Goal: Task Accomplishment & Management: Manage account settings

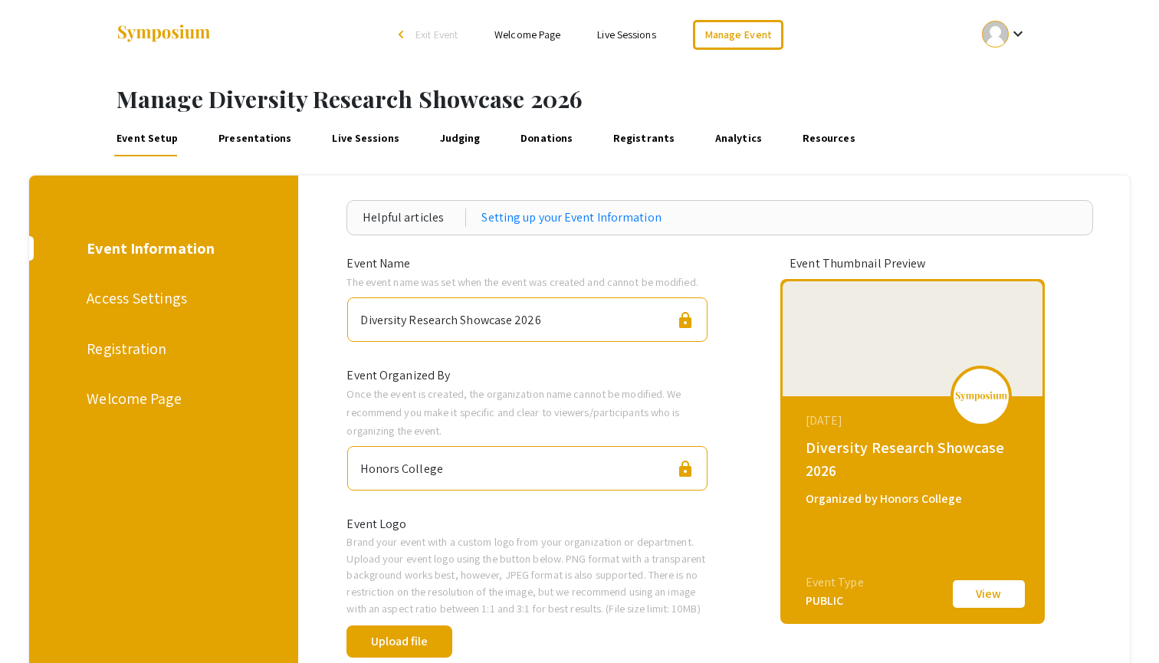
click at [545, 30] on link "Welcome Page" at bounding box center [527, 35] width 66 height 14
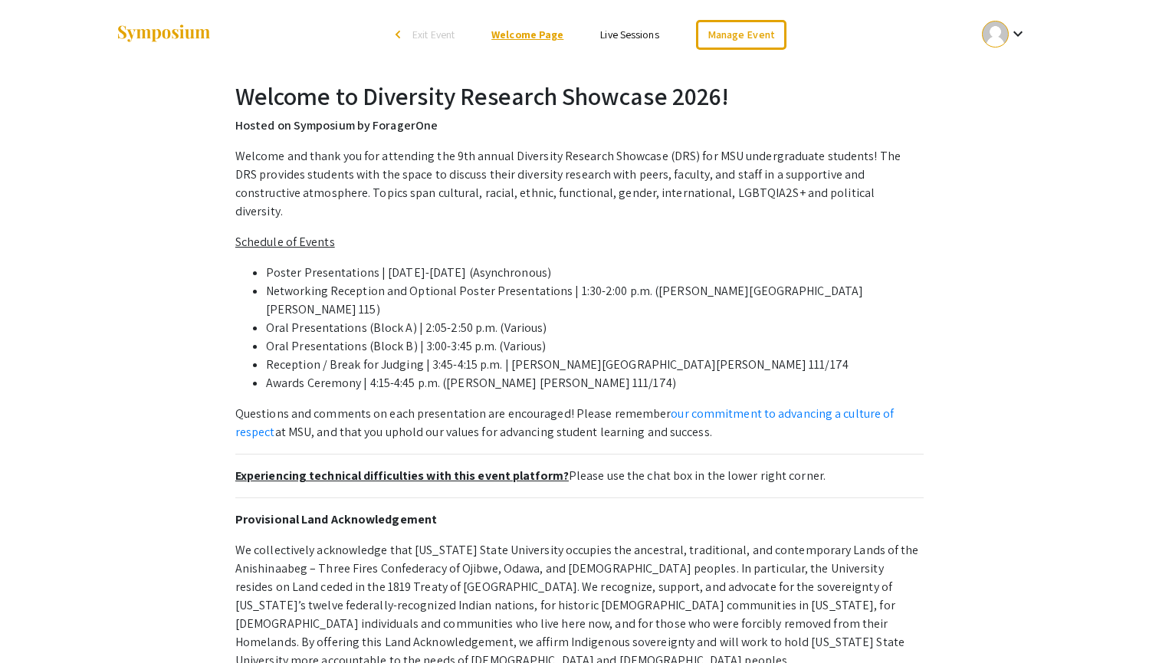
click at [533, 33] on link "Welcome Page" at bounding box center [527, 35] width 72 height 14
click at [713, 34] on link "Manage Event" at bounding box center [741, 35] width 90 height 30
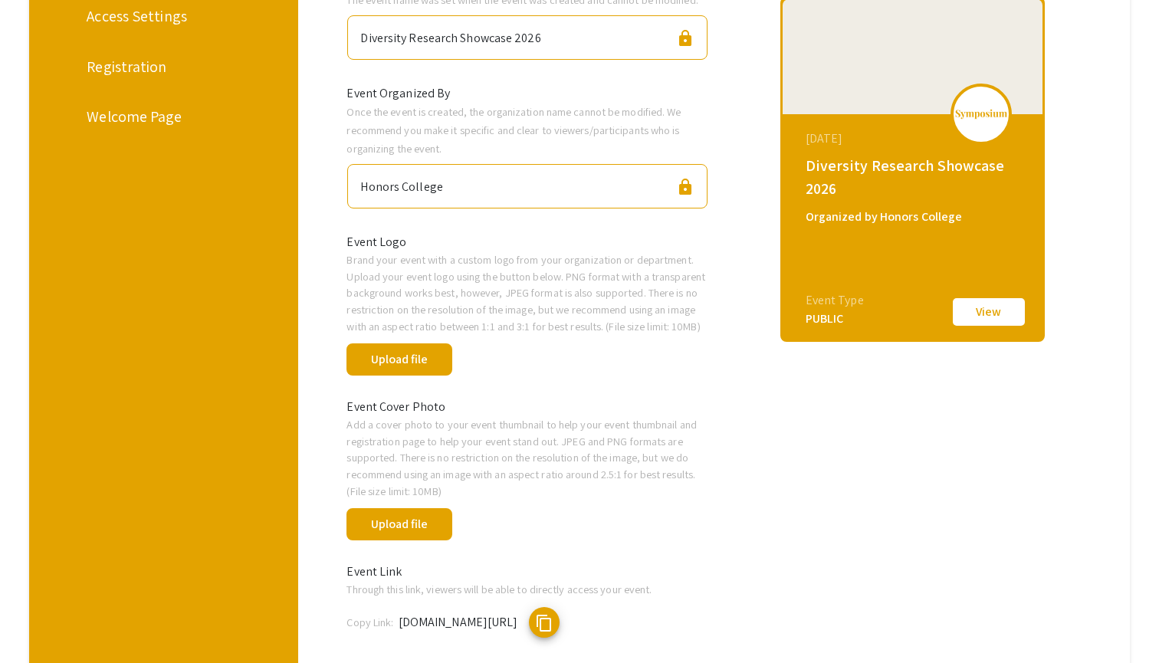
scroll to position [481, 0]
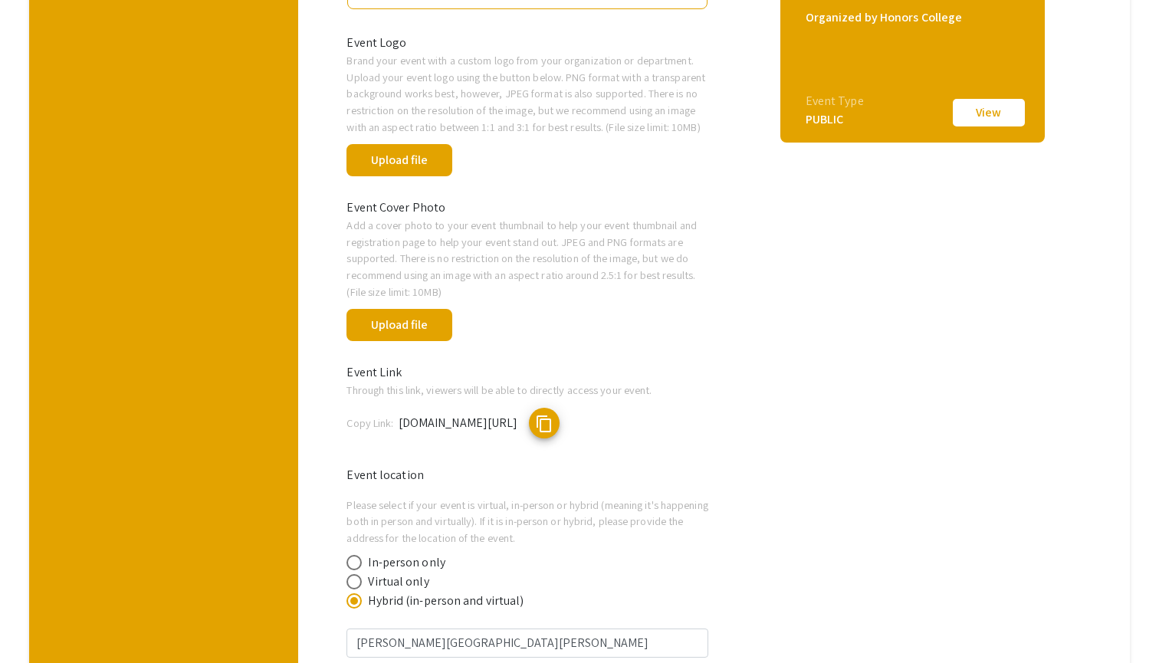
click at [553, 433] on span "content_copy" at bounding box center [544, 424] width 18 height 18
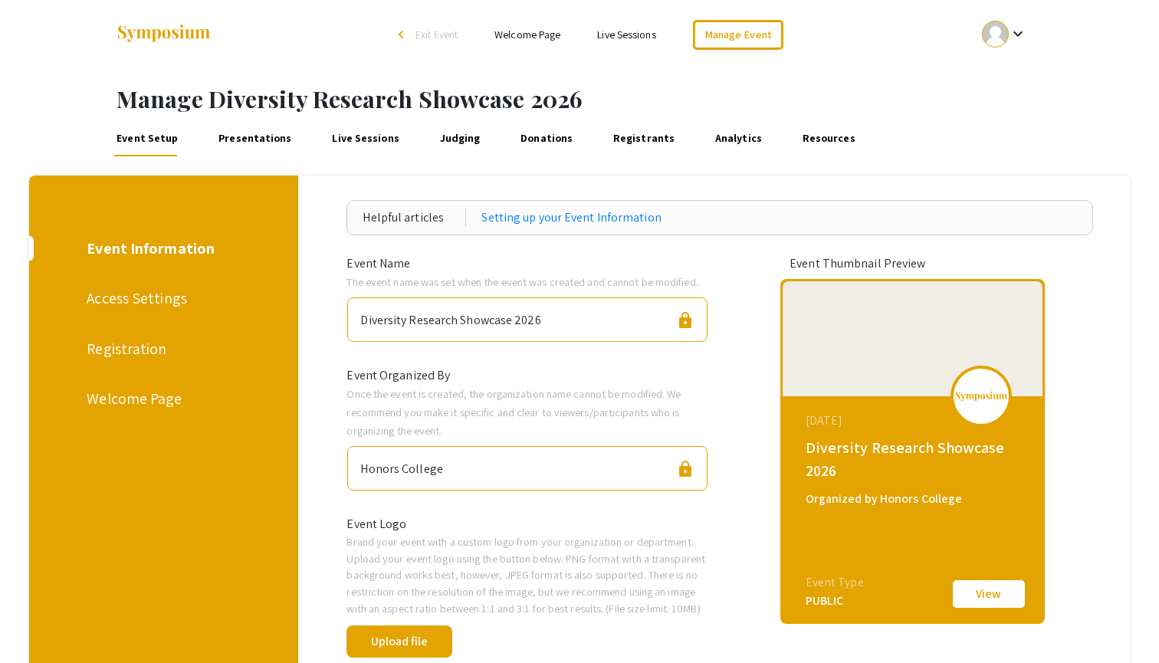
scroll to position [0, 0]
click at [144, 355] on div "Registration" at bounding box center [161, 348] width 149 height 23
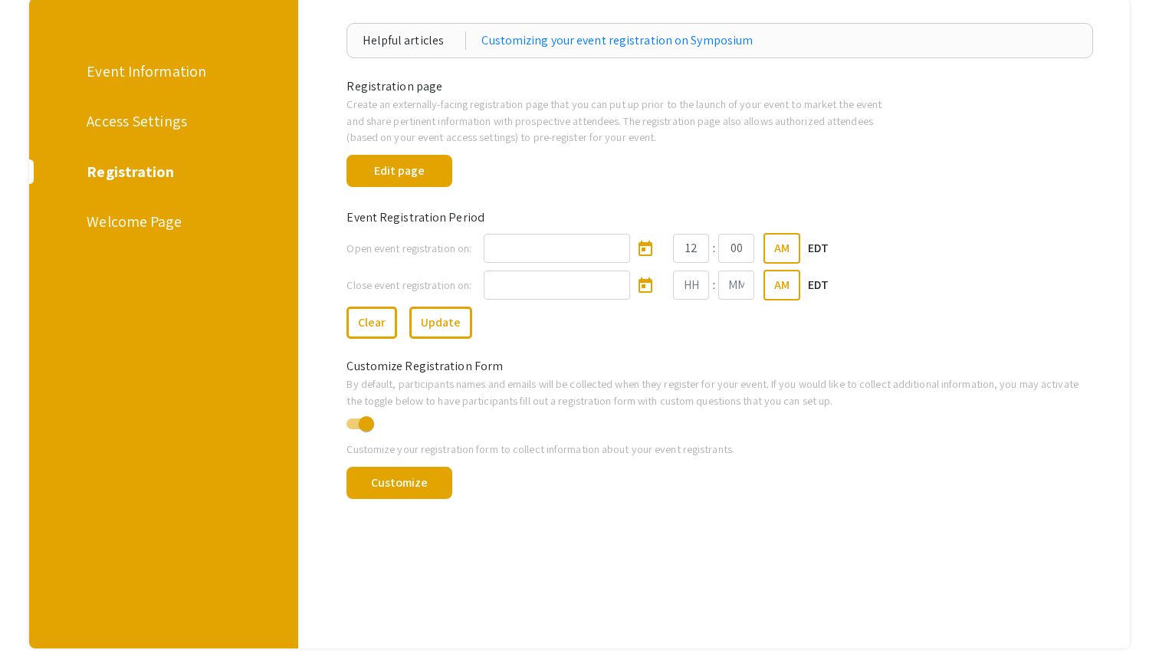
scroll to position [179, 0]
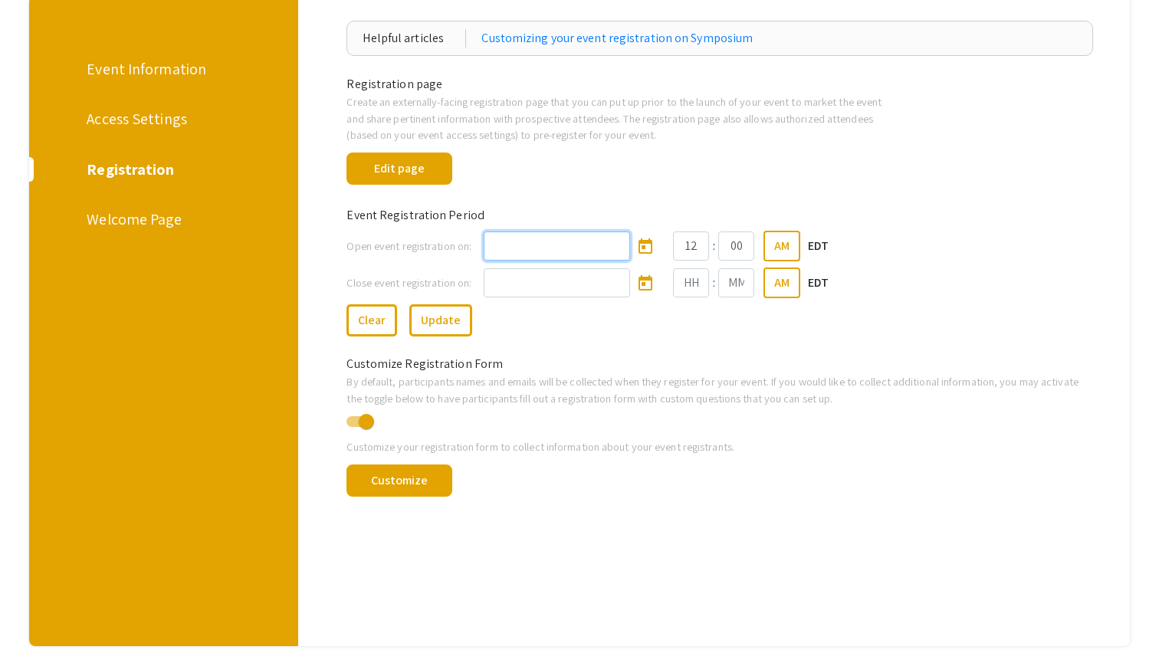
click at [563, 244] on input at bounding box center [557, 245] width 146 height 29
click at [640, 247] on icon "Open calendar" at bounding box center [645, 245] width 14 height 15
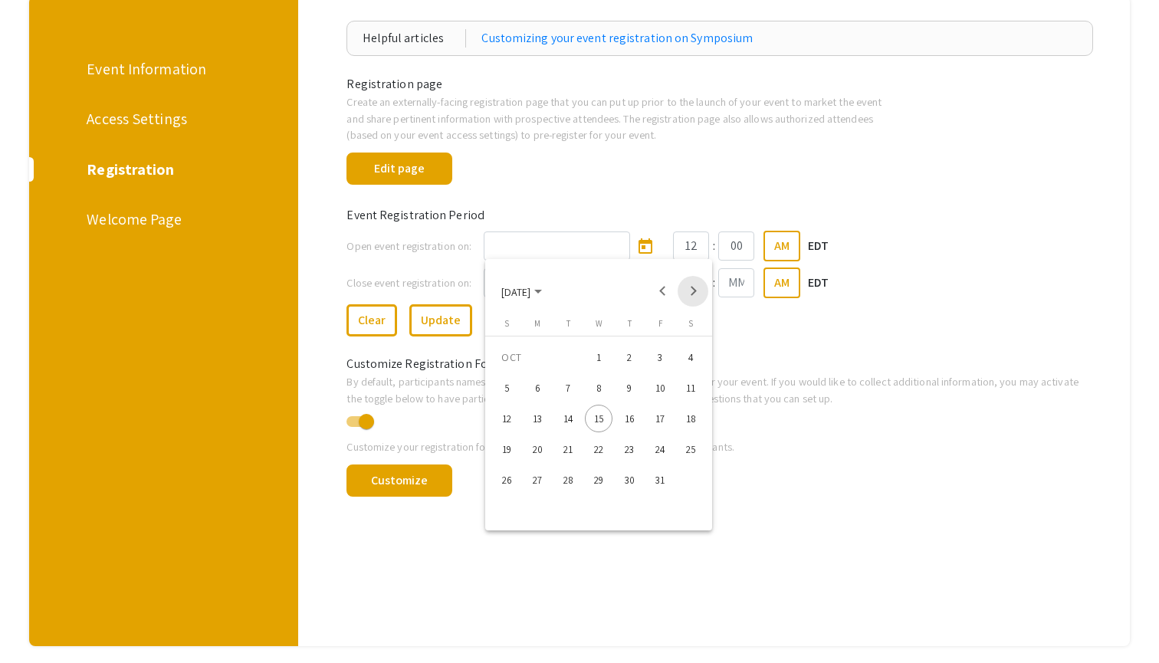
click at [697, 288] on button "Next month" at bounding box center [692, 291] width 31 height 31
click at [537, 387] on div "3" at bounding box center [537, 388] width 28 height 28
type input "11/3/2025"
click at [637, 282] on icon "Open calendar" at bounding box center [645, 283] width 18 height 18
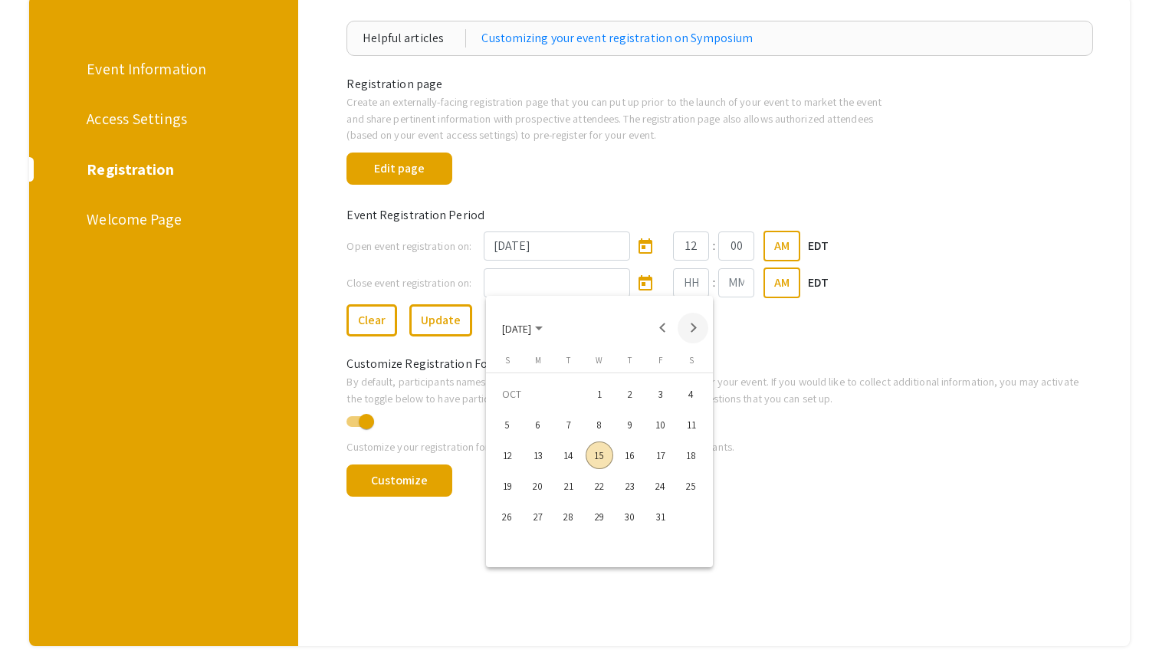
click at [688, 326] on button "Next month" at bounding box center [692, 328] width 31 height 31
click at [505, 487] on div "14" at bounding box center [508, 486] width 28 height 28
type input "12/14/2025"
click at [680, 287] on input "Hours" at bounding box center [691, 282] width 36 height 29
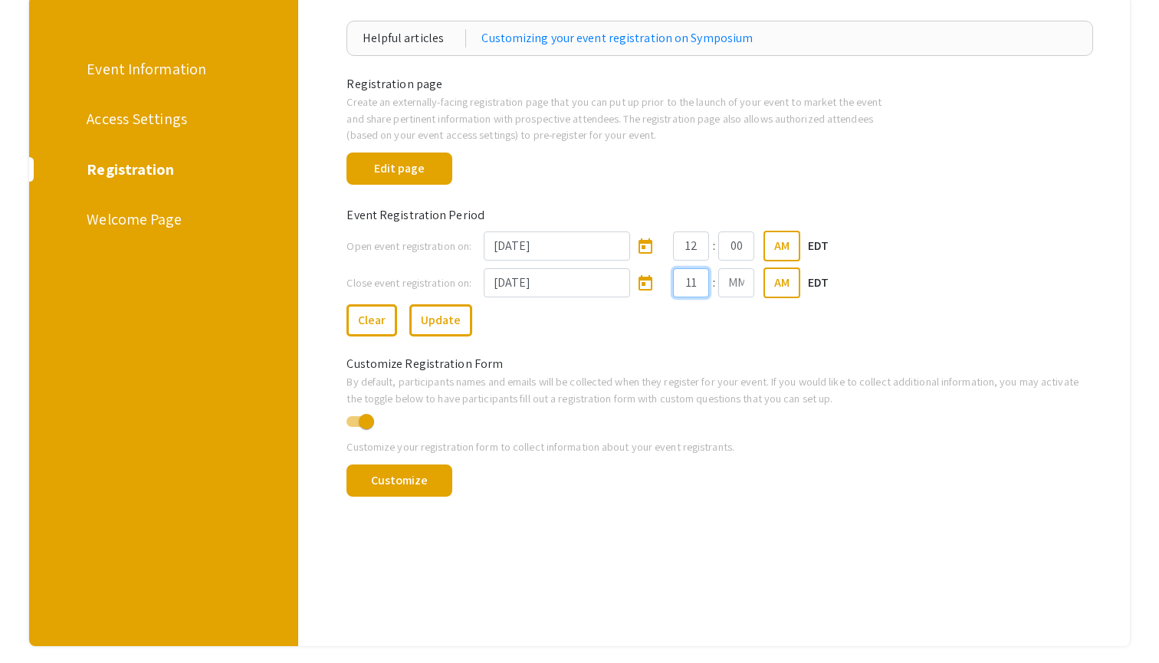
type input "11"
click at [746, 283] on input "Minutes" at bounding box center [736, 282] width 36 height 29
type input "59"
click at [775, 282] on button "AM" at bounding box center [781, 282] width 37 height 31
click at [829, 333] on div "Clear Update" at bounding box center [719, 317] width 769 height 38
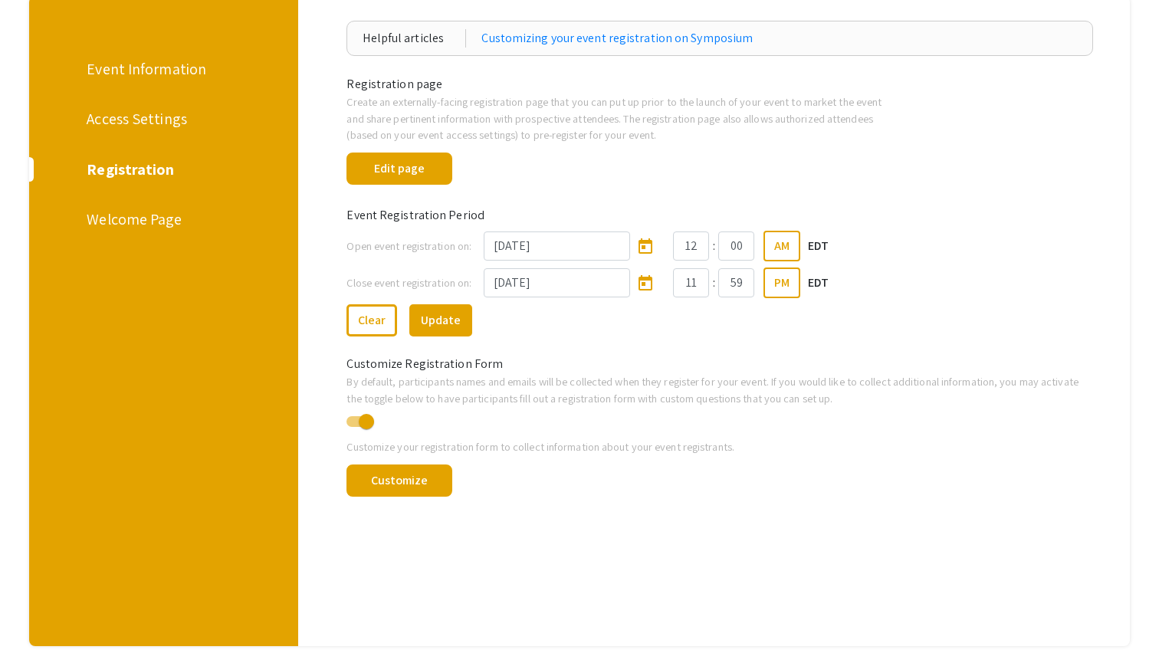
click at [439, 326] on button "Update" at bounding box center [440, 320] width 63 height 32
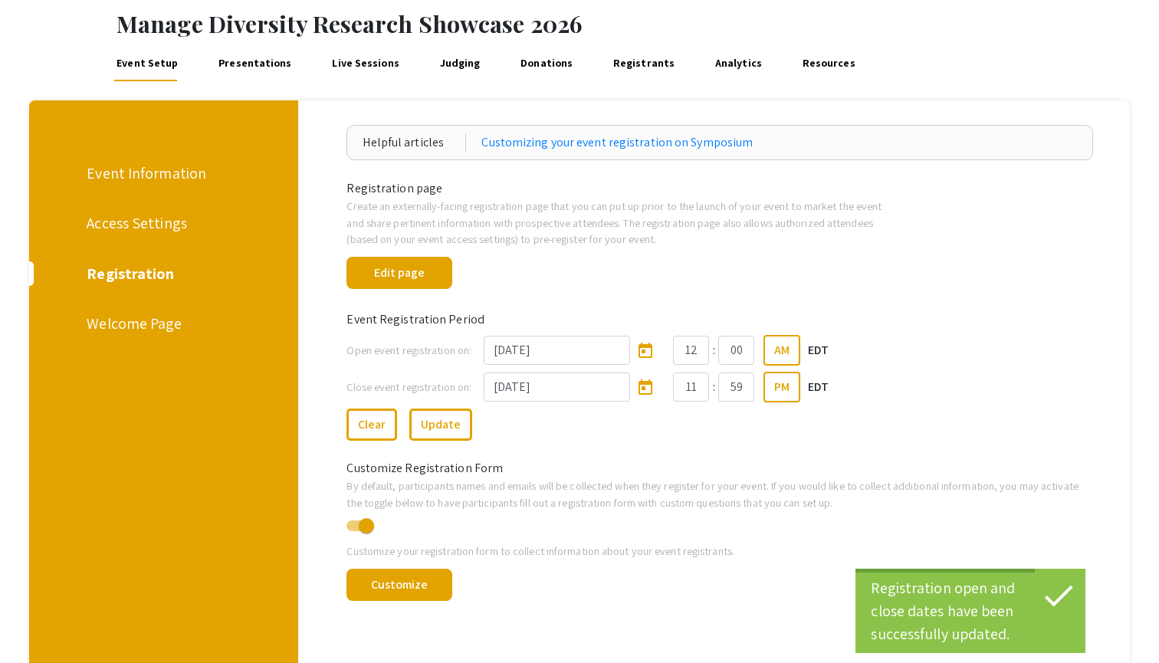
scroll to position [54, 0]
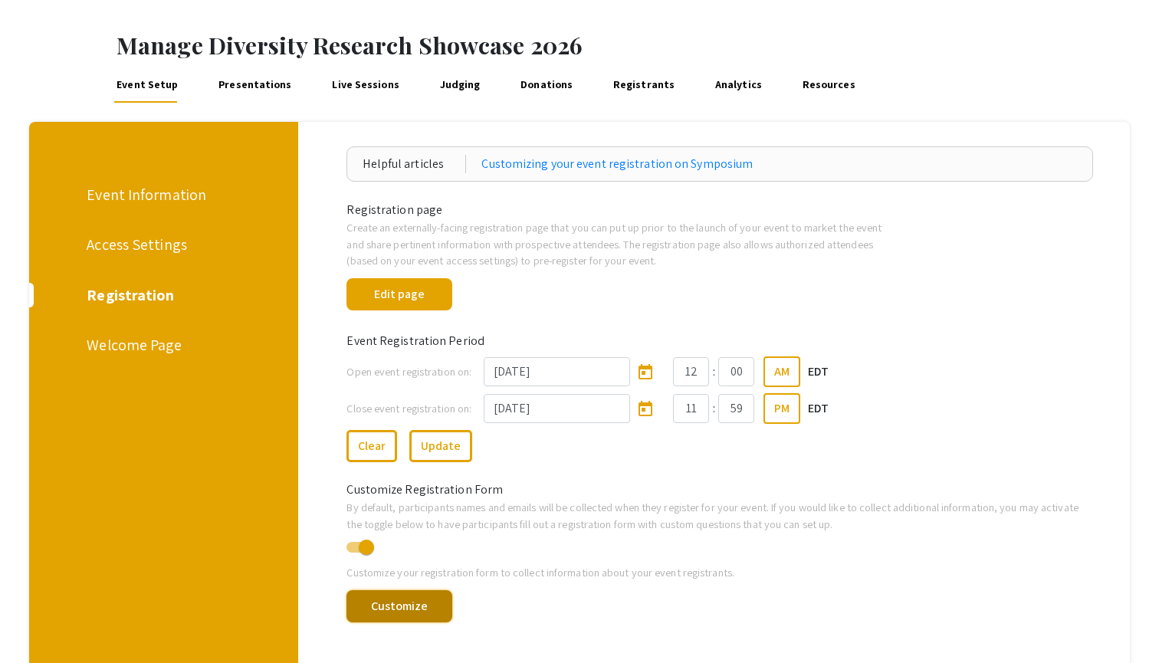
click at [415, 601] on button "Customize" at bounding box center [398, 606] width 105 height 32
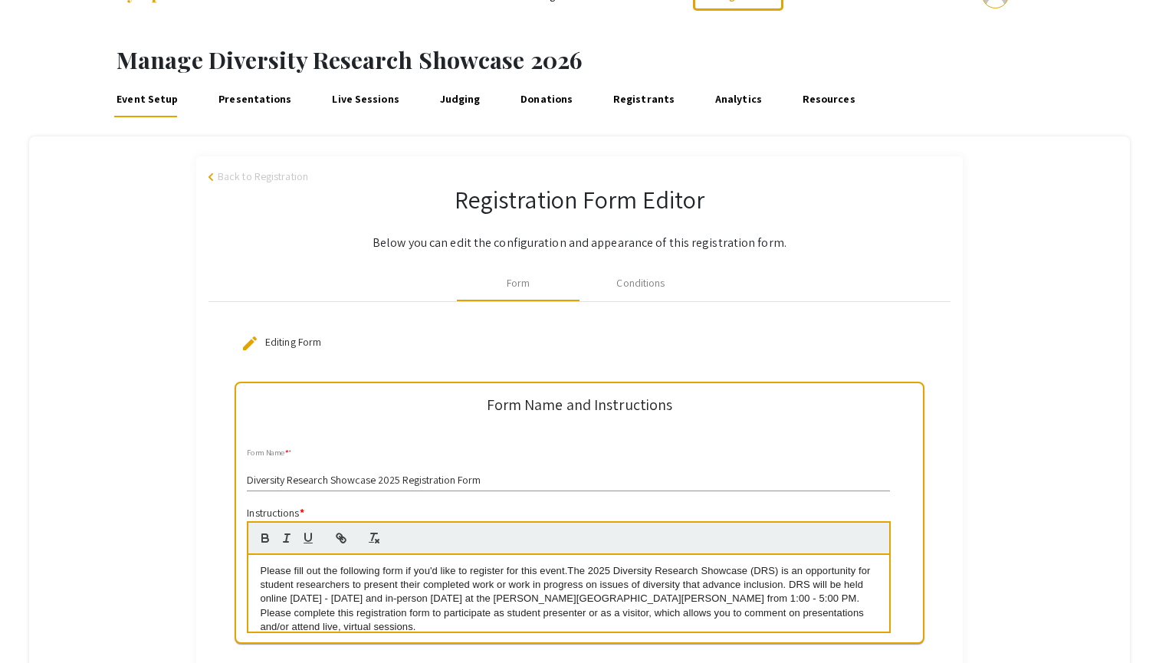
scroll to position [45, 0]
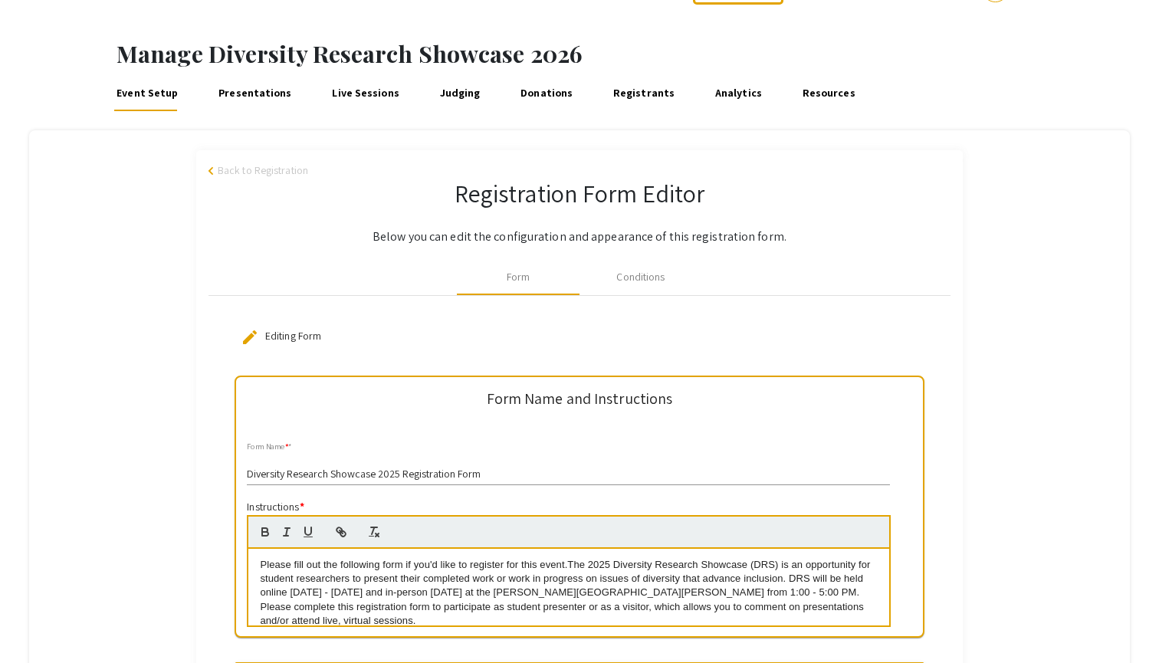
click at [438, 99] on link "Judging" at bounding box center [460, 92] width 46 height 37
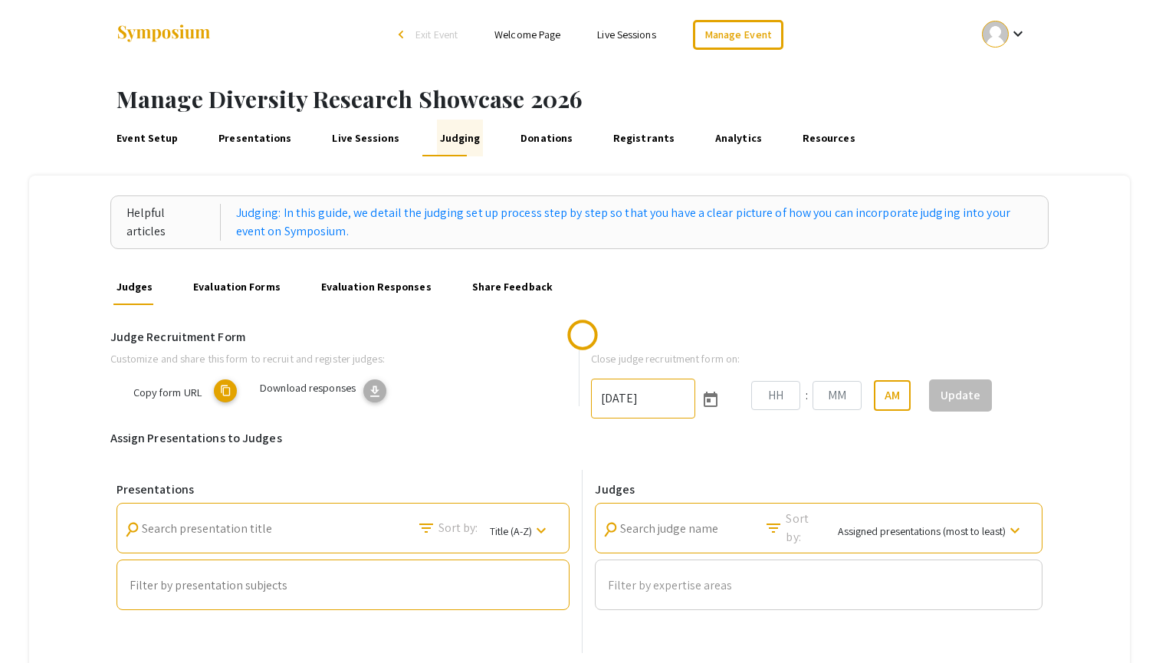
type input "11/15/2025"
type input "10"
type input "31"
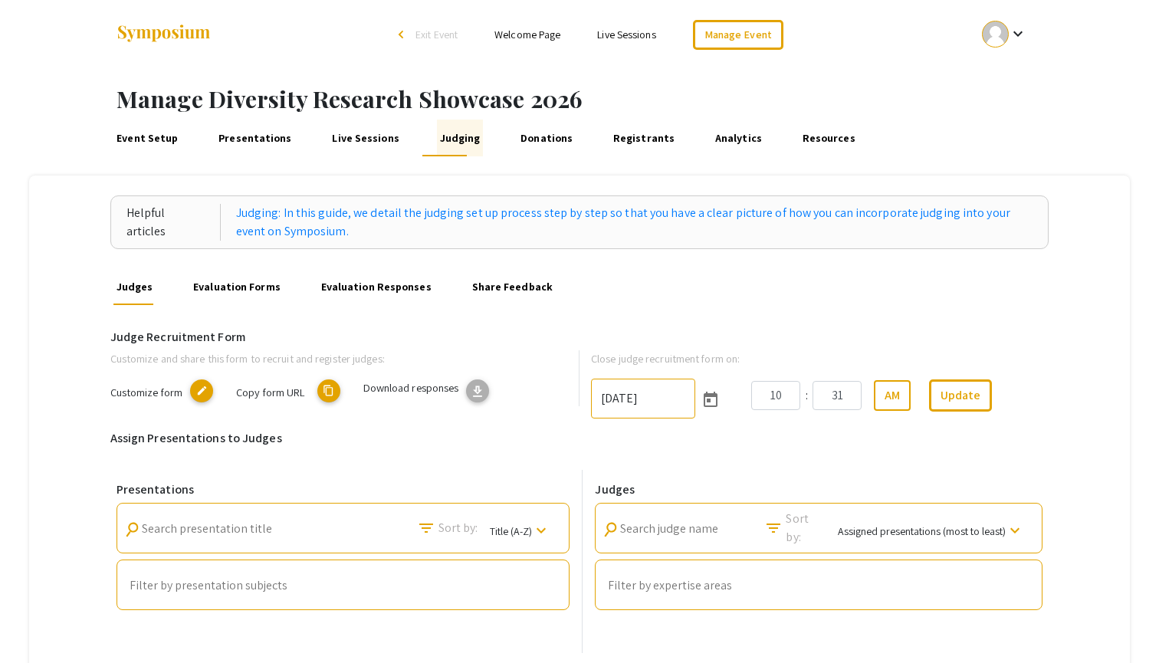
click at [472, 281] on link "Share Feedback" at bounding box center [512, 286] width 87 height 37
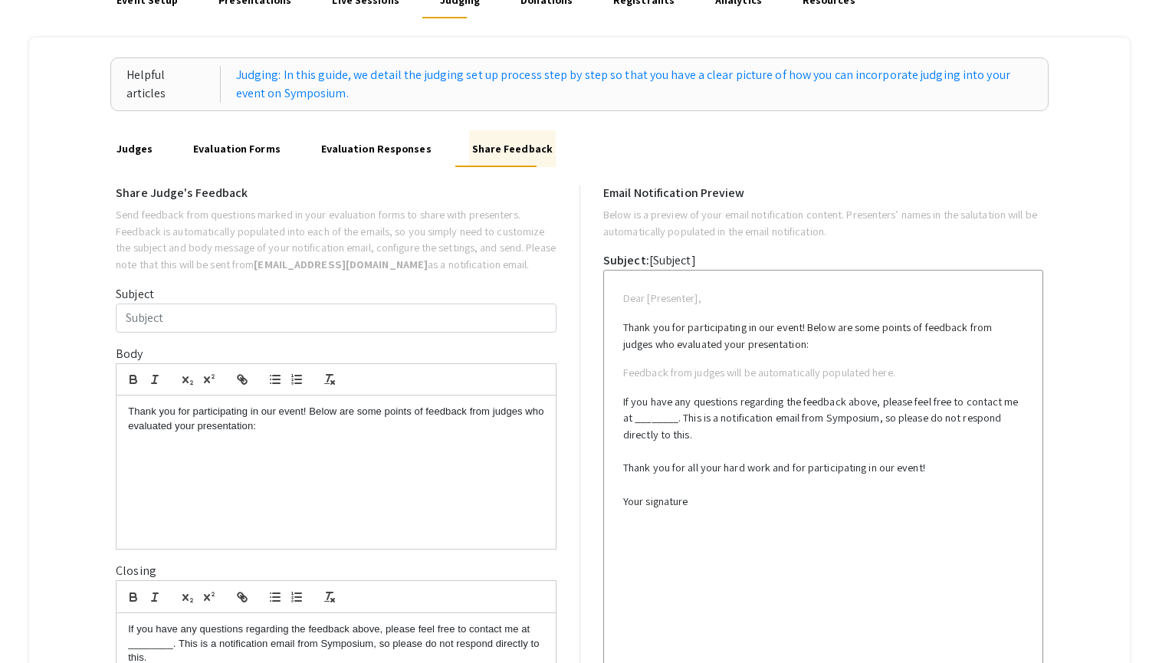
scroll to position [142, 0]
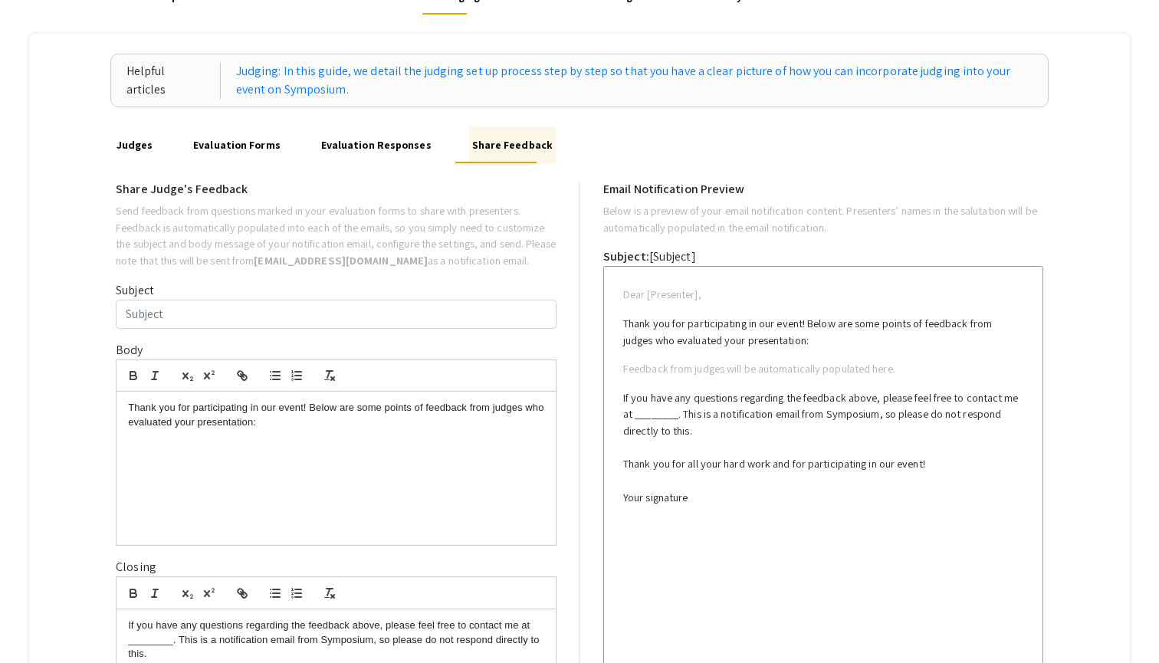
click at [365, 148] on link "Evaluation Responses" at bounding box center [376, 144] width 116 height 37
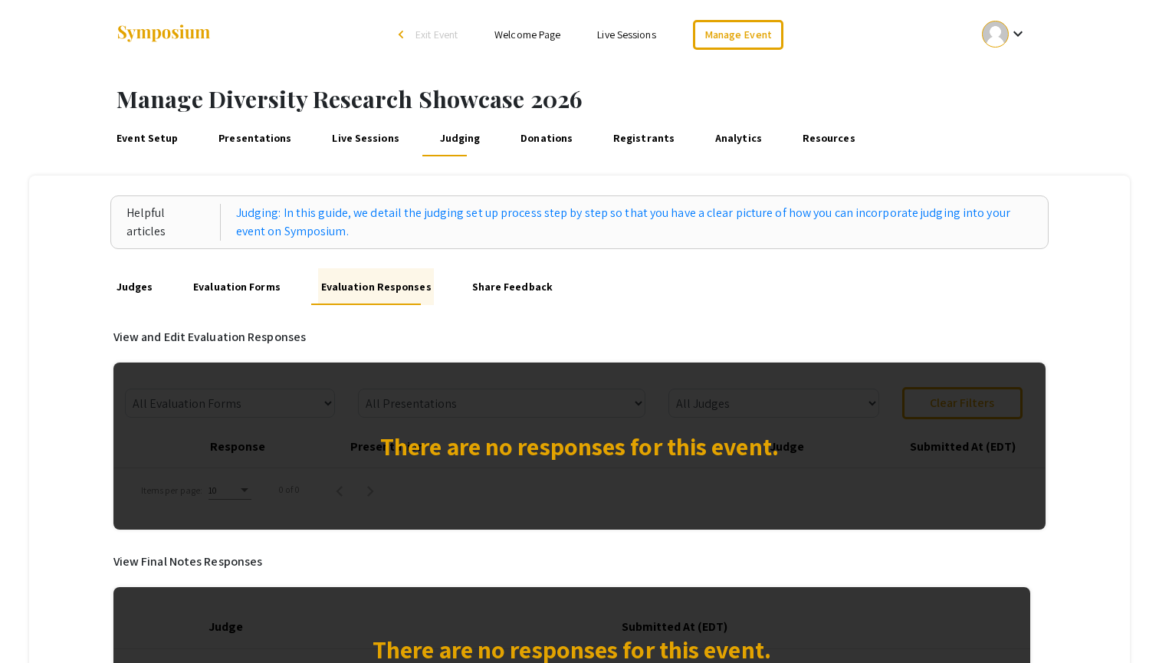
click at [218, 286] on link "Evaluation Forms" at bounding box center [236, 286] width 93 height 37
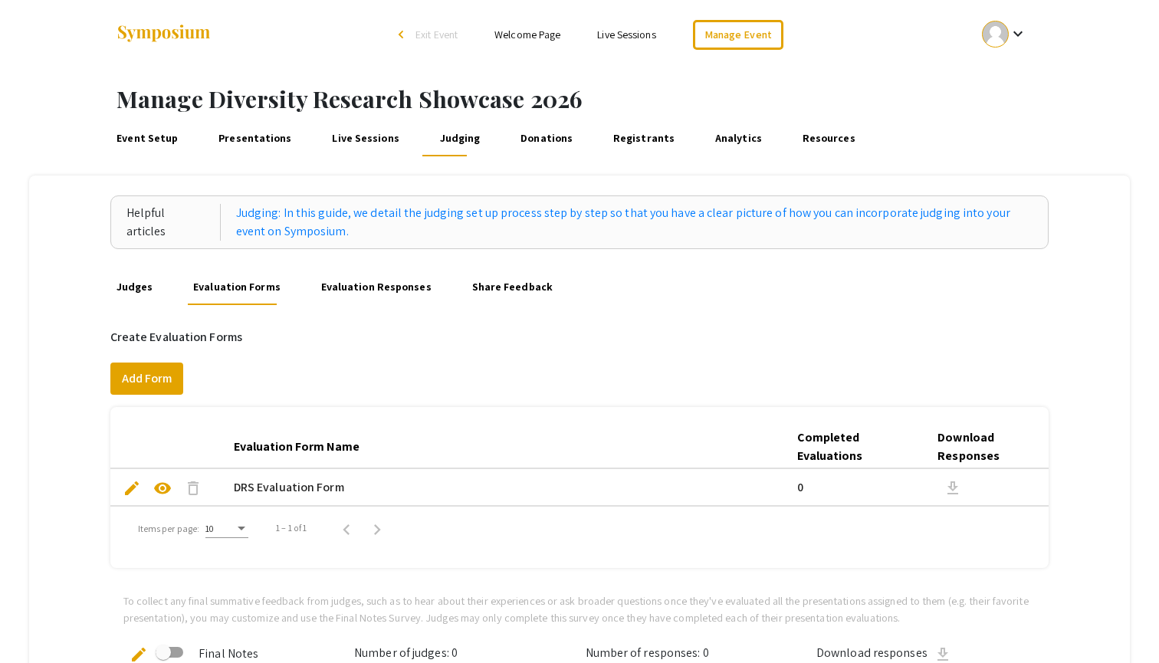
click at [522, 138] on link "Donations" at bounding box center [545, 138] width 57 height 37
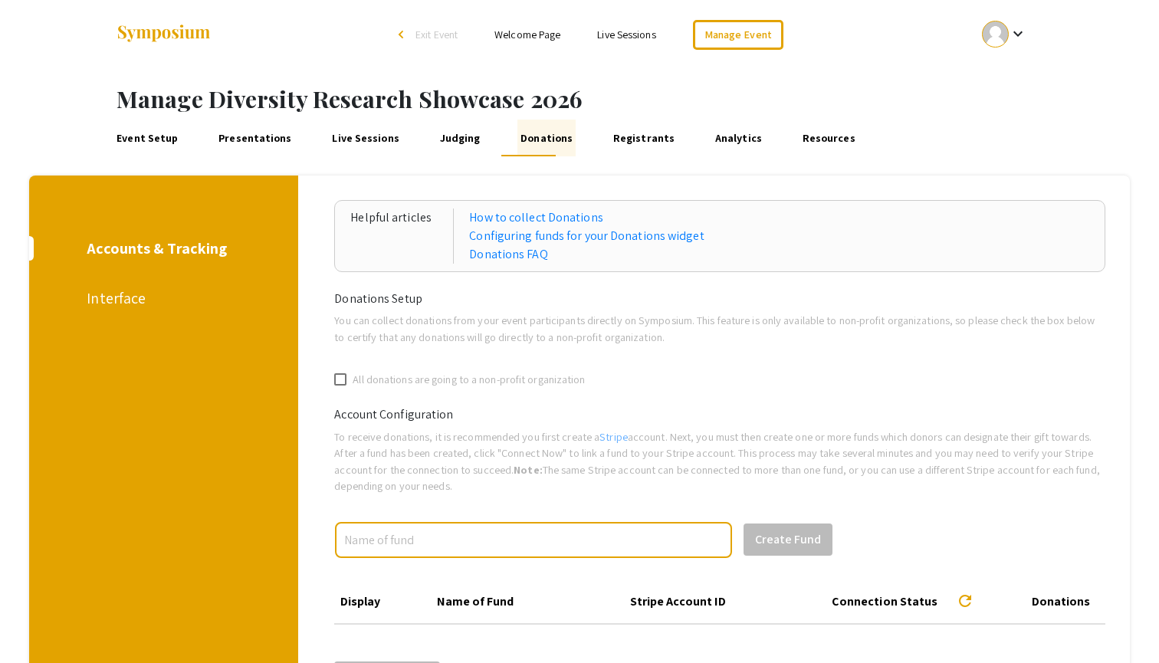
click at [612, 133] on link "Registrants" at bounding box center [643, 138] width 67 height 37
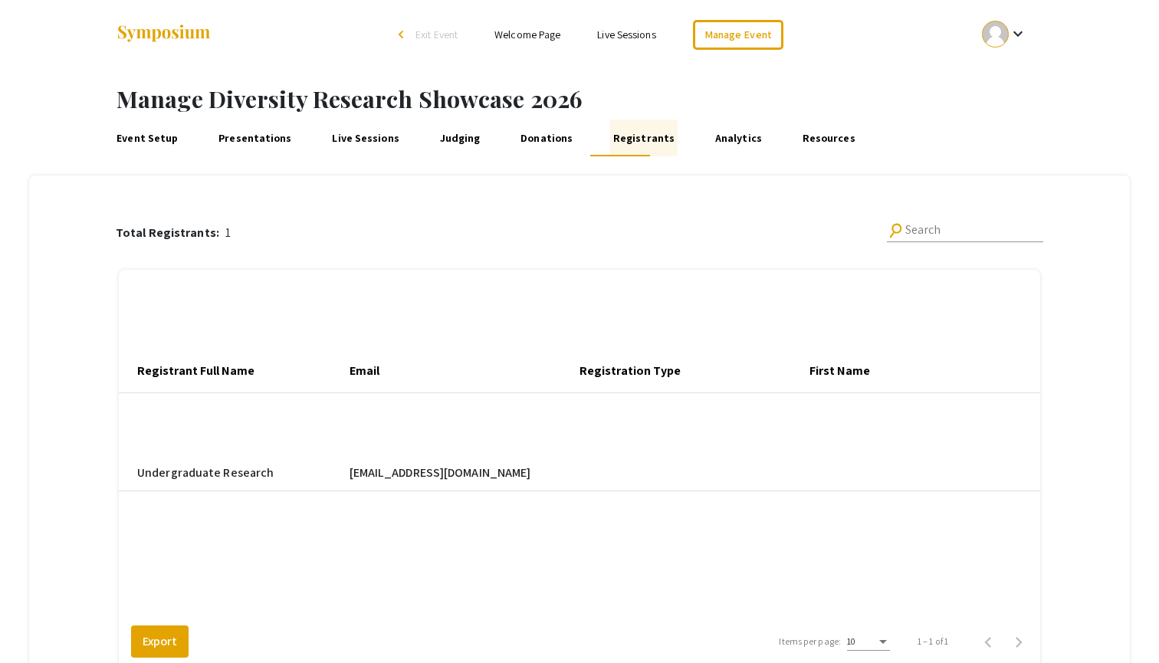
click at [712, 137] on link "Analytics" at bounding box center [738, 138] width 52 height 37
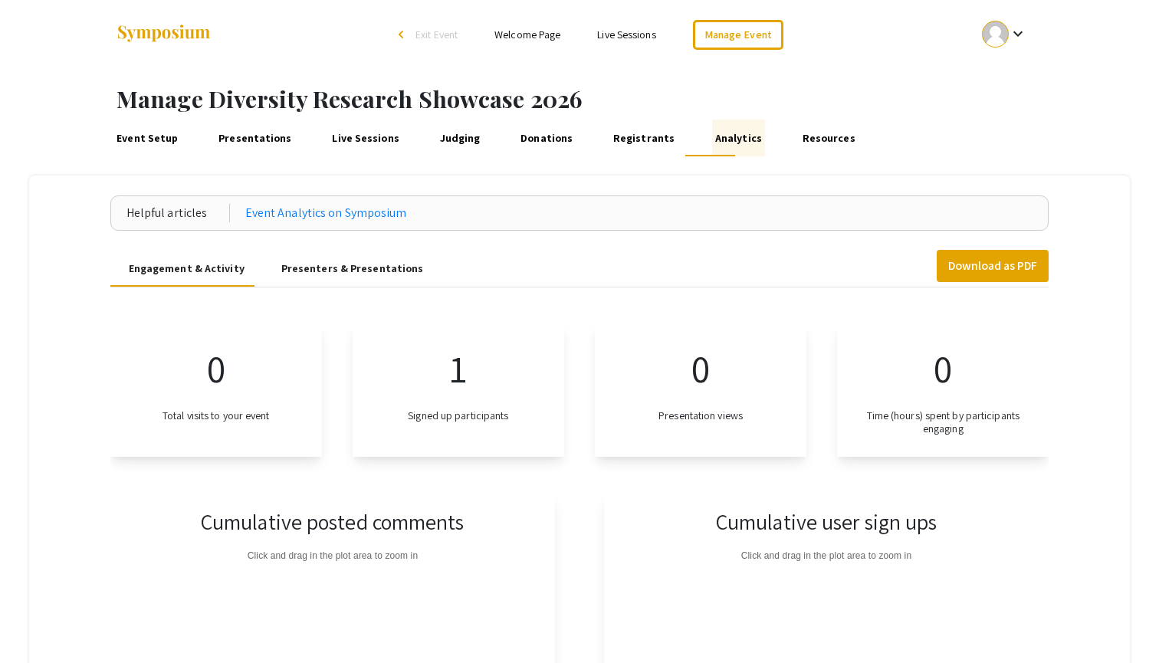
click at [238, 141] on link "Presentations" at bounding box center [254, 138] width 79 height 37
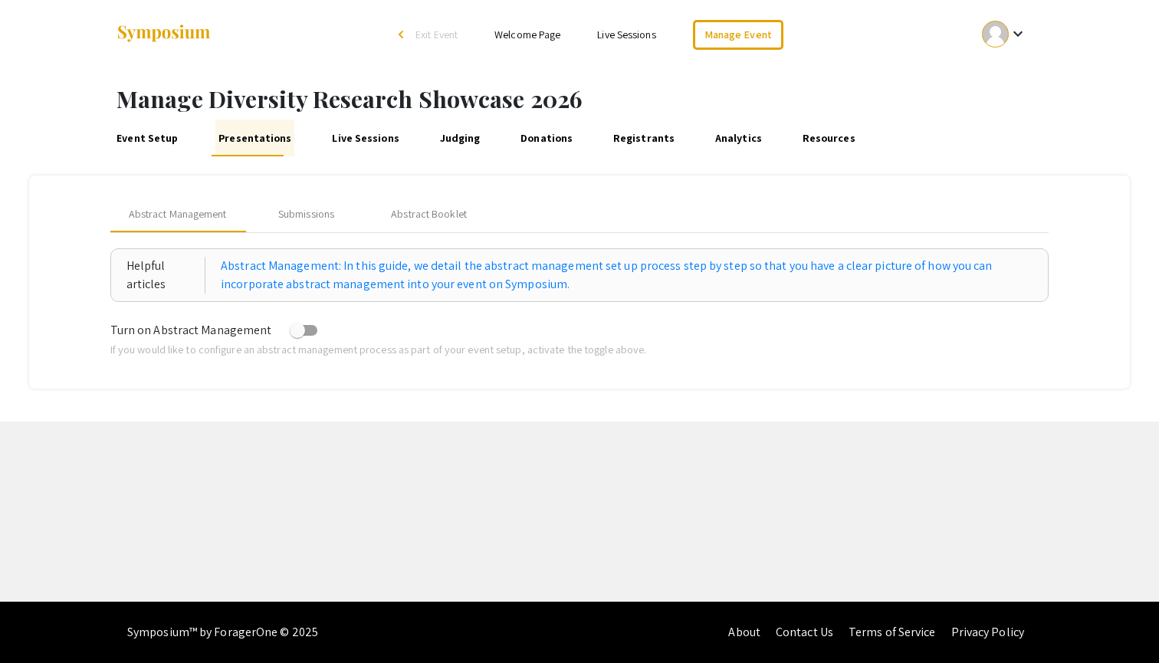
click at [356, 125] on link "Live Sessions" at bounding box center [366, 138] width 73 height 37
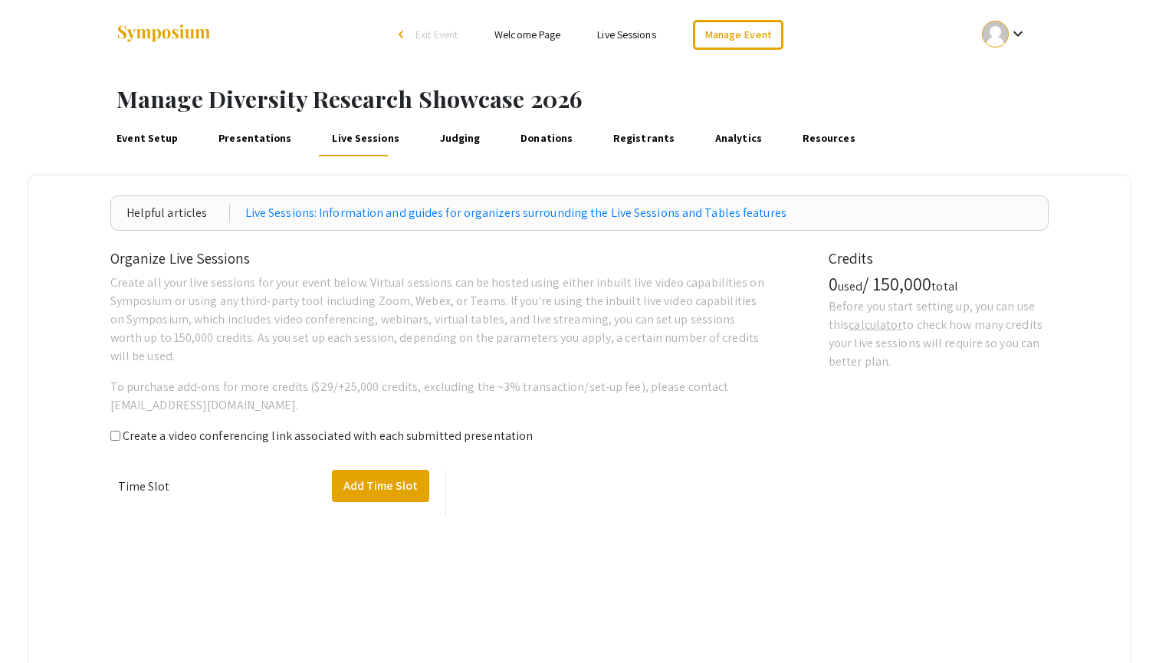
click at [251, 133] on link "Presentations" at bounding box center [254, 138] width 79 height 37
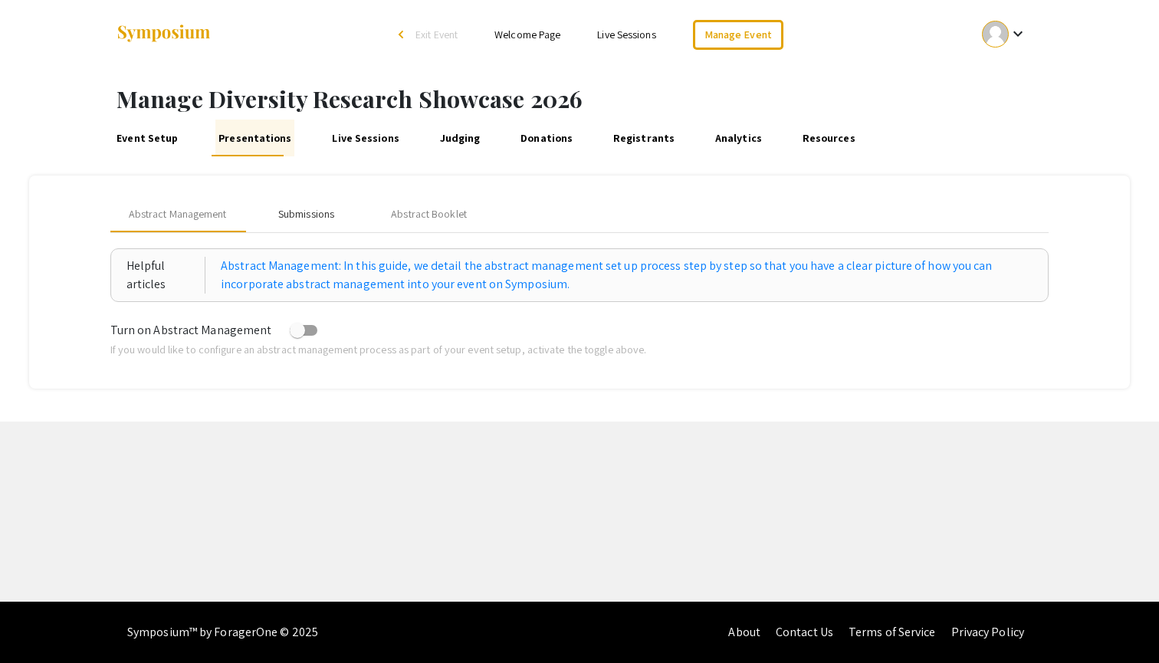
click at [303, 208] on div "Submissions" at bounding box center [306, 214] width 56 height 16
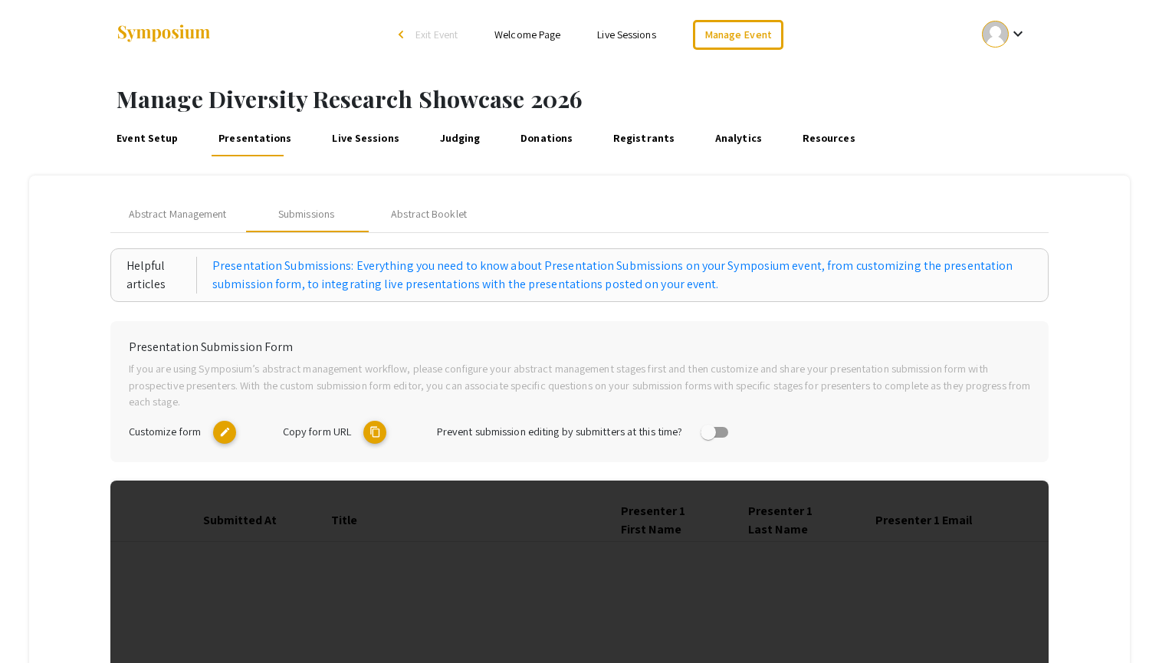
click at [230, 429] on mat-icon "edit" at bounding box center [224, 432] width 23 height 23
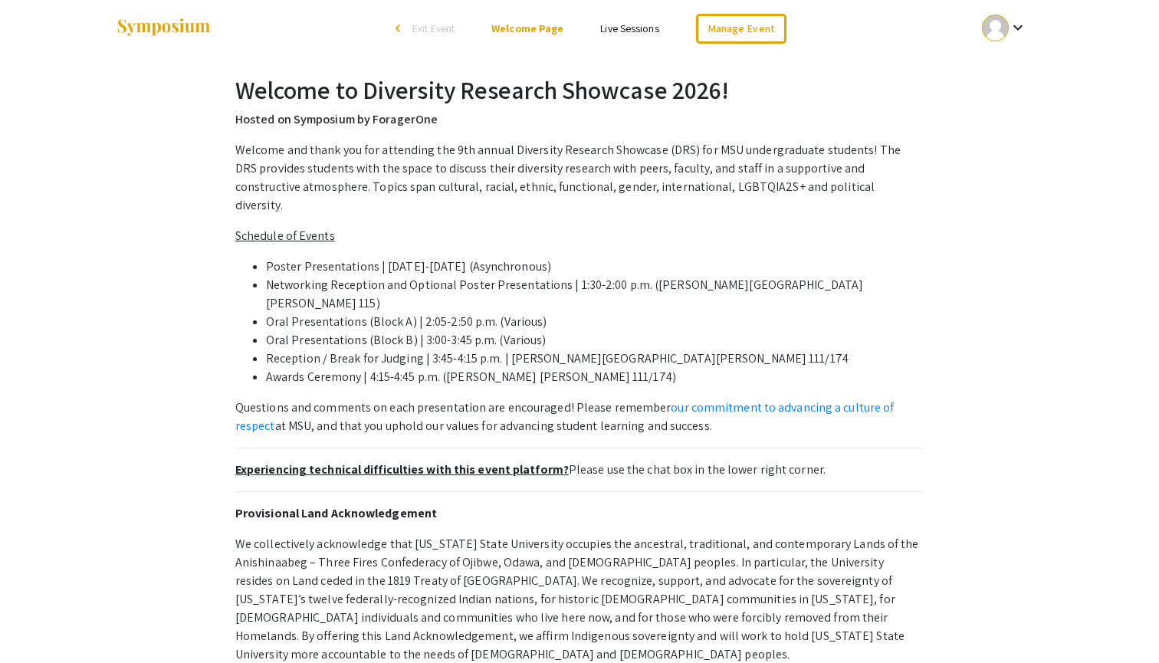
scroll to position [2, 0]
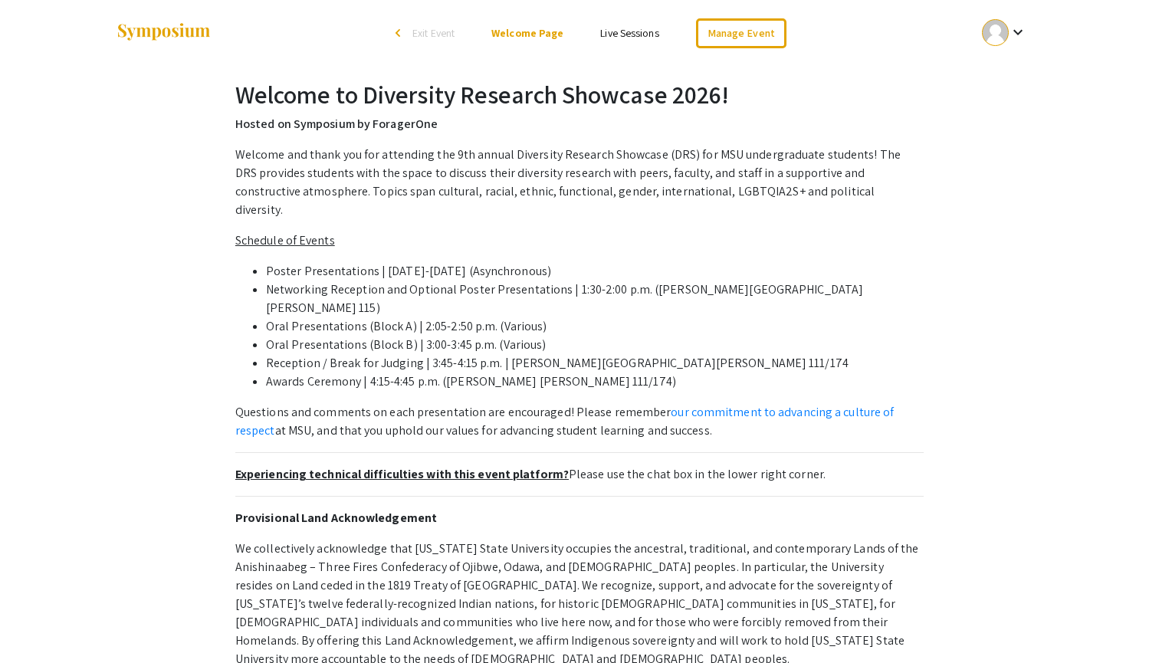
click at [1022, 25] on mat-icon "keyboard_arrow_down" at bounding box center [1018, 32] width 18 height 18
click at [1022, 25] on div at bounding box center [579, 331] width 1159 height 663
click at [741, 37] on link "Manage Event" at bounding box center [741, 33] width 90 height 30
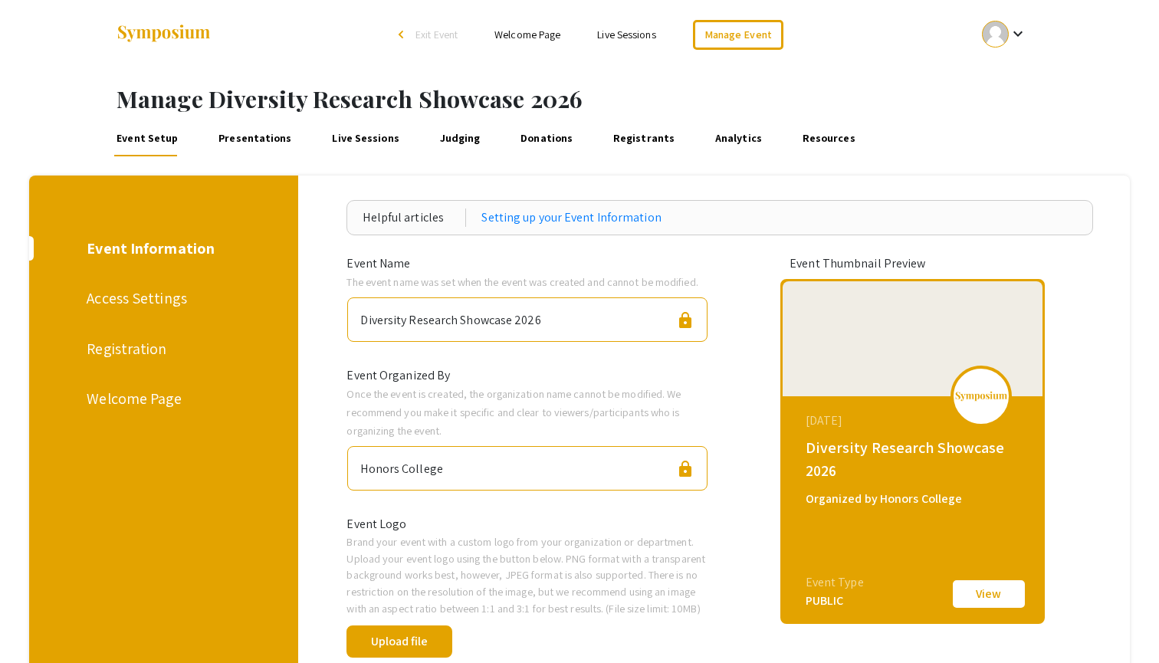
click at [161, 393] on div "Welcome Page" at bounding box center [161, 398] width 149 height 23
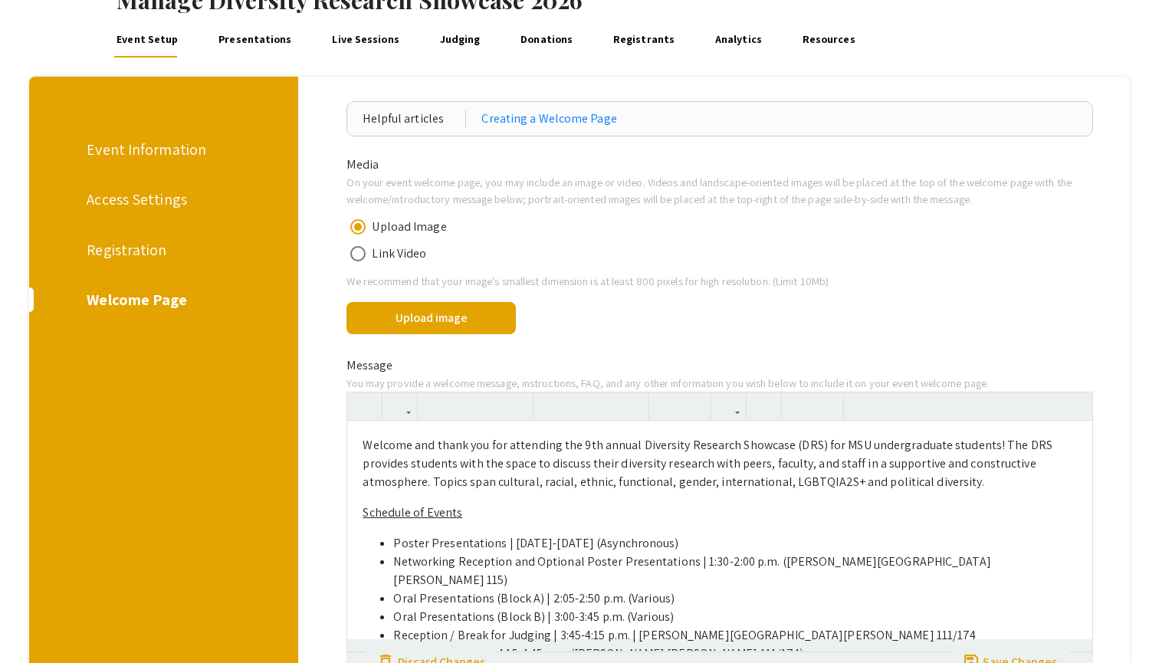
scroll to position [231, 0]
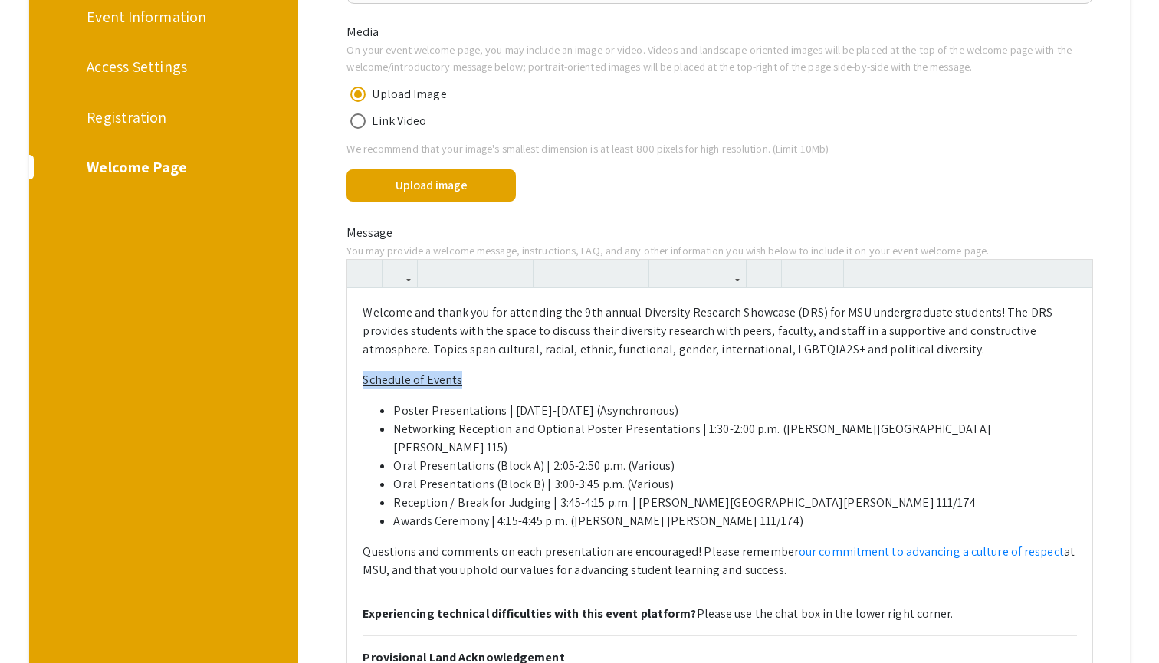
drag, startPoint x: 465, startPoint y: 382, endPoint x: 355, endPoint y: 382, distance: 110.4
click at [355, 382] on div "Welcome and thank you for attending the 9th annual Diversity Research Showcase …" at bounding box center [719, 620] width 745 height 665
click at [438, 270] on icon "button" at bounding box center [434, 273] width 13 height 25
click at [448, 379] on strong "Schedule of Events" at bounding box center [415, 380] width 107 height 16
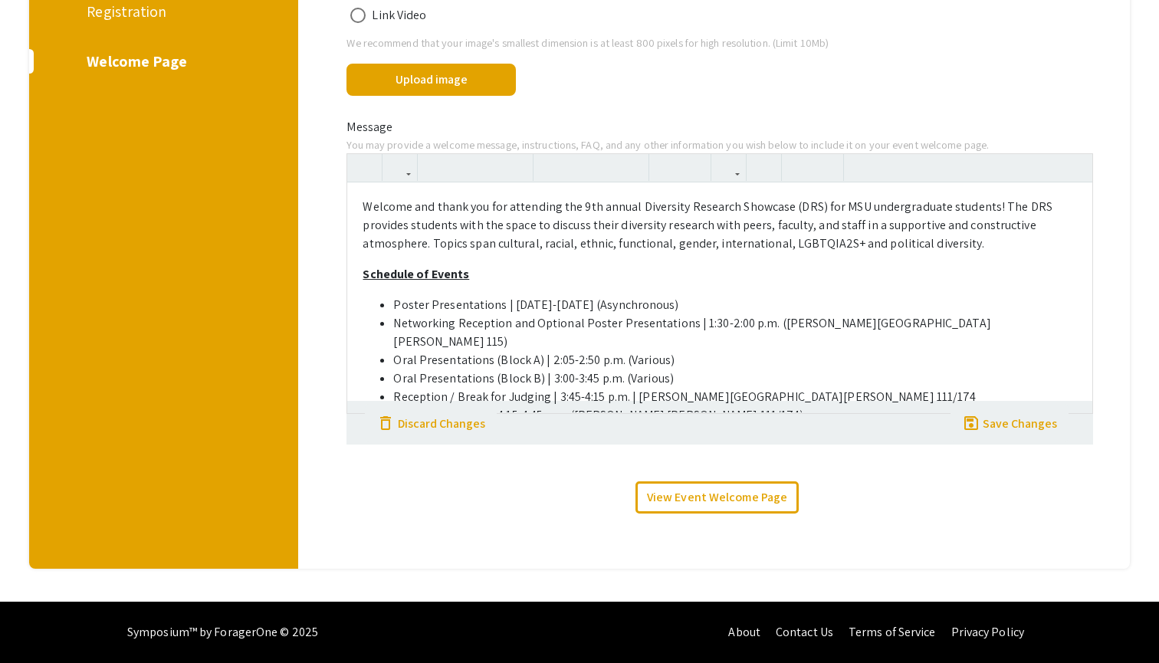
scroll to position [335, 0]
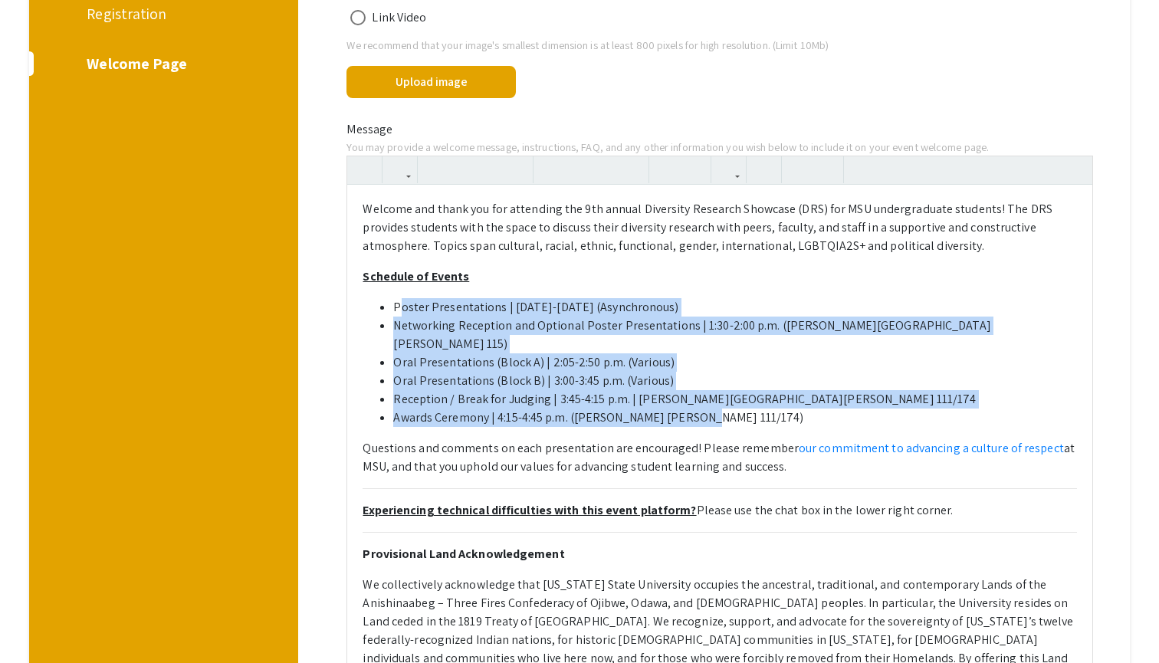
drag, startPoint x: 403, startPoint y: 304, endPoint x: 739, endPoint y: 390, distance: 346.5
click at [739, 390] on ul "Poster Presentations | January 20-23 (Asynchronous) Networking Reception and Op…" at bounding box center [719, 362] width 714 height 129
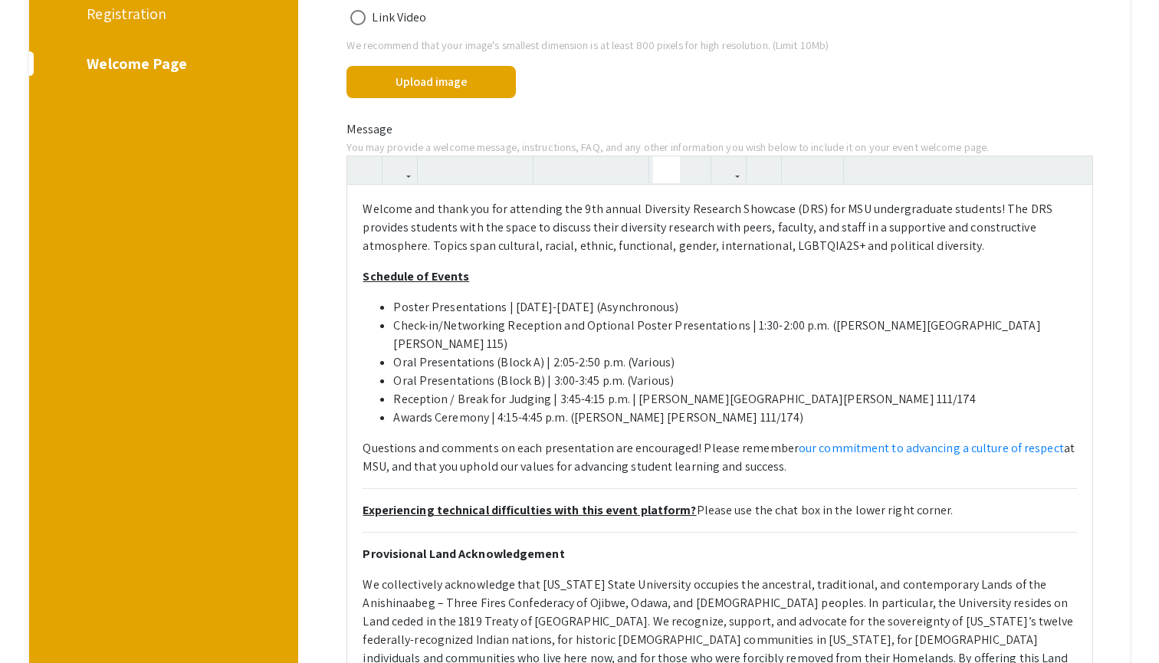
type textarea "<p>Welcome and thank you for attending the 9th annual Diversity Research Showca…"
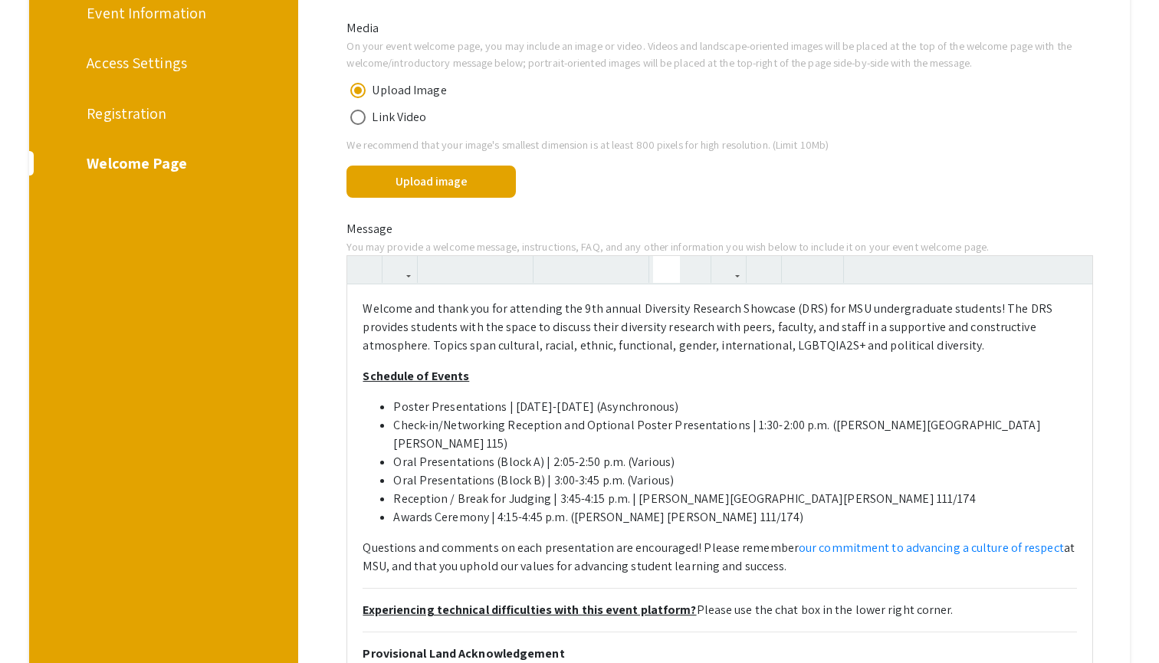
scroll to position [218, 0]
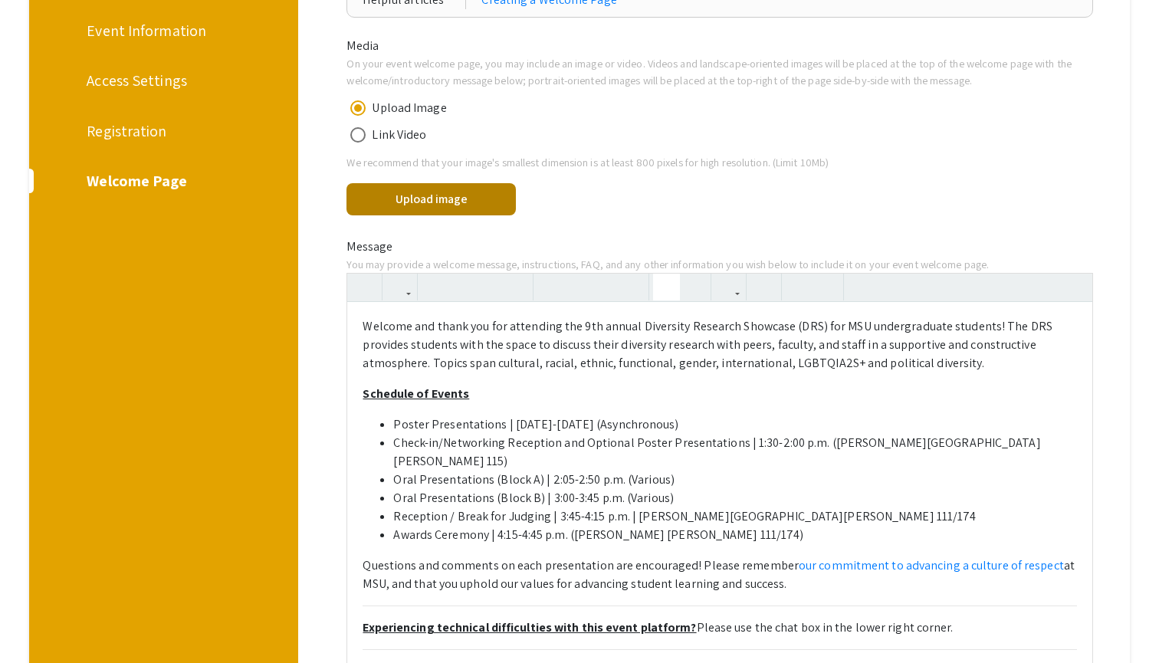
click at [482, 203] on button "Upload image" at bounding box center [430, 199] width 169 height 32
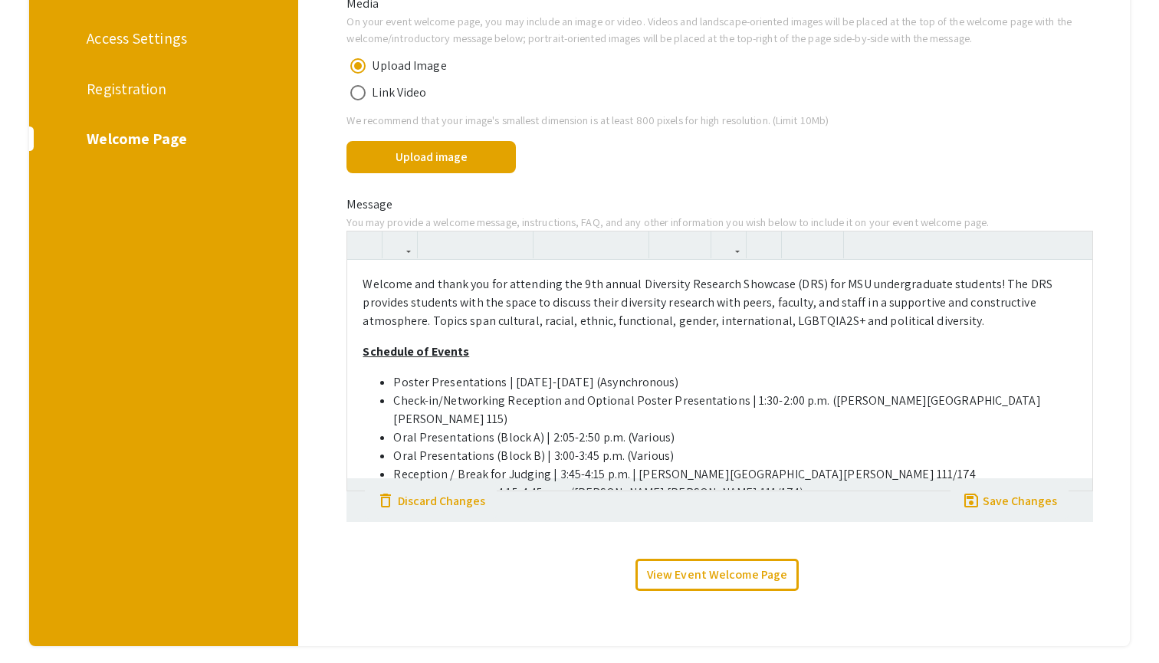
scroll to position [290, 0]
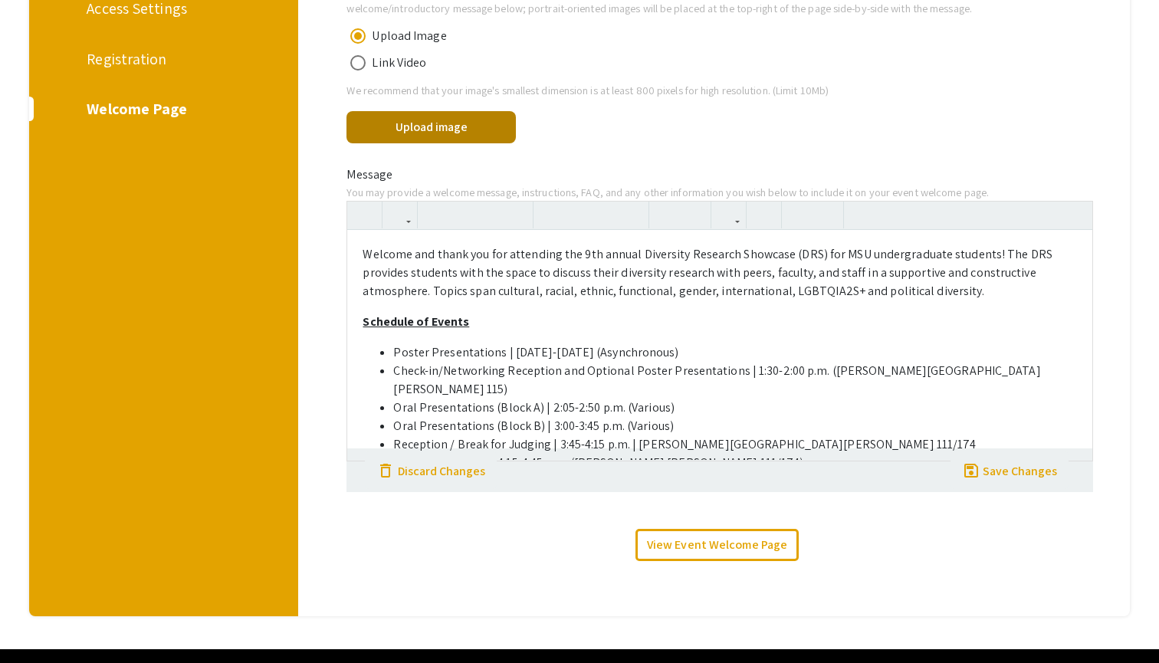
click at [500, 126] on button "Upload image" at bounding box center [430, 127] width 169 height 32
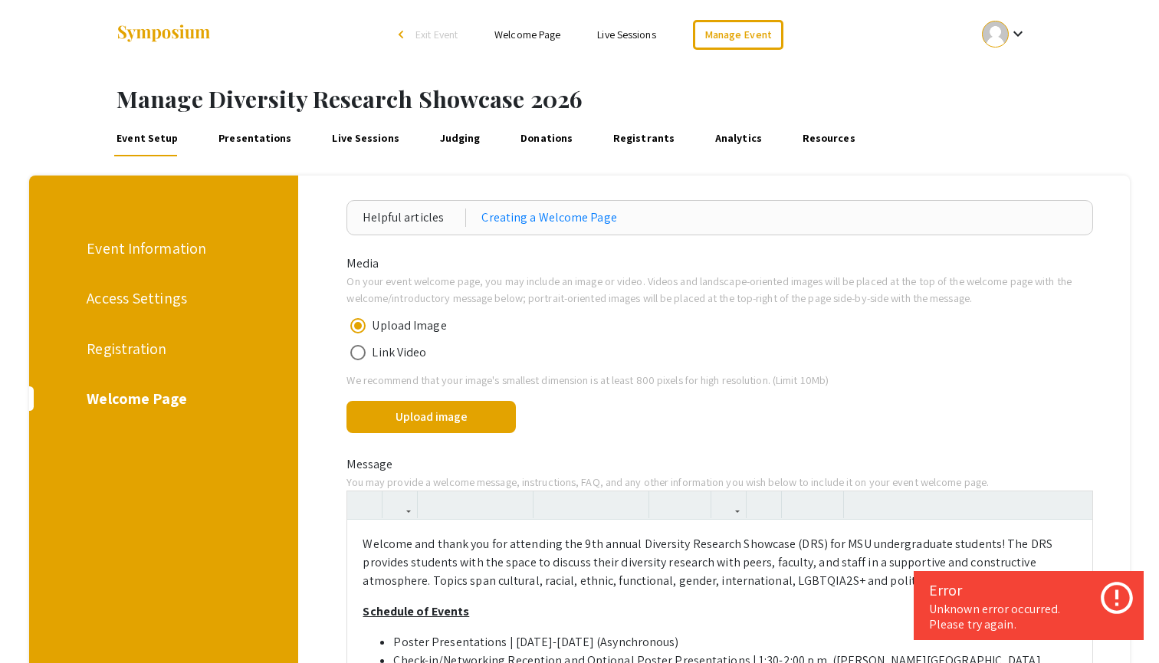
scroll to position [0, 0]
click at [176, 237] on div "Event Information" at bounding box center [161, 248] width 149 height 23
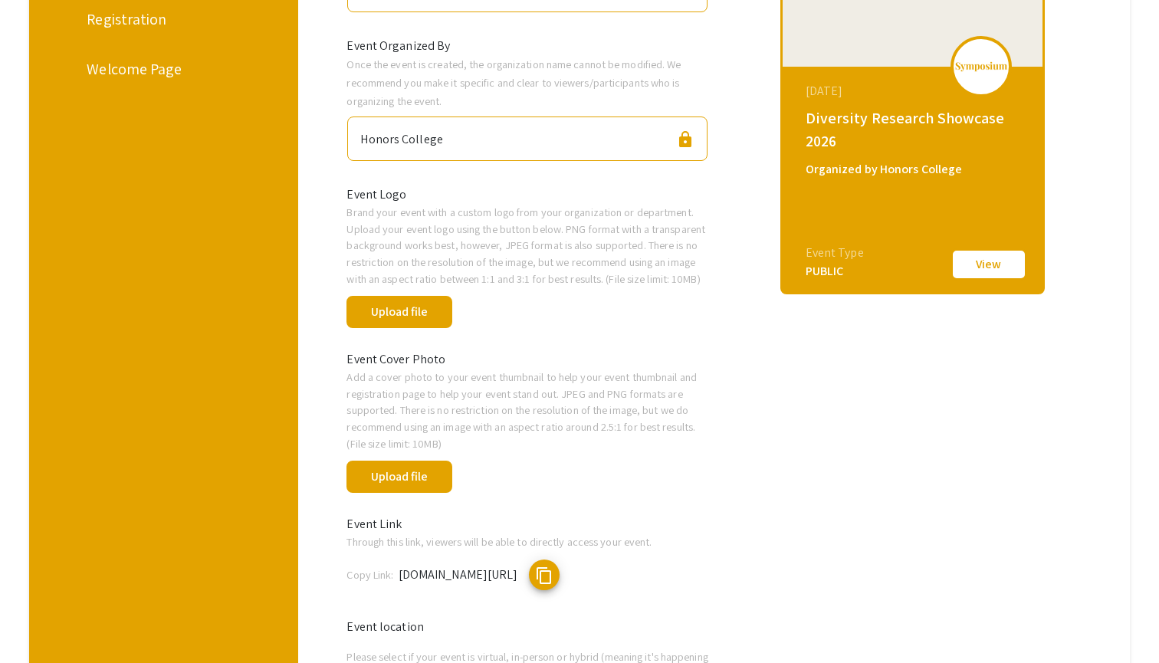
scroll to position [326, 0]
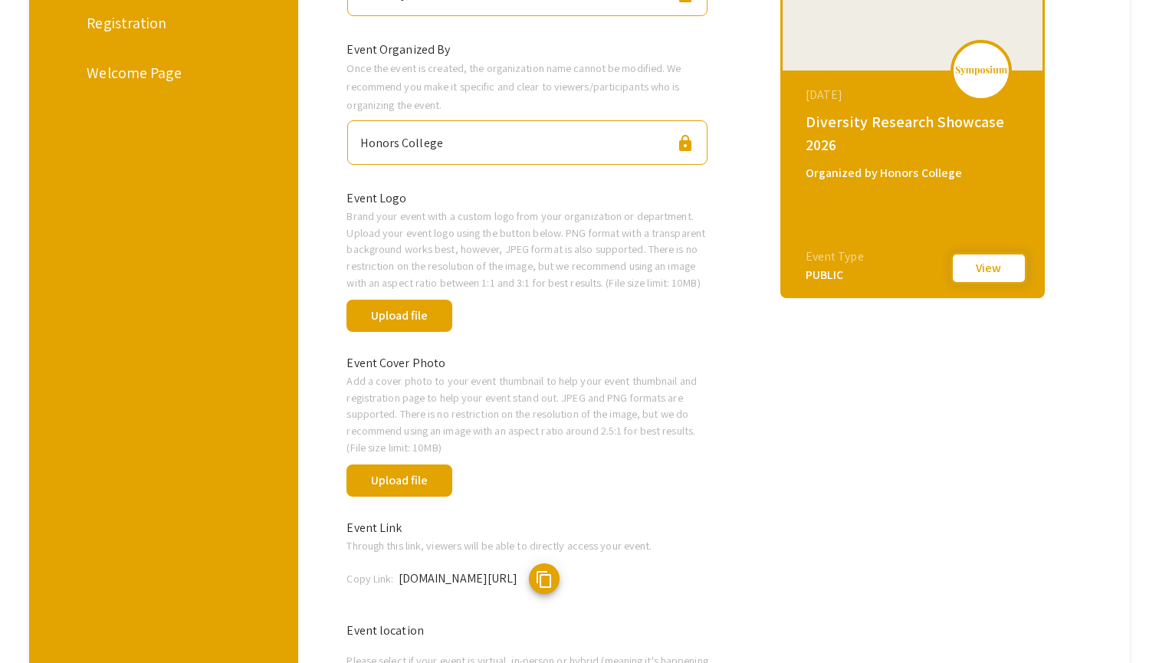
click at [988, 265] on button "View" at bounding box center [988, 268] width 77 height 32
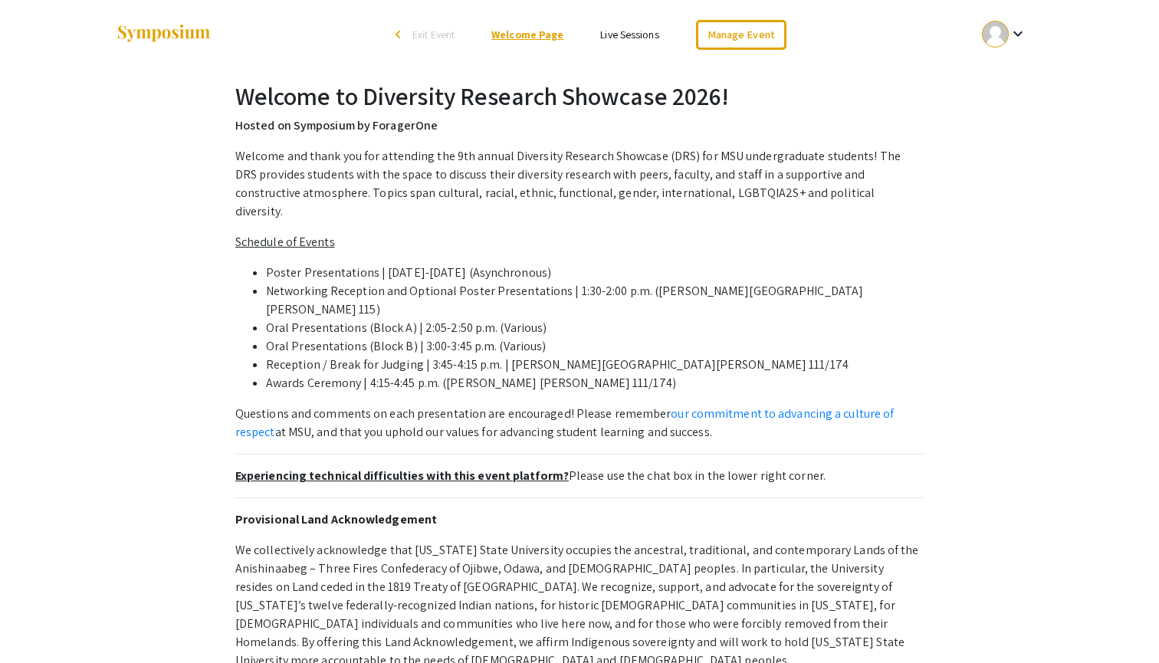
click at [544, 34] on link "Welcome Page" at bounding box center [527, 35] width 72 height 14
click at [538, 35] on link "Welcome Page" at bounding box center [527, 35] width 72 height 14
click at [717, 44] on link "Manage Event" at bounding box center [741, 35] width 90 height 30
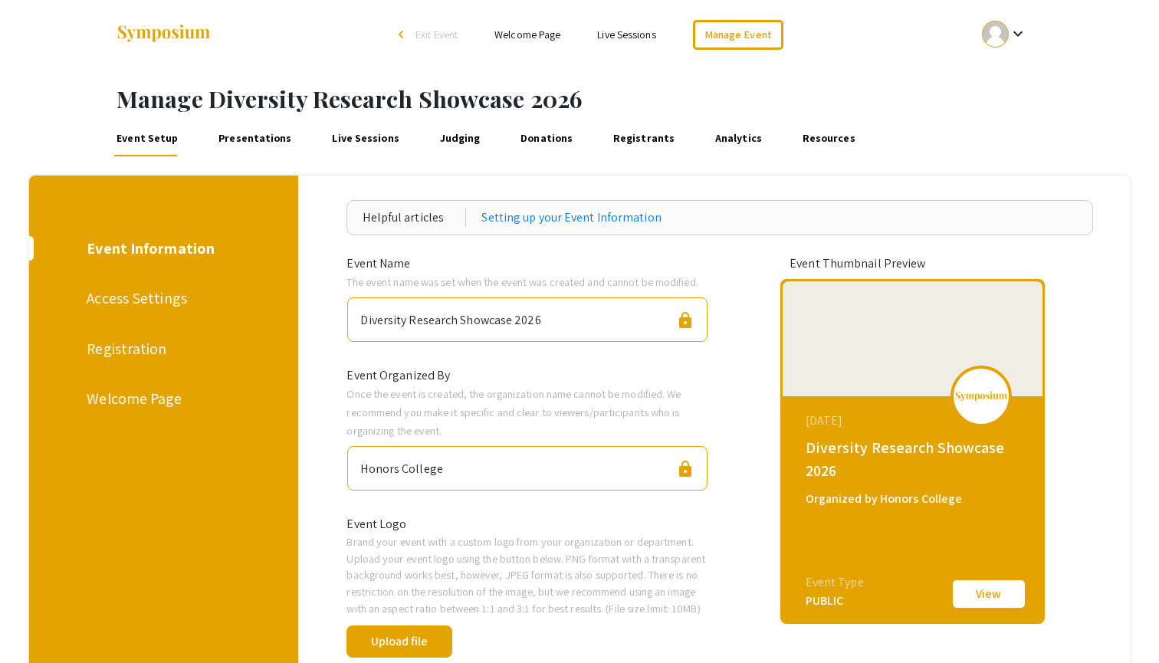
click at [182, 295] on div "Access Settings" at bounding box center [161, 298] width 149 height 23
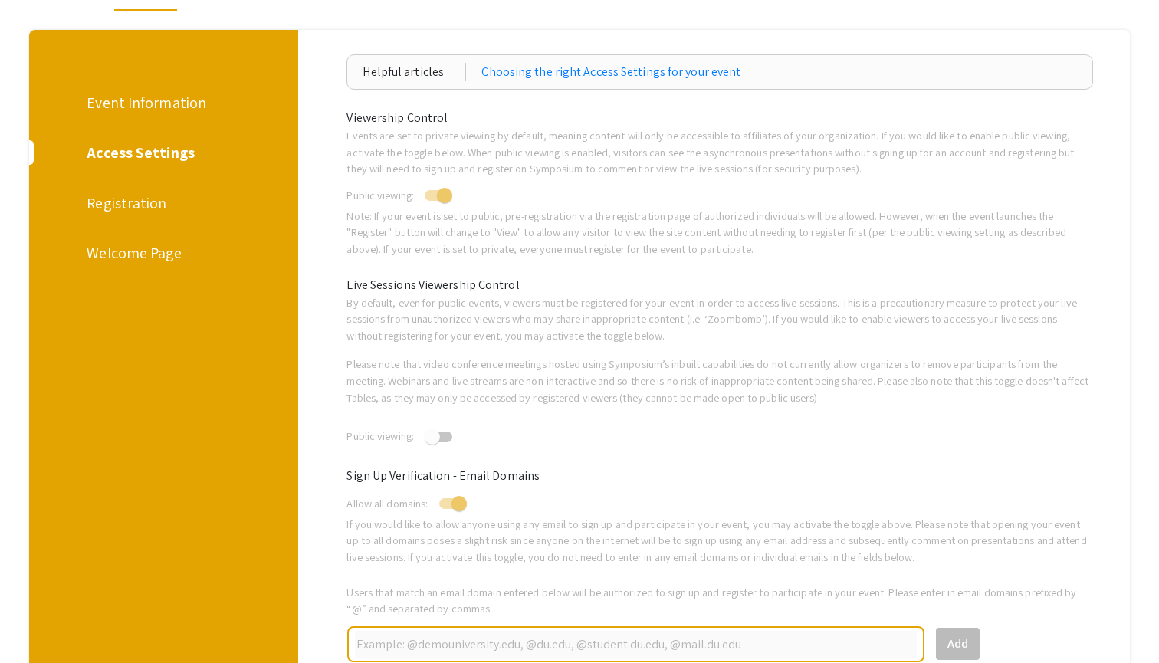
scroll to position [139, 0]
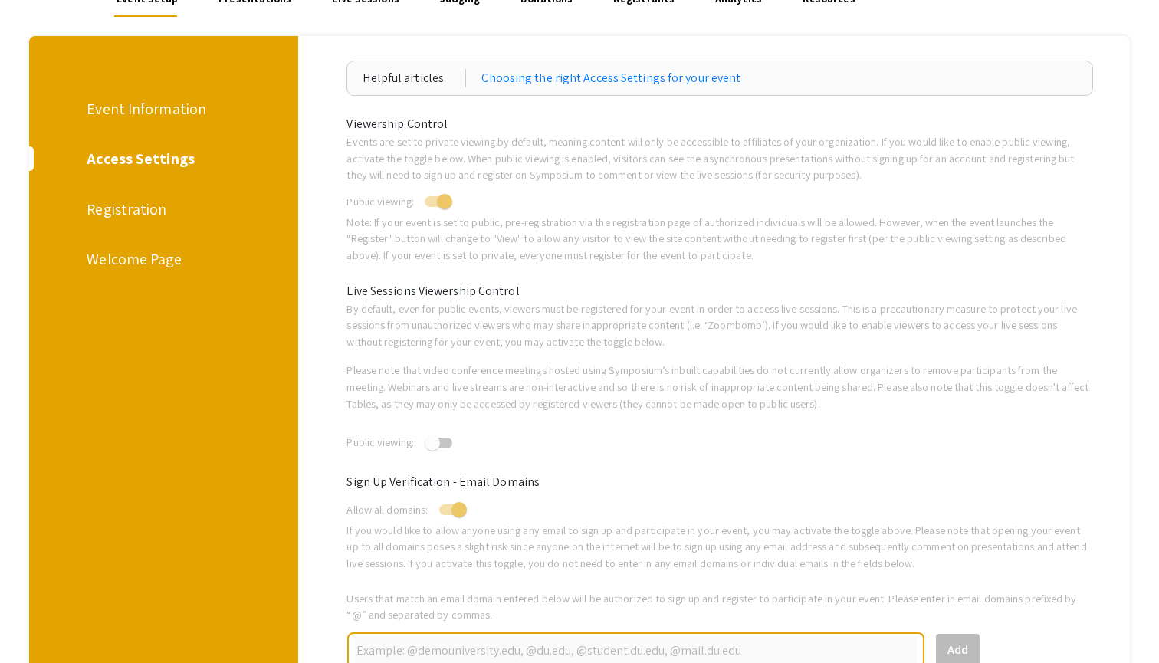
click at [136, 205] on div "Registration" at bounding box center [161, 209] width 149 height 23
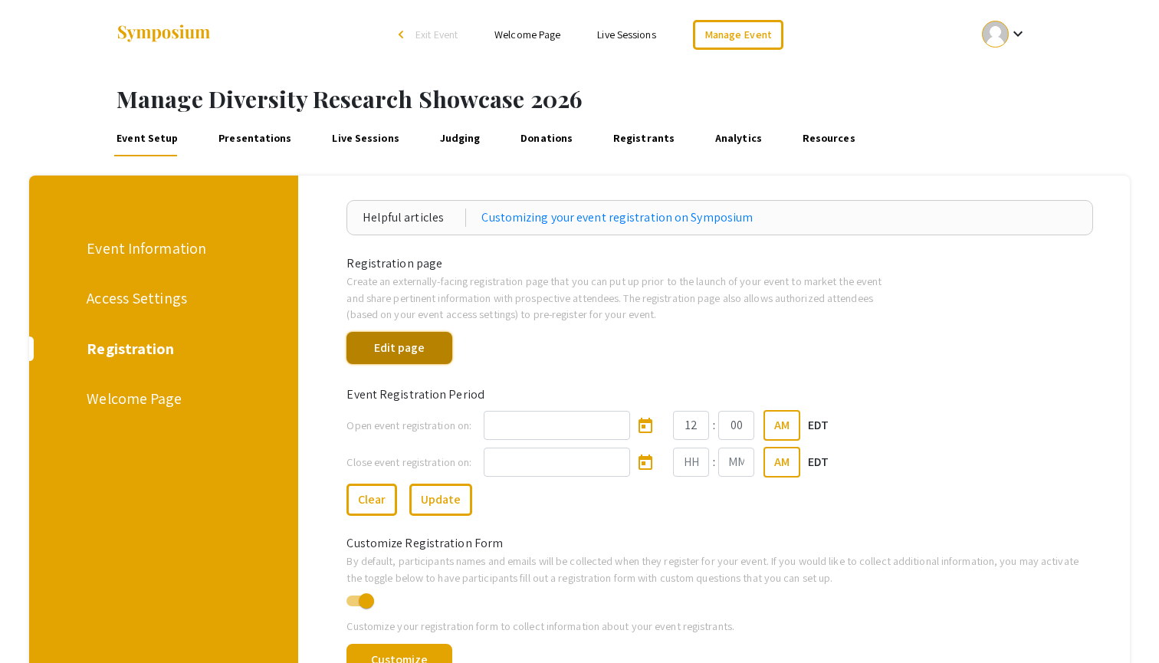
click at [421, 357] on button "Edit page" at bounding box center [398, 348] width 105 height 32
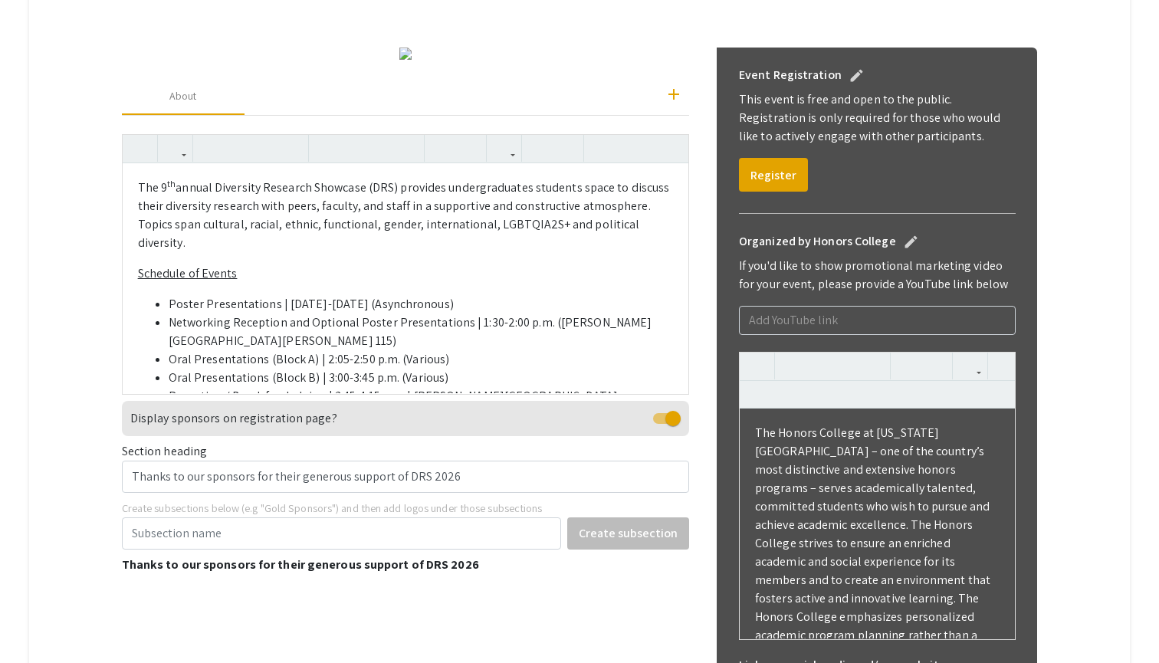
scroll to position [325, 0]
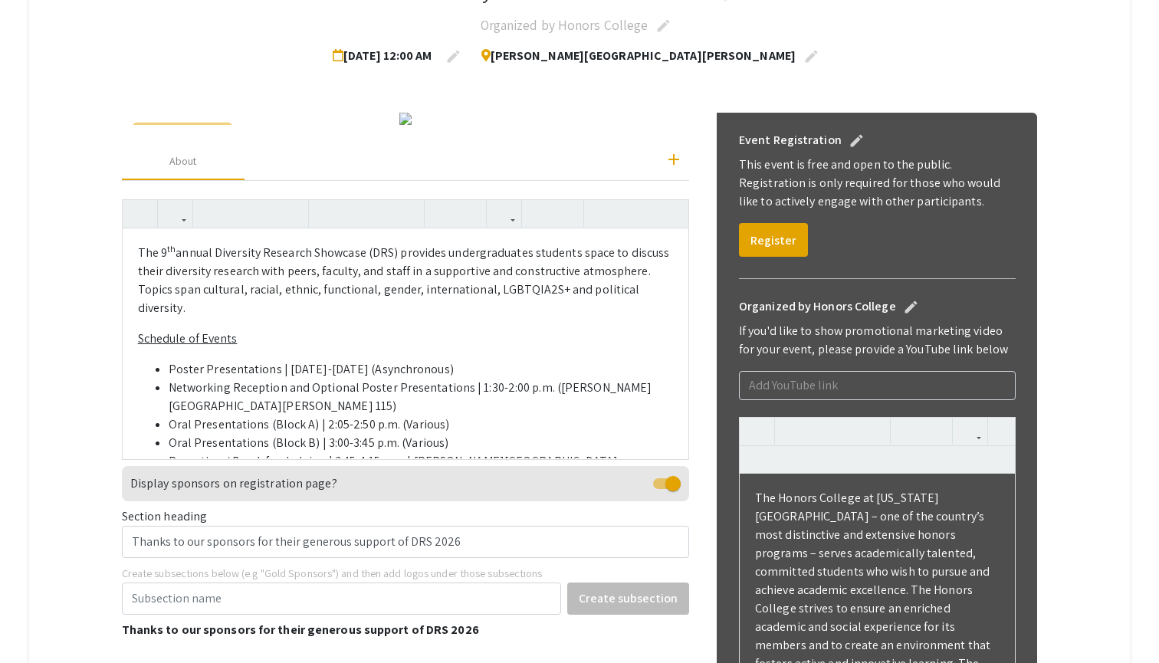
click at [208, 148] on button "Change Image" at bounding box center [182, 140] width 97 height 31
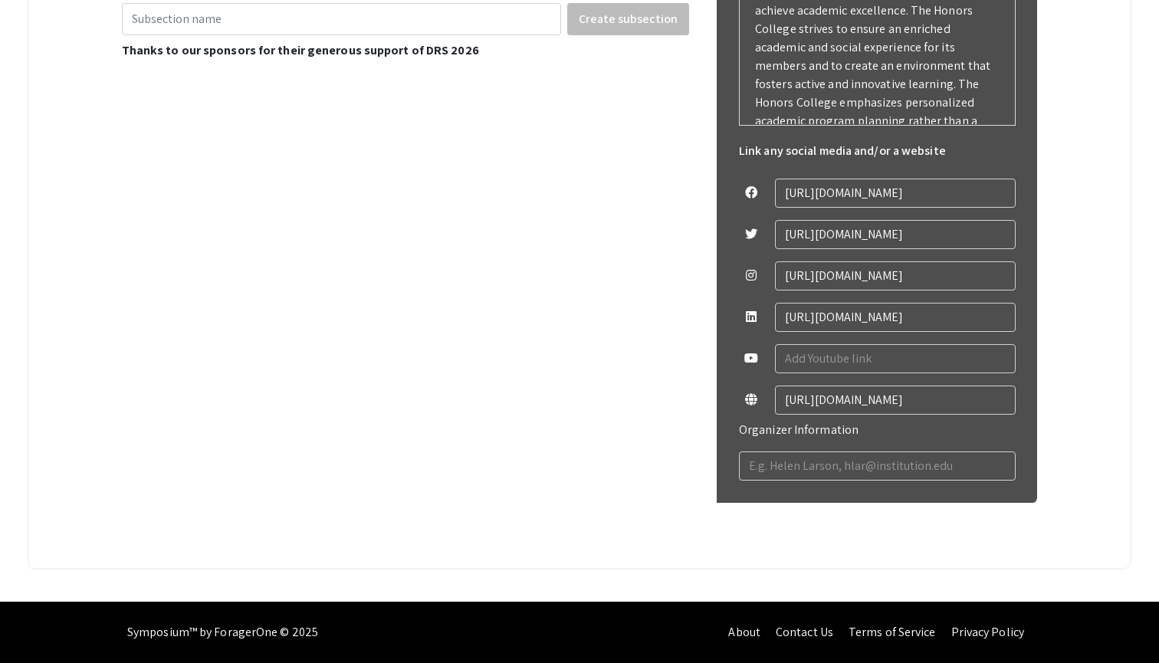
scroll to position [904, 0]
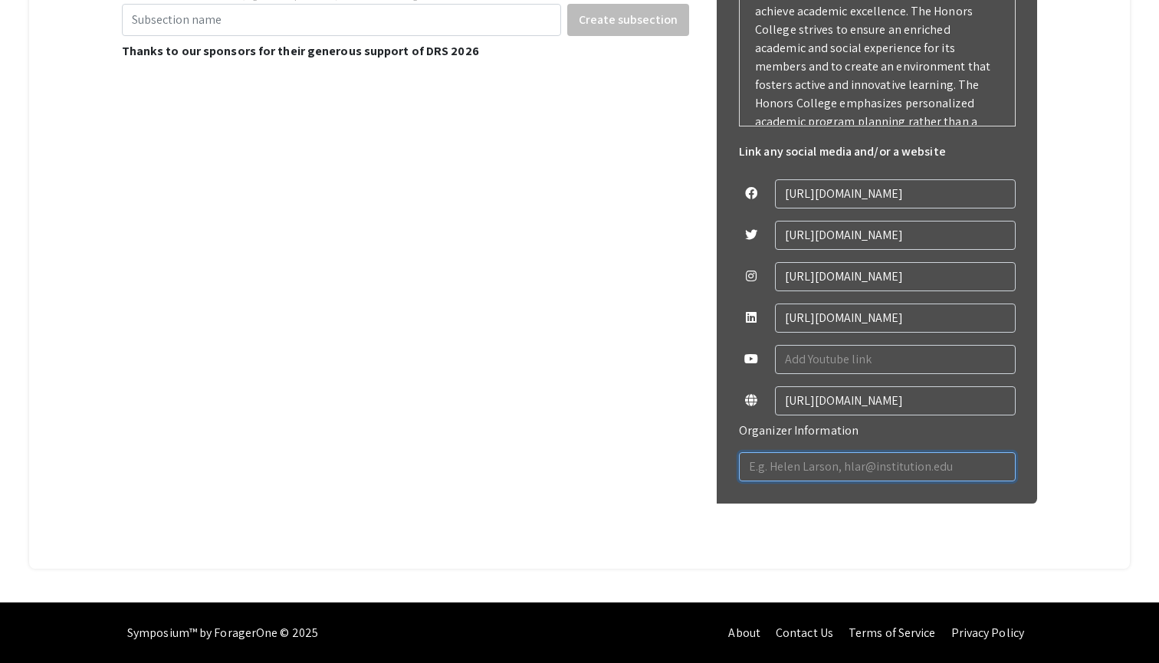
click at [850, 461] on input "text" at bounding box center [877, 466] width 277 height 29
type input "Christina Slabinski, slabins1@msu.edu"
click at [642, 439] on div "Change Image Remove Image add About The 9 th annual Diversity Research Showcase…" at bounding box center [406, 41] width 568 height 1015
click at [850, 467] on input "Christina Slabinski, slabins1@msu.edu" at bounding box center [877, 466] width 277 height 29
drag, startPoint x: 945, startPoint y: 468, endPoint x: 851, endPoint y: 467, distance: 93.5
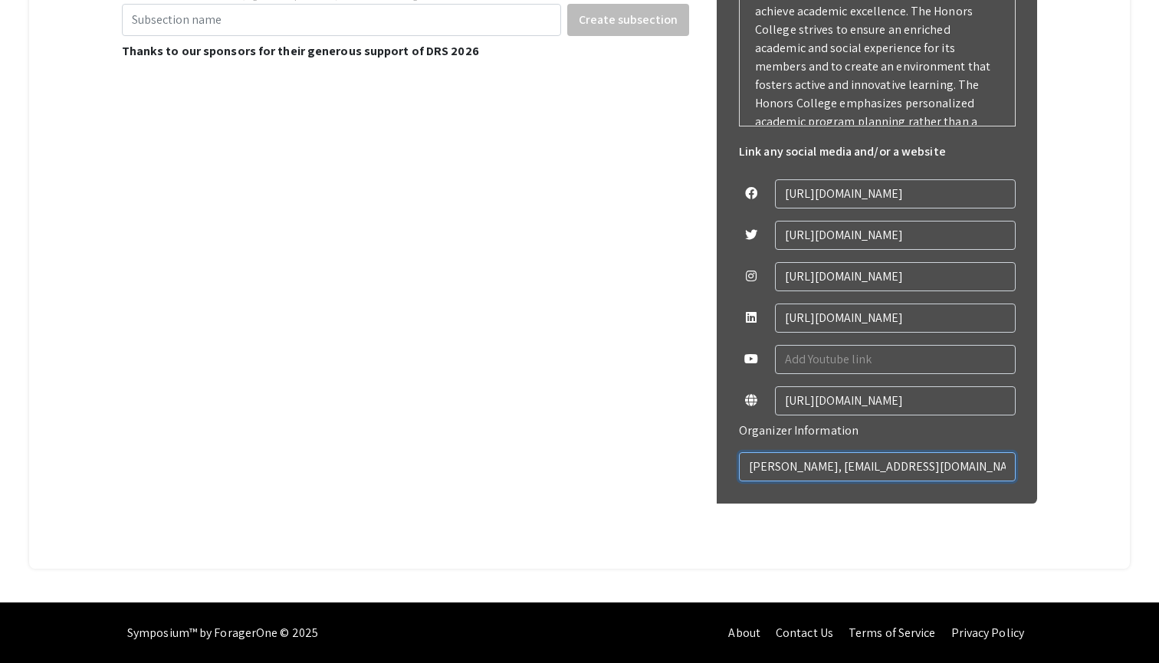
click at [851, 467] on input "Christina Slabinski, slabins1@msu.edu" at bounding box center [877, 466] width 277 height 29
drag, startPoint x: 847, startPoint y: 464, endPoint x: 947, endPoint y: 464, distance: 100.4
click at [947, 464] on input "Christina Slabinski, slabins1@msu.edu" at bounding box center [877, 466] width 277 height 29
click at [968, 470] on input "Christina Slabinski, slabins1@msu.edu" at bounding box center [877, 466] width 277 height 29
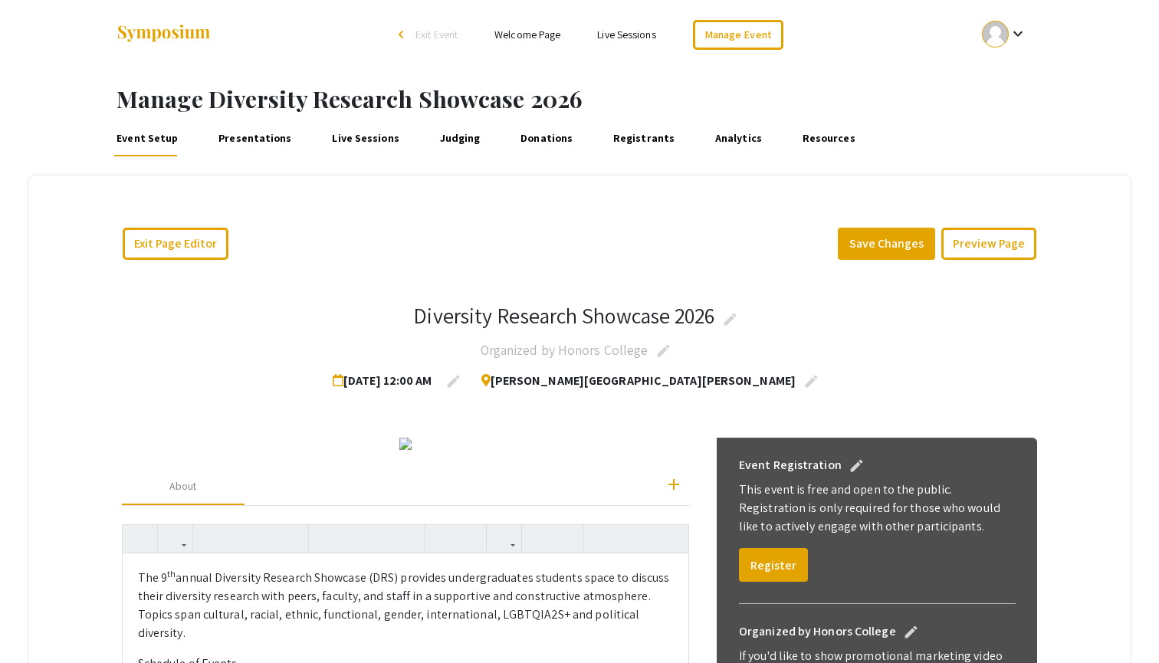
scroll to position [0, 0]
click at [916, 251] on button "Save Changes" at bounding box center [886, 244] width 97 height 32
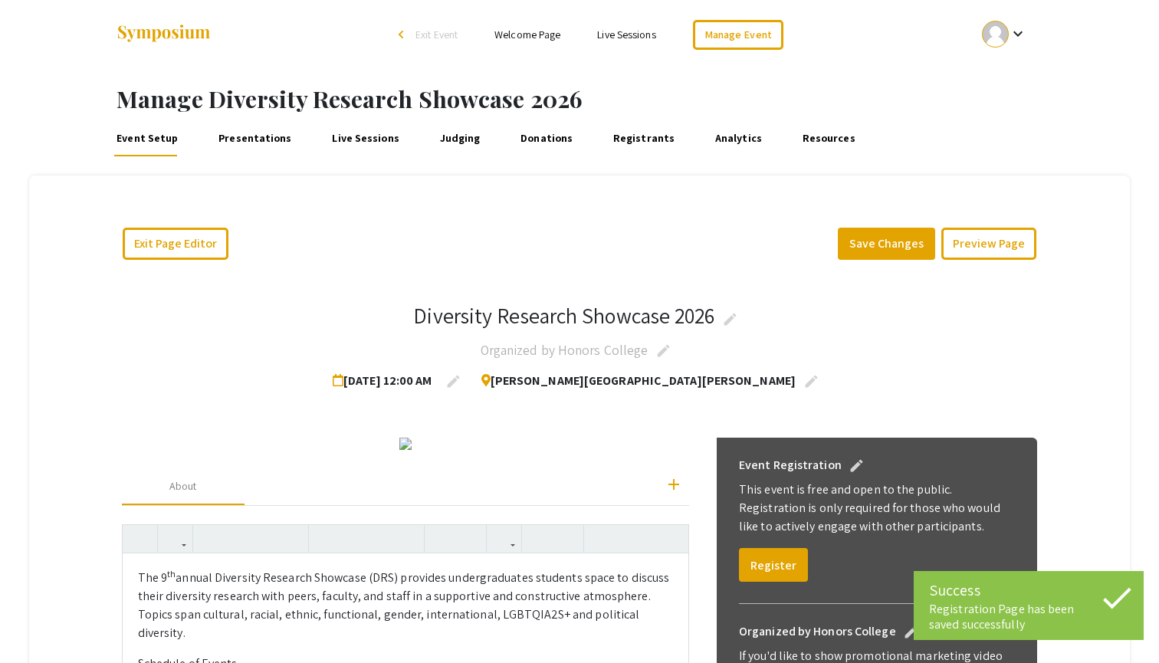
click at [526, 31] on link "Welcome Page" at bounding box center [527, 35] width 66 height 14
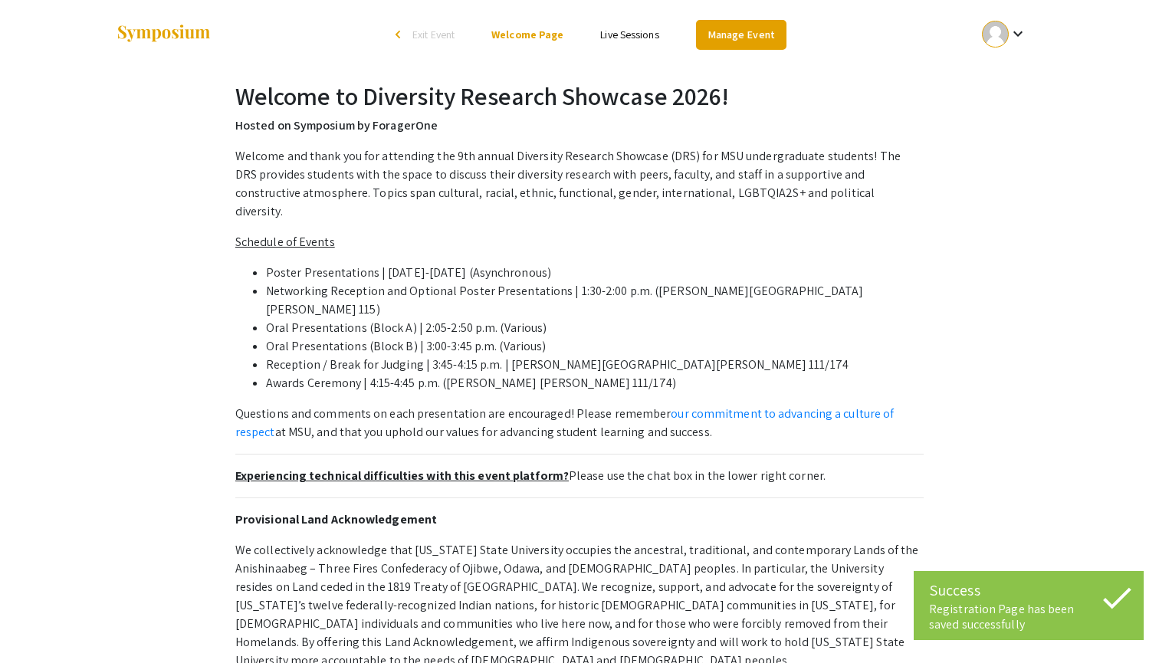
click at [733, 39] on link "Manage Event" at bounding box center [741, 35] width 90 height 30
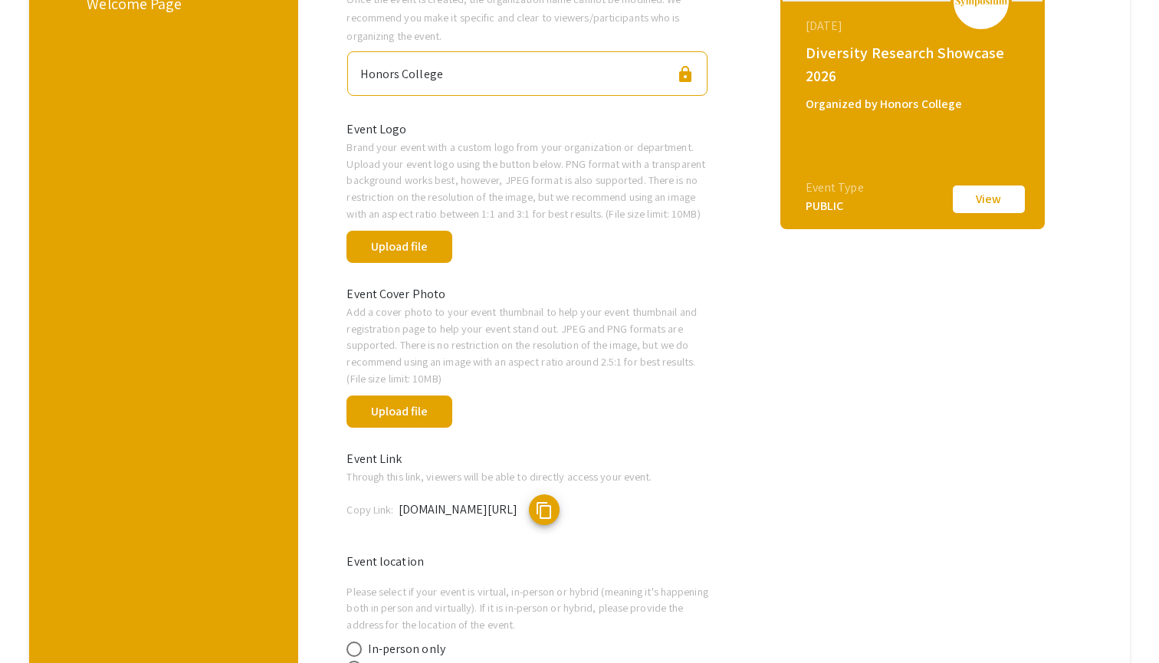
scroll to position [170, 0]
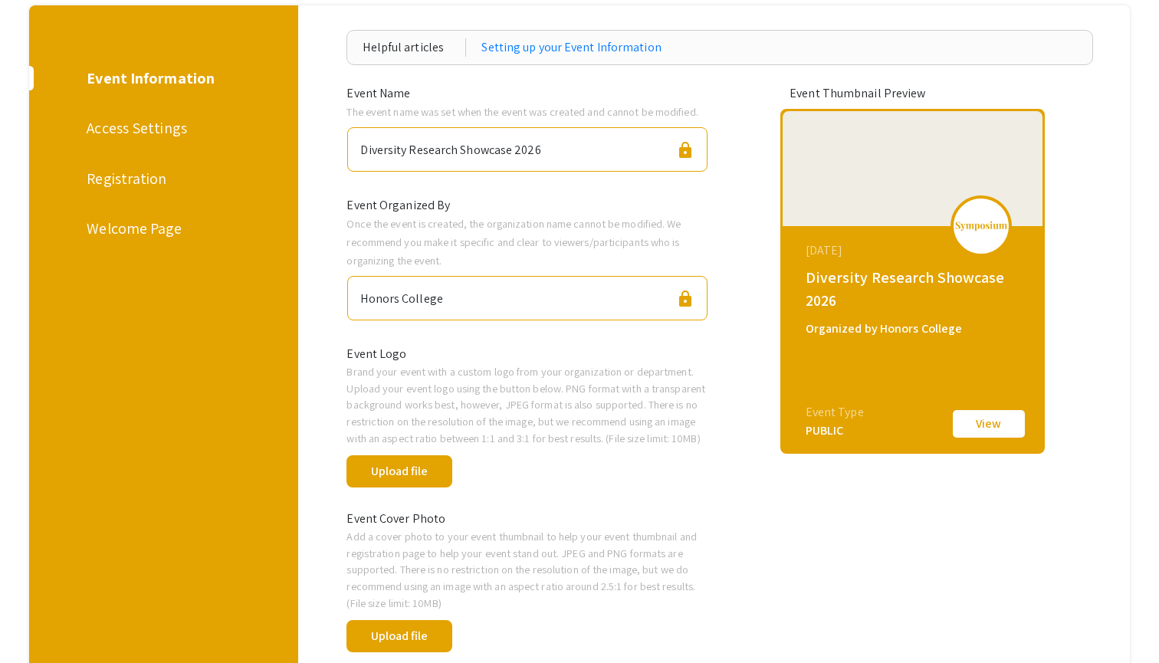
click at [134, 228] on div "Welcome Page" at bounding box center [161, 228] width 149 height 23
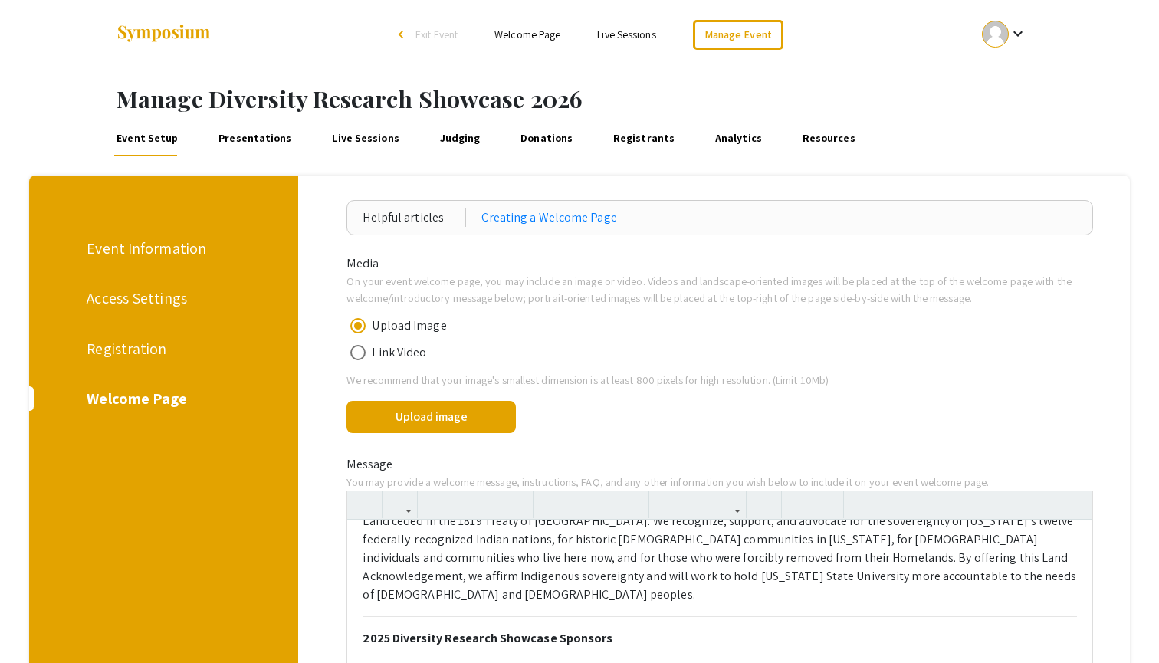
click at [113, 352] on div "Registration" at bounding box center [161, 348] width 149 height 23
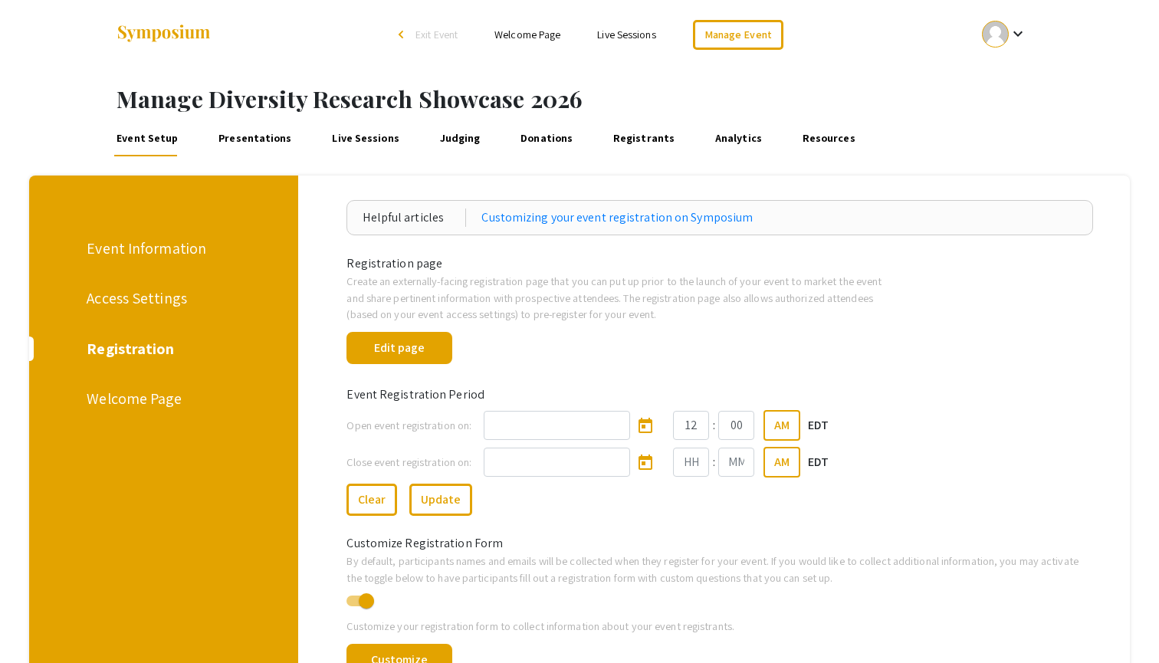
click at [116, 298] on div "Access Settings" at bounding box center [161, 298] width 149 height 23
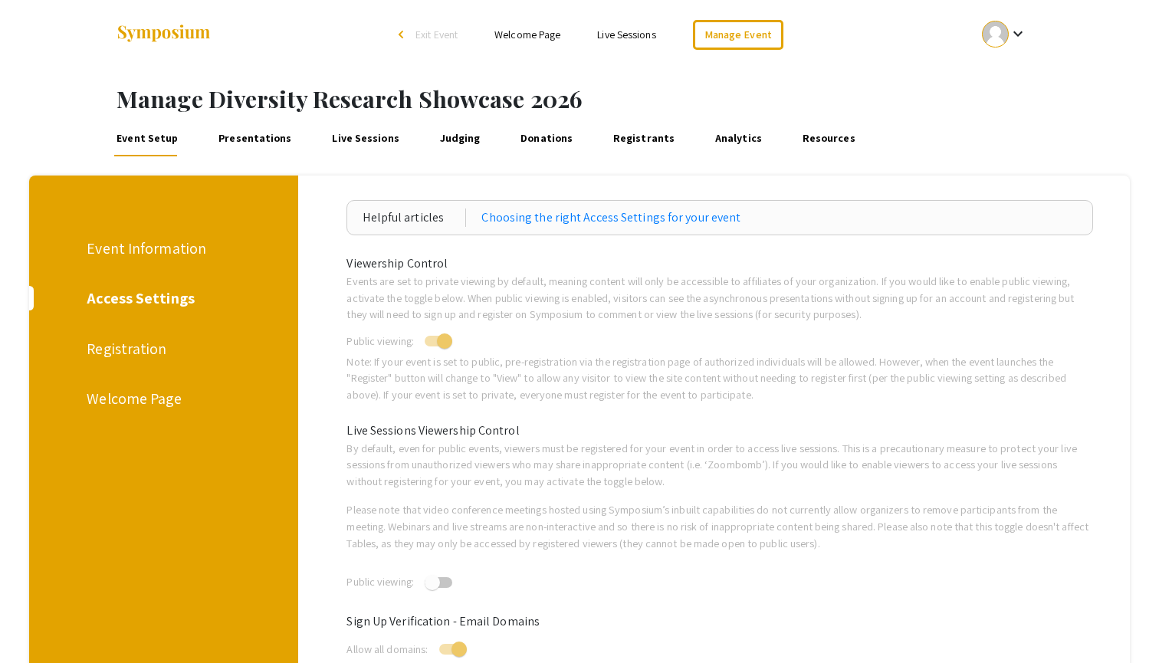
click at [174, 248] on div "Event Information" at bounding box center [161, 248] width 149 height 23
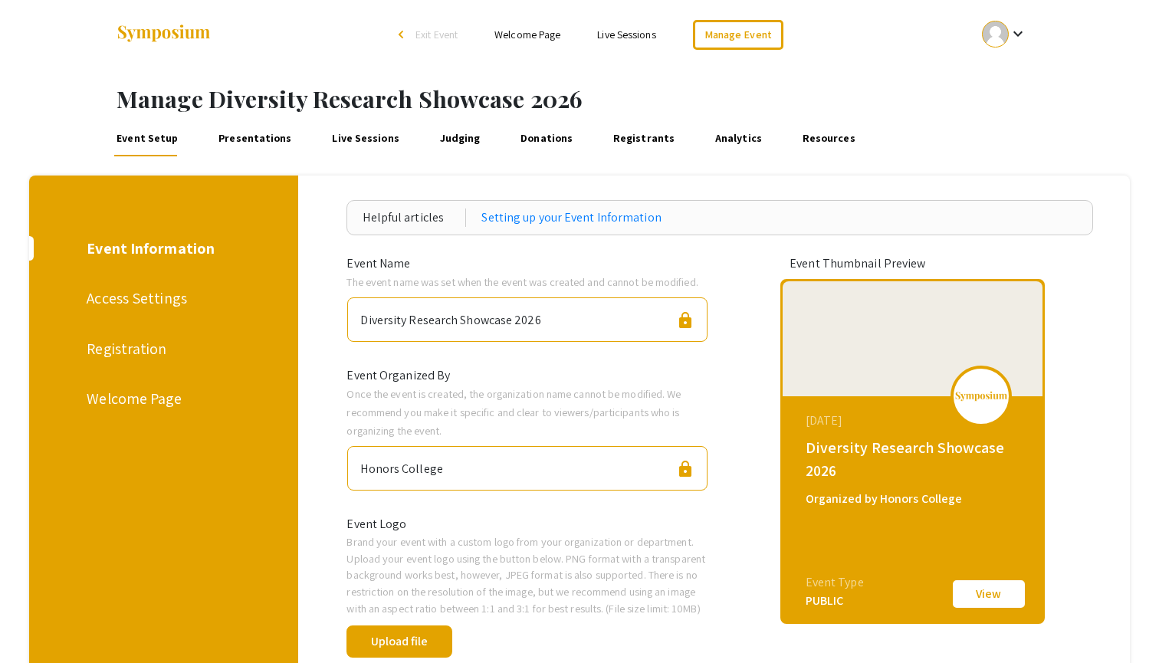
click at [239, 135] on link "Presentations" at bounding box center [254, 138] width 79 height 37
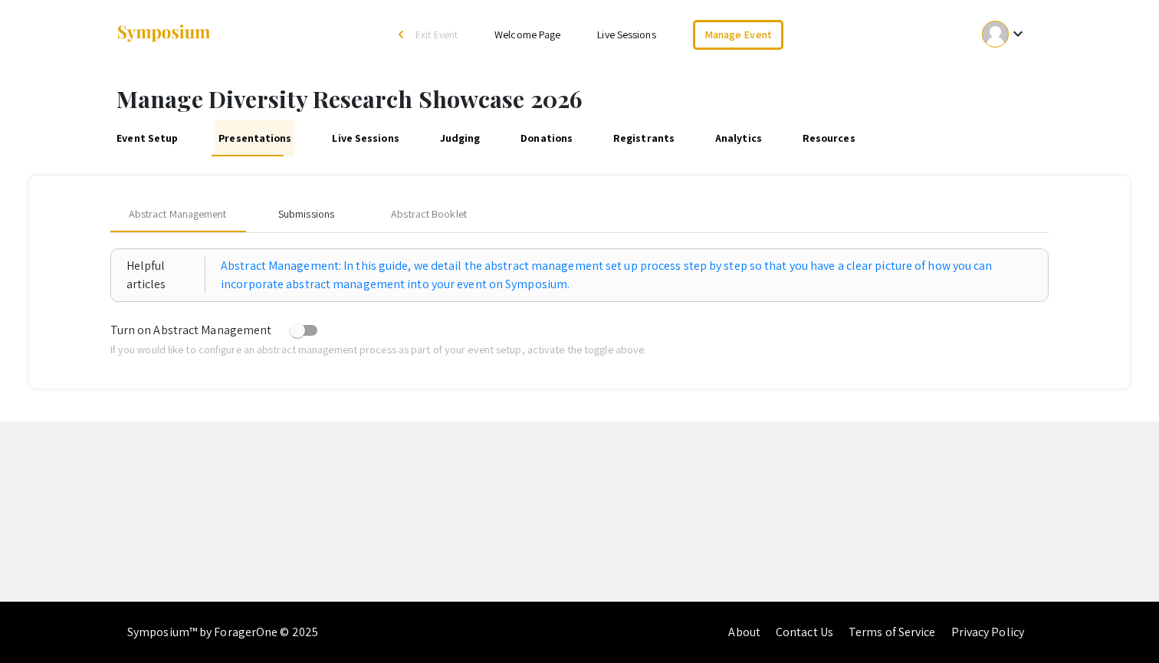
click at [310, 212] on div "Submissions" at bounding box center [306, 214] width 56 height 16
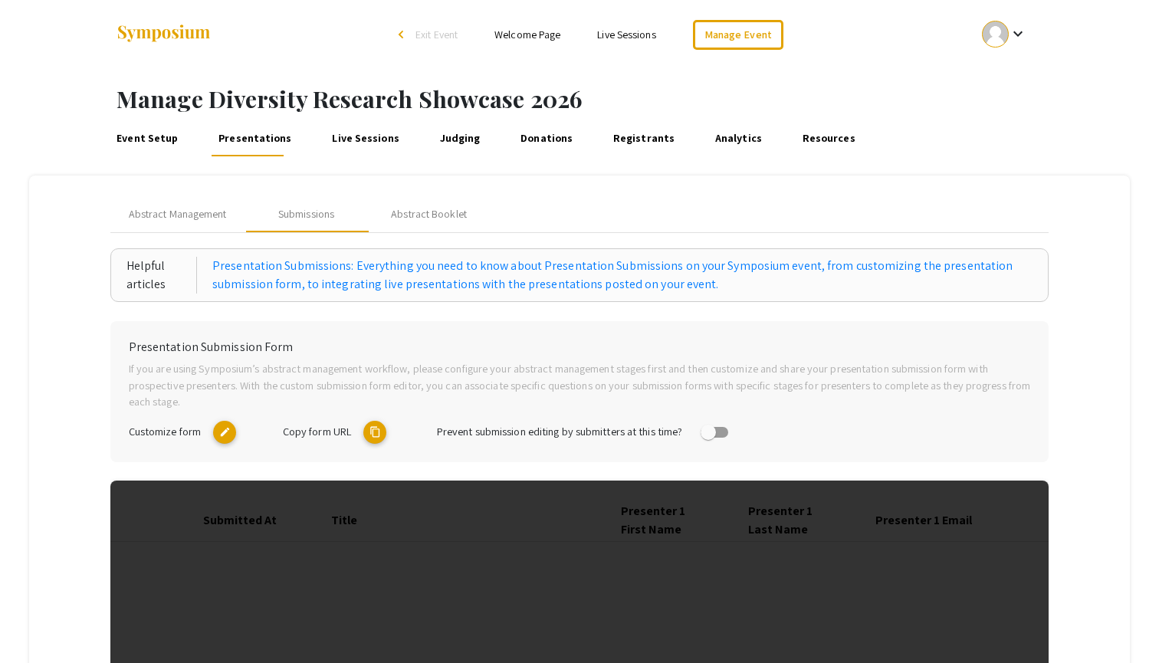
click at [362, 147] on link "Live Sessions" at bounding box center [366, 138] width 73 height 37
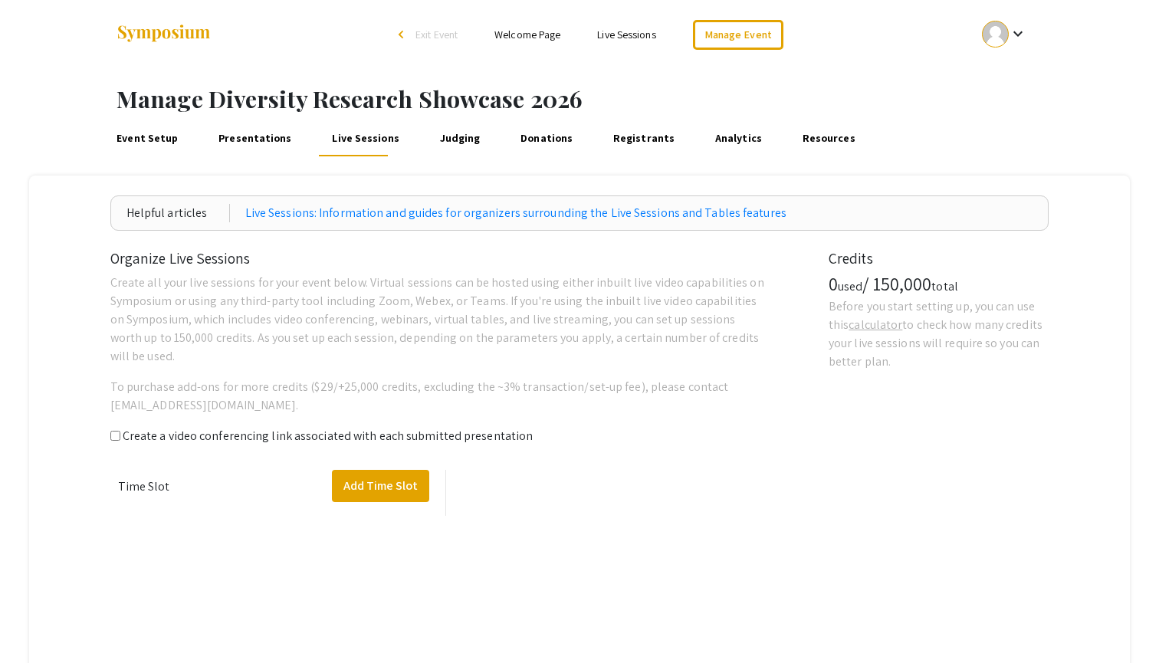
click at [271, 140] on link "Presentations" at bounding box center [254, 138] width 79 height 37
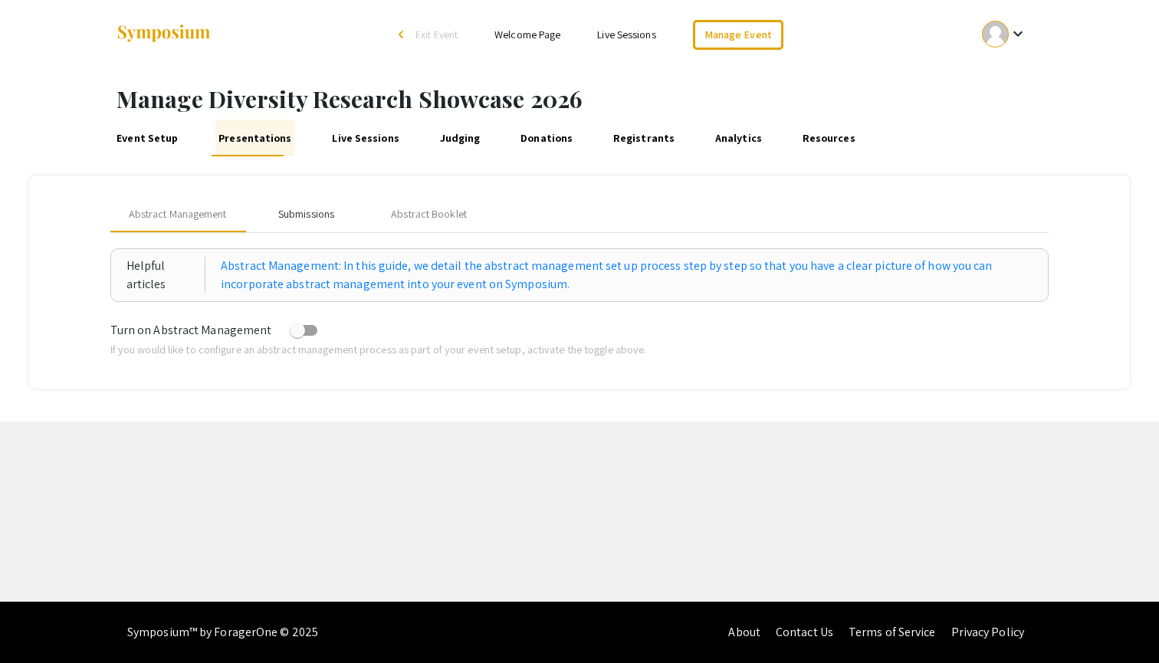
click at [301, 211] on div "Submissions" at bounding box center [306, 214] width 56 height 16
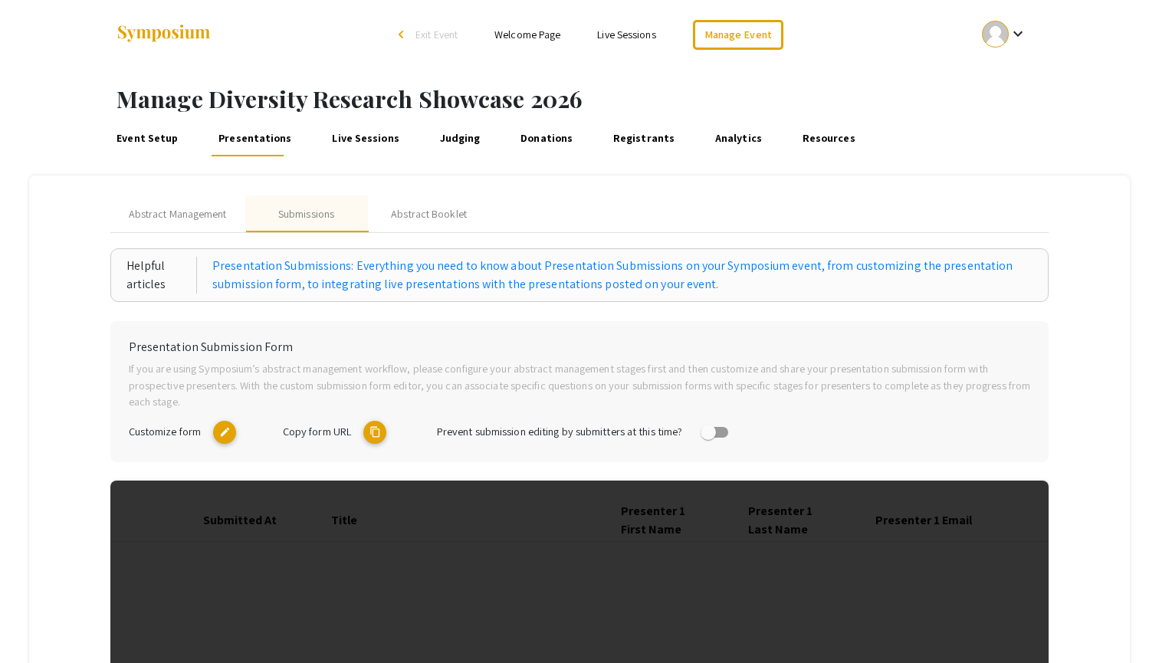
click at [217, 432] on mat-icon "edit" at bounding box center [224, 432] width 23 height 23
click at [362, 137] on link "Live Sessions" at bounding box center [366, 138] width 73 height 37
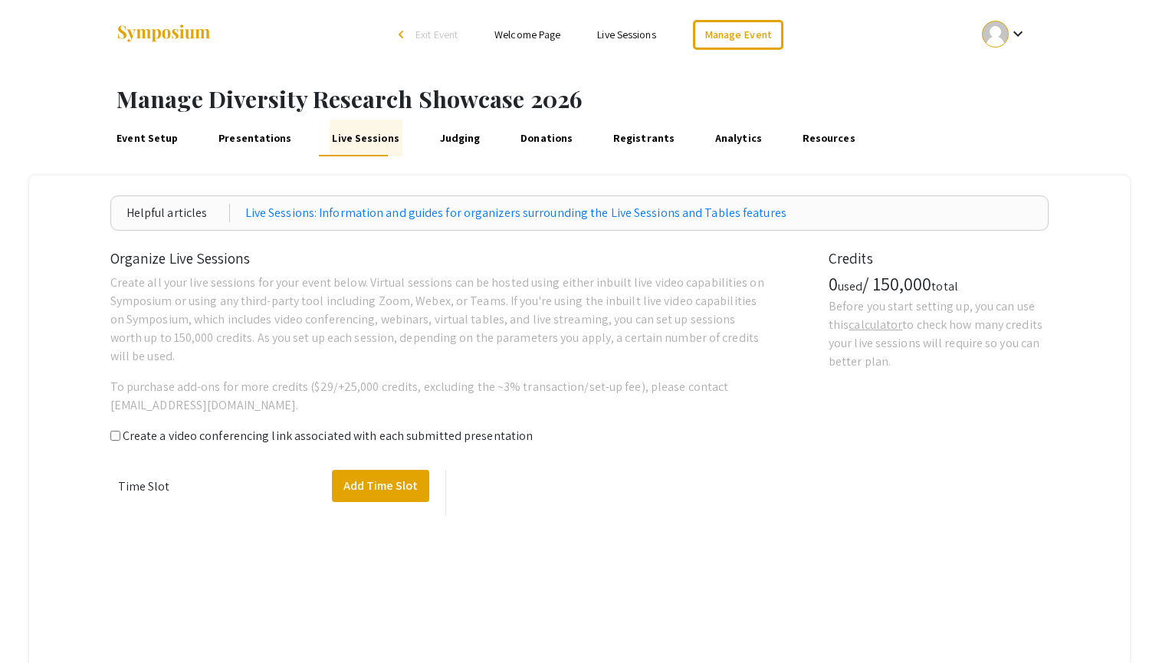
click at [449, 134] on link "Judging" at bounding box center [460, 138] width 46 height 37
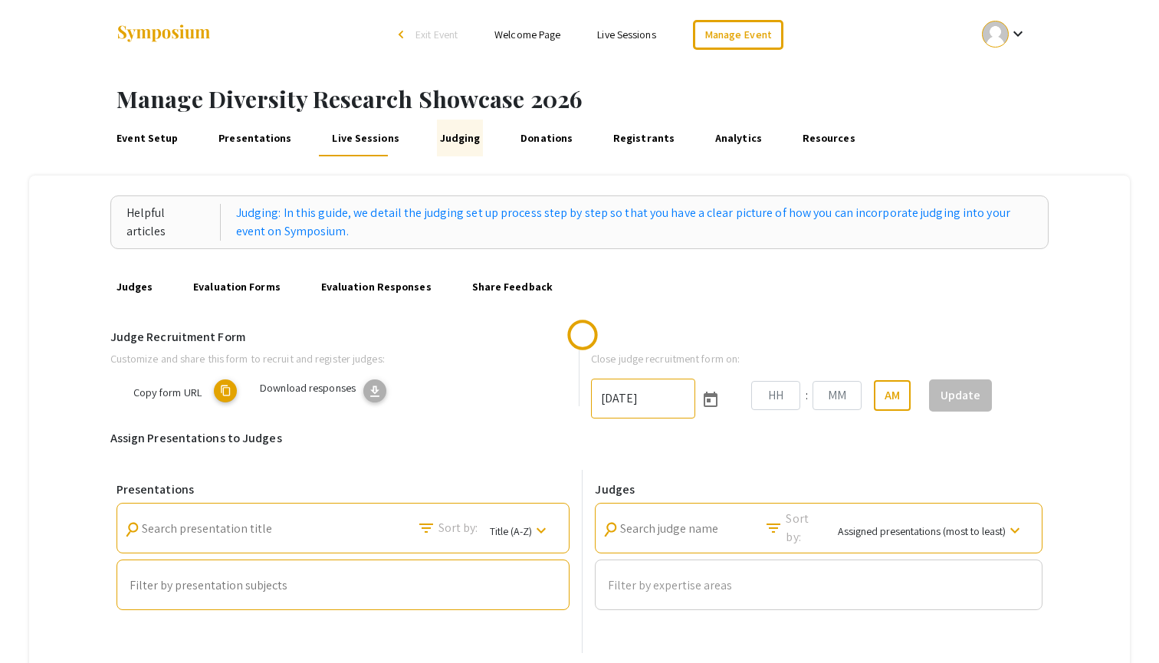
type input "11/15/2025"
type input "10"
type input "31"
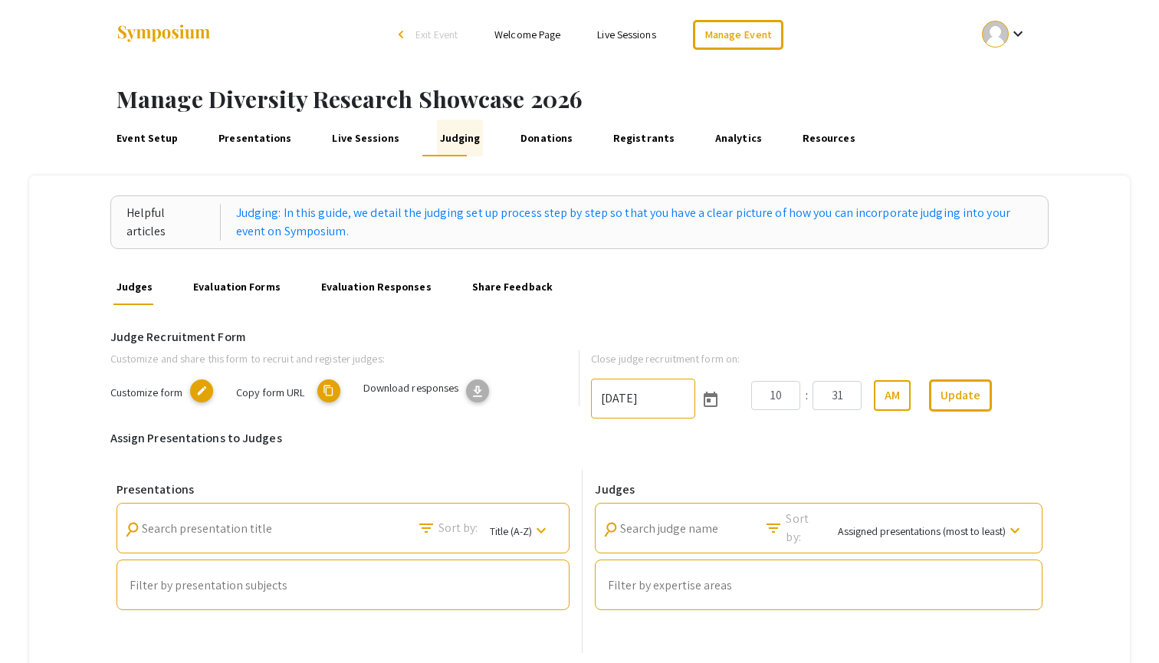
click at [205, 385] on mat-icon "edit" at bounding box center [201, 390] width 23 height 23
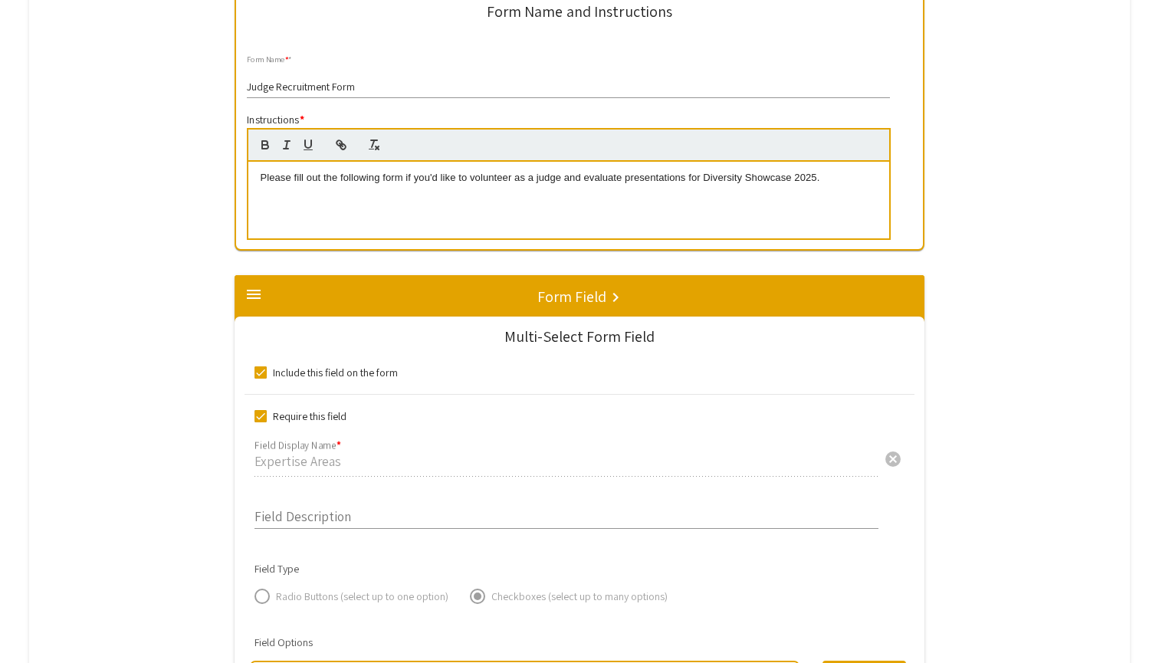
scroll to position [538, 0]
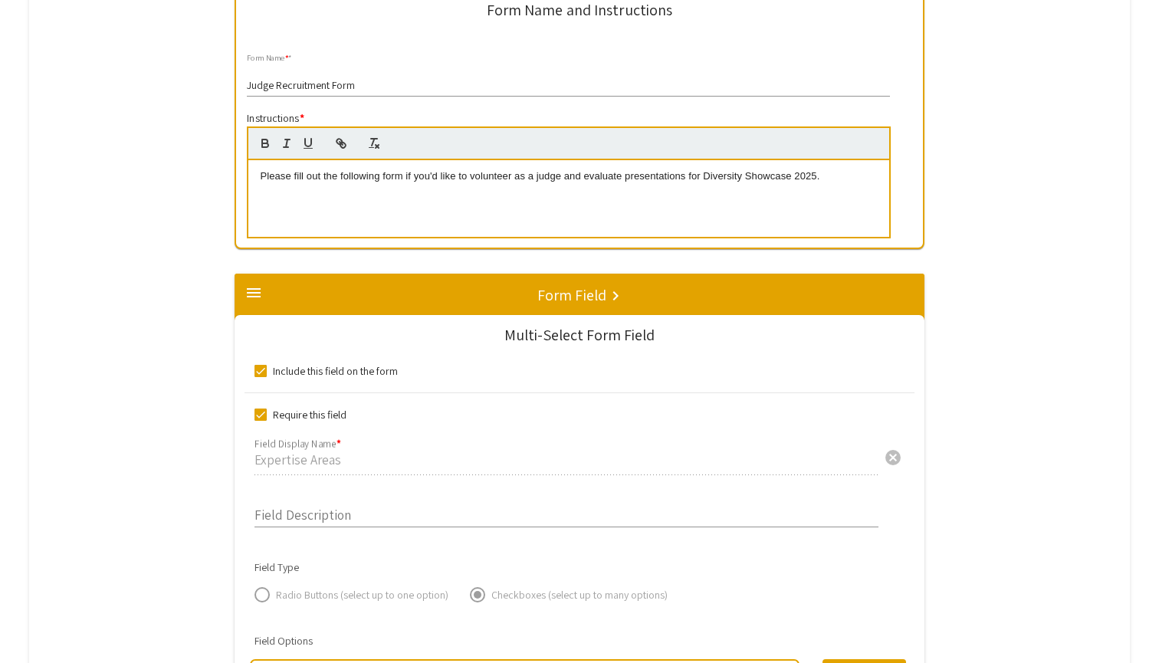
click at [812, 175] on p "Please fill out the following form if you'd like to volunteer as a judge and ev…" at bounding box center [568, 176] width 617 height 14
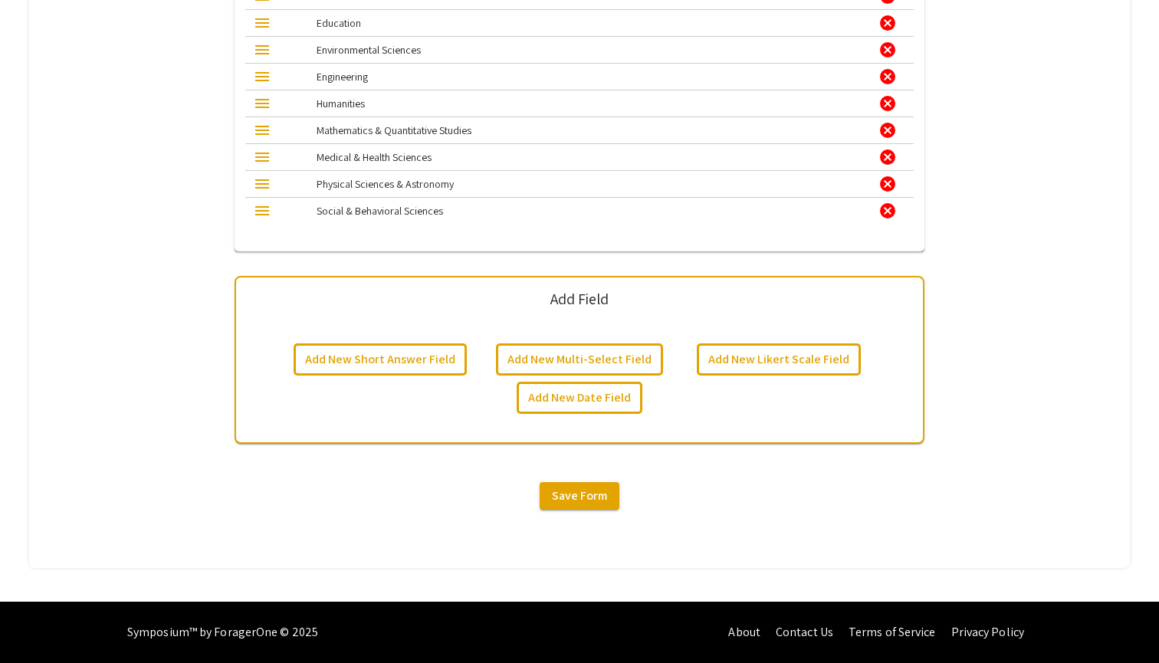
scroll to position [1424, 0]
click at [583, 497] on span "Save Form" at bounding box center [579, 495] width 55 height 16
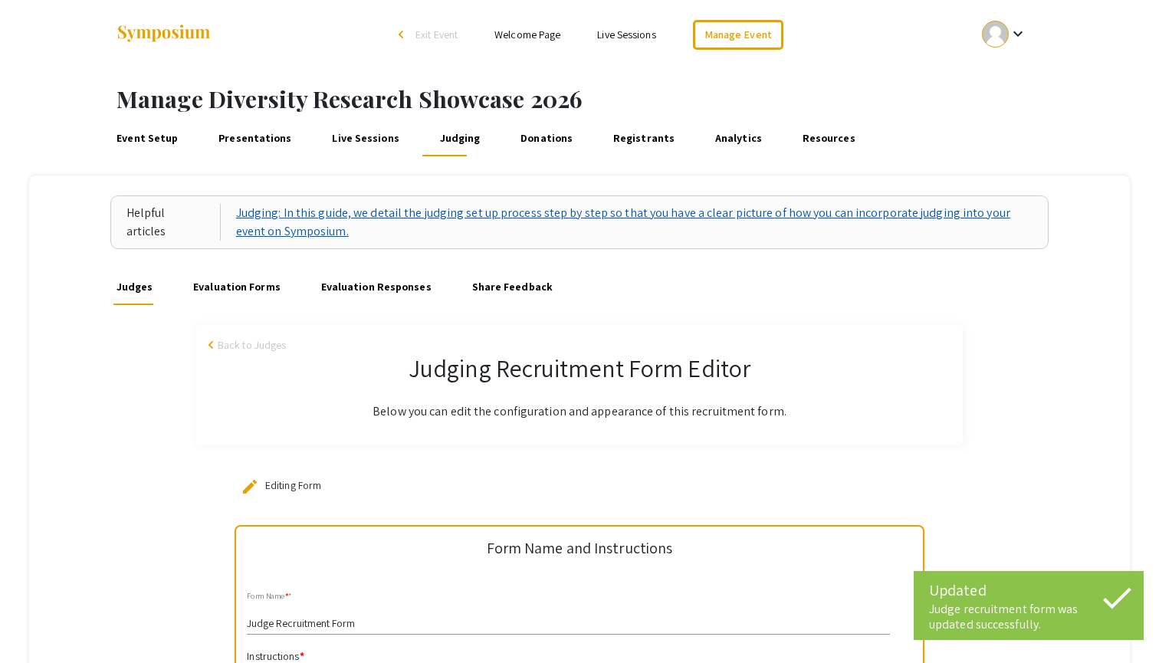
scroll to position [0, 0]
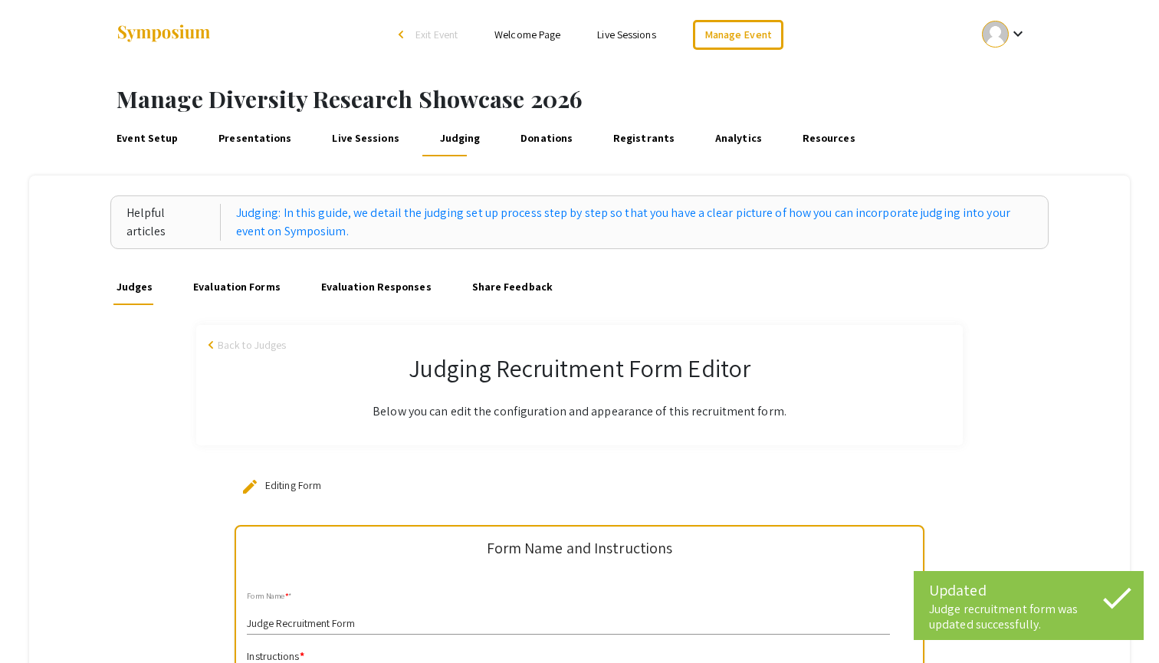
click at [240, 280] on link "Evaluation Forms" at bounding box center [236, 286] width 93 height 37
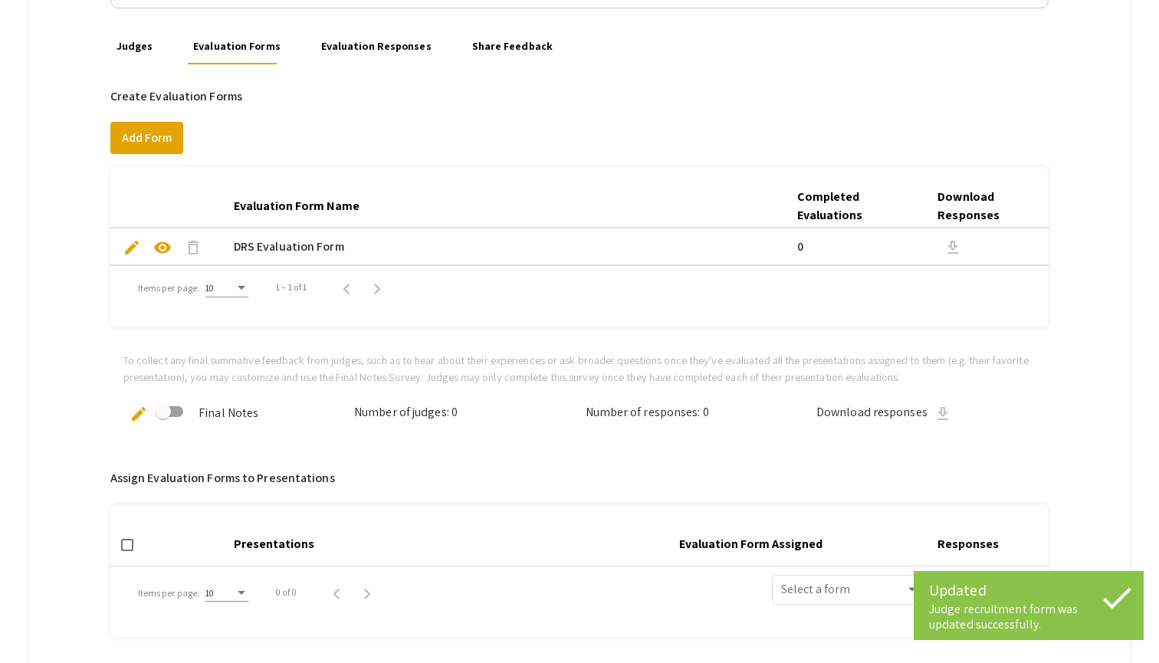
scroll to position [253, 0]
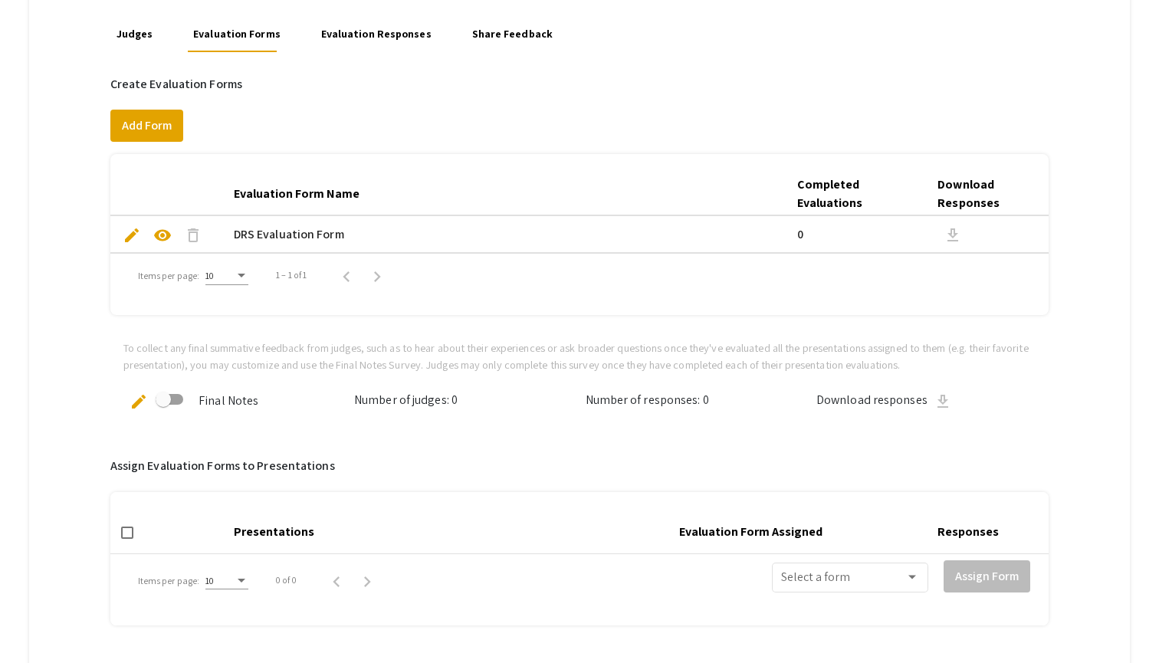
click at [126, 233] on span "edit" at bounding box center [132, 235] width 18 height 18
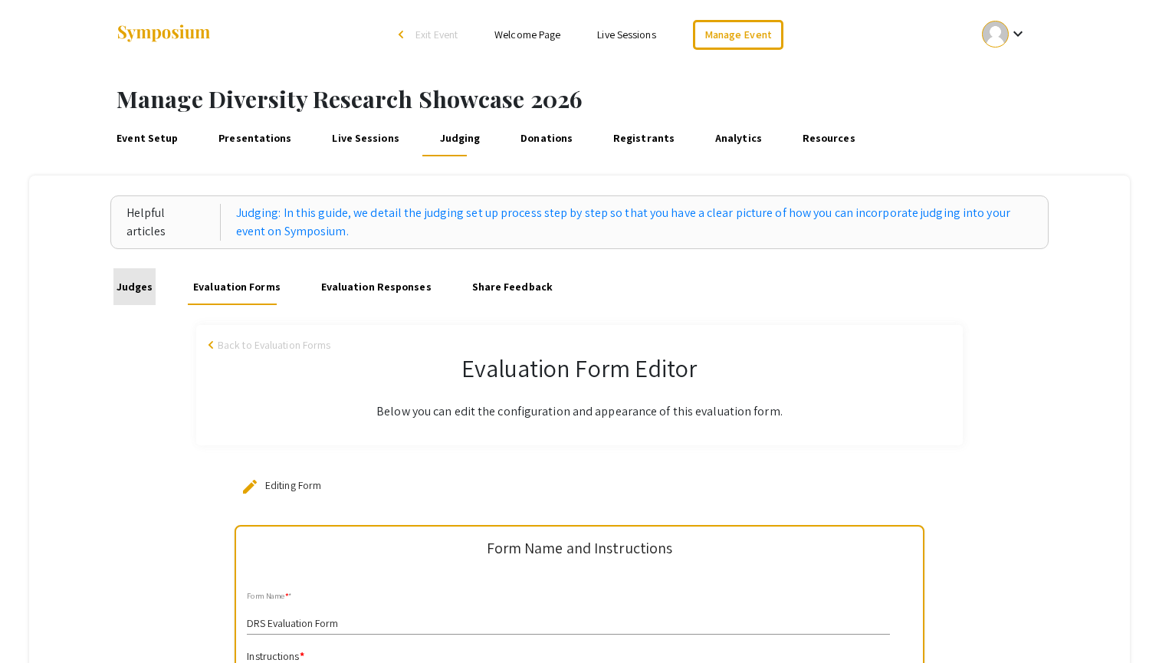
click at [135, 288] on link "Judges" at bounding box center [134, 286] width 42 height 37
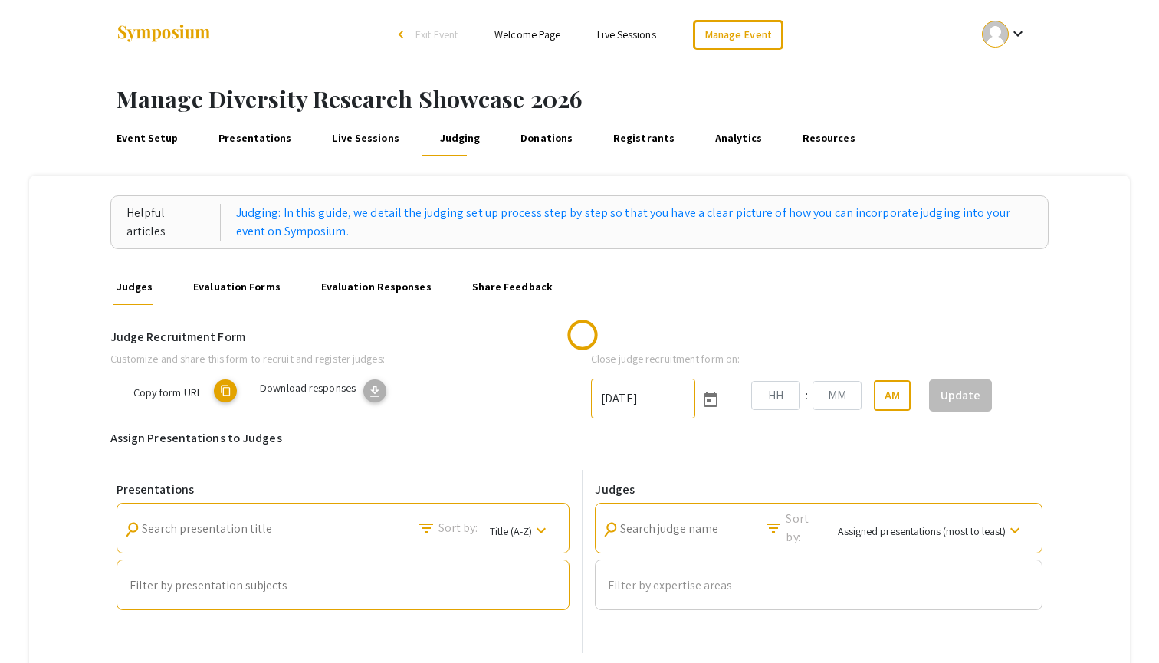
type input "11/15/2025"
type input "10"
type input "31"
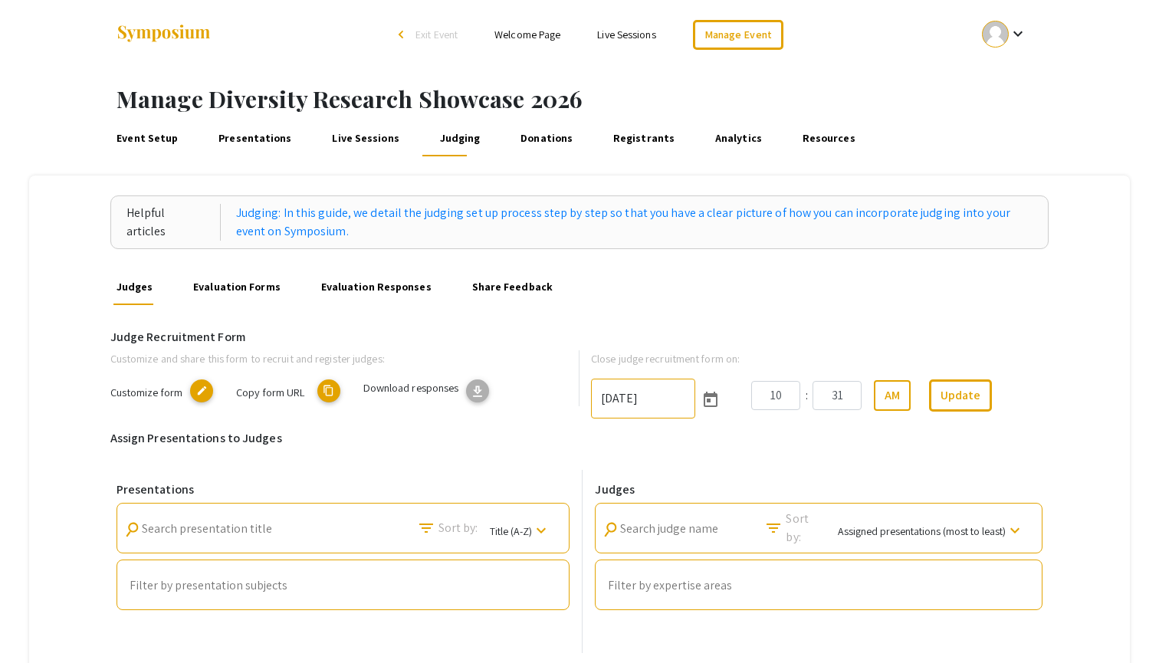
click at [222, 278] on link "Evaluation Forms" at bounding box center [236, 286] width 93 height 37
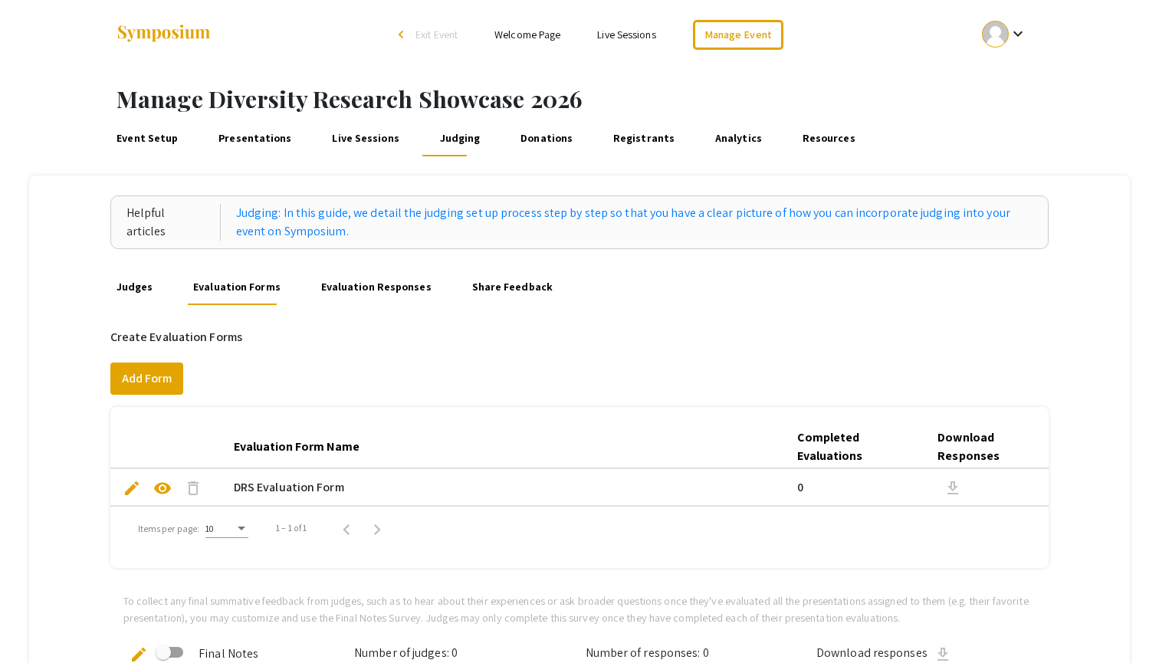
click at [126, 292] on link "Judges" at bounding box center [134, 286] width 42 height 37
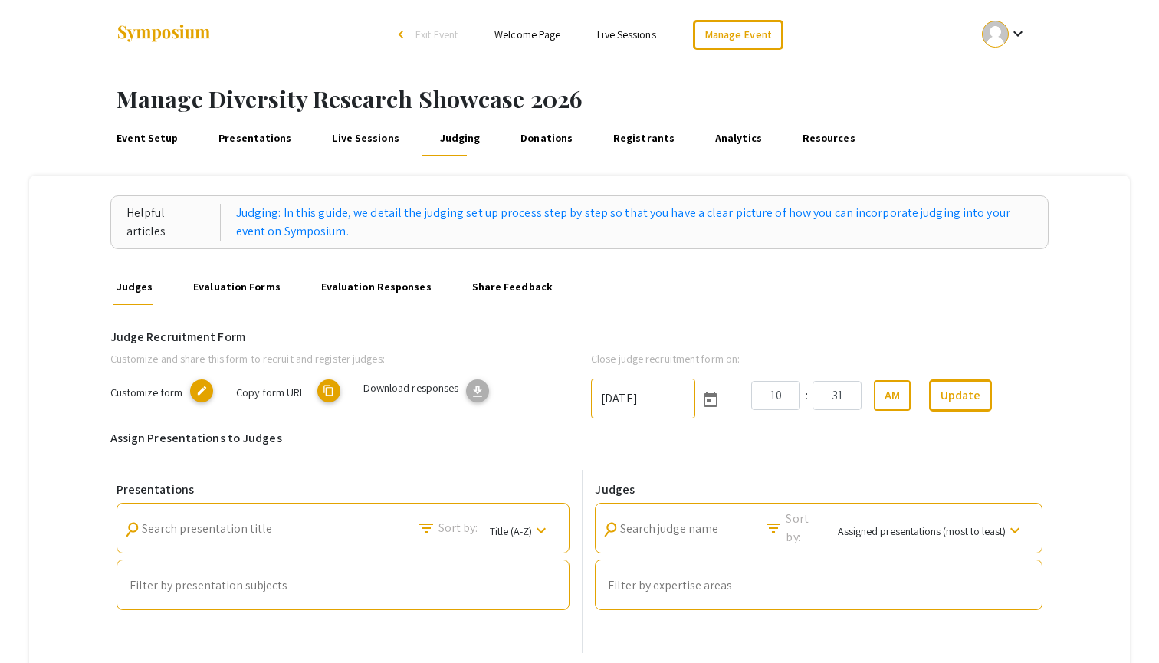
click at [225, 282] on link "Evaluation Forms" at bounding box center [236, 286] width 93 height 37
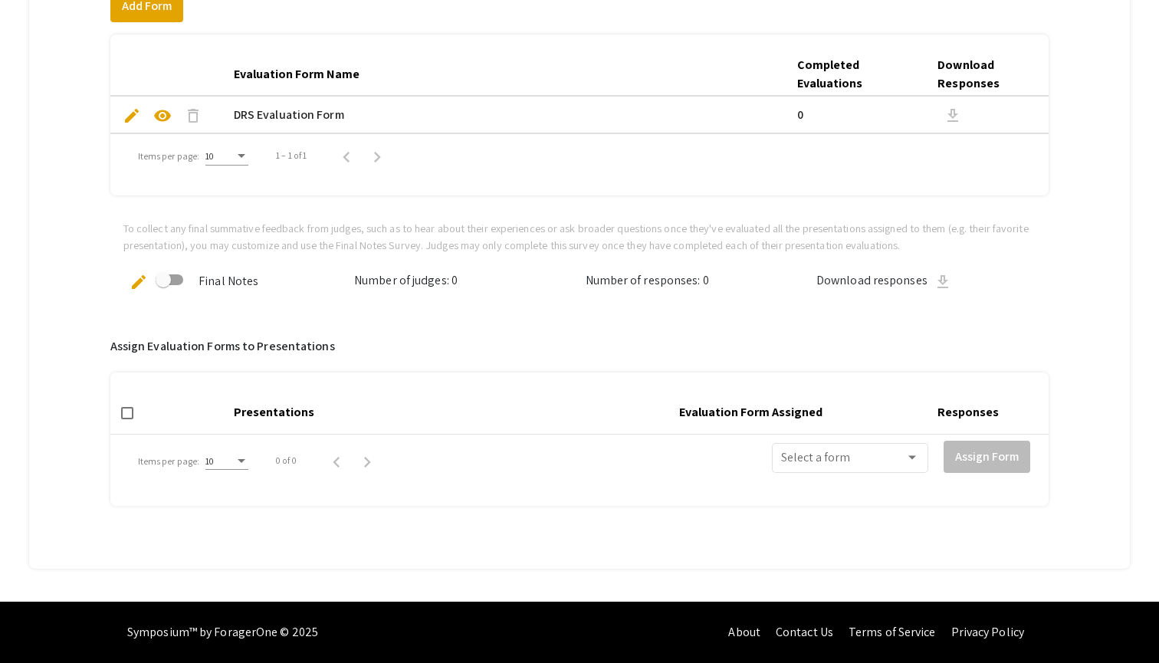
scroll to position [372, 0]
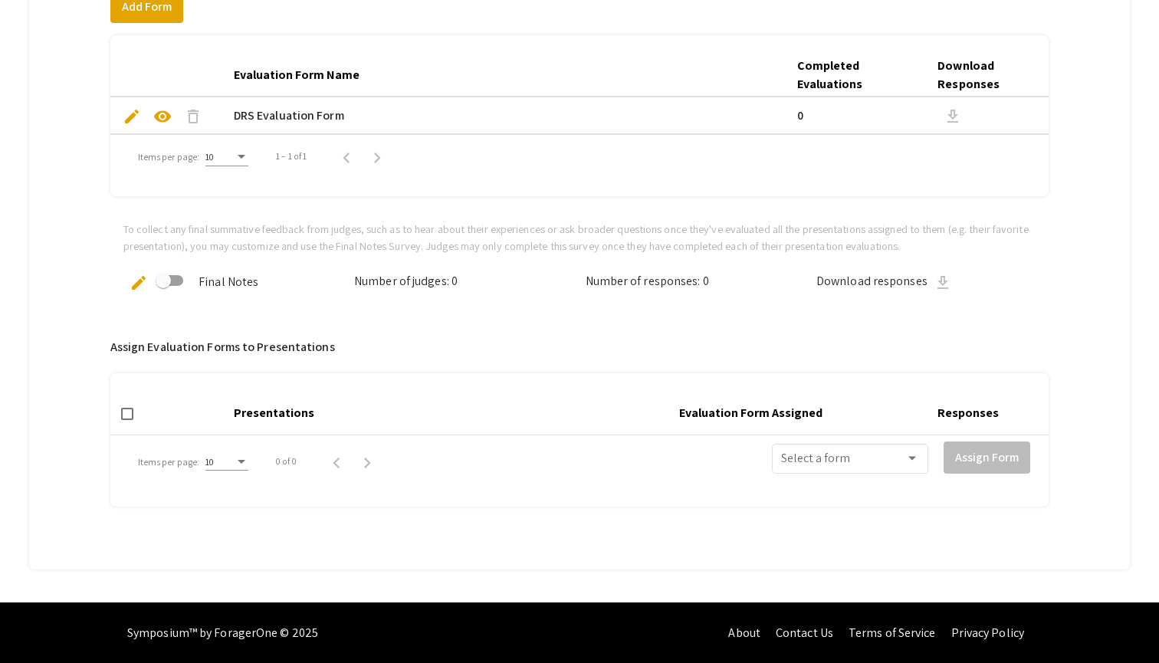
click at [134, 281] on span "edit" at bounding box center [139, 283] width 18 height 18
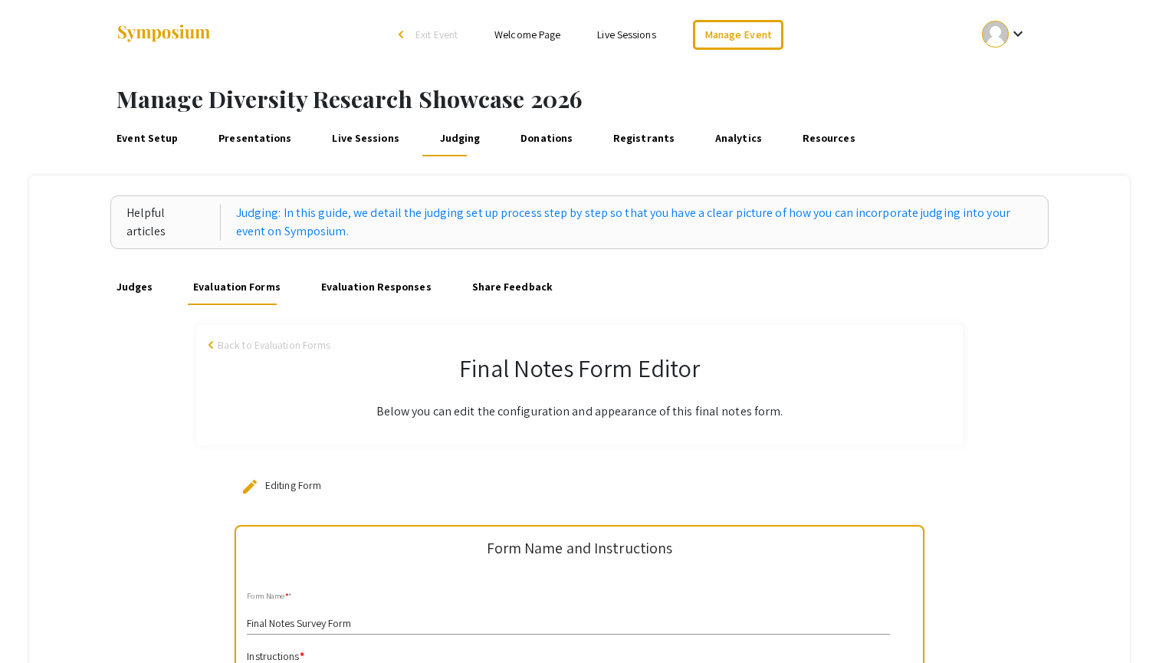
click at [367, 286] on link "Evaluation Responses" at bounding box center [376, 286] width 116 height 37
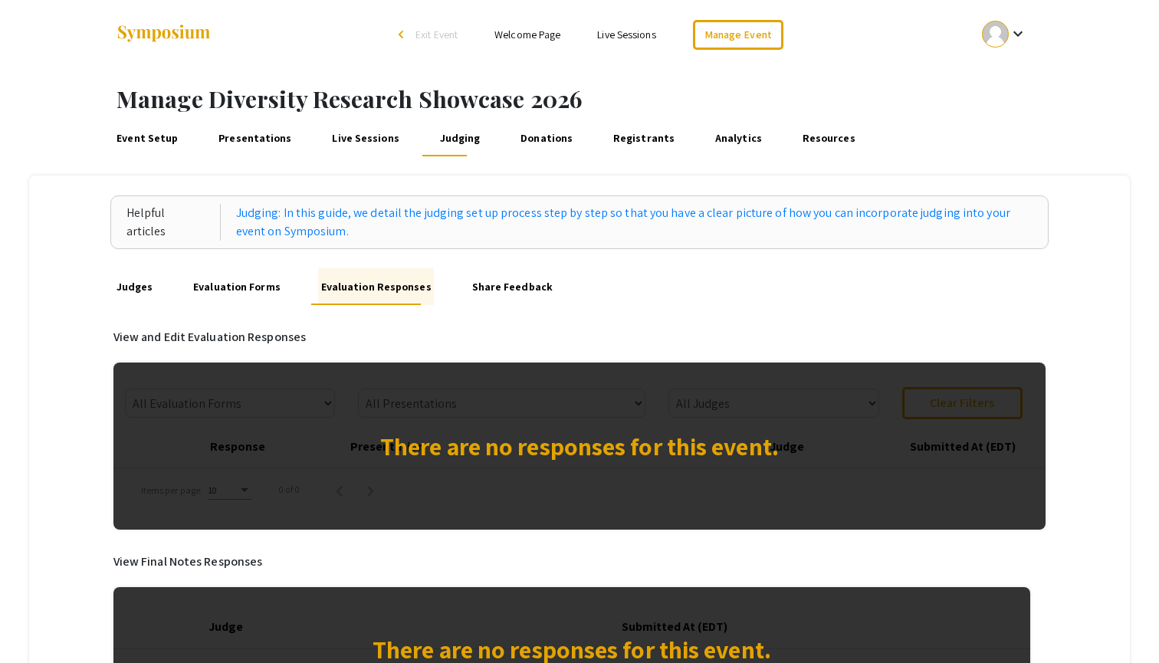
click at [484, 286] on link "Share Feedback" at bounding box center [512, 286] width 87 height 37
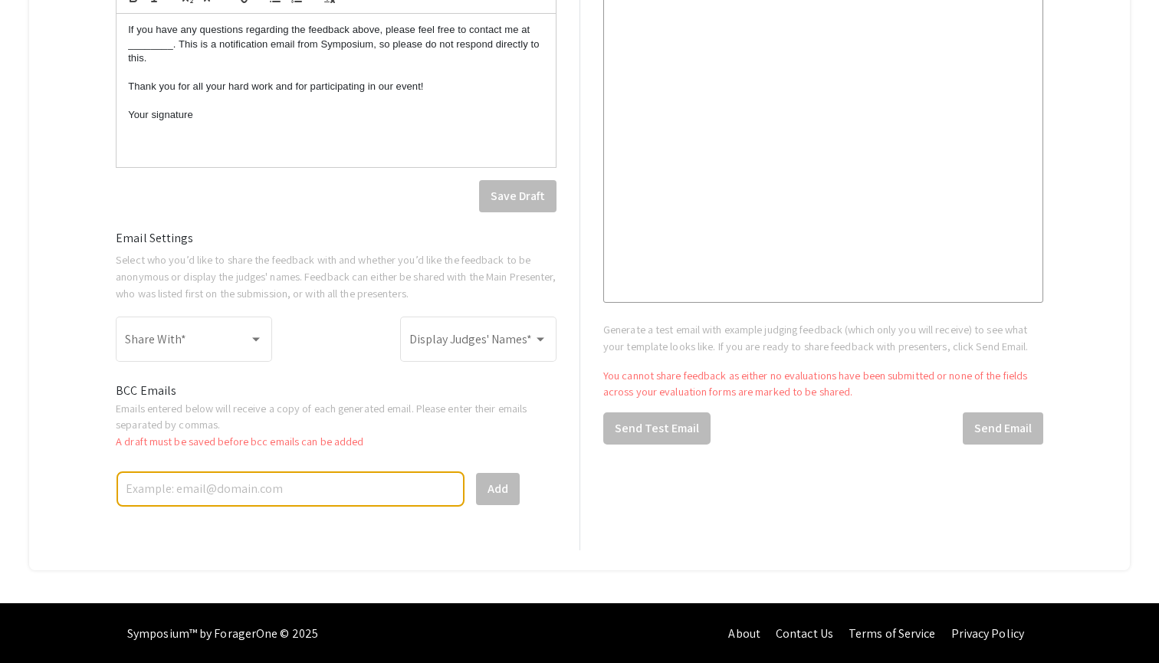
scroll to position [736, 0]
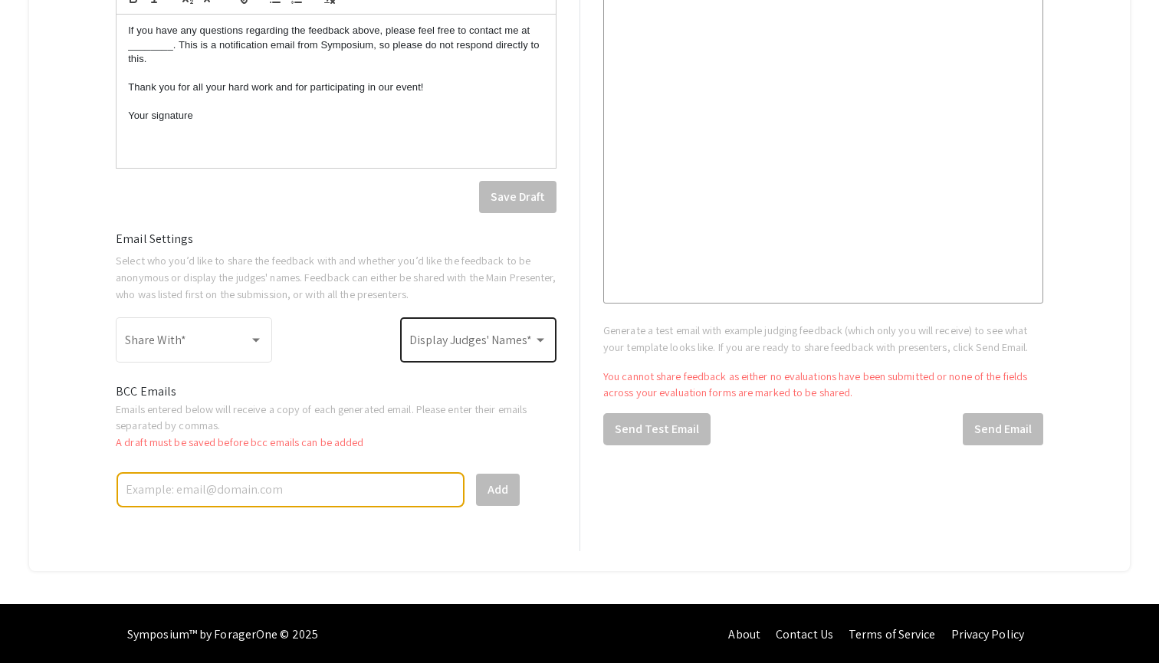
click at [520, 331] on div "Display Judges' Names *" at bounding box center [478, 338] width 138 height 48
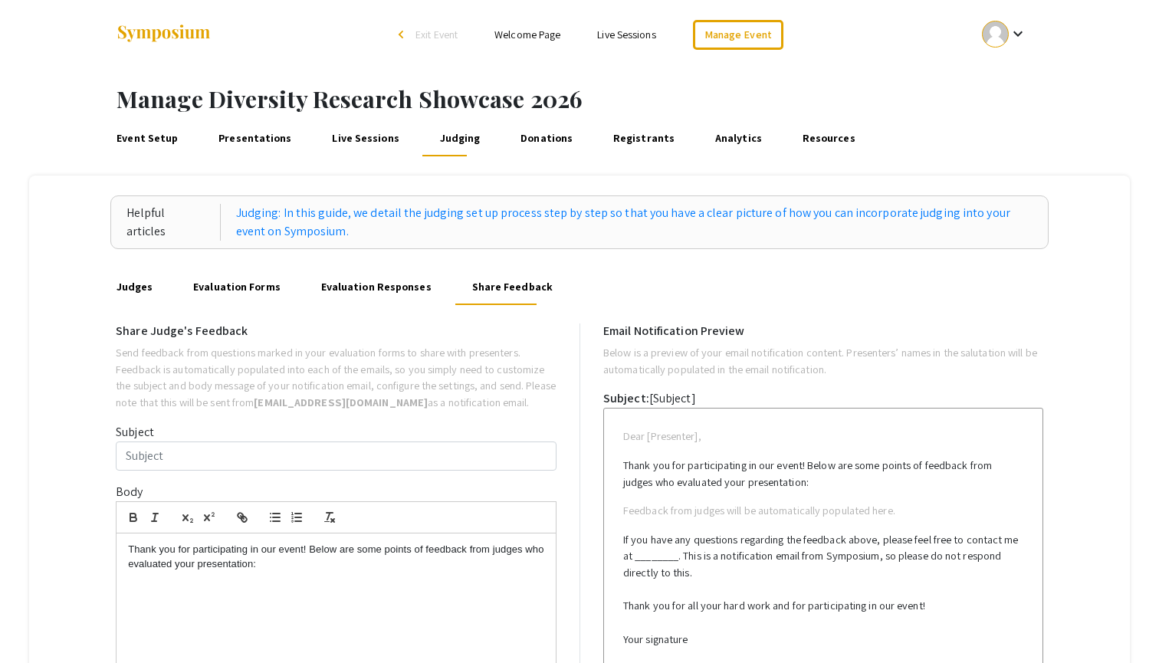
scroll to position [0, 0]
click at [164, 137] on div at bounding box center [579, 331] width 1159 height 663
click at [727, 39] on link "Manage Event" at bounding box center [738, 35] width 90 height 30
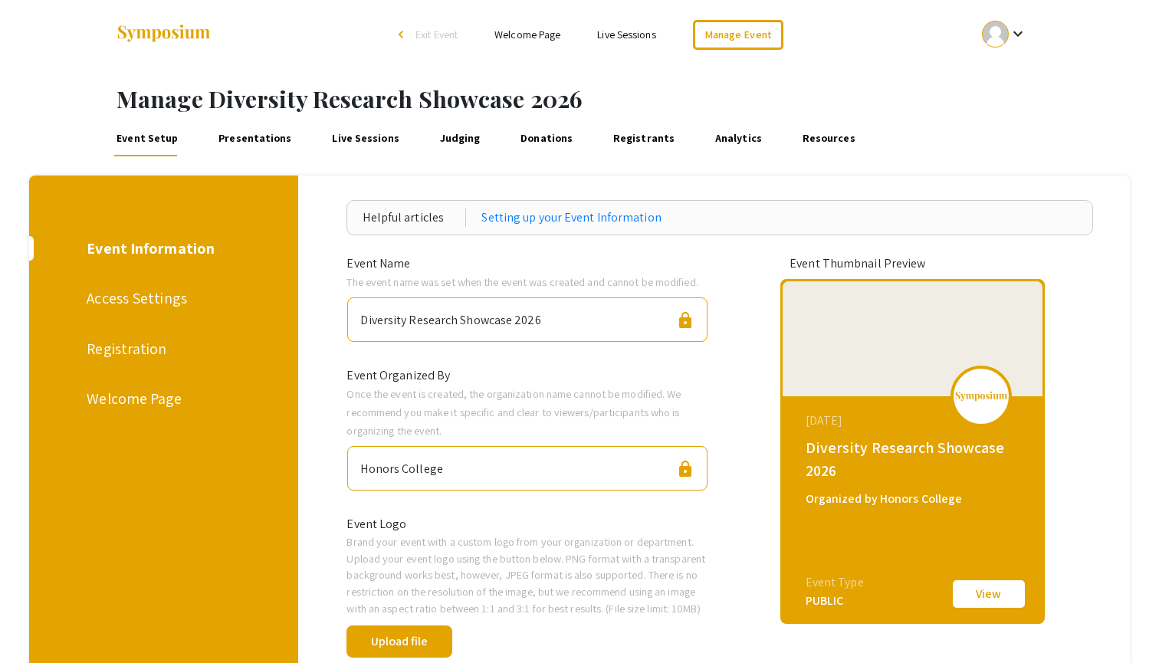
click at [933, 360] on div at bounding box center [912, 338] width 260 height 115
click at [113, 299] on div "Access Settings" at bounding box center [161, 298] width 149 height 23
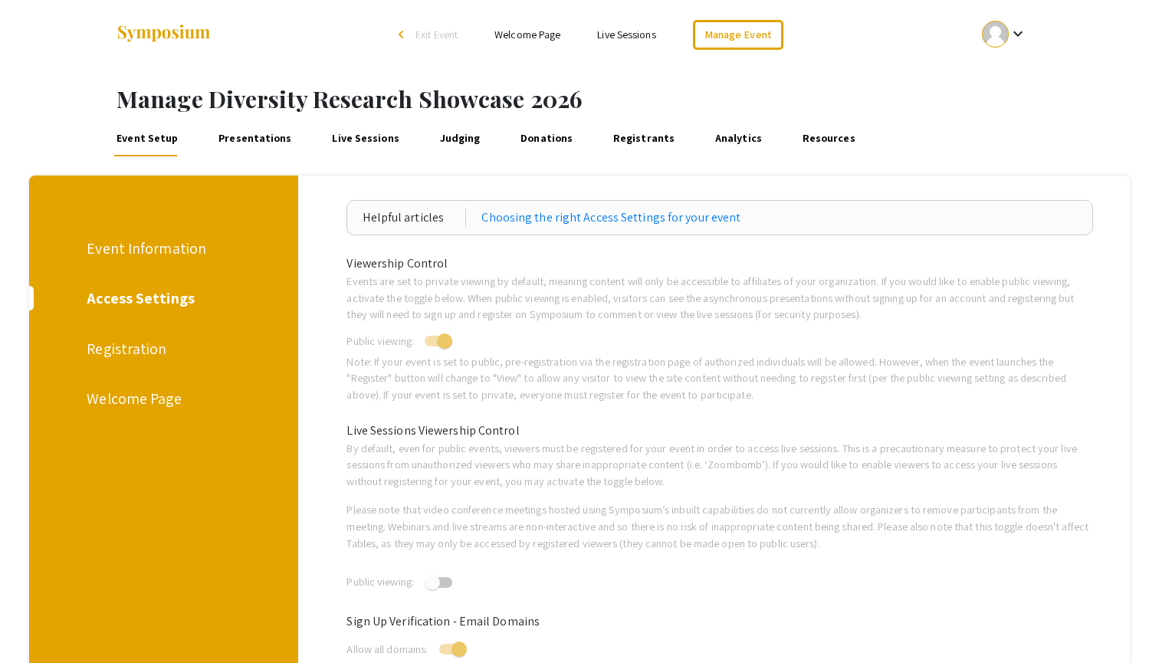
click at [136, 411] on div "Event Information Access Settings Registration Welcome Page" at bounding box center [158, 646] width 281 height 943
click at [149, 405] on div "Welcome Page" at bounding box center [161, 398] width 149 height 23
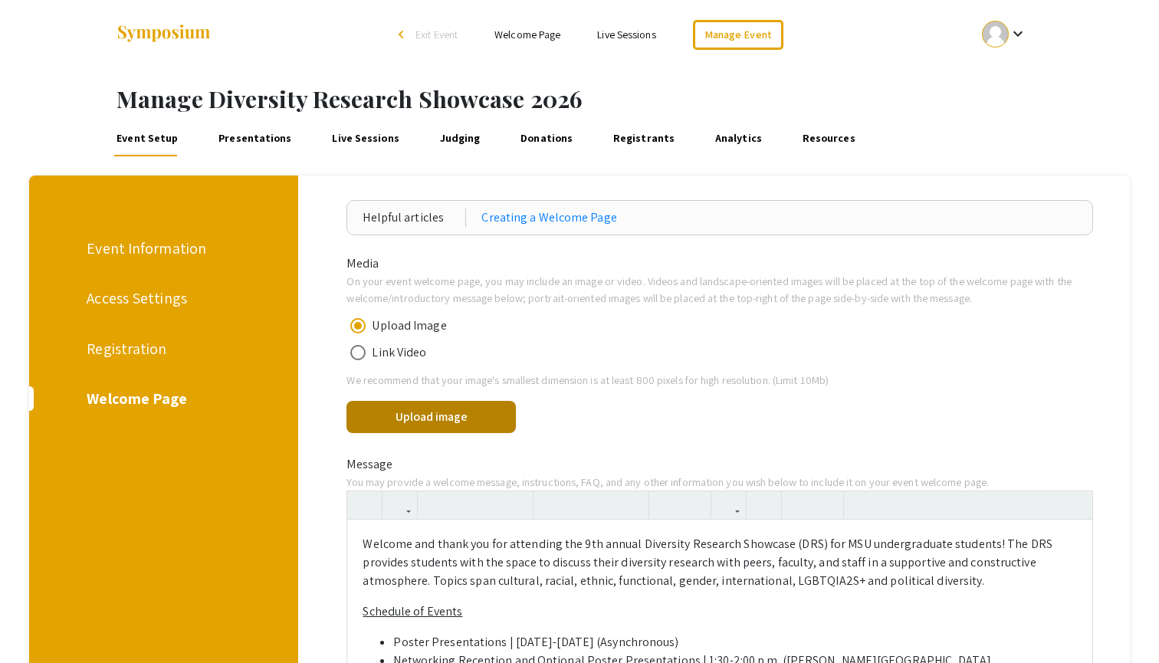
click at [429, 425] on button "Upload image" at bounding box center [430, 417] width 169 height 32
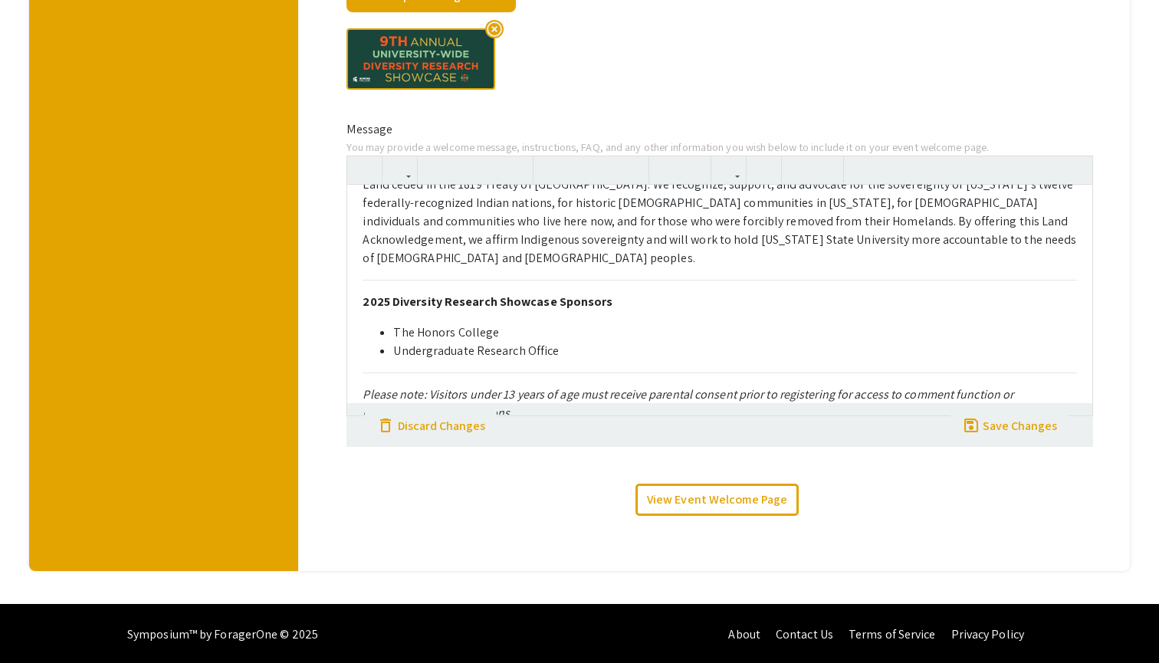
scroll to position [435, 0]
click at [1009, 426] on div "Save Changes" at bounding box center [1019, 426] width 74 height 18
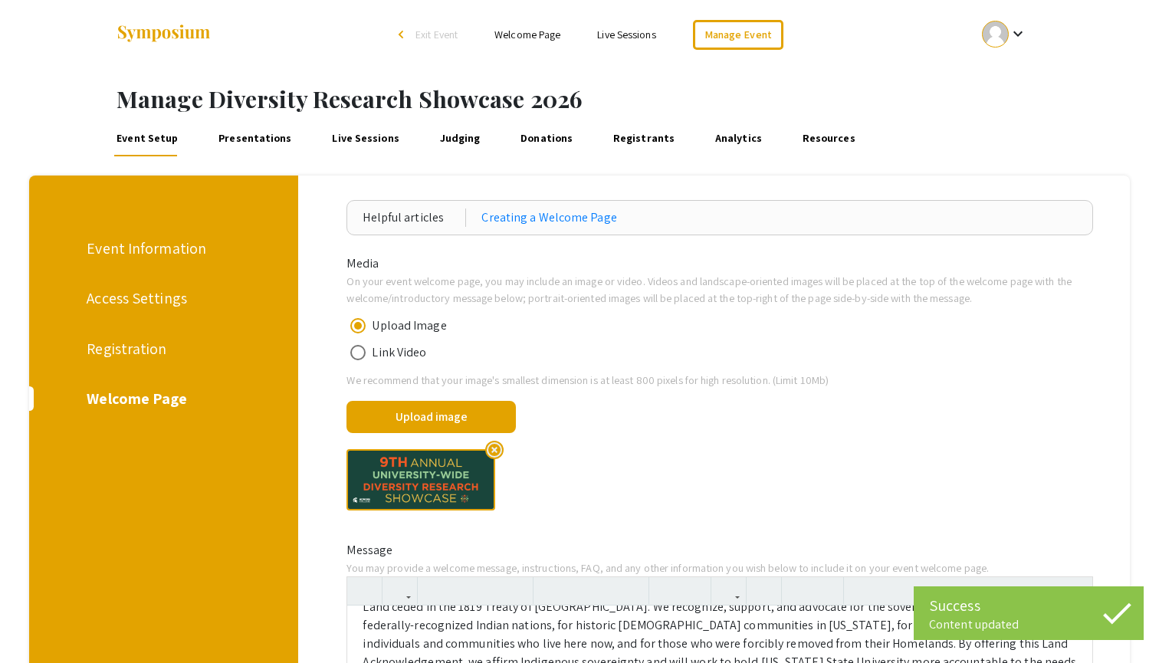
scroll to position [0, 0]
click at [123, 355] on div "Registration" at bounding box center [161, 348] width 149 height 23
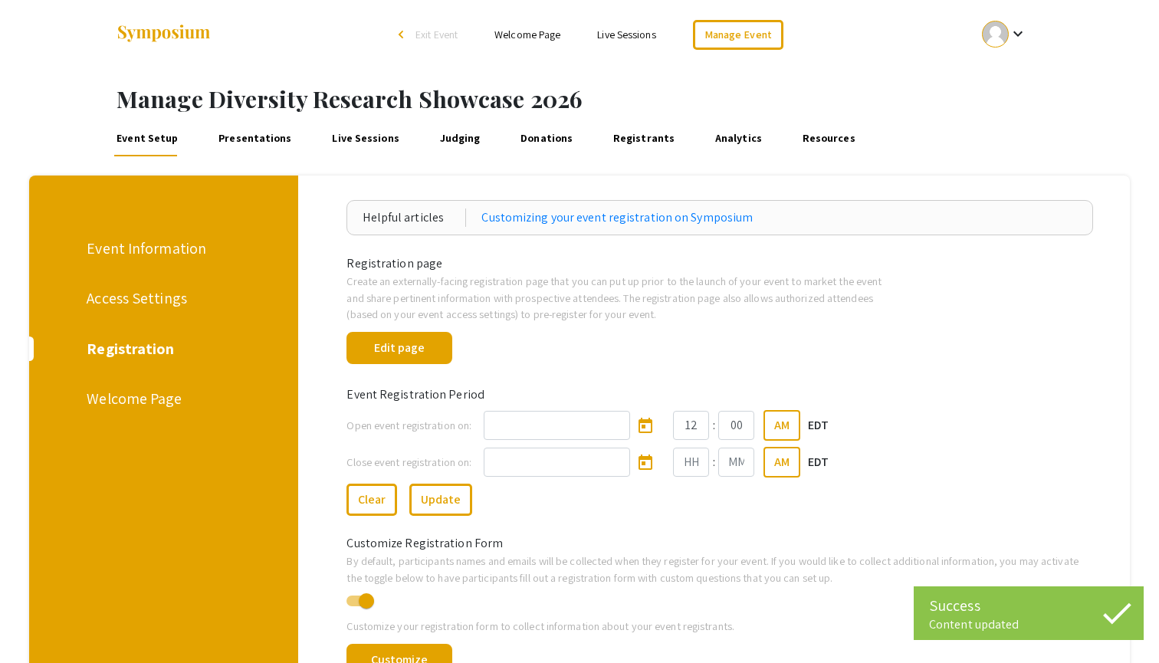
click at [114, 284] on div "Event Information Access Settings Registration Welcome Page" at bounding box center [158, 500] width 281 height 650
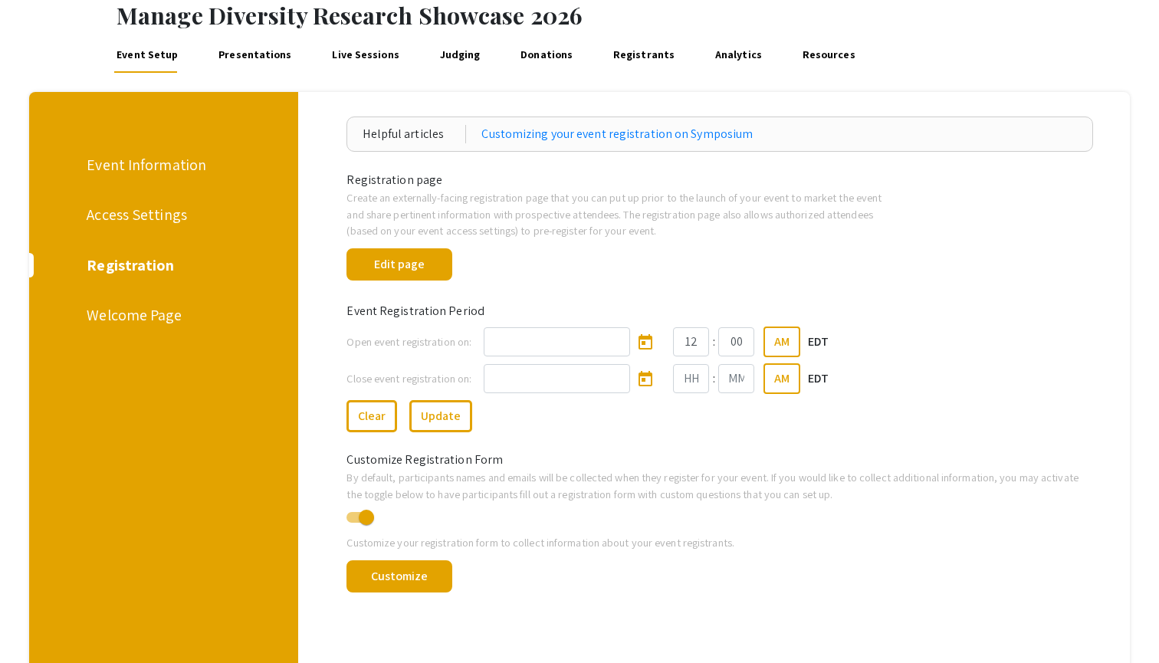
scroll to position [162, 0]
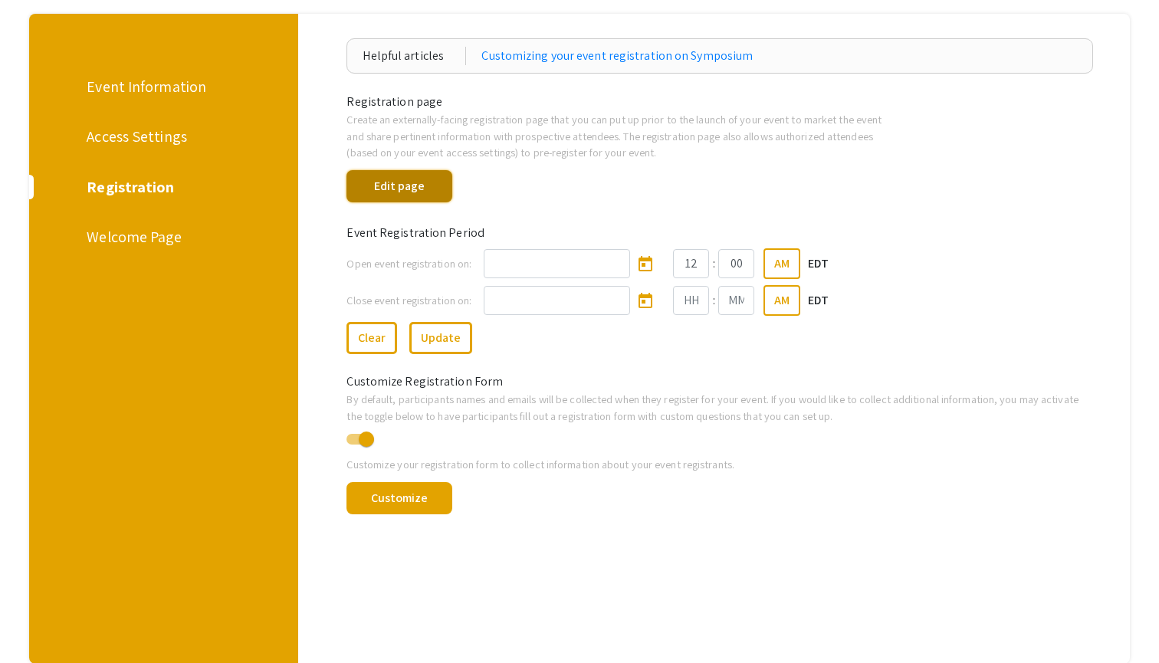
click at [417, 173] on button "Edit page" at bounding box center [398, 186] width 105 height 32
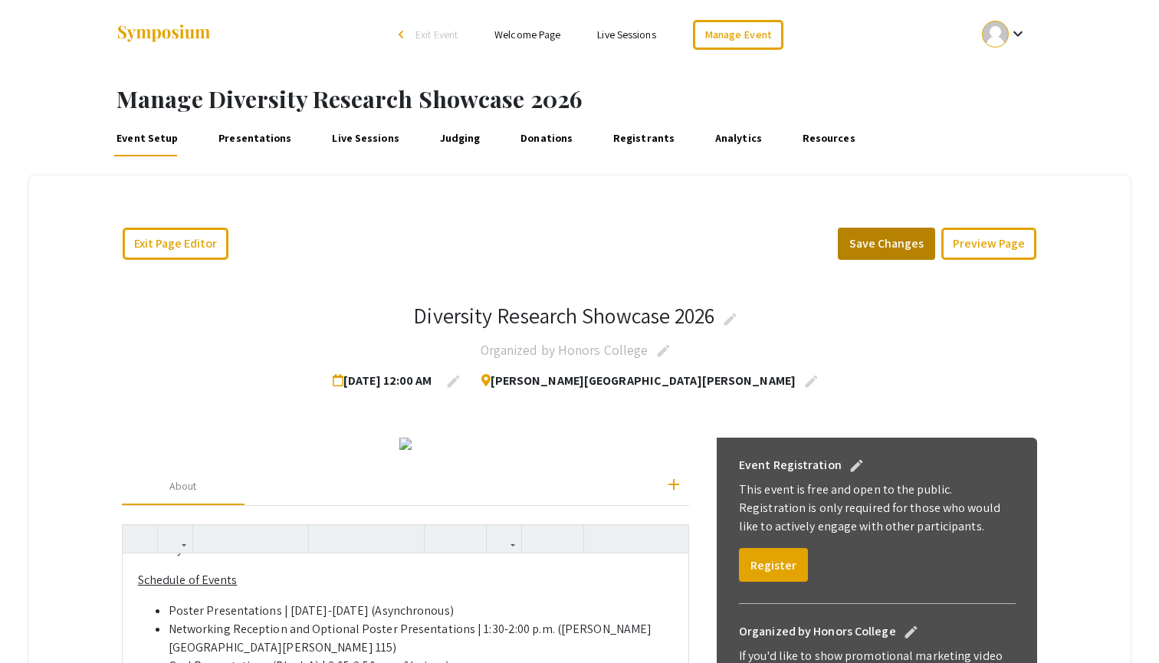
click at [898, 244] on button "Save Changes" at bounding box center [886, 244] width 97 height 32
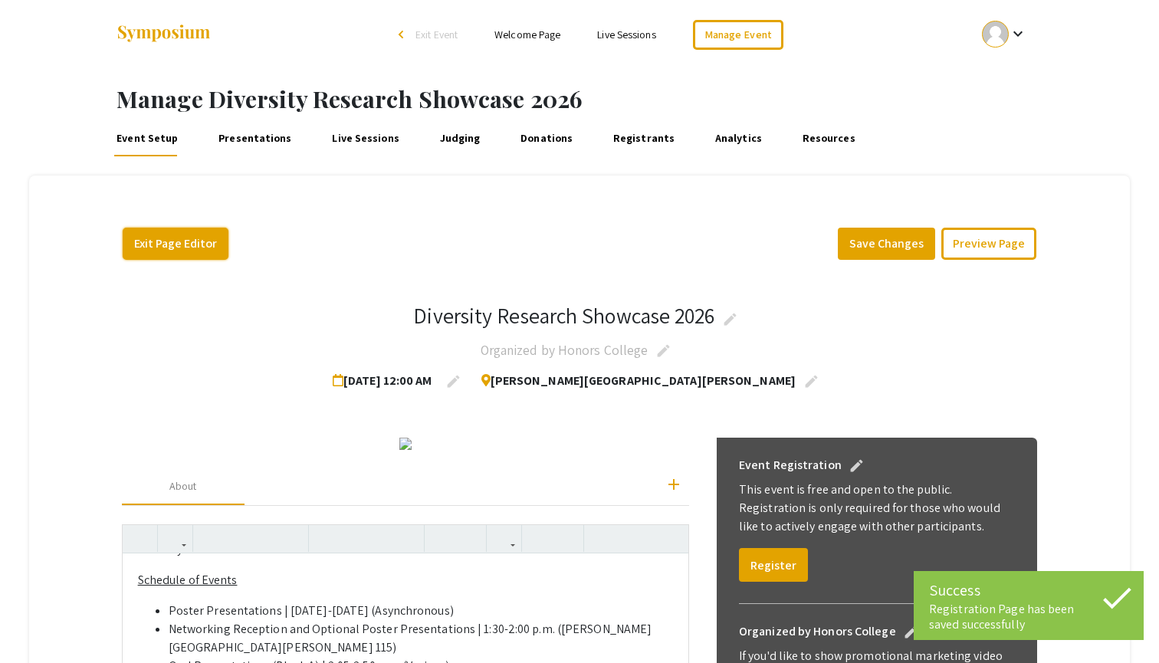
click at [206, 231] on button "Exit Page Editor" at bounding box center [176, 244] width 106 height 32
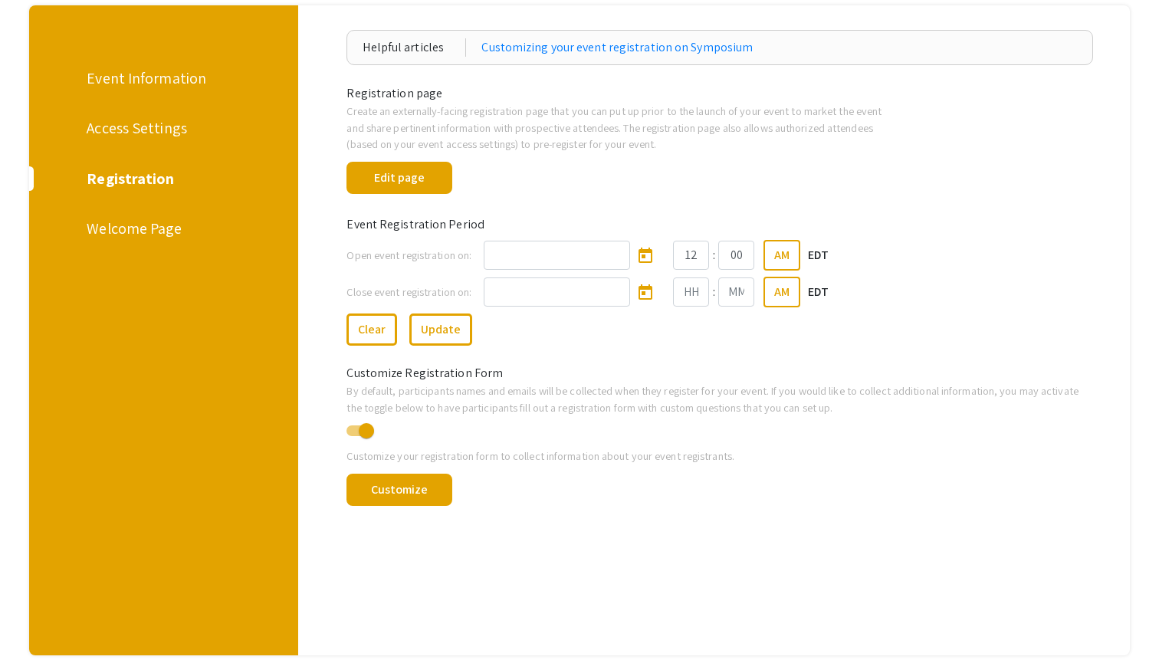
scroll to position [173, 0]
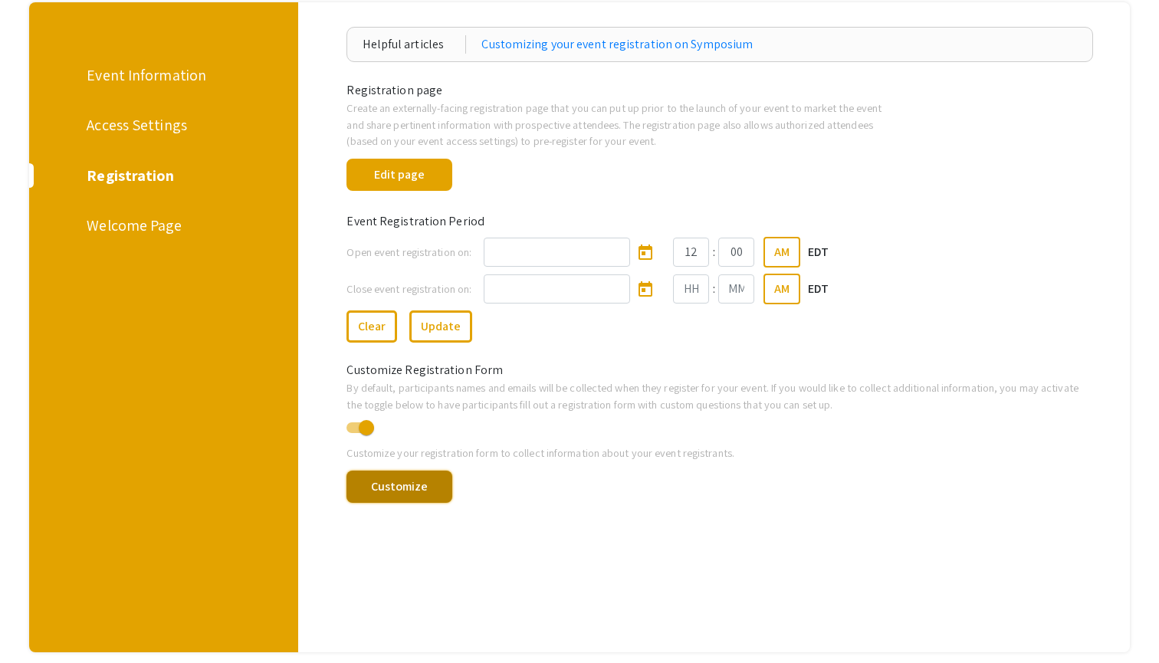
click at [389, 471] on button "Customize" at bounding box center [398, 487] width 105 height 32
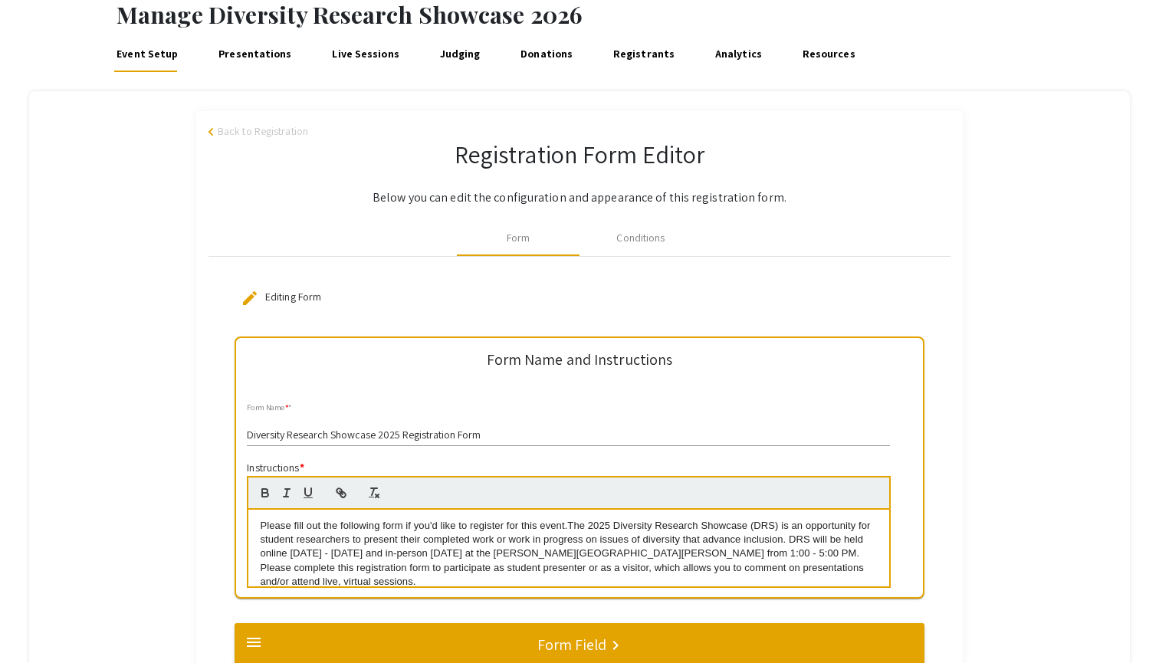
scroll to position [83, 0]
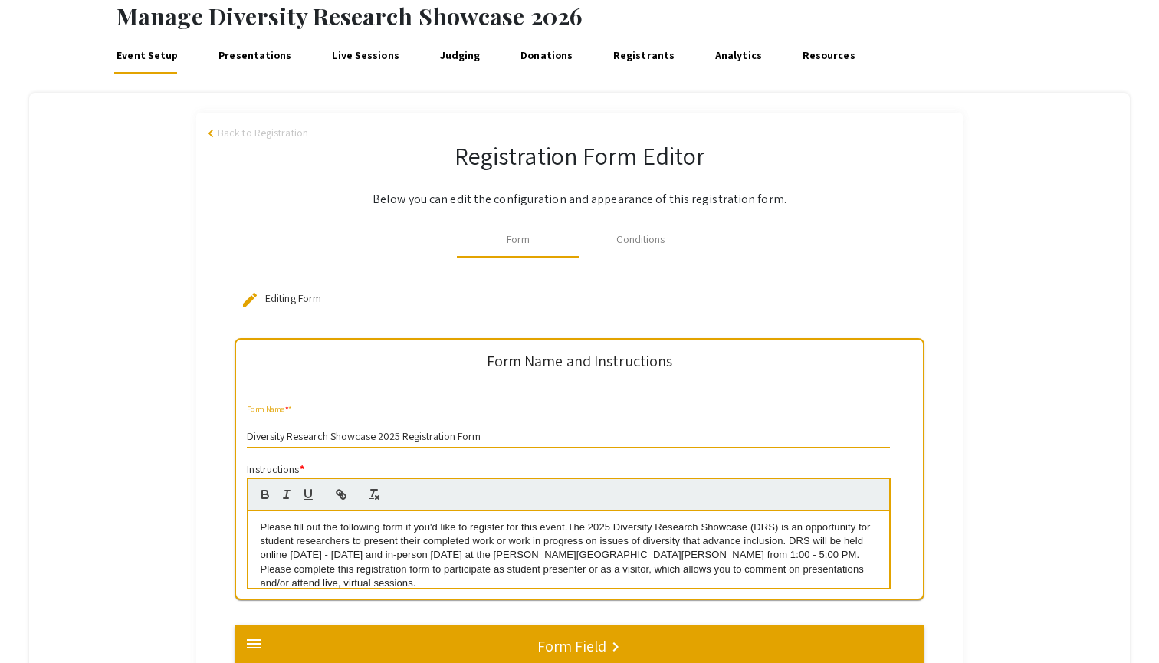
click at [397, 435] on input "Diversity Research Showcase 2025 Registration Form" at bounding box center [568, 437] width 643 height 12
type input "Diversity Research Showcase 2026 Registration Form"
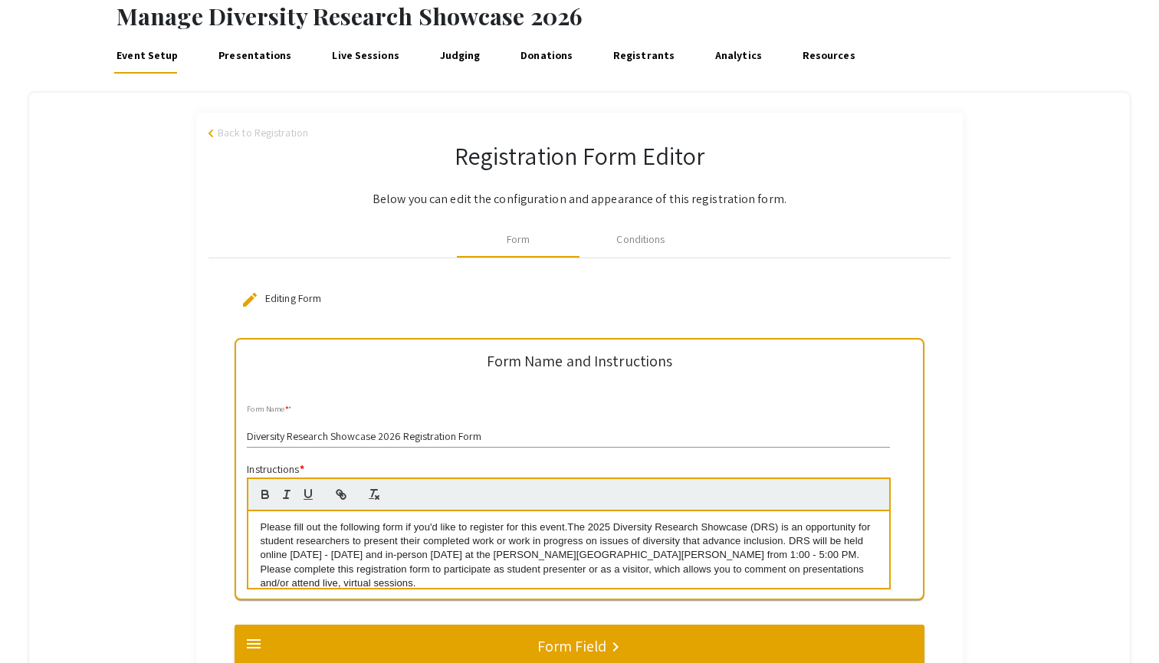
click at [605, 528] on p "Please fill out the following form if you'd like to register for this event.The…" at bounding box center [568, 555] width 617 height 71
click at [615, 556] on p "Please fill out the following form if you'd like to register for this event.The…" at bounding box center [568, 555] width 617 height 71
click at [630, 555] on p "Please fill out the following form if you'd like to register for this event.The…" at bounding box center [568, 555] width 617 height 71
click at [285, 557] on p "Please fill out the following form if you'd like to register for this event.The…" at bounding box center [568, 555] width 617 height 71
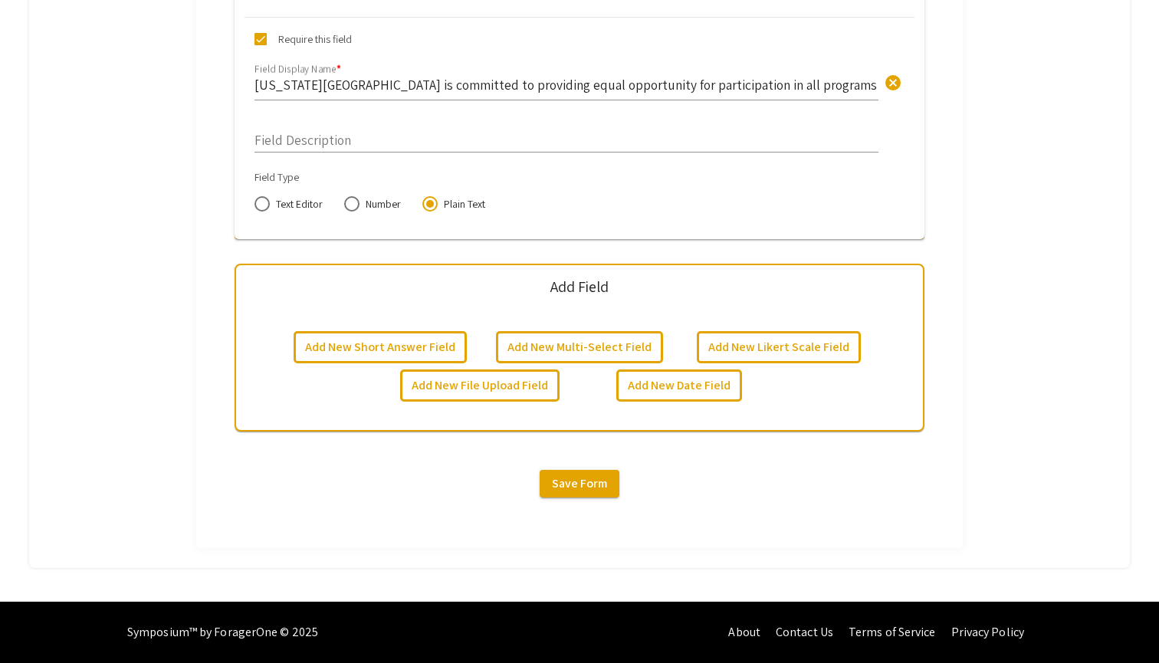
scroll to position [10207, 0]
click at [592, 480] on span "Save Form" at bounding box center [579, 483] width 55 height 16
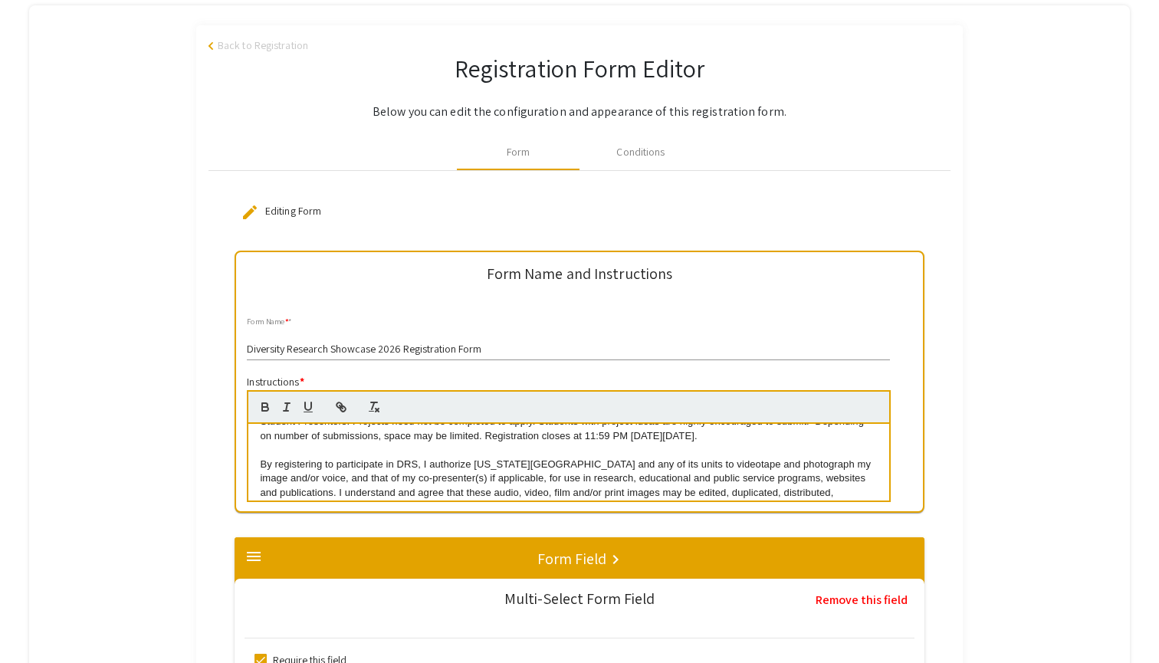
scroll to position [84, 0]
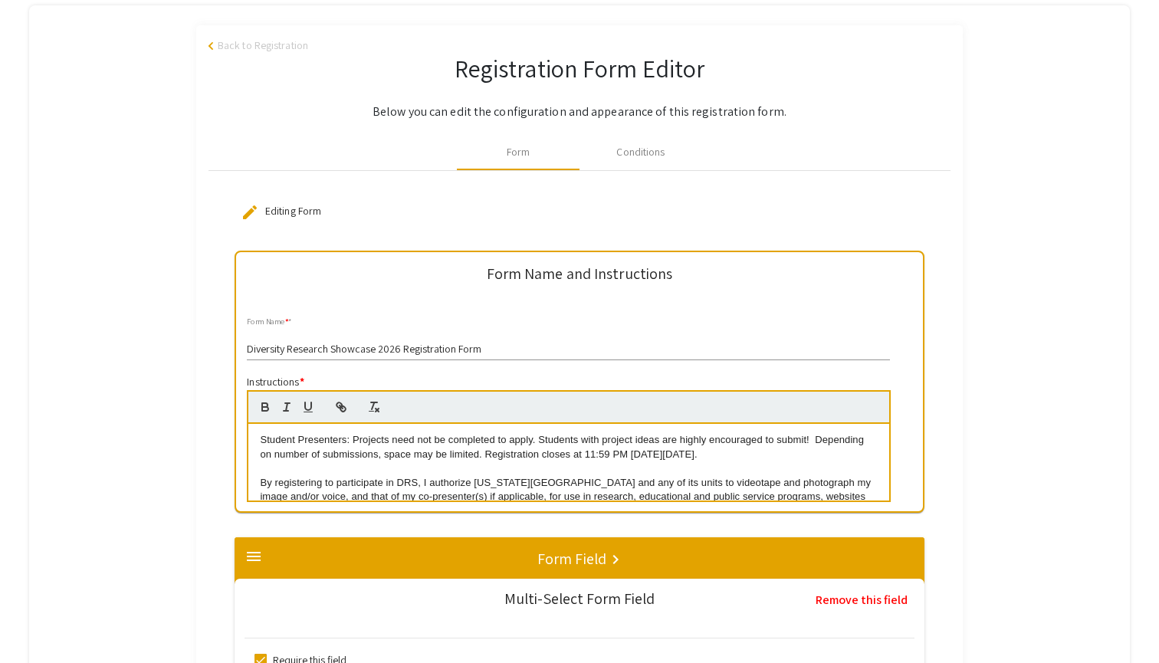
click at [746, 453] on p "Student Presenters: Projects need not be completed to apply. Students with proj…" at bounding box center [568, 447] width 617 height 28
click at [662, 451] on p "Student Presenters: Projects need not be completed to apply. Students with proj…" at bounding box center [568, 447] width 617 height 28
click at [770, 452] on p "Student Presenters: Projects need not be completed to apply. Students with proj…" at bounding box center [568, 447] width 617 height 28
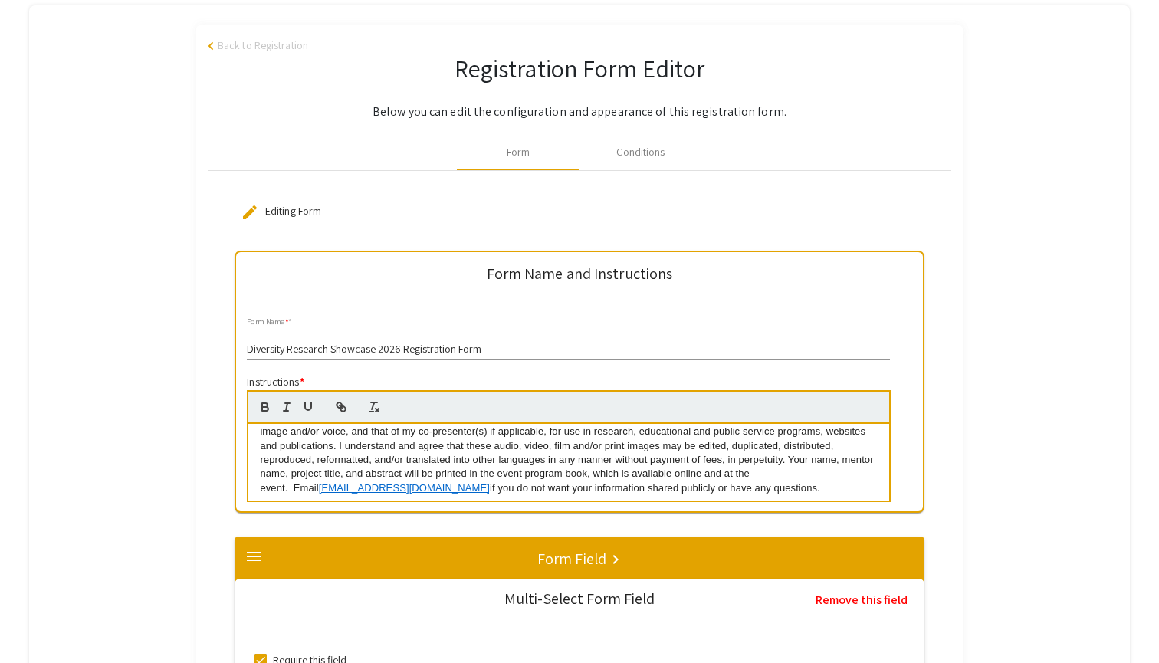
scroll to position [149, 0]
drag, startPoint x: 782, startPoint y: 471, endPoint x: 870, endPoint y: 468, distance: 87.4
click at [870, 468] on p "By registering to participate in DRS, I authorize Michigan State University and…" at bounding box center [568, 454] width 617 height 85
click at [340, 404] on icon "instructions" at bounding box center [341, 407] width 14 height 14
click at [343, 411] on icon "instructions" at bounding box center [342, 408] width 5 height 5
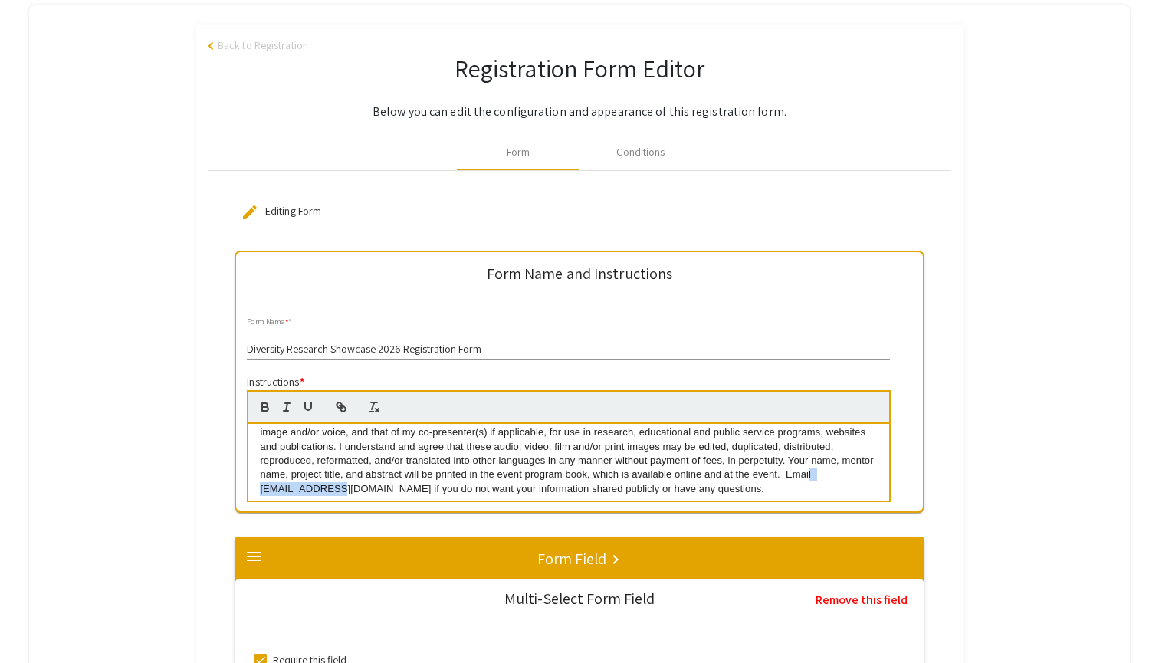
drag, startPoint x: 785, startPoint y: 474, endPoint x: 868, endPoint y: 469, distance: 83.7
click at [868, 469] on p "By registering to participate in DRS, I authorize Michigan State University and…" at bounding box center [568, 454] width 617 height 85
click at [343, 407] on icon "instructions" at bounding box center [342, 408] width 5 height 5
type input "mailto:slabins1@msu.edu"
click at [934, 442] on link "instructions" at bounding box center [917, 441] width 35 height 11
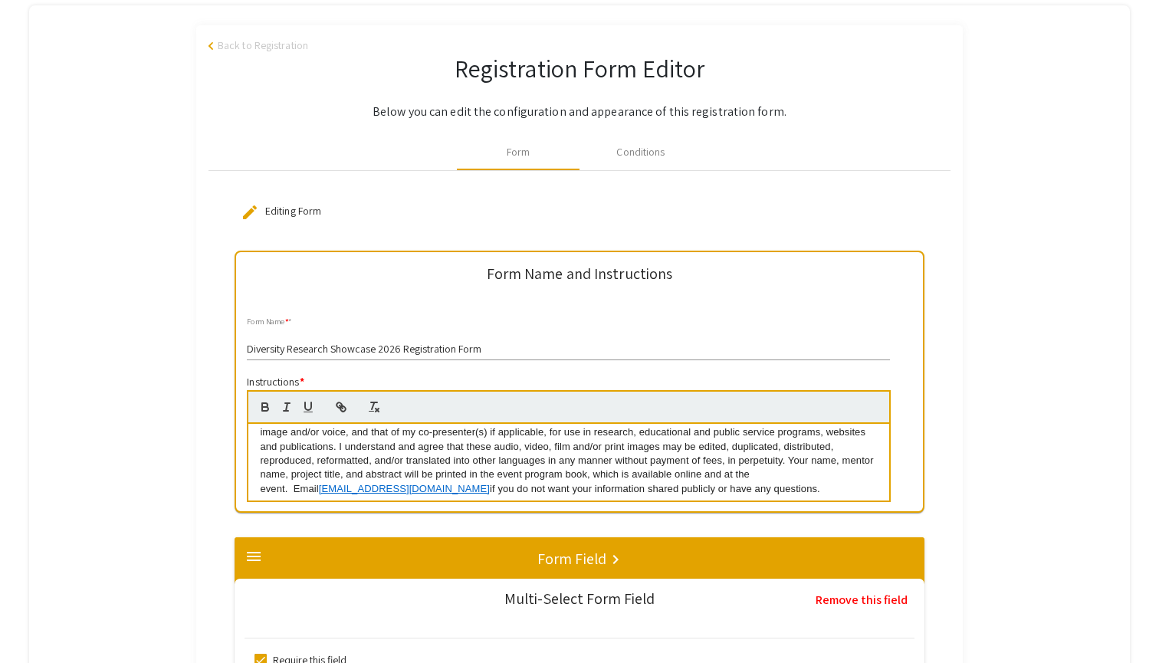
click at [745, 484] on p "By registering to participate in DRS, I authorize Michigan State University and…" at bounding box center [568, 454] width 617 height 85
click at [490, 483] on link "slabins1@msu.edu" at bounding box center [404, 488] width 171 height 11
click at [843, 439] on link "mailto:slabins1@msu.edu" at bounding box center [831, 442] width 153 height 20
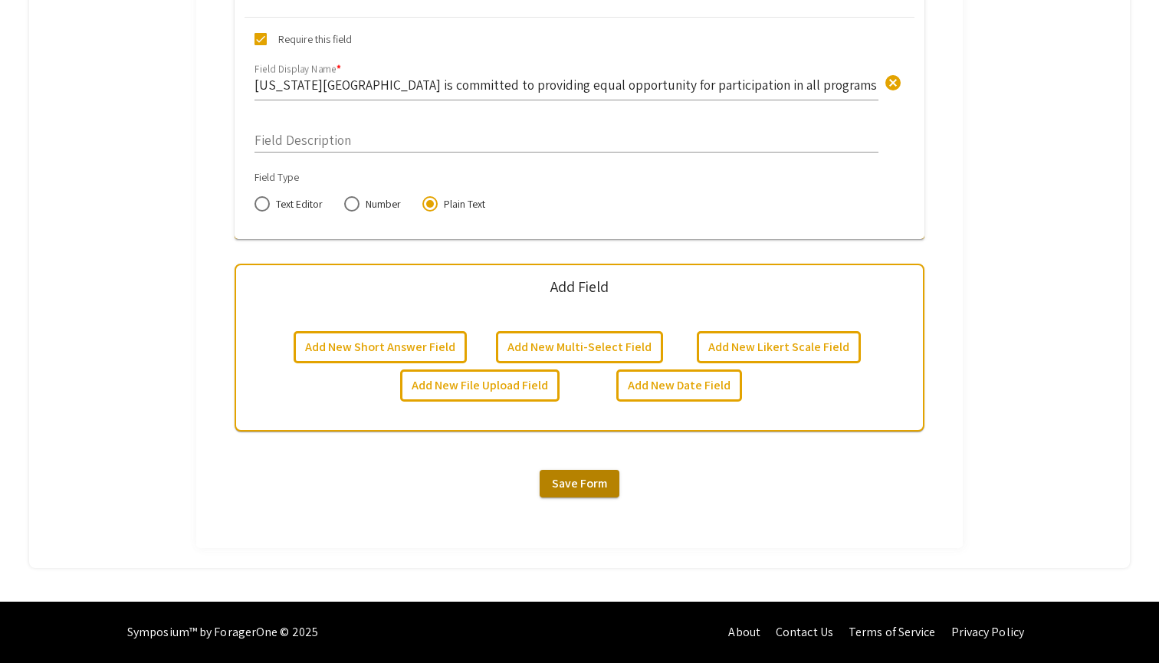
scroll to position [10207, 0]
click at [592, 492] on button "Save Form" at bounding box center [580, 484] width 80 height 28
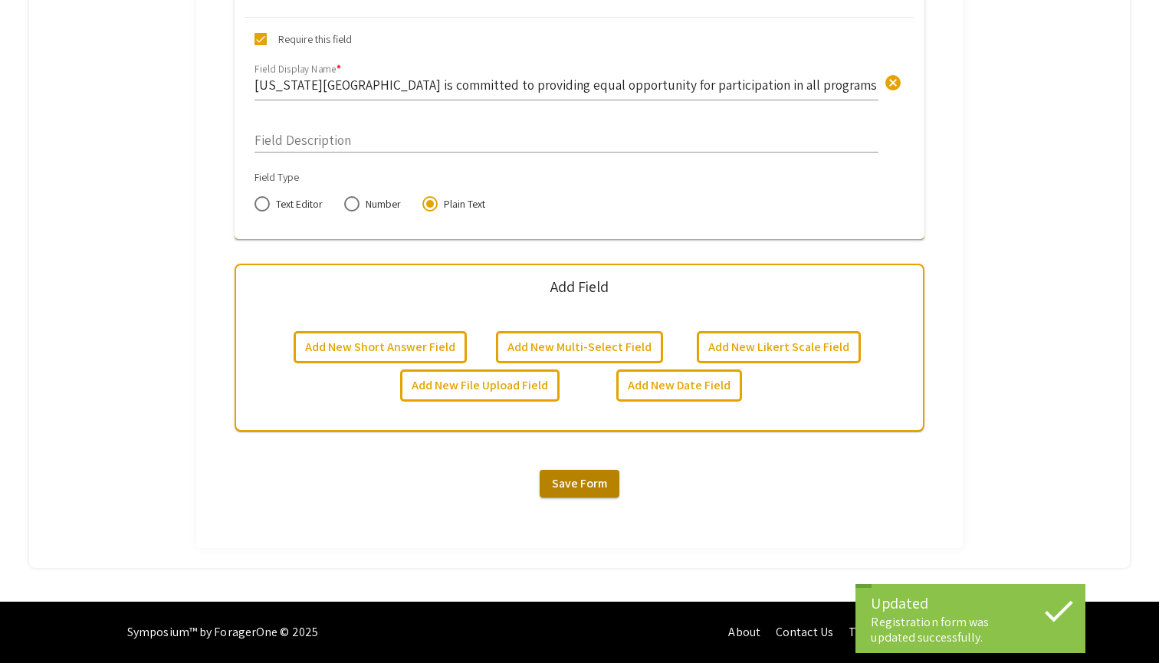
click at [592, 492] on button "Save Form" at bounding box center [580, 484] width 80 height 28
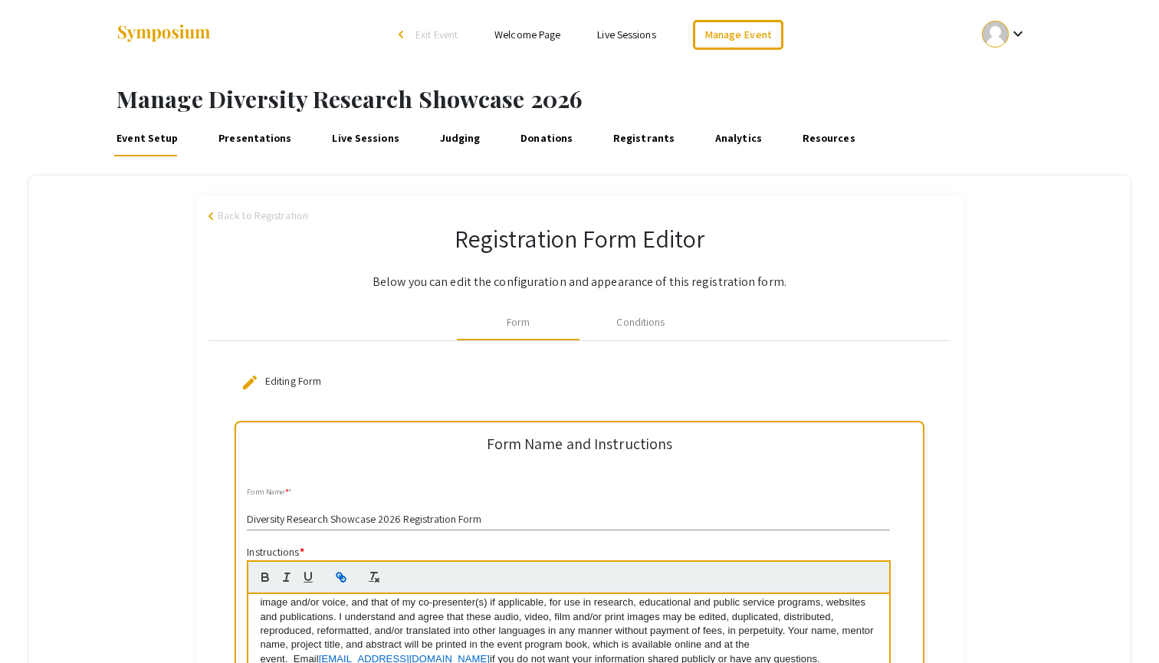
scroll to position [0, 0]
click at [236, 133] on link "Presentations" at bounding box center [254, 138] width 79 height 37
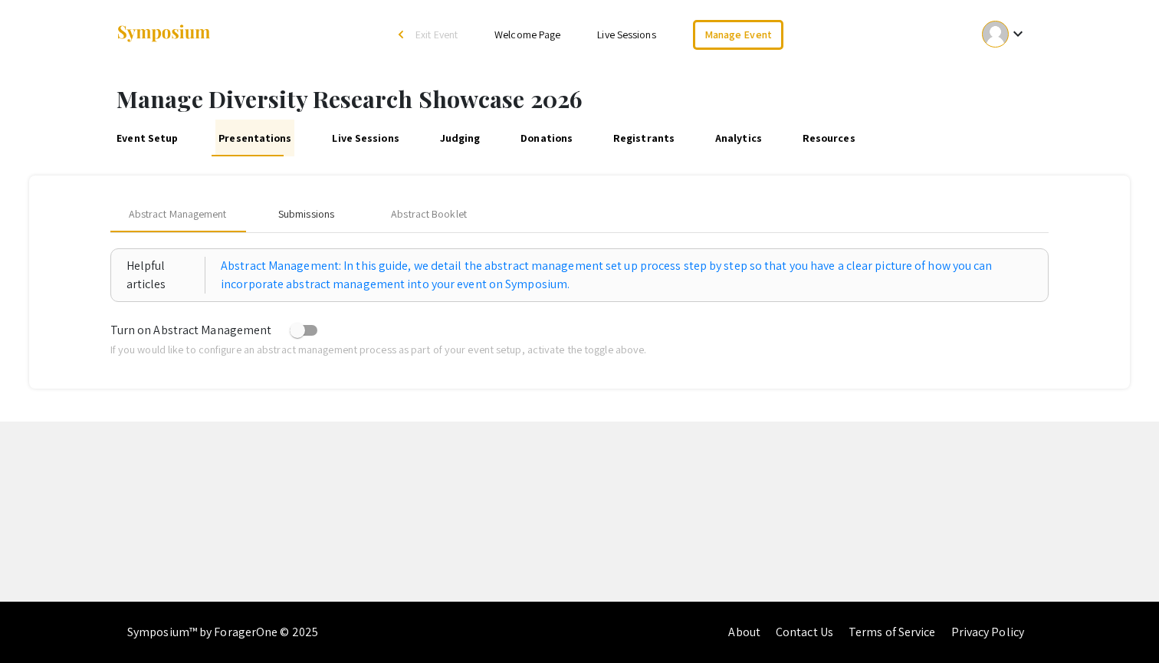
click at [275, 198] on div "Submissions" at bounding box center [306, 213] width 123 height 37
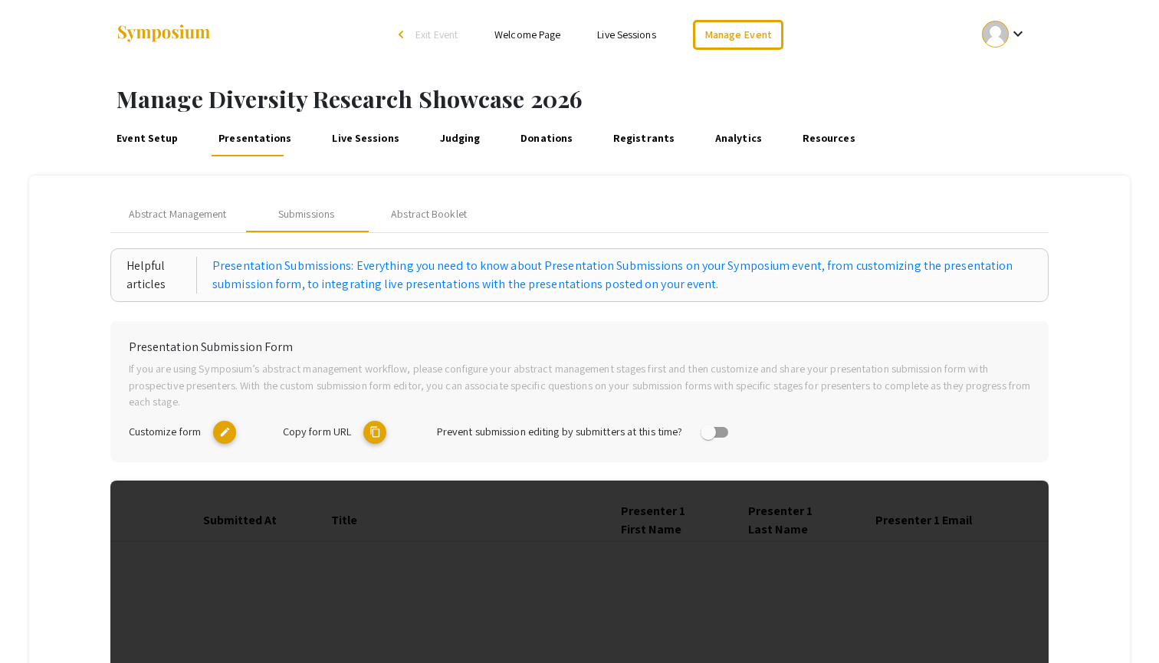
click at [145, 133] on link "Event Setup" at bounding box center [147, 138] width 67 height 37
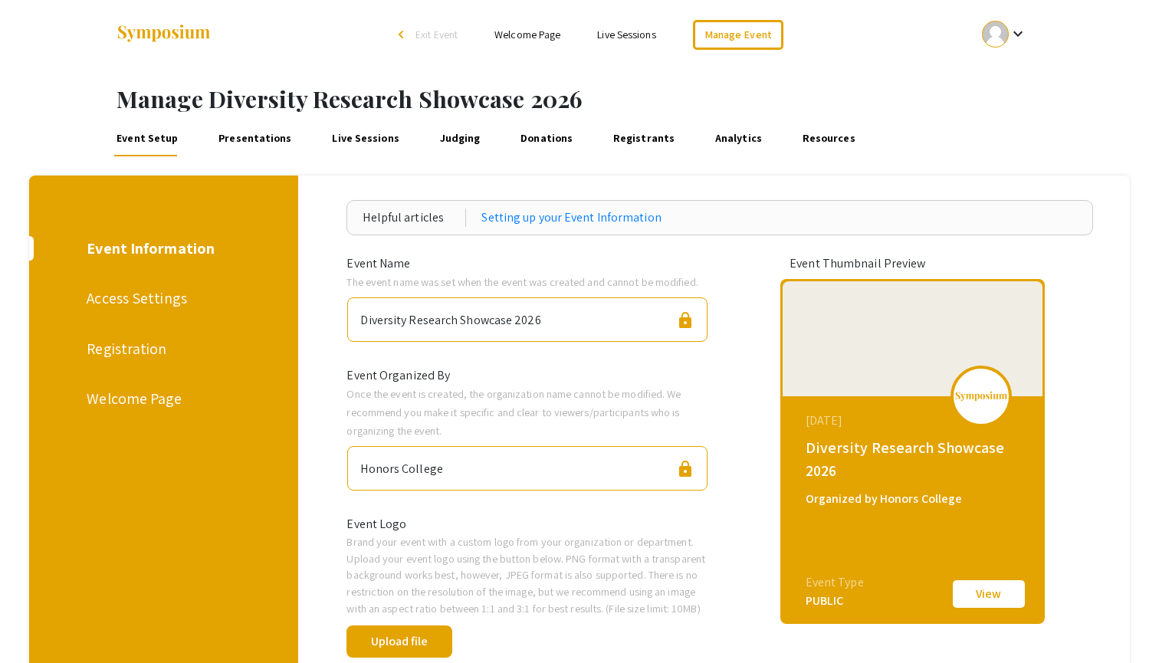
click at [345, 136] on link "Live Sessions" at bounding box center [366, 138] width 73 height 37
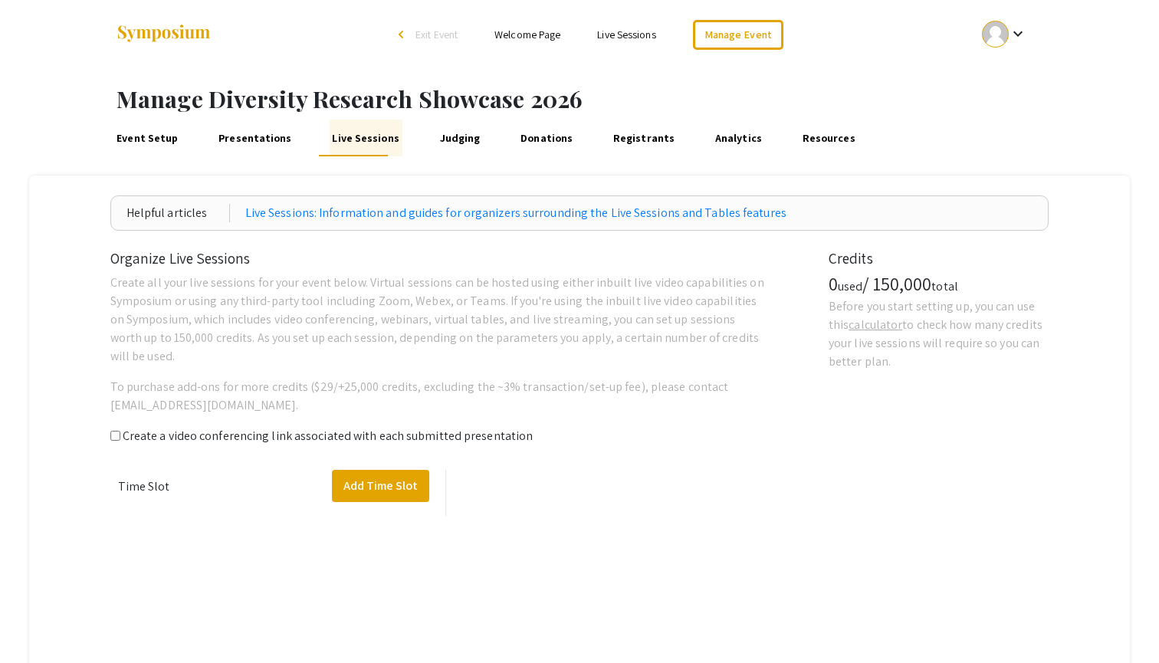
click at [257, 146] on link "Presentations" at bounding box center [254, 138] width 79 height 37
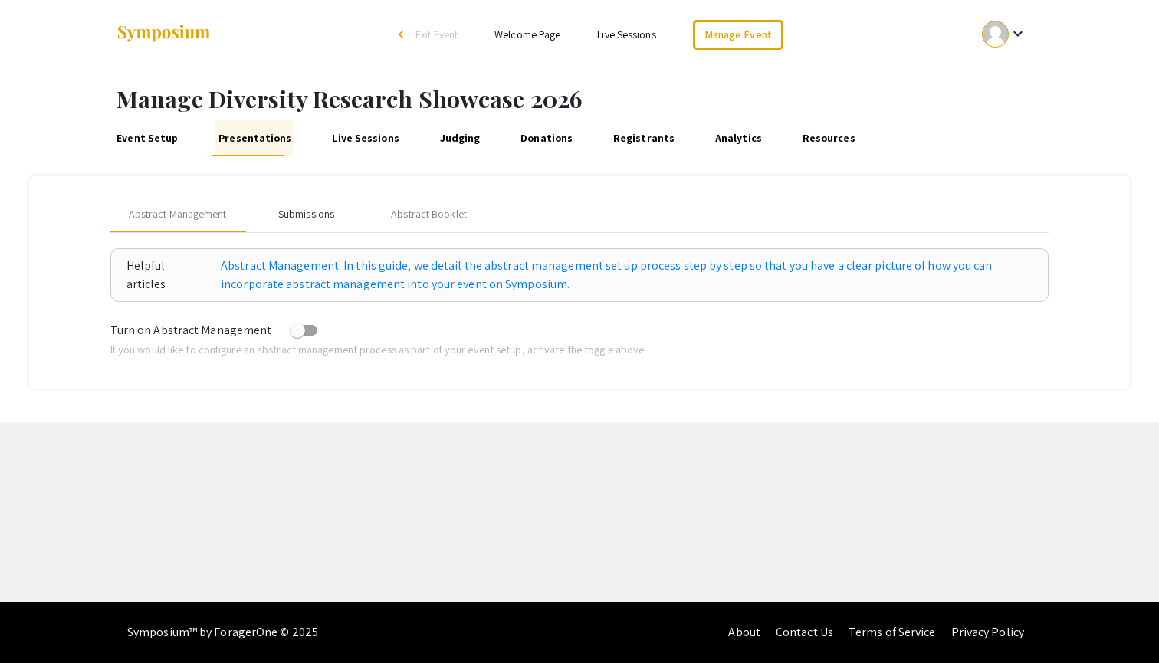
click at [309, 207] on div "Submissions" at bounding box center [306, 214] width 56 height 16
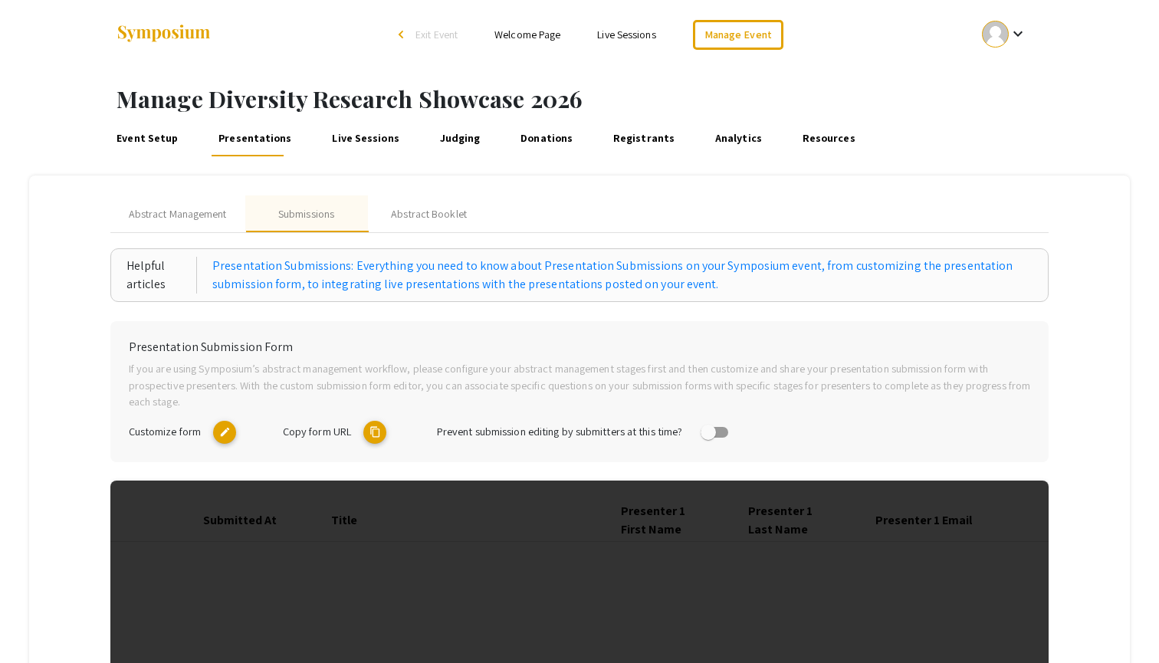
click at [222, 431] on mat-icon "edit" at bounding box center [224, 432] width 23 height 23
click at [141, 126] on link "Event Setup" at bounding box center [147, 138] width 67 height 37
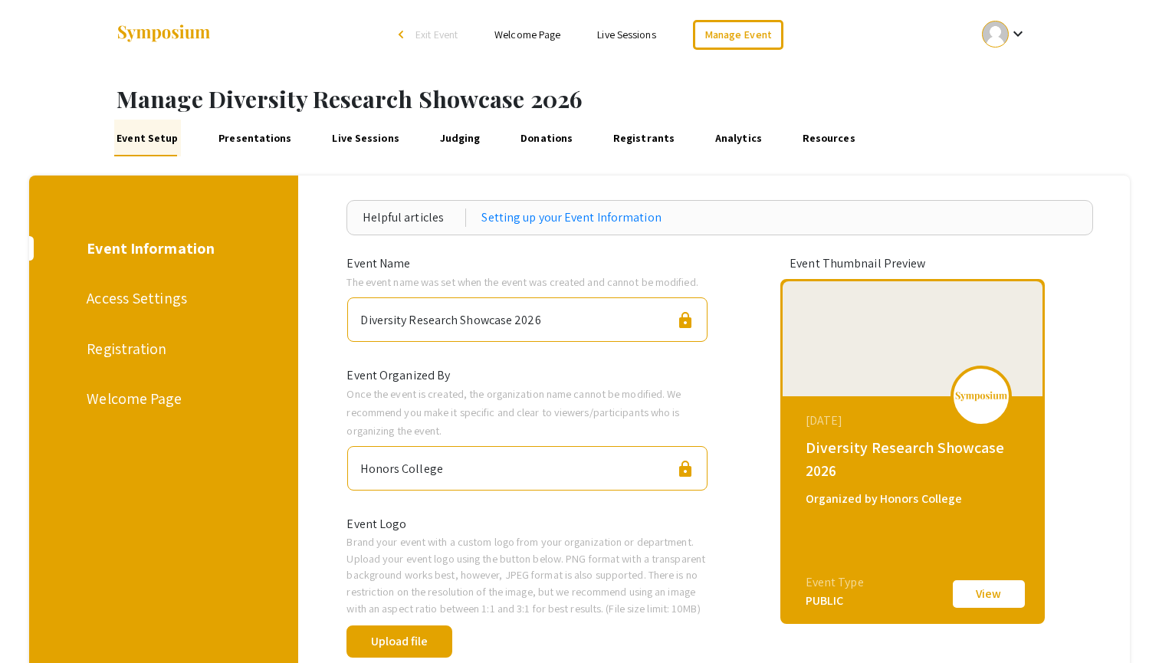
click at [162, 297] on div "Access Settings" at bounding box center [161, 298] width 149 height 23
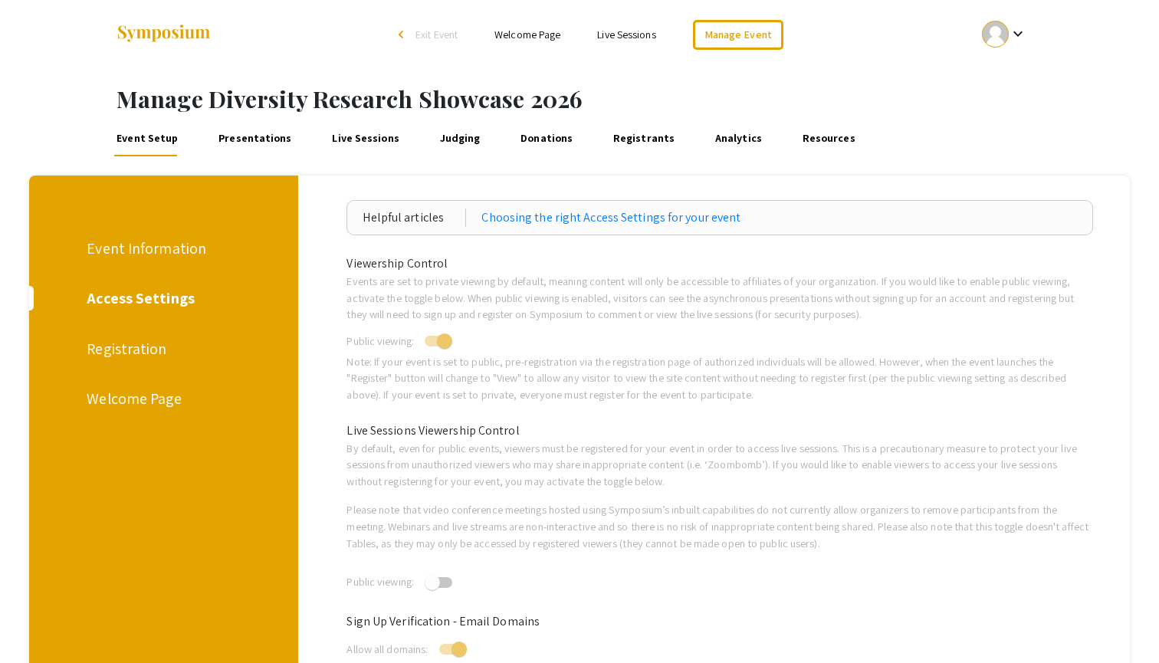
click at [136, 353] on div "Registration" at bounding box center [161, 348] width 149 height 23
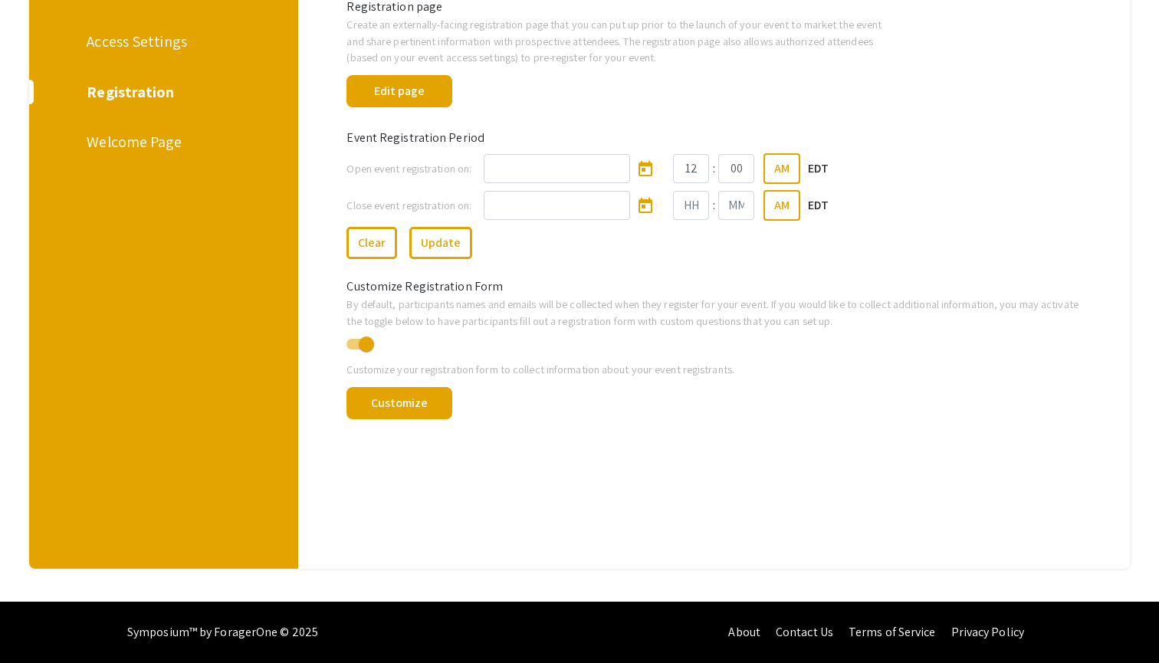
scroll to position [257, 0]
click at [382, 412] on button "Customize" at bounding box center [398, 403] width 105 height 32
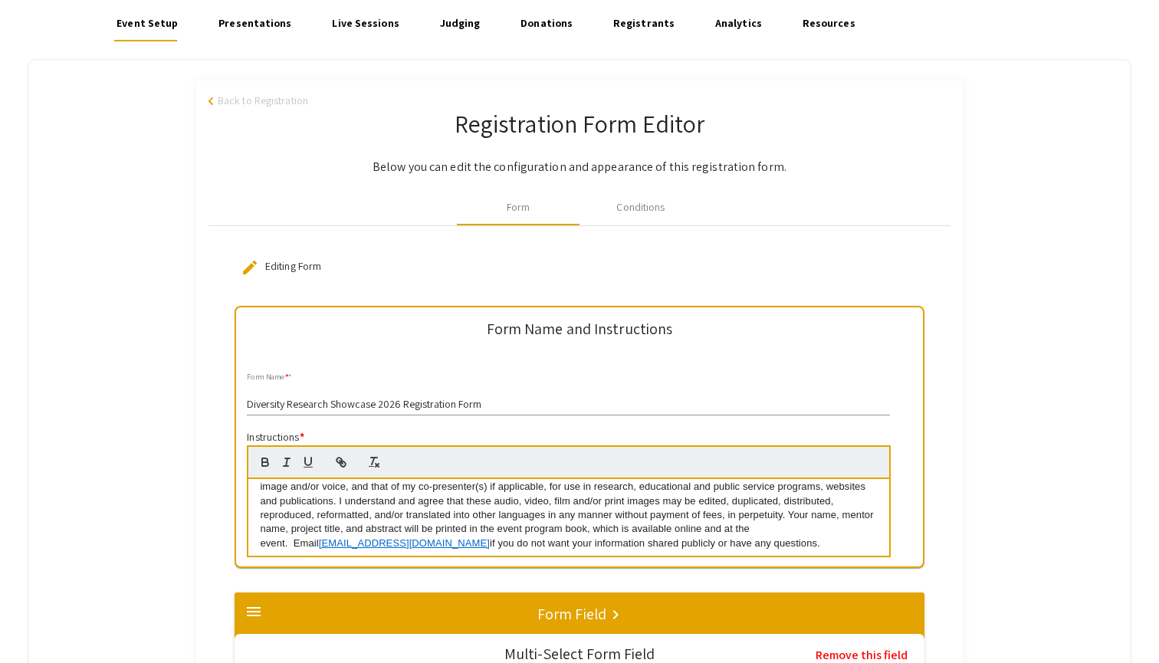
scroll to position [149, 0]
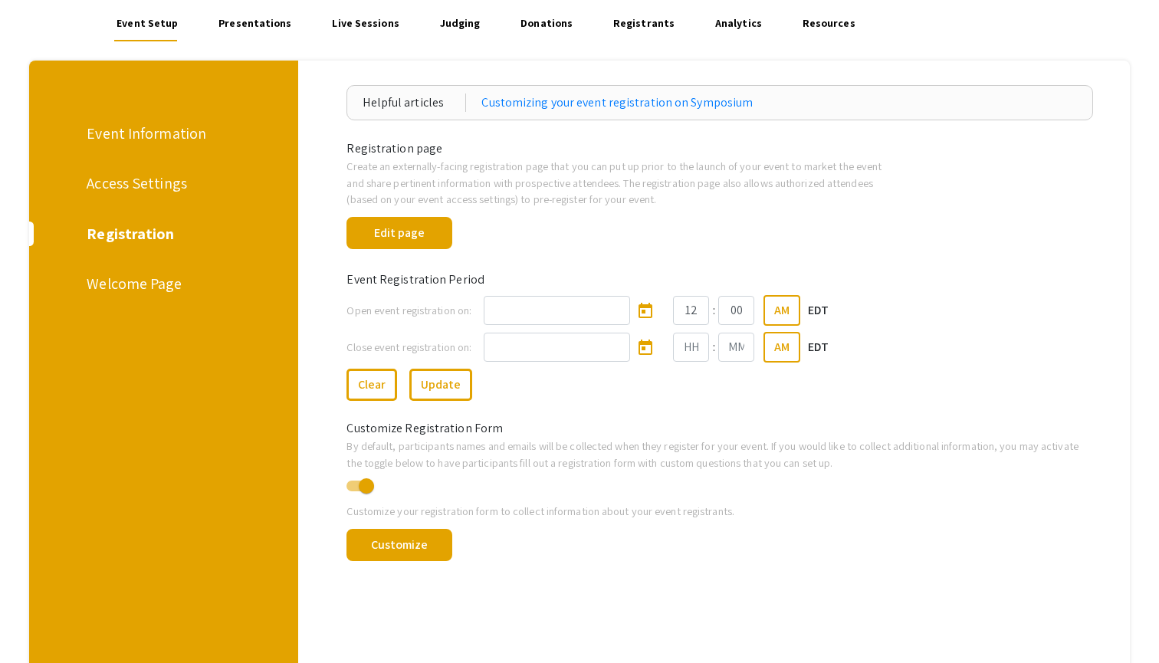
scroll to position [257, 0]
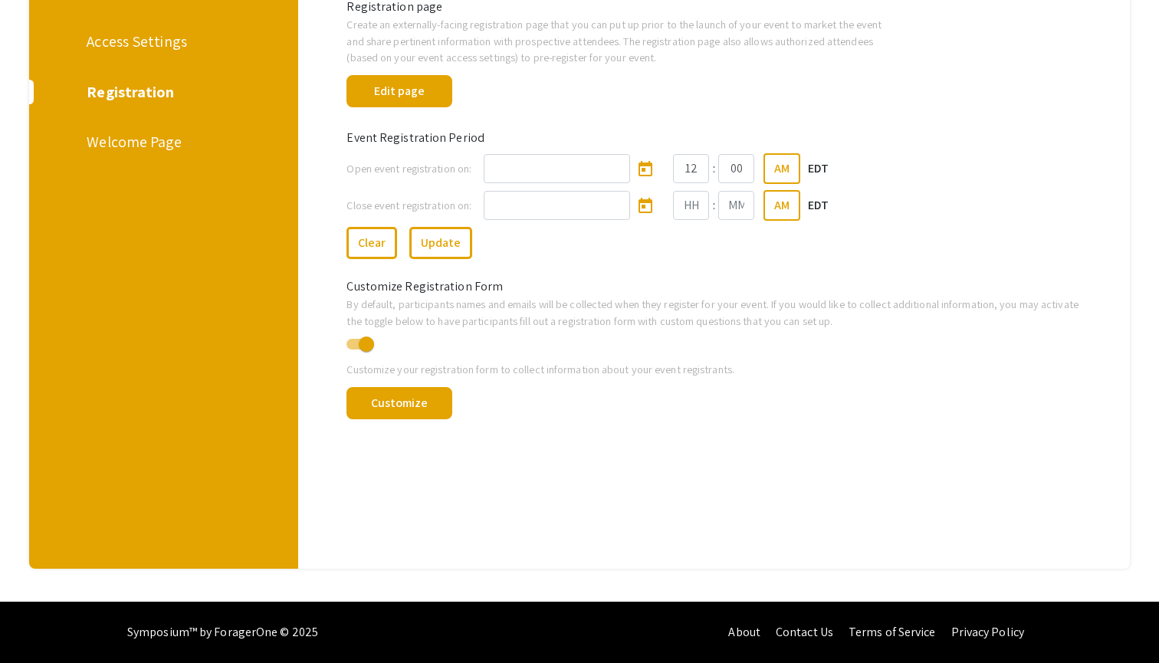
click at [161, 151] on div "Welcome Page" at bounding box center [161, 141] width 149 height 23
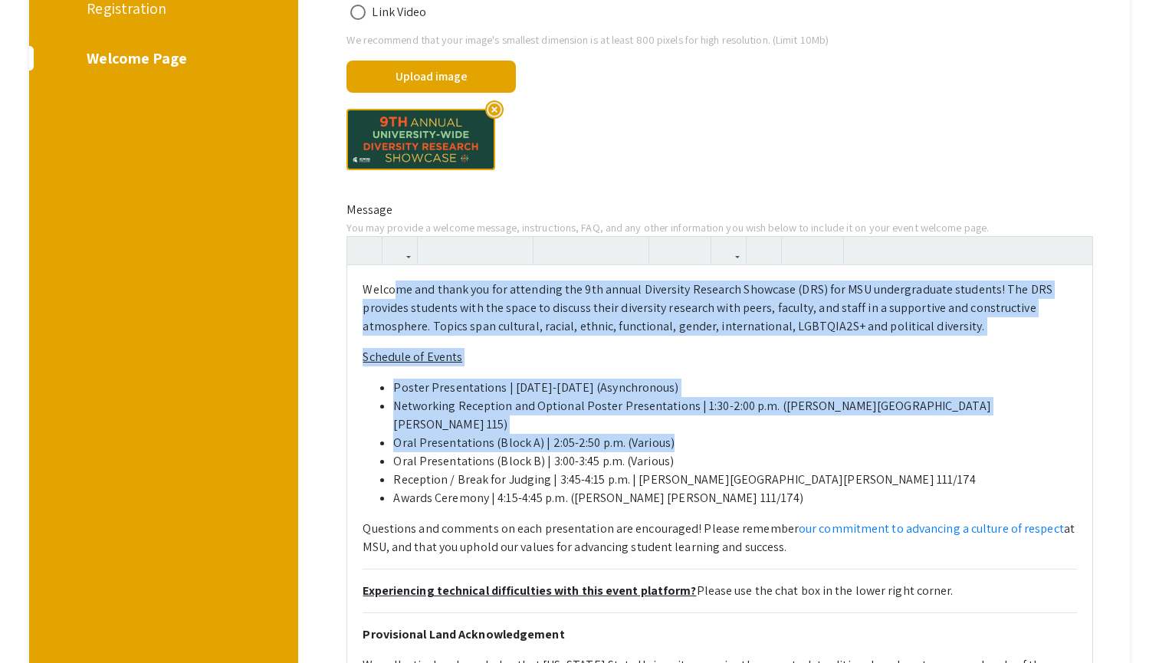
drag, startPoint x: 399, startPoint y: 292, endPoint x: 842, endPoint y: 420, distance: 461.8
click at [842, 420] on ul "Poster Presentations | January 20-23 (Asynchronous) Networking Reception and Op…" at bounding box center [719, 443] width 714 height 129
click at [389, 432] on ul "Poster Presentations | January 20-23 (Asynchronous) Networking Reception and Op…" at bounding box center [719, 443] width 714 height 129
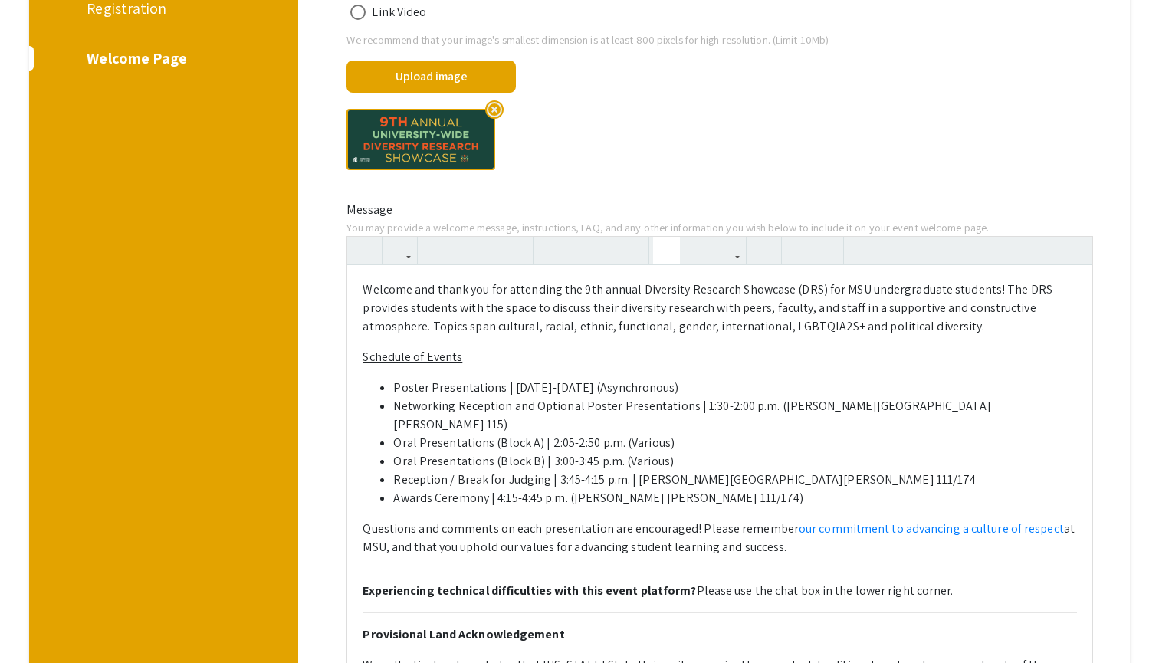
click at [405, 387] on li "Poster Presentations | [DATE]-[DATE] (Asynchronous)" at bounding box center [735, 388] width 684 height 18
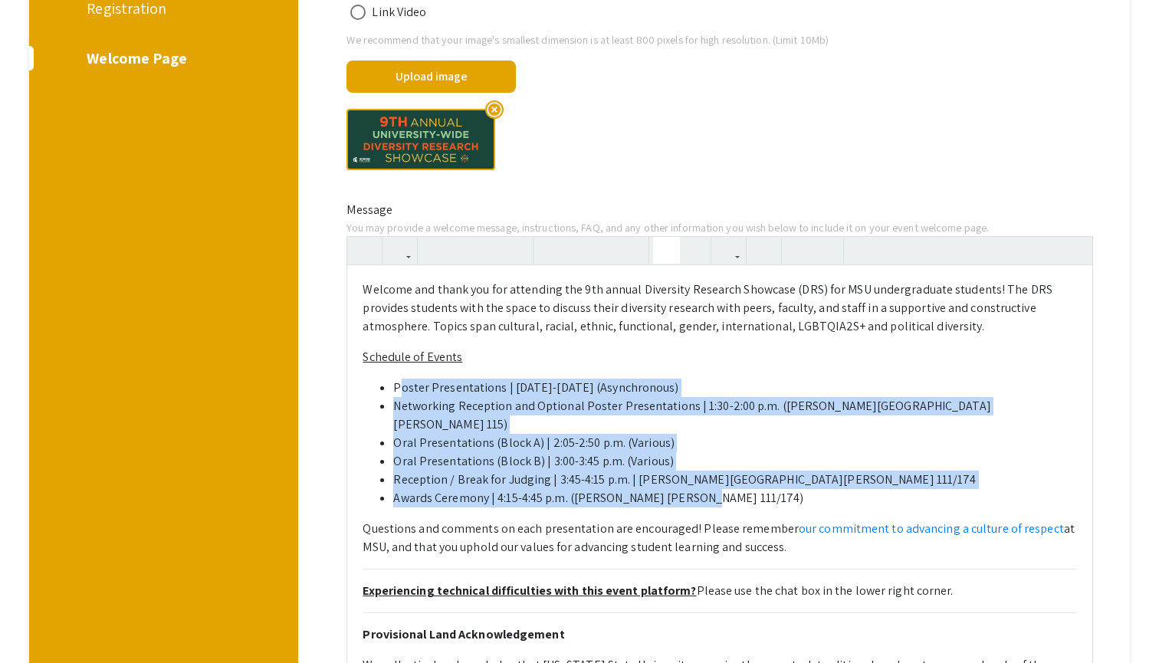
drag, startPoint x: 400, startPoint y: 385, endPoint x: 739, endPoint y: 484, distance: 352.9
click at [739, 484] on ul "Poster Presentations | January 20-23 (Asynchronous) Networking Reception and Op…" at bounding box center [719, 443] width 714 height 129
paste div
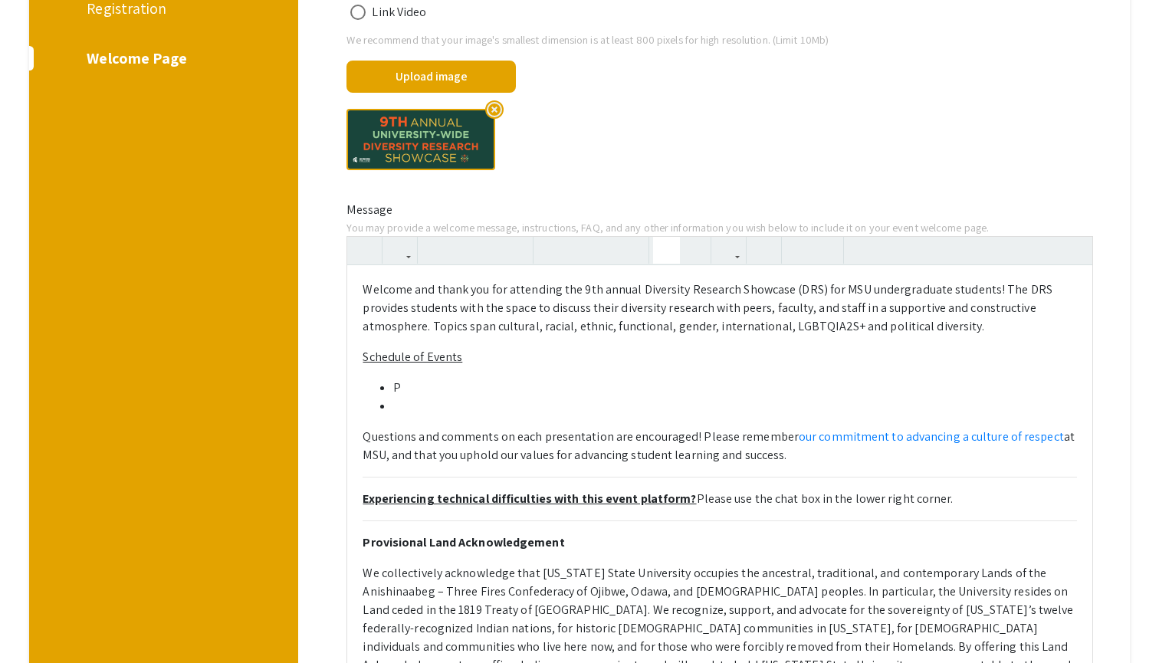
click at [397, 399] on li at bounding box center [735, 406] width 684 height 18
click at [397, 415] on div "Welcome and thank you for attending the 9th annual Diversity Research Showcase …" at bounding box center [719, 646] width 745 height 763
click at [414, 390] on li "P" at bounding box center [735, 388] width 684 height 18
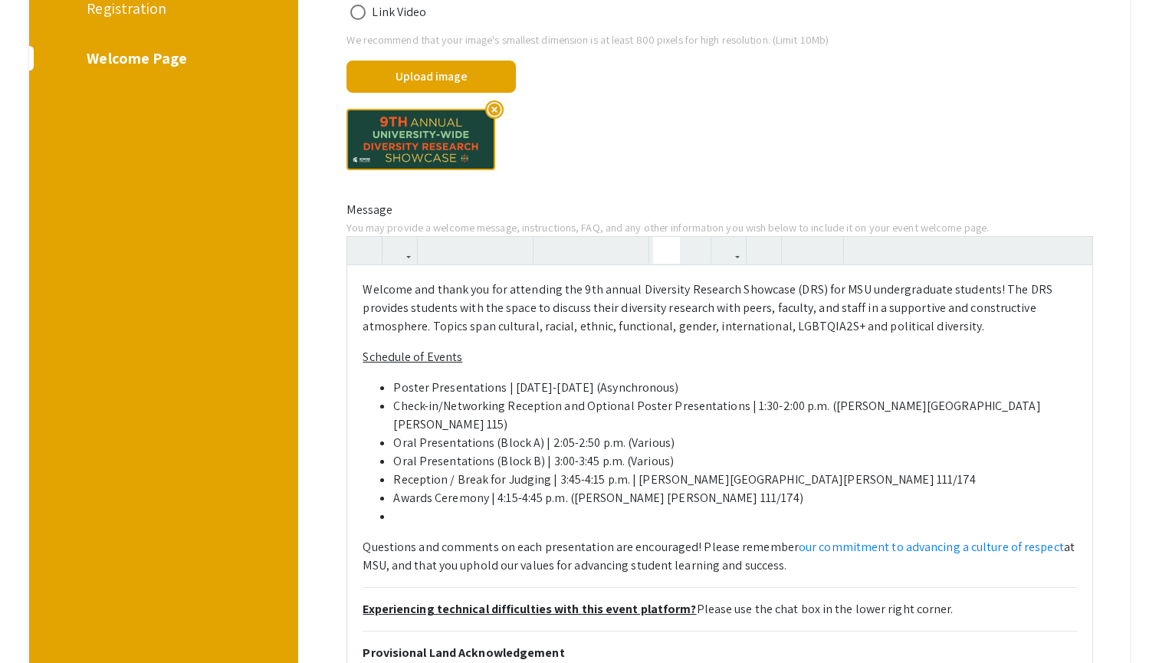
click at [422, 507] on li at bounding box center [735, 516] width 684 height 18
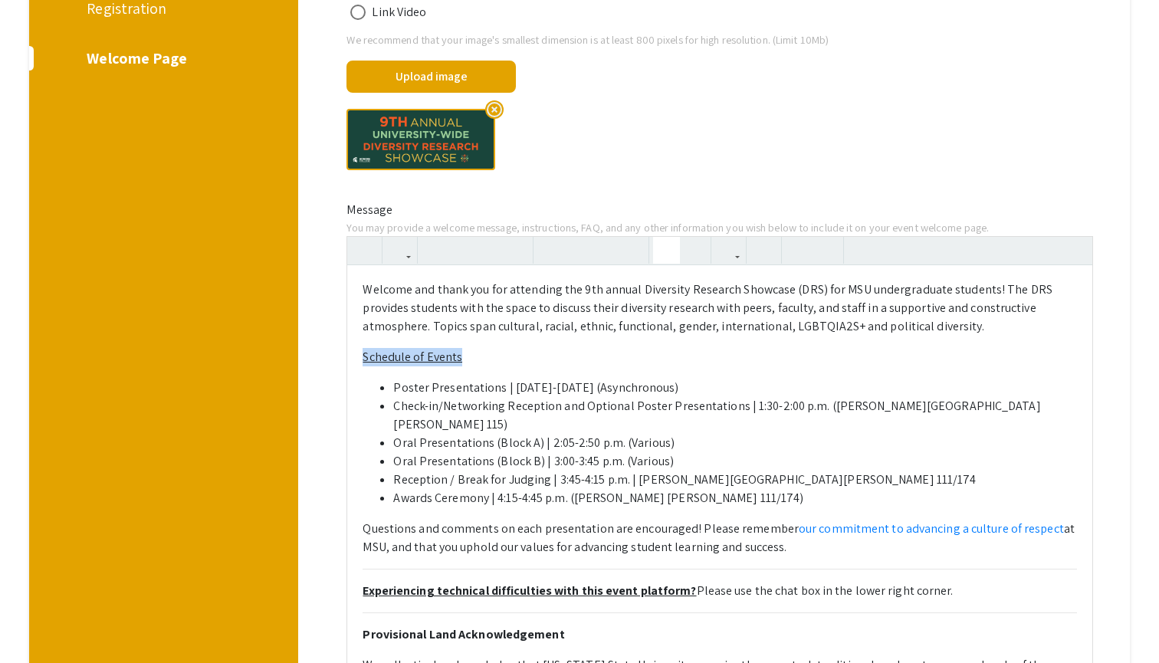
drag, startPoint x: 466, startPoint y: 353, endPoint x: 366, endPoint y: 353, distance: 100.4
click at [366, 353] on p "Schedule of Events" at bounding box center [719, 357] width 714 height 18
type textarea "<p>Welcome and thank you for attending the 9th annual Diversity Research Showca…"
click at [435, 254] on icon "button" at bounding box center [434, 250] width 13 height 25
click at [431, 397] on li "Check-in/Networking Reception and Optional Poster Presentations | 1:30-2:00 p.m…" at bounding box center [735, 415] width 684 height 37
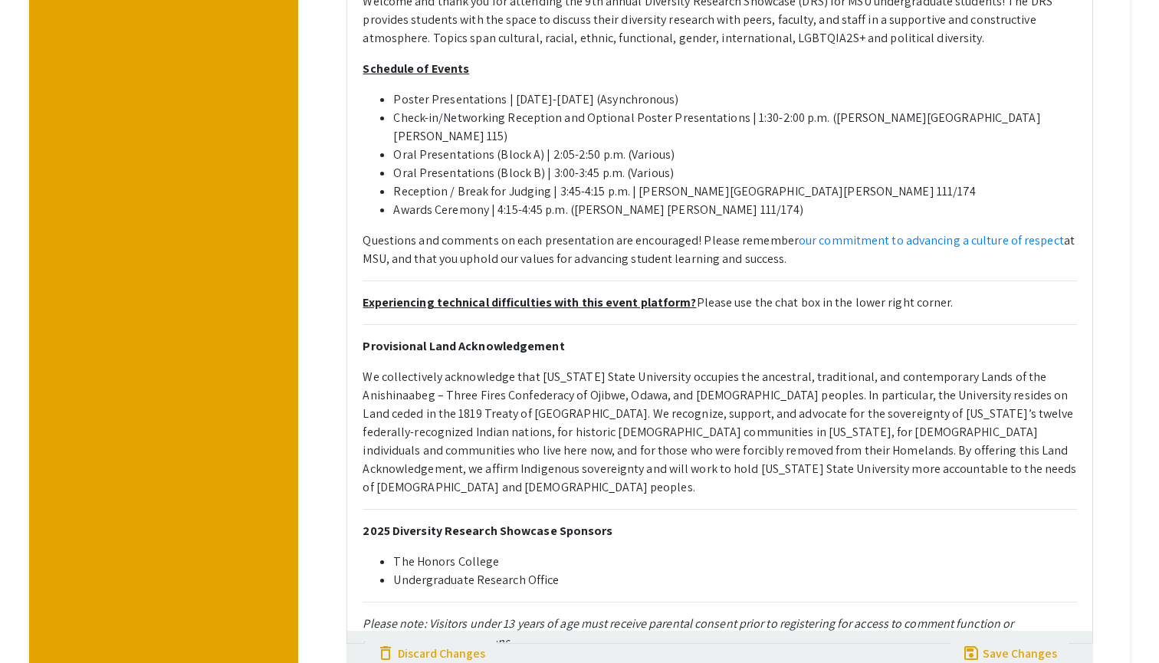
scroll to position [660, 0]
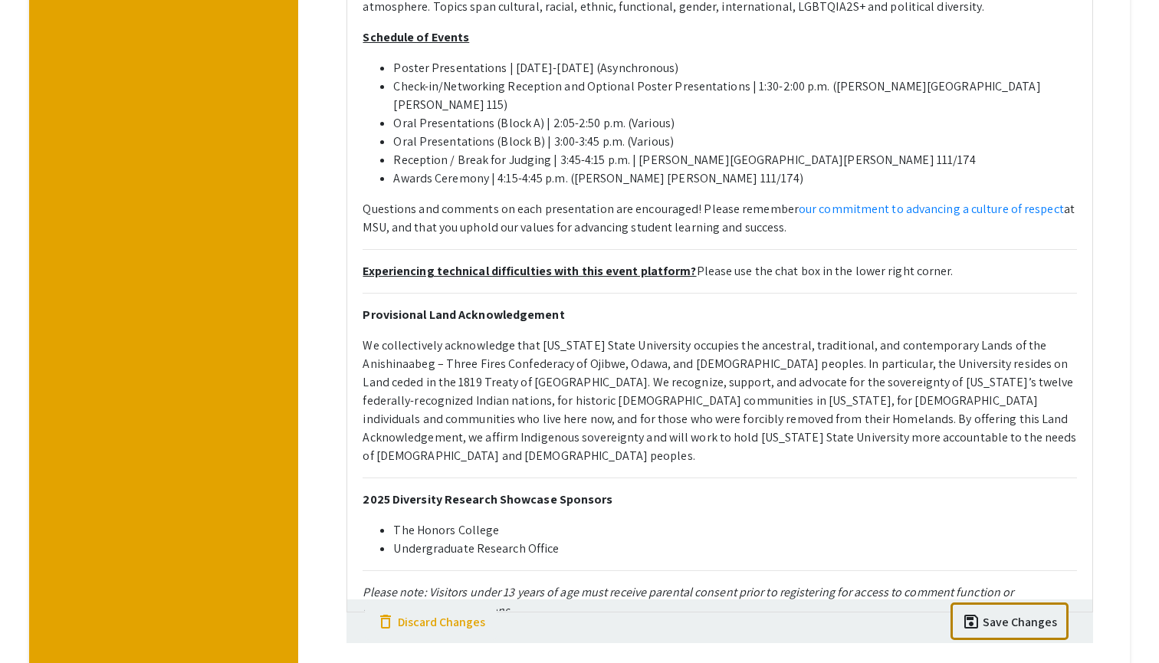
click at [1022, 618] on div "Media On your event welcome page, you may include an image or video. Videos and…" at bounding box center [719, 163] width 769 height 1136
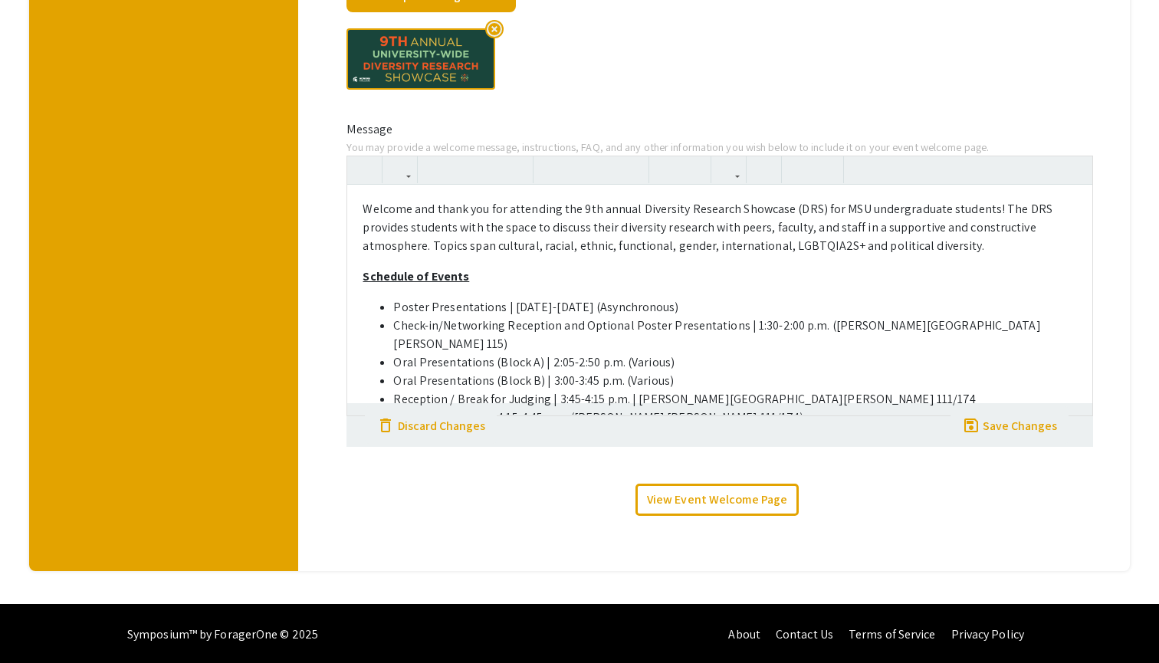
scroll to position [0, 0]
click at [746, 499] on link "View Event Welcome Page" at bounding box center [716, 500] width 163 height 32
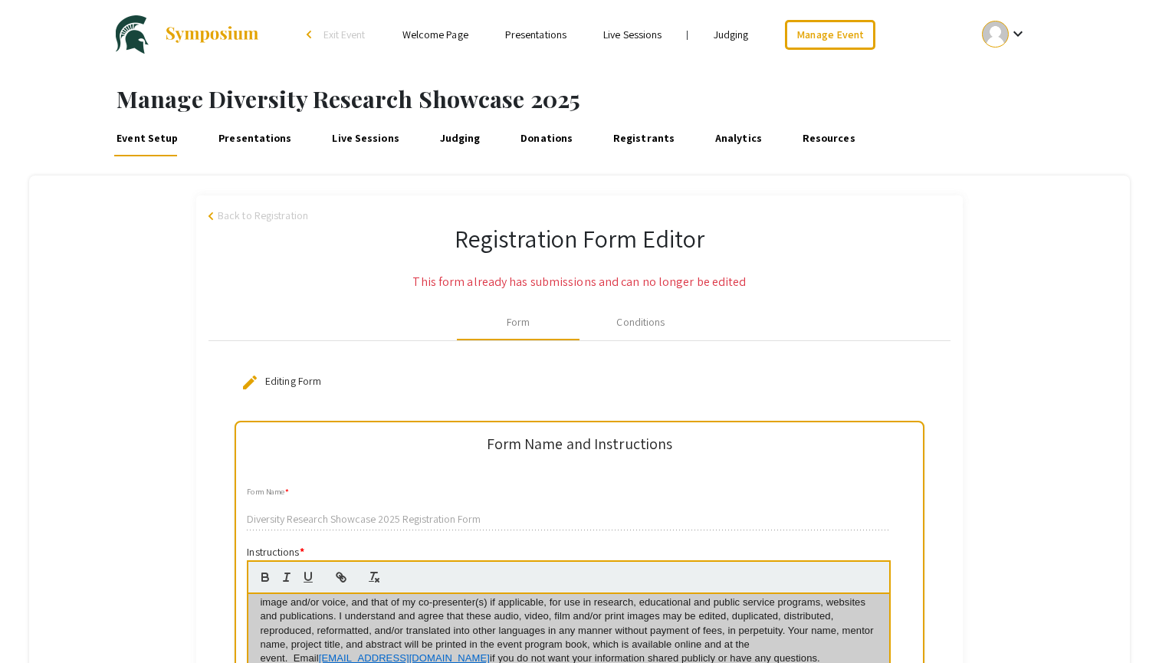
click at [438, 33] on link "Welcome Page" at bounding box center [435, 35] width 66 height 14
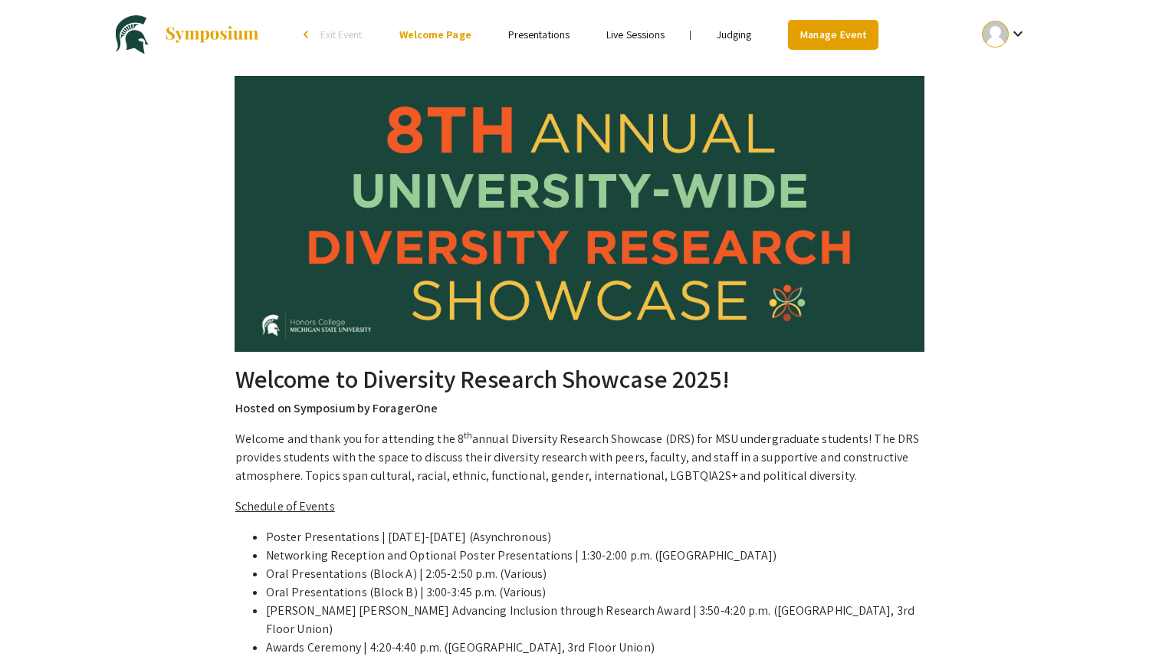
click at [870, 38] on link "Manage Event" at bounding box center [833, 35] width 90 height 30
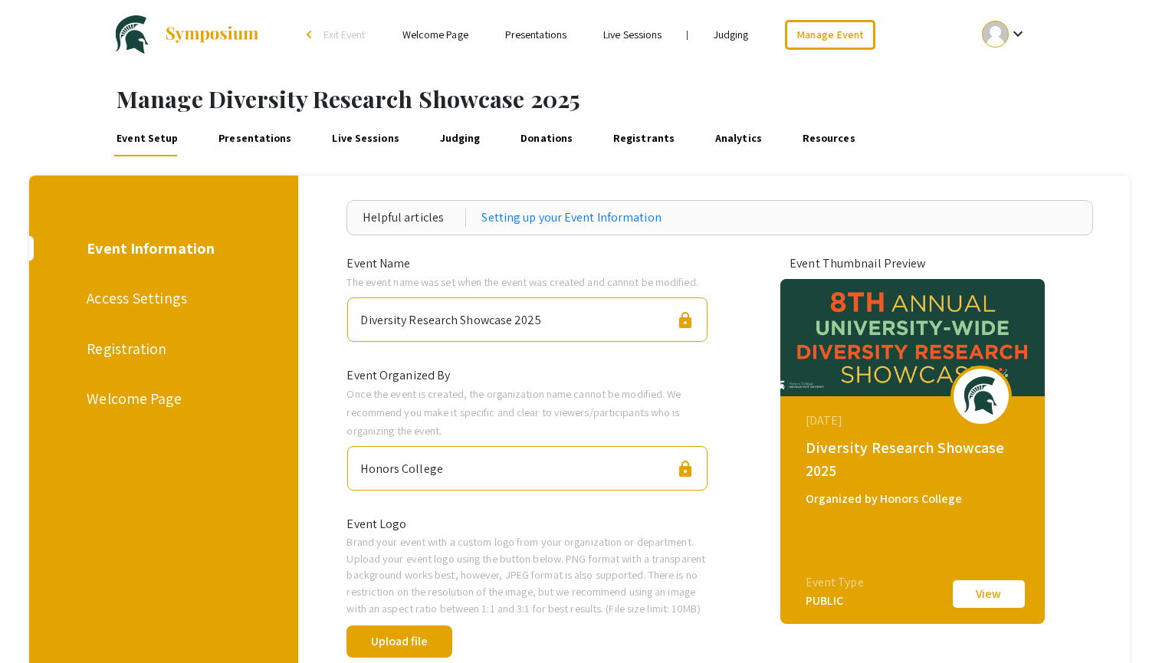
click at [143, 349] on div "Registration" at bounding box center [161, 348] width 149 height 23
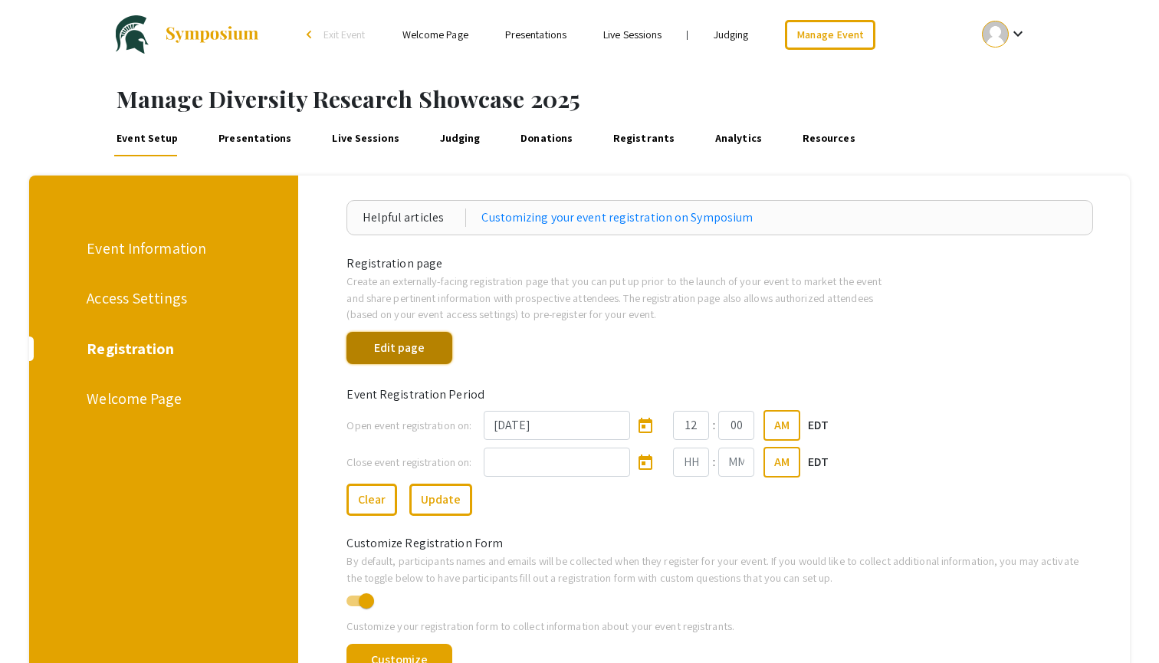
click at [435, 343] on button "Edit page" at bounding box center [398, 348] width 105 height 32
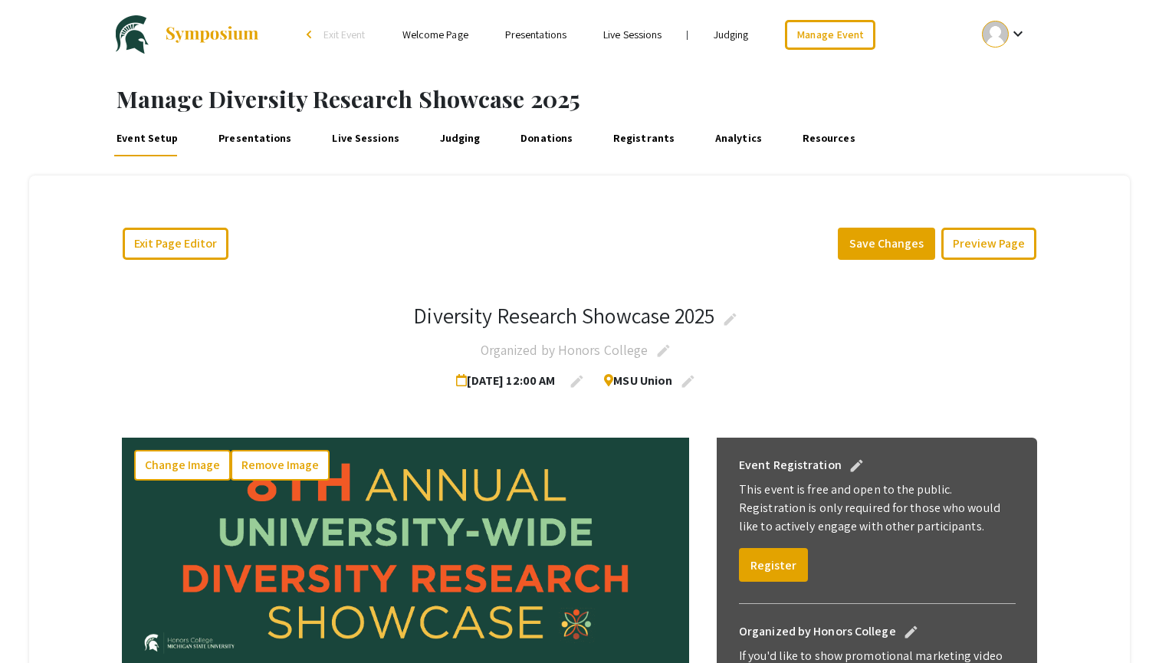
click at [456, 136] on link "Judging" at bounding box center [460, 138] width 46 height 37
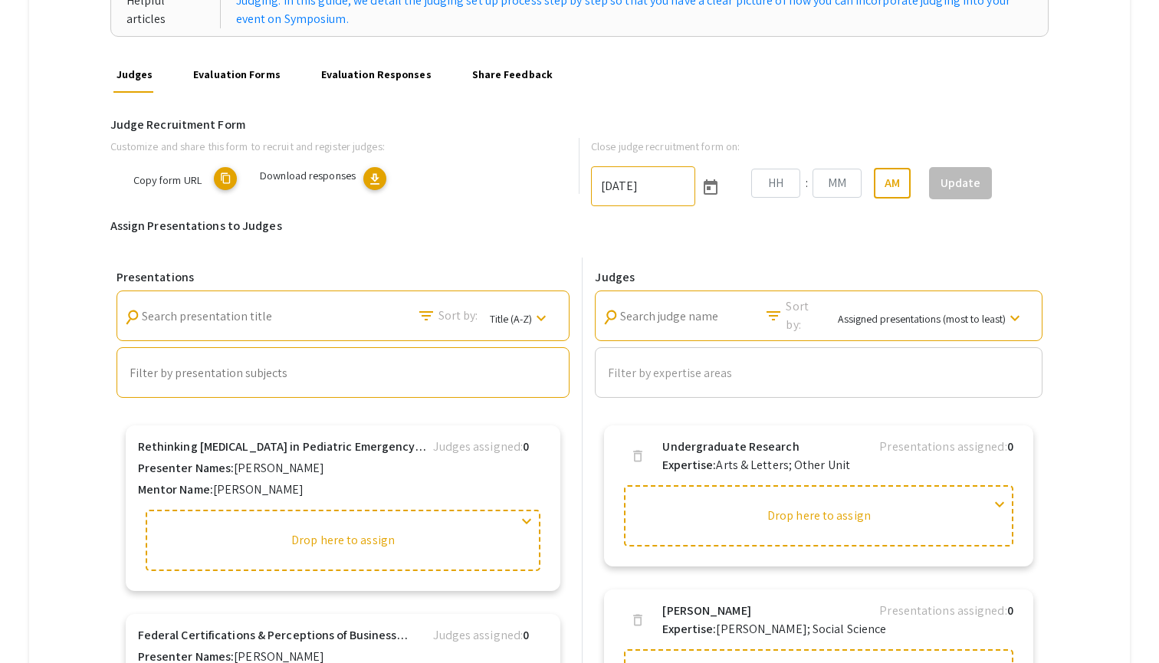
type input "1/31/2025"
type input "11"
type input "59"
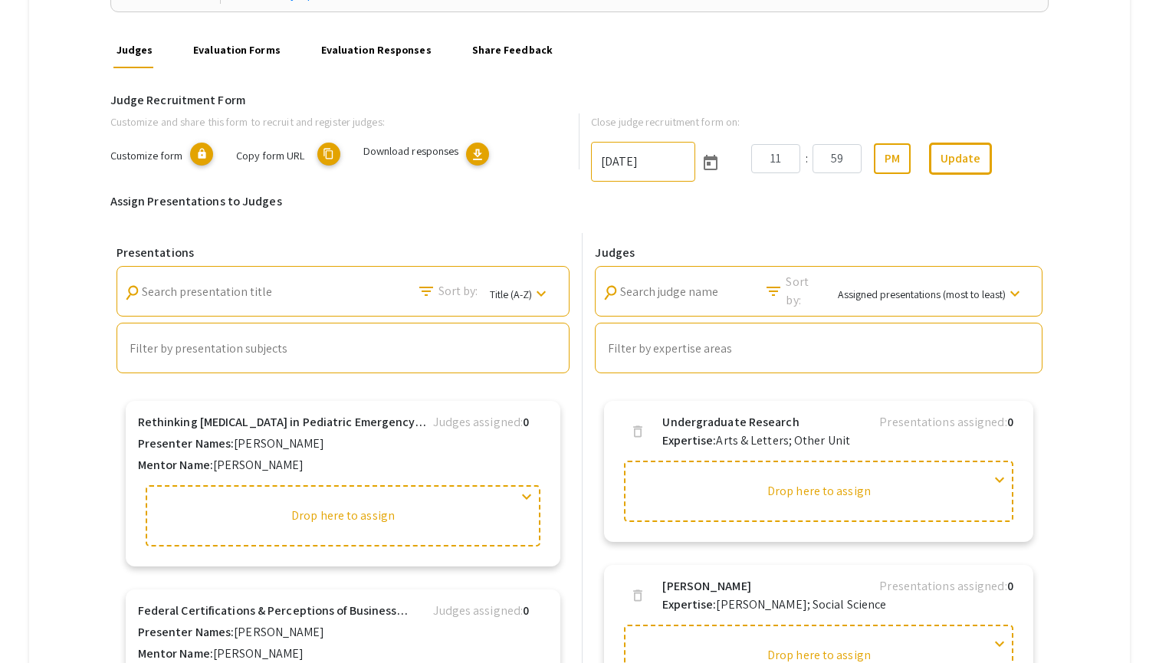
click at [501, 47] on link "Share Feedback" at bounding box center [512, 49] width 87 height 37
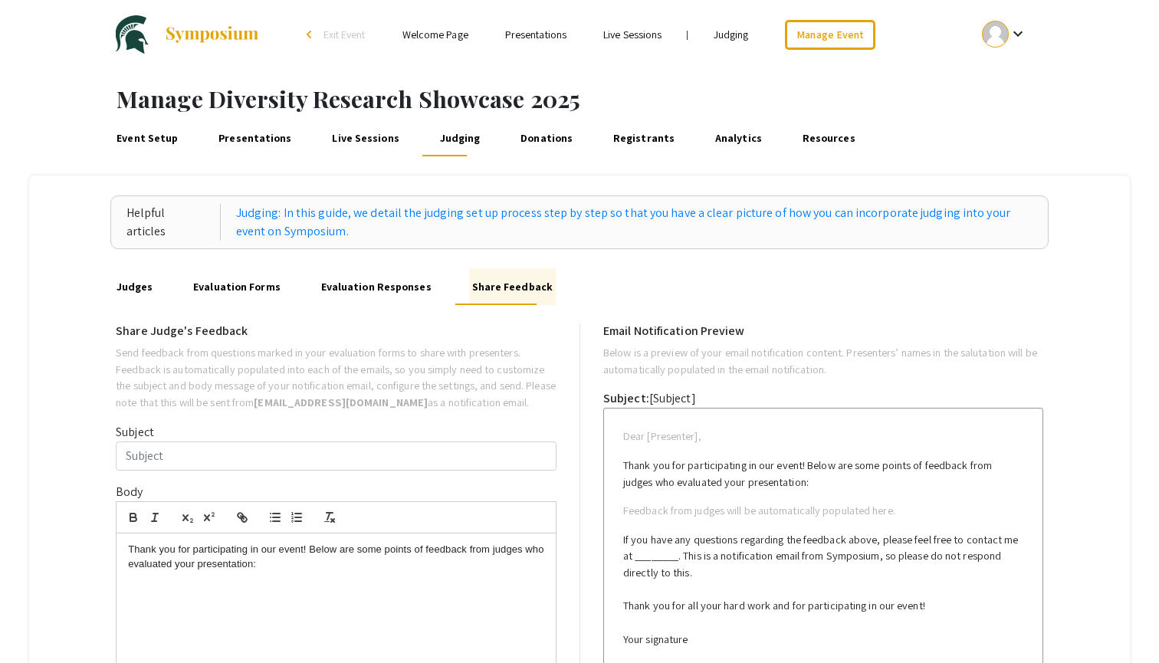
type input "DRS 2023 - Judge Feedback"
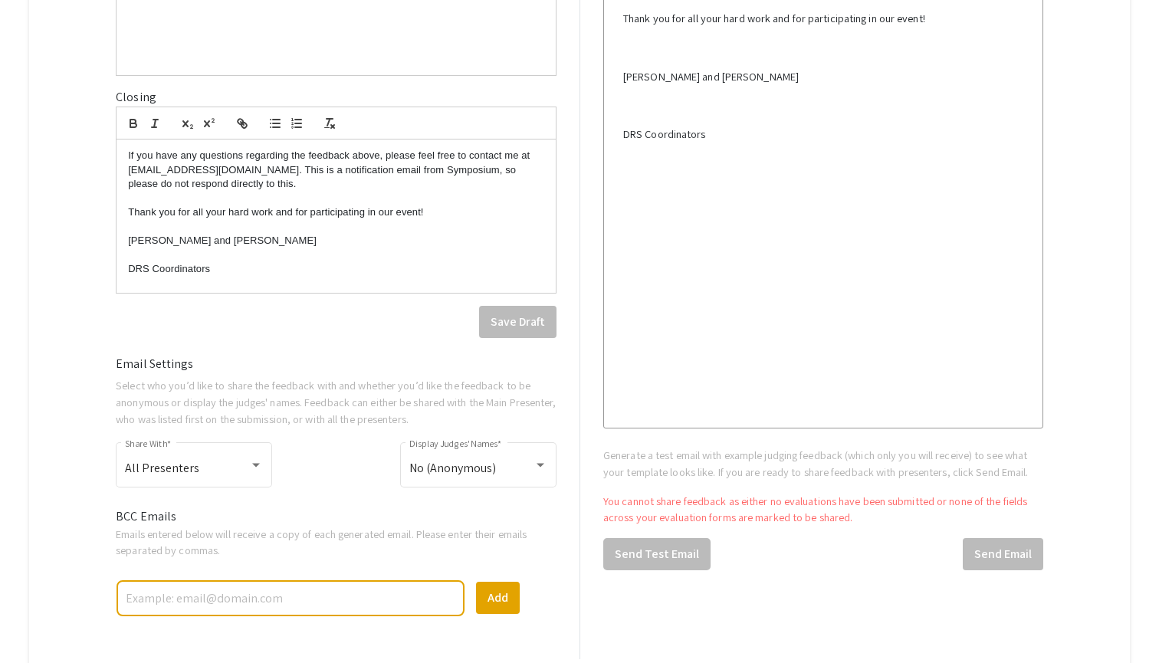
scroll to position [620, 0]
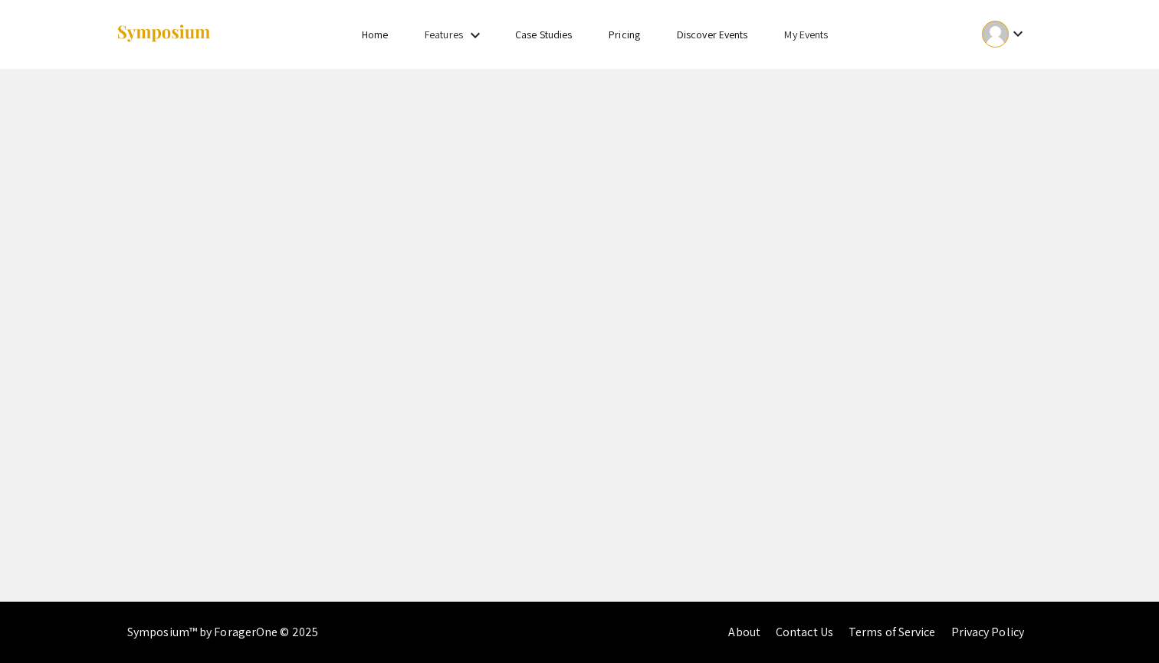
select select "8"
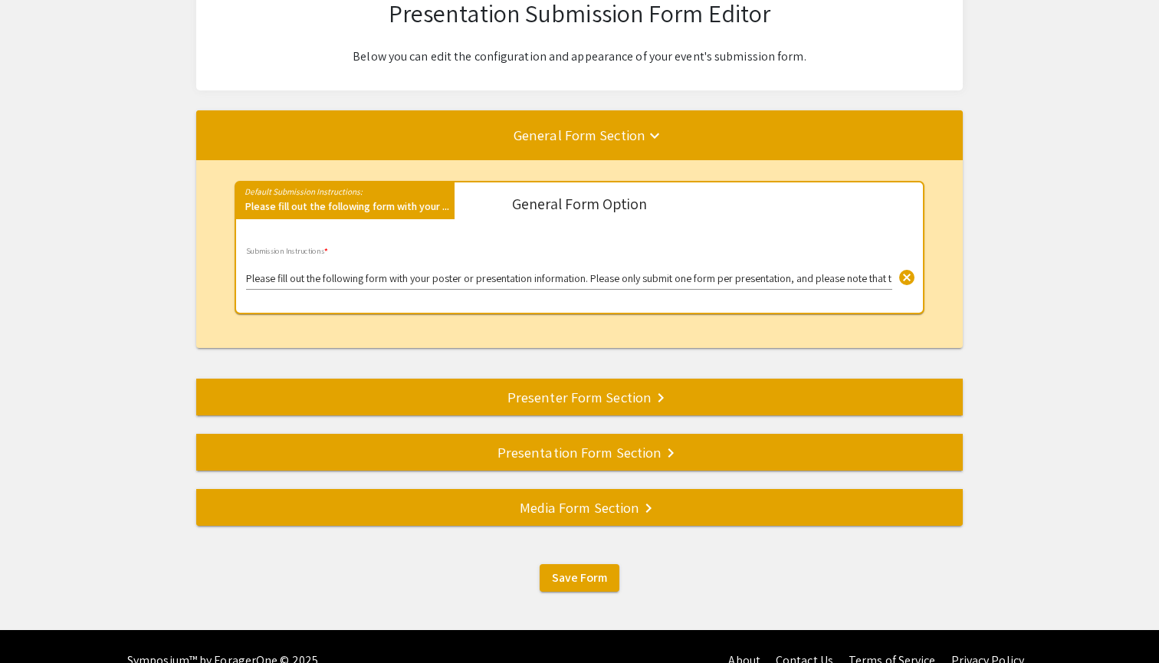
scroll to position [114, 0]
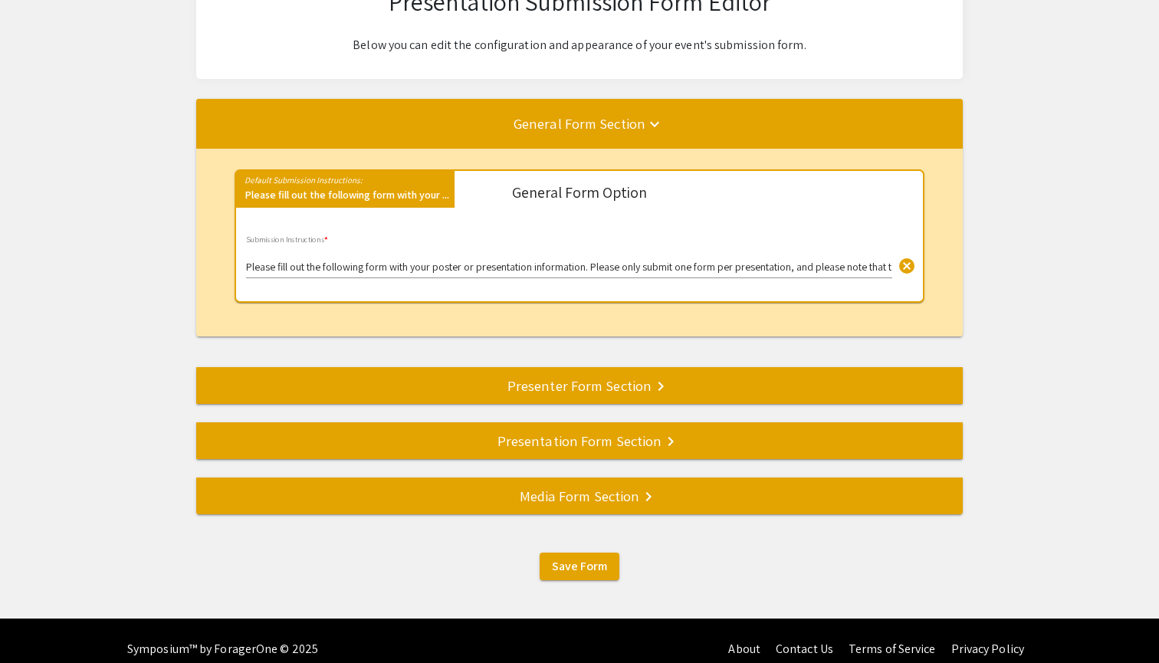
click at [651, 379] on mat-icon "keyboard_arrow_right" at bounding box center [660, 386] width 18 height 18
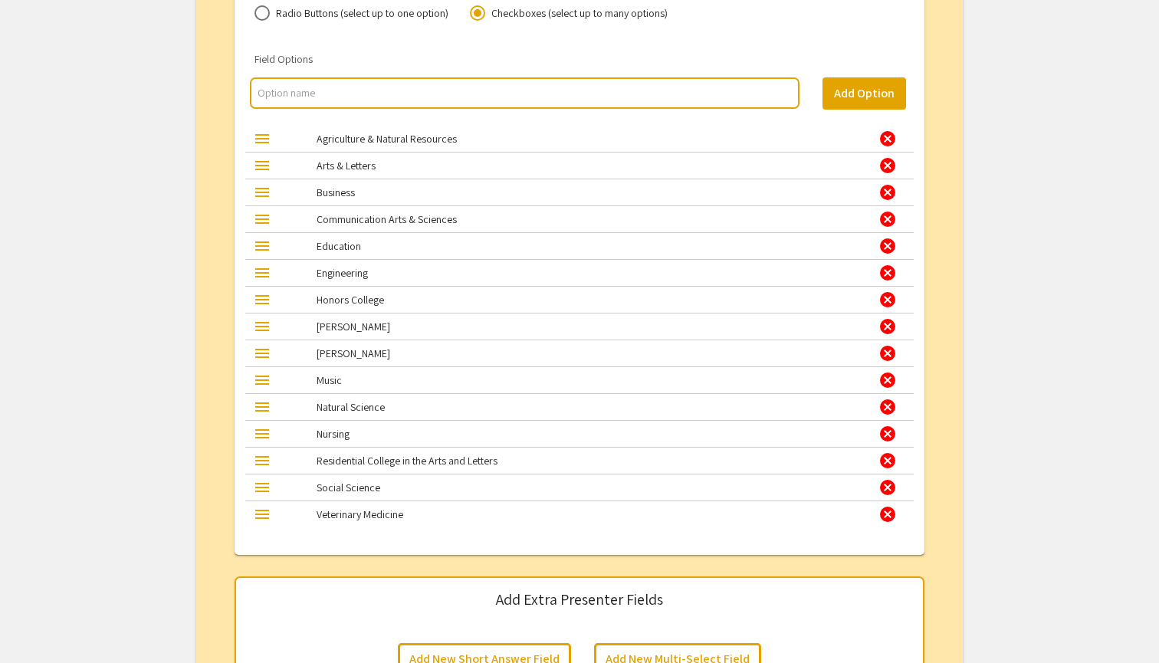
scroll to position [2923, 0]
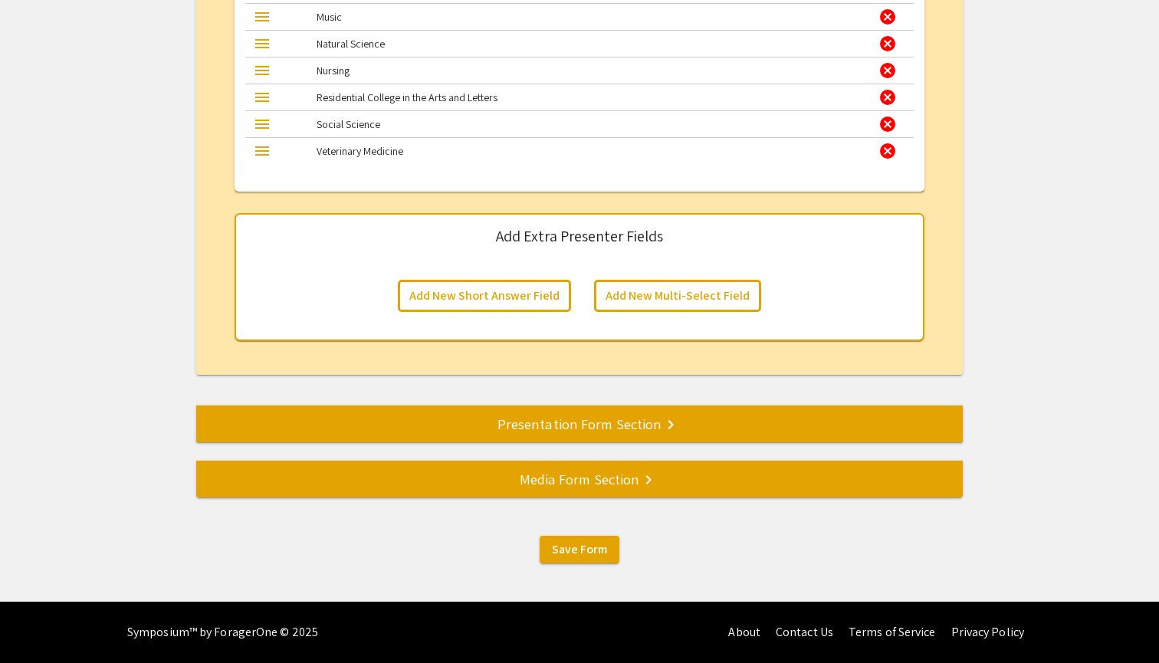
click at [625, 425] on div "Presentation Form Section keyboard_arrow_right" at bounding box center [579, 423] width 766 height 21
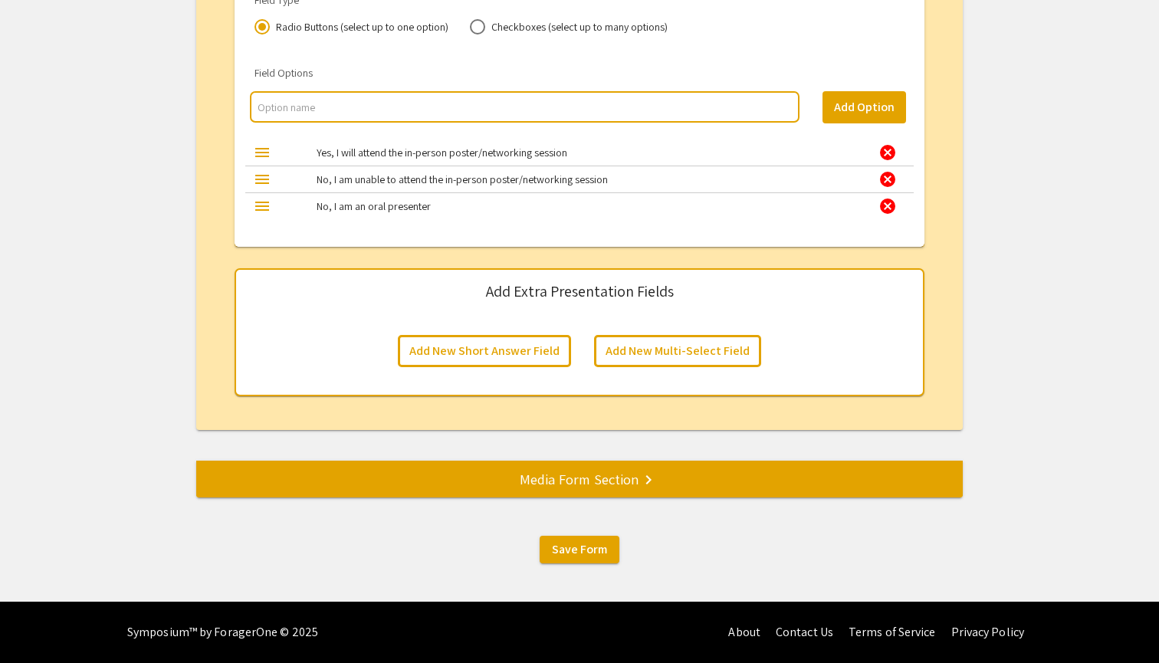
scroll to position [3850, 0]
click at [601, 481] on div "Media Form Section keyboard_arrow_right" at bounding box center [579, 478] width 766 height 21
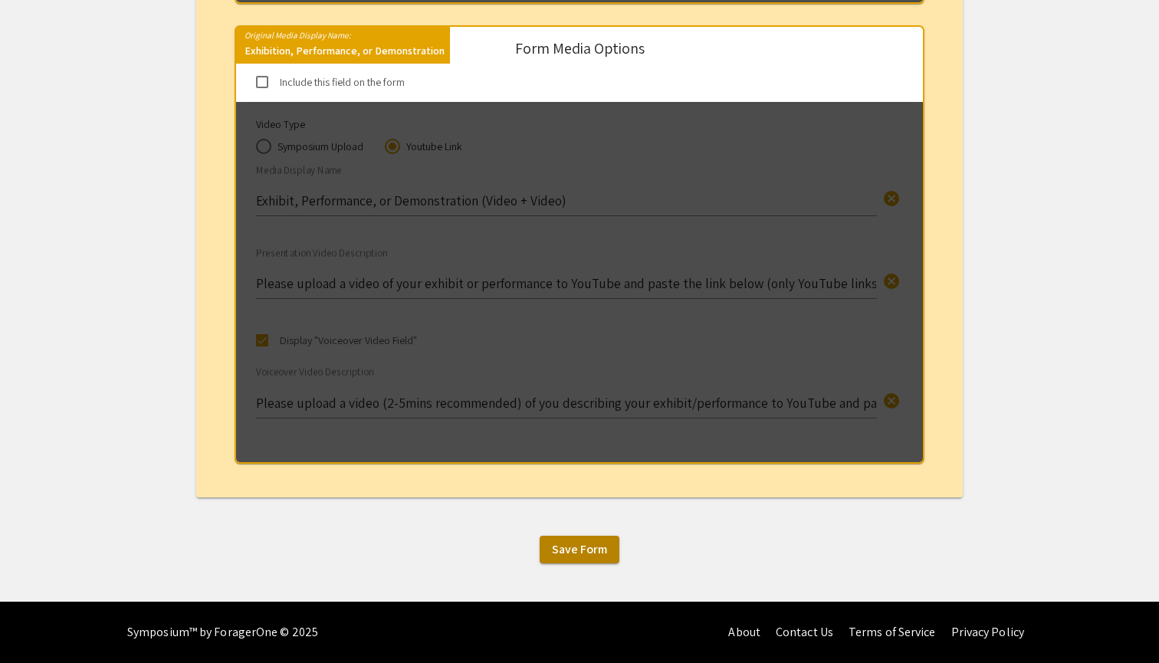
scroll to position [1255, 0]
click at [584, 550] on span "Save Form" at bounding box center [579, 549] width 55 height 16
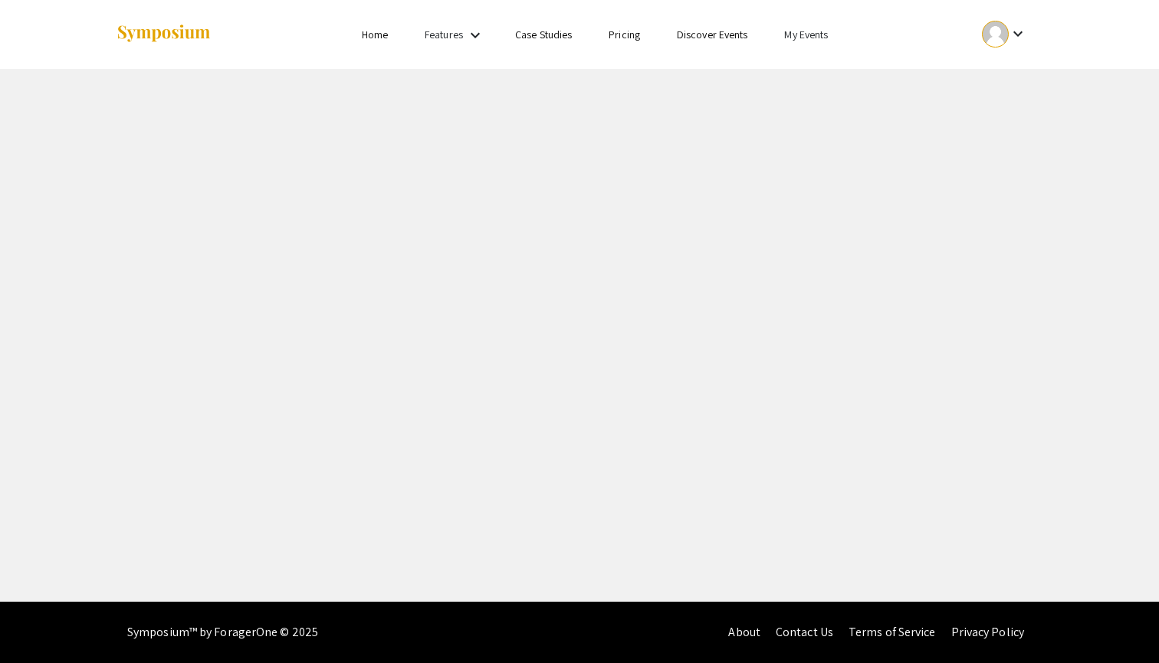
select select "8"
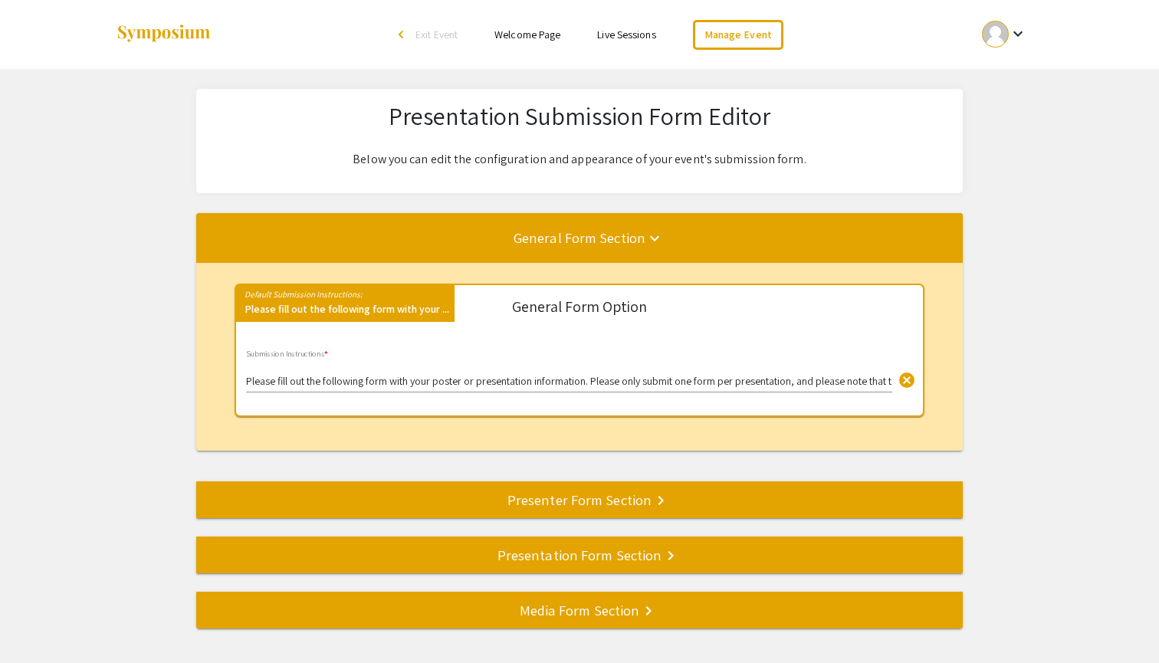
click at [540, 37] on link "Welcome Page" at bounding box center [527, 35] width 66 height 14
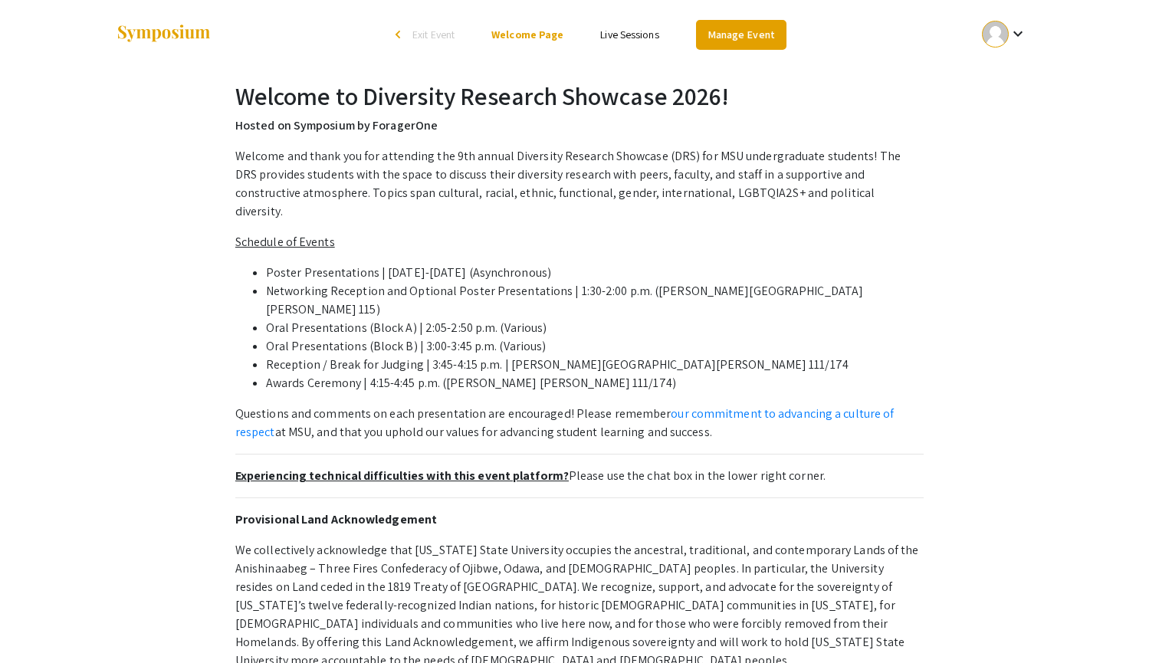
click at [741, 37] on link "Manage Event" at bounding box center [741, 35] width 90 height 30
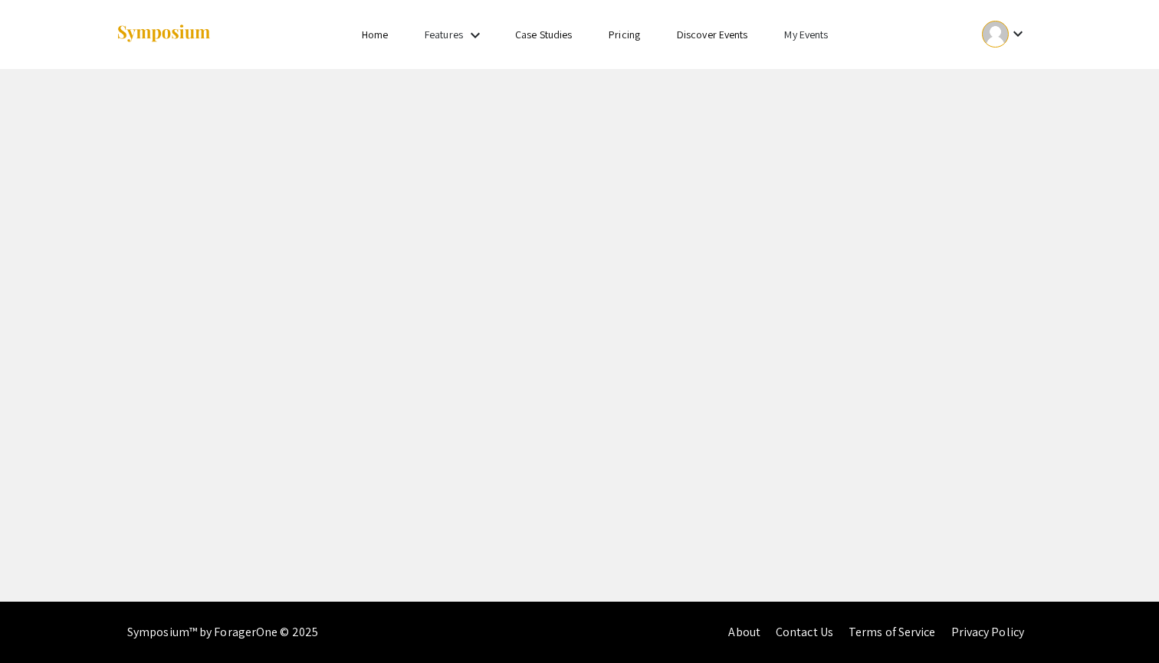
select select "8"
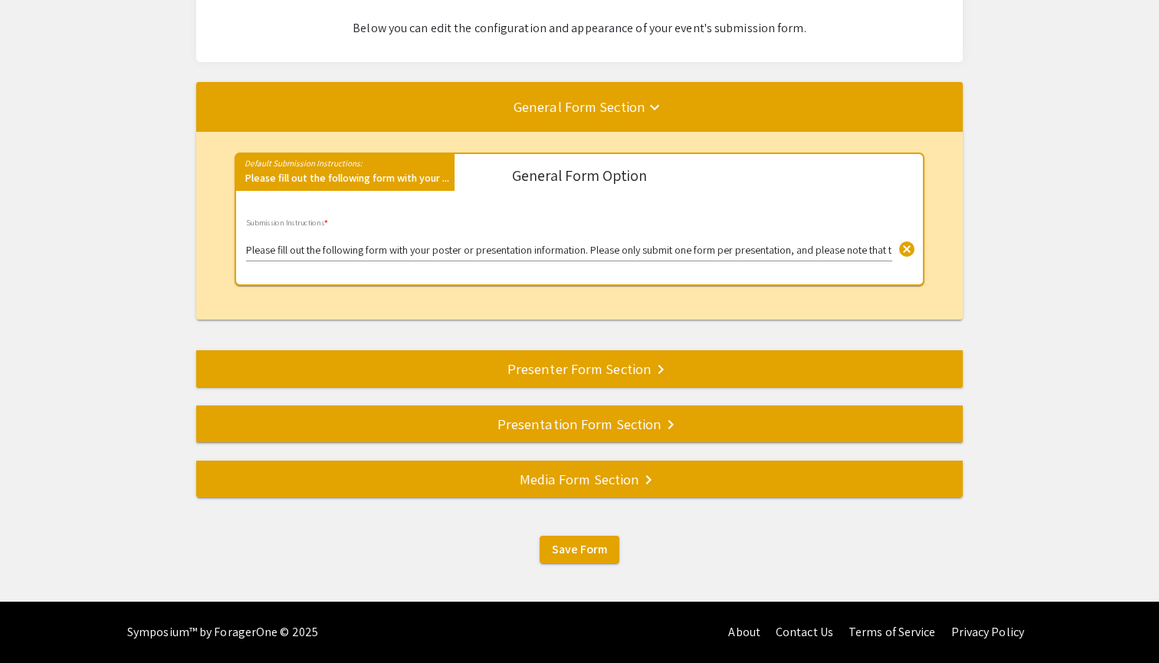
scroll to position [132, 0]
click at [639, 480] on div "Media Form Section keyboard_arrow_right" at bounding box center [579, 478] width 766 height 21
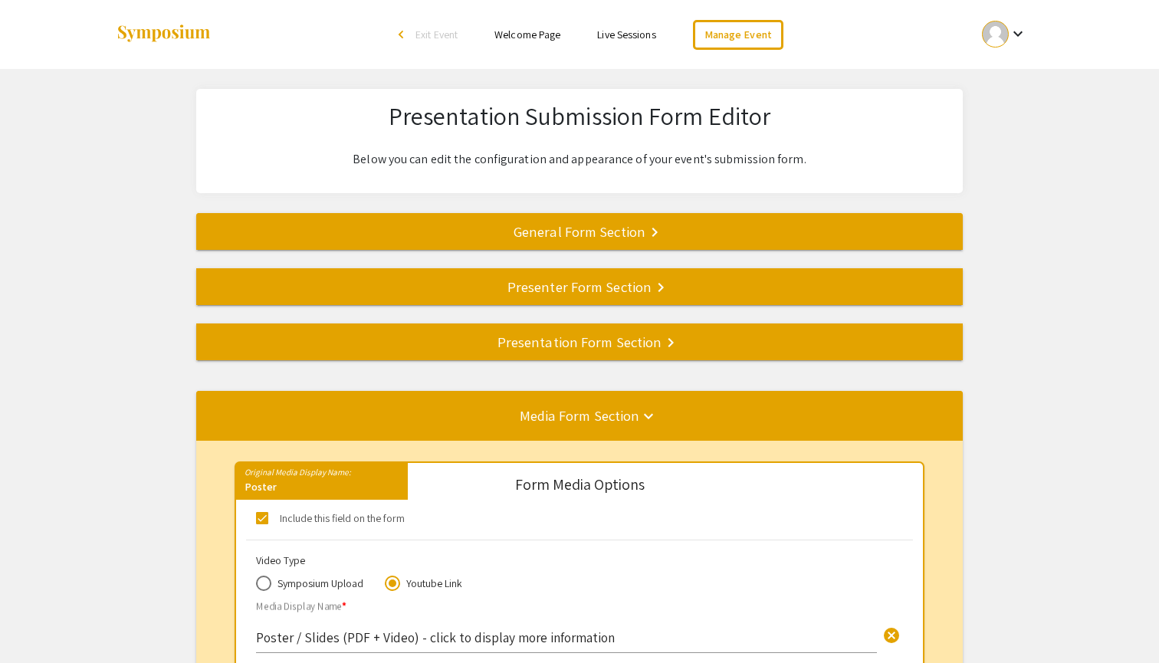
scroll to position [0, 0]
click at [638, 223] on div "General Form Section keyboard_arrow_right" at bounding box center [579, 231] width 766 height 21
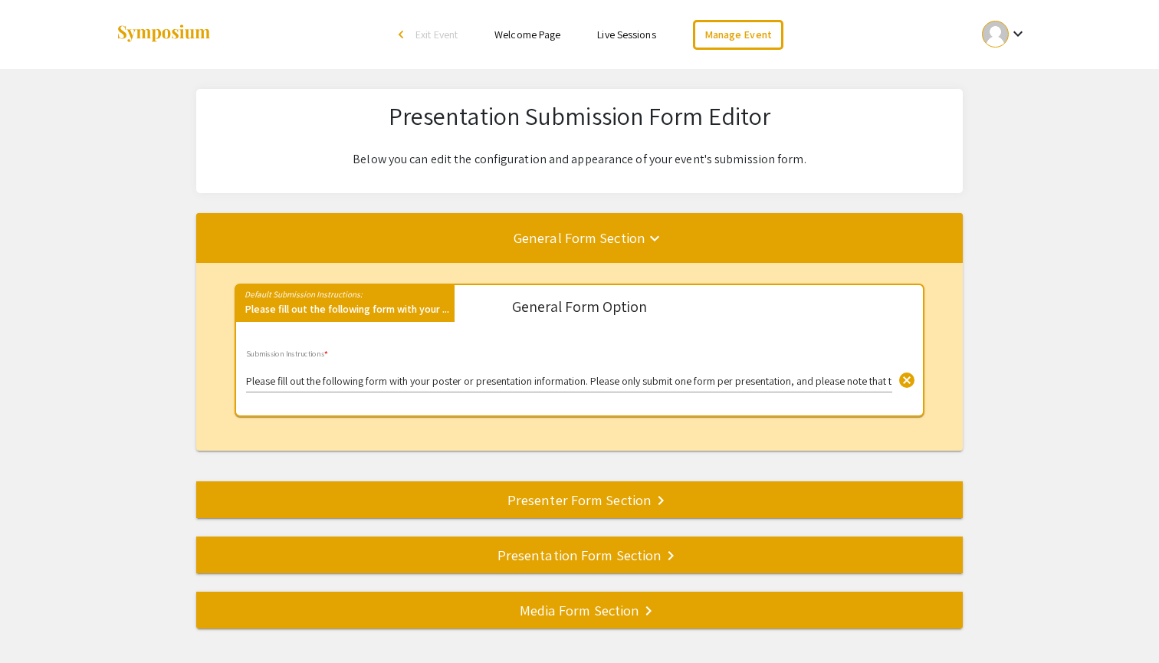
scroll to position [132, 0]
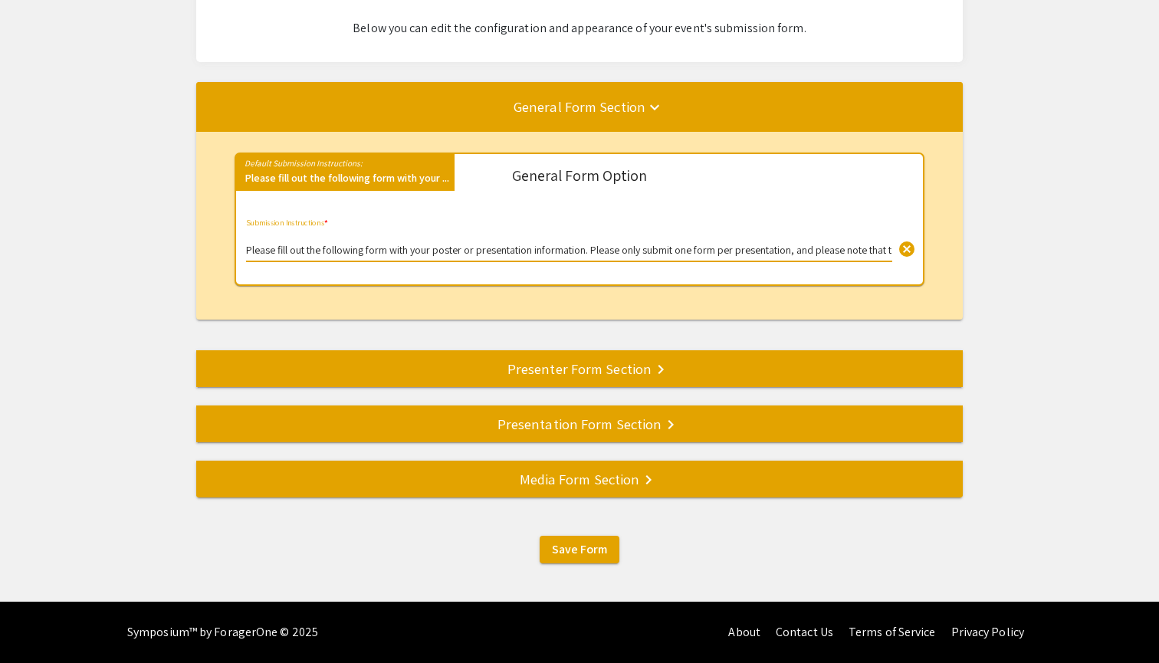
drag, startPoint x: 648, startPoint y: 251, endPoint x: 885, endPoint y: 231, distance: 237.6
click at [885, 231] on div "Please fill out the following form with your poster or presentation information…" at bounding box center [569, 240] width 646 height 42
drag, startPoint x: 862, startPoint y: 258, endPoint x: 872, endPoint y: 257, distance: 10.1
click at [872, 257] on div "Please fill out the following form with your poster or presentation information…" at bounding box center [569, 240] width 646 height 42
click at [679, 389] on div "General Form Section keyboard_arrow_down Default Submission Instructions: Pleas…" at bounding box center [579, 289] width 766 height 415
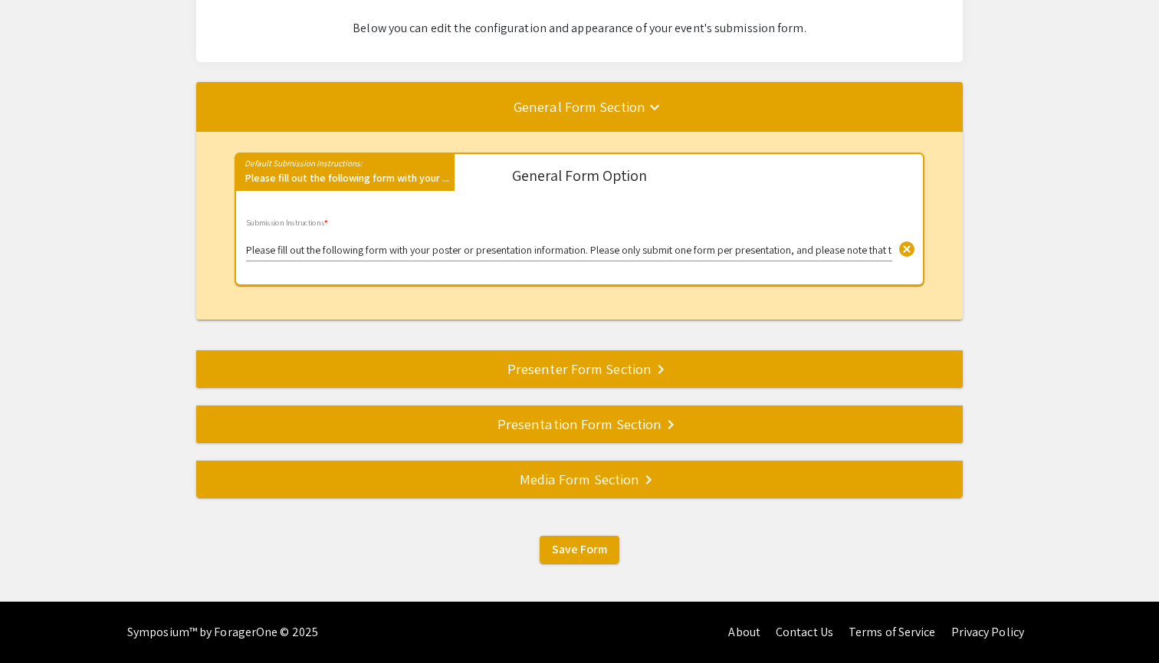
click at [671, 361] on div "Presenter Form Section keyboard_arrow_right" at bounding box center [579, 368] width 766 height 21
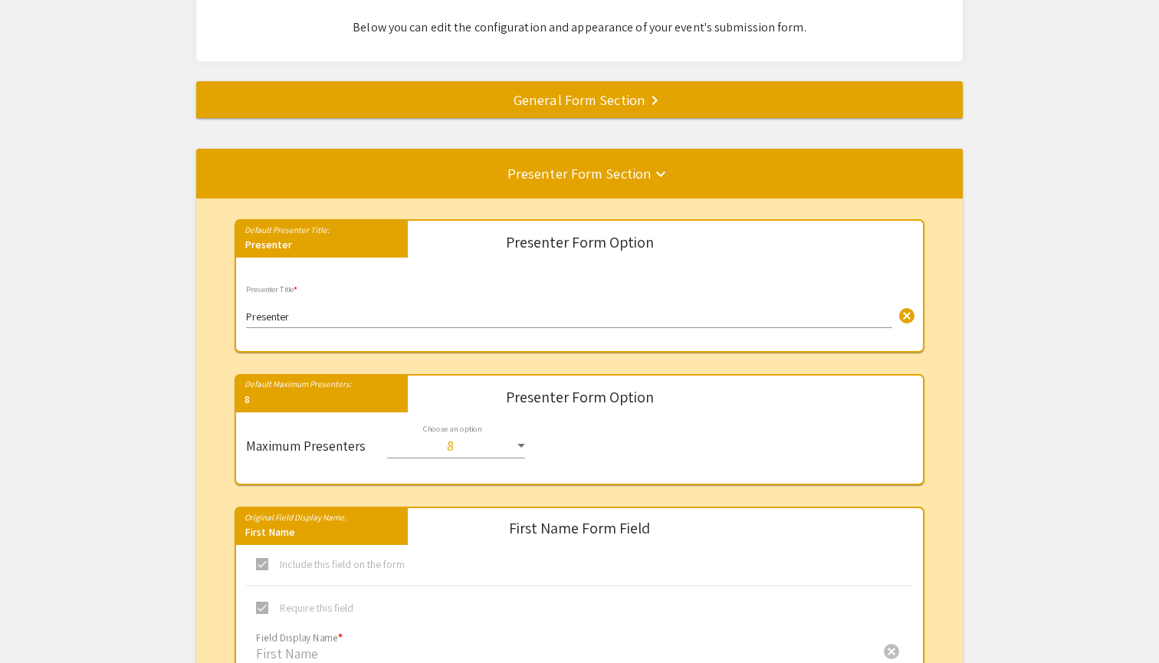
scroll to position [280, 0]
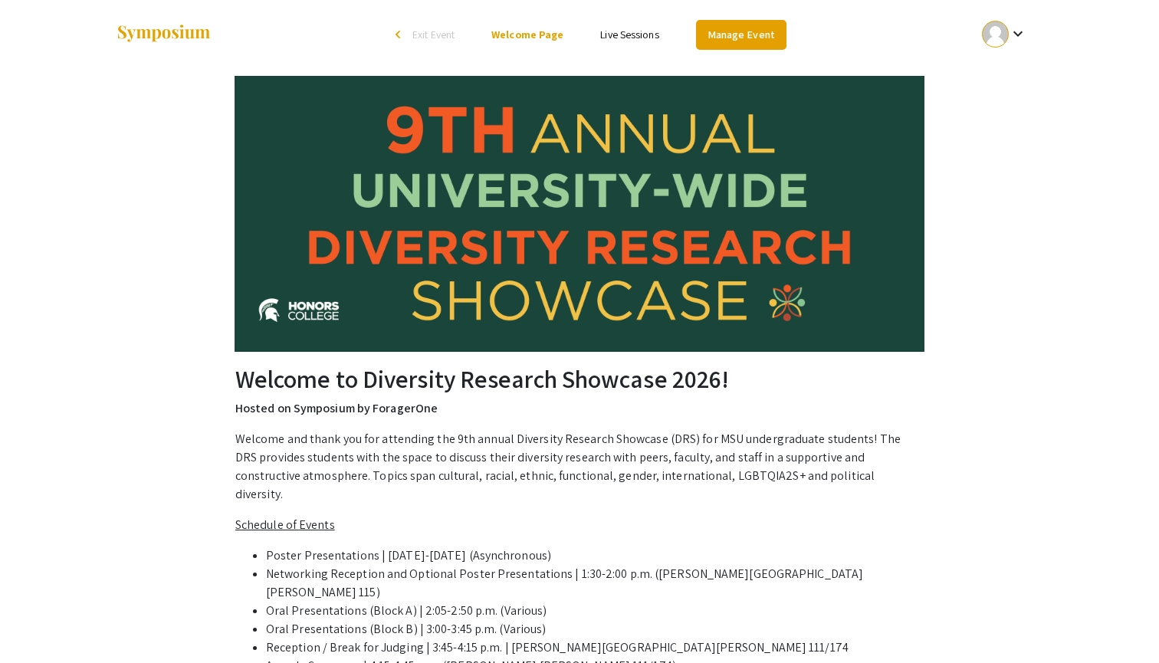
click at [728, 28] on link "Manage Event" at bounding box center [741, 35] width 90 height 30
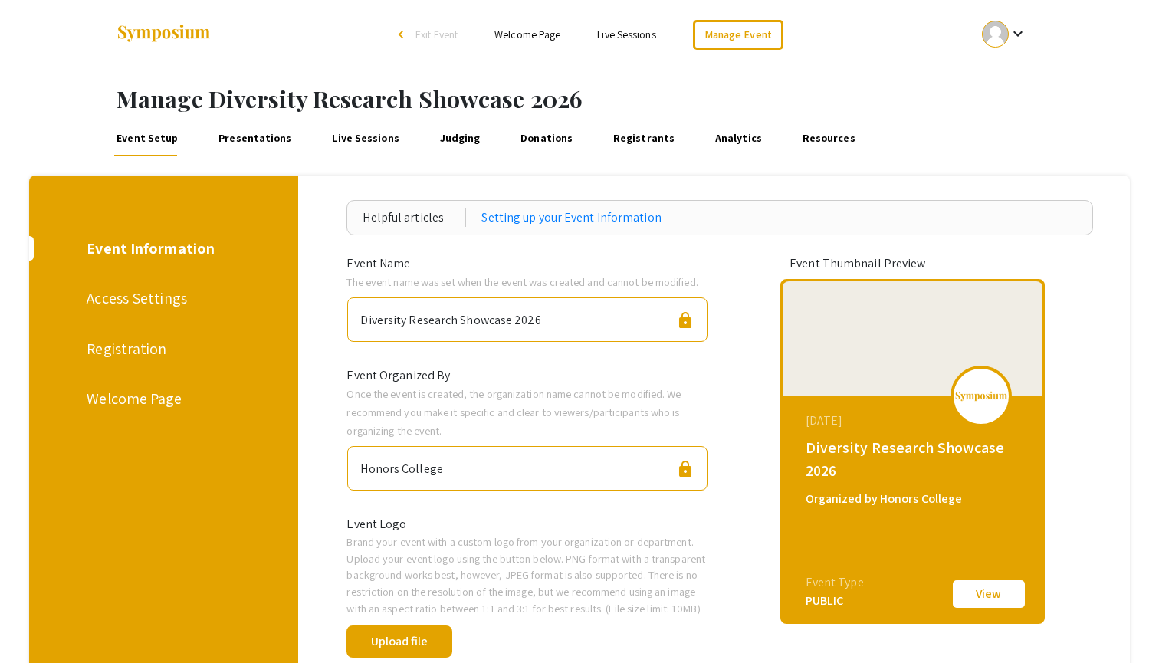
click at [136, 402] on div "Welcome Page" at bounding box center [161, 398] width 149 height 23
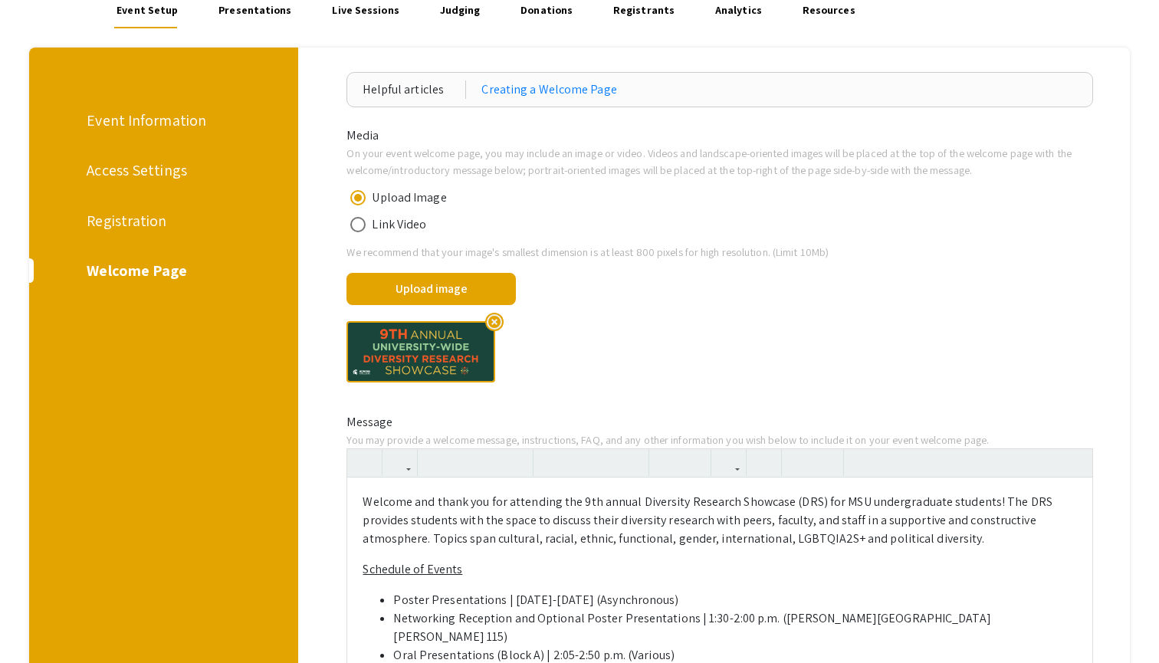
scroll to position [257, 0]
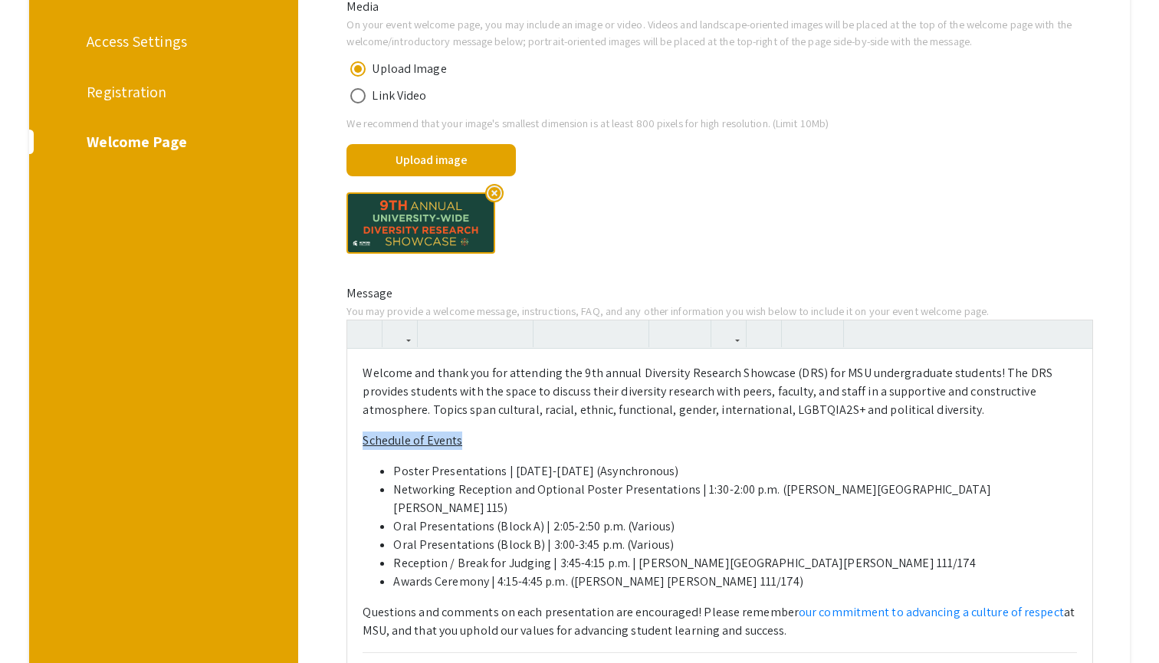
drag, startPoint x: 462, startPoint y: 442, endPoint x: 323, endPoint y: 441, distance: 139.5
click at [323, 441] on div "Helpful articles Creating a Welcome Page Media On your event welcome page, you …" at bounding box center [719, 544] width 795 height 1202
click at [405, 340] on icon "button" at bounding box center [399, 333] width 13 height 25
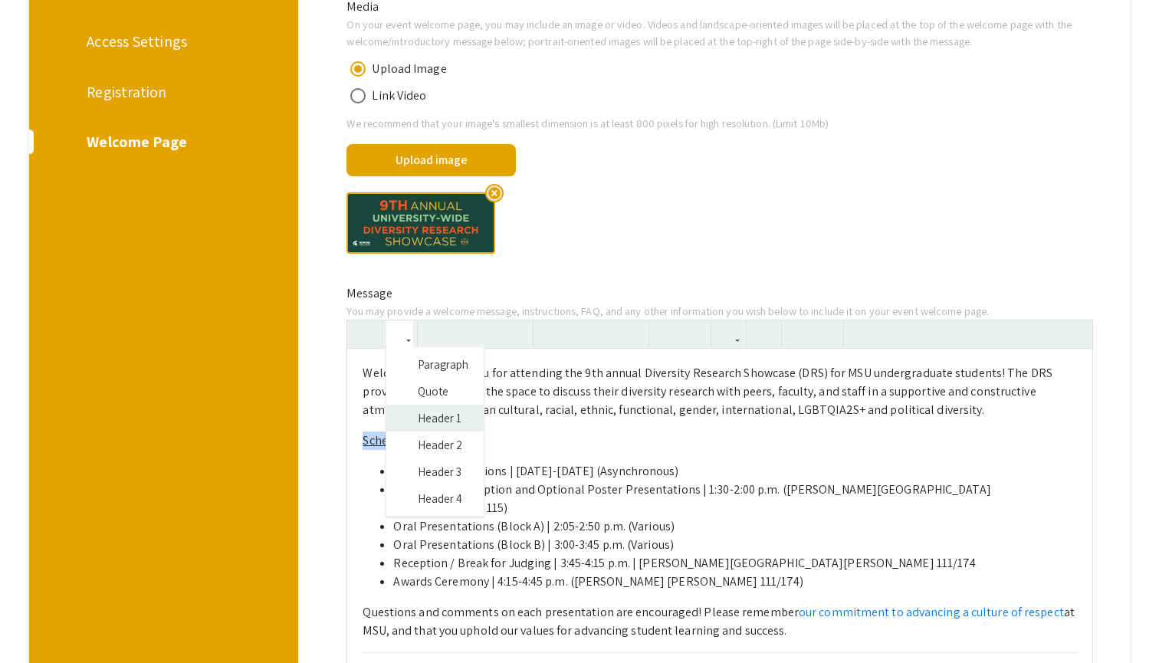
click at [443, 411] on div "Welcome and thank you for attending the 9th annual Diversity Research Showcase …" at bounding box center [719, 668] width 746 height 696
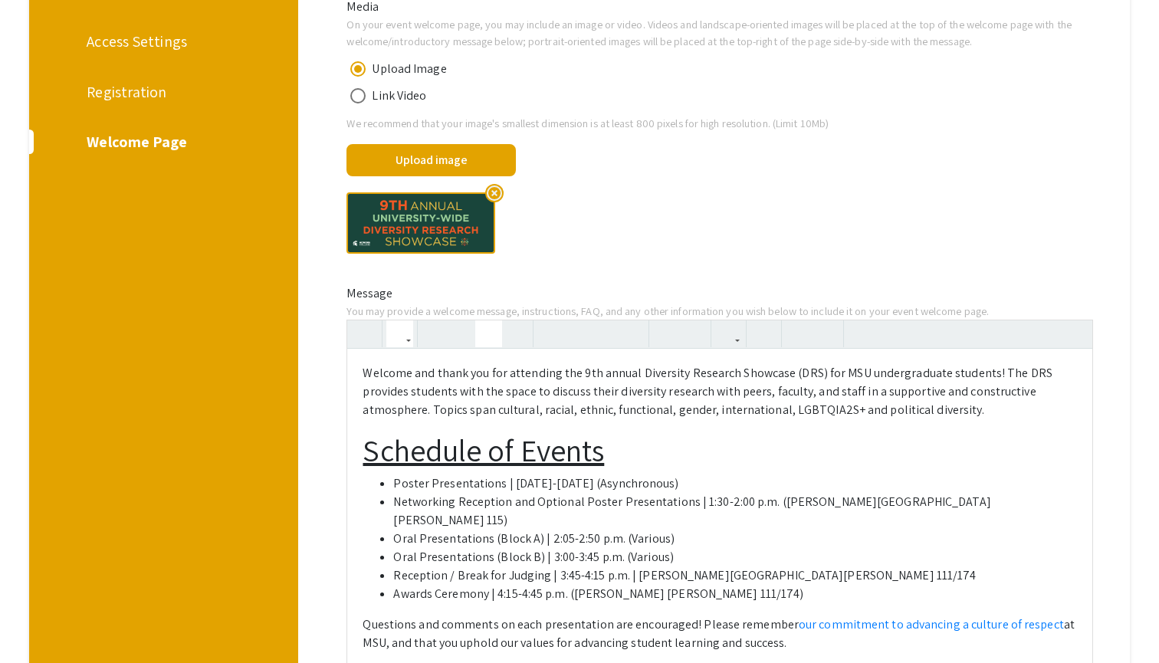
click at [404, 333] on icon "button" at bounding box center [399, 333] width 13 height 25
click at [430, 493] on div "Welcome and thank you for attending the 9th annual Diversity Research Showcase …" at bounding box center [719, 674] width 746 height 708
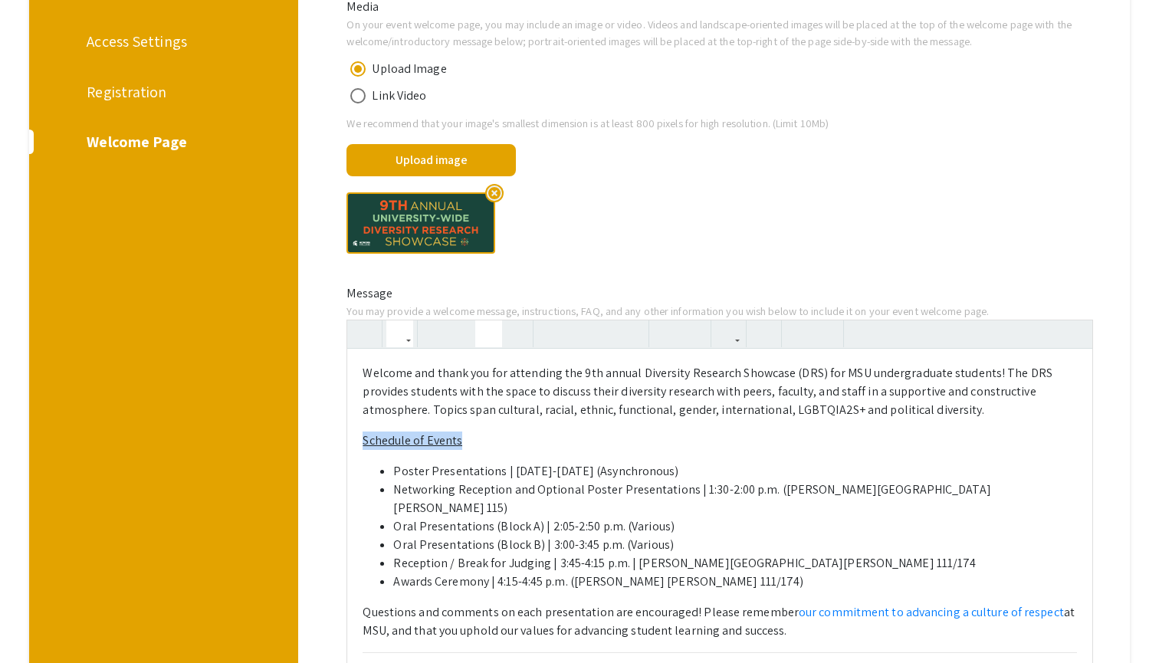
click at [404, 336] on icon "button" at bounding box center [399, 333] width 13 height 25
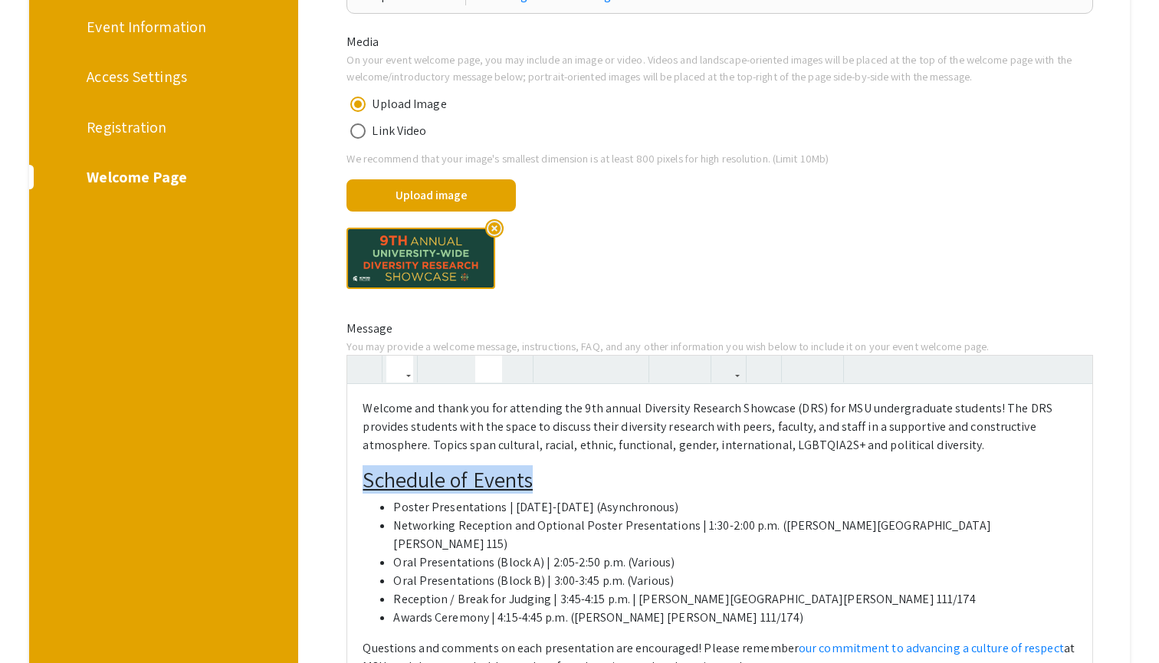
scroll to position [215, 0]
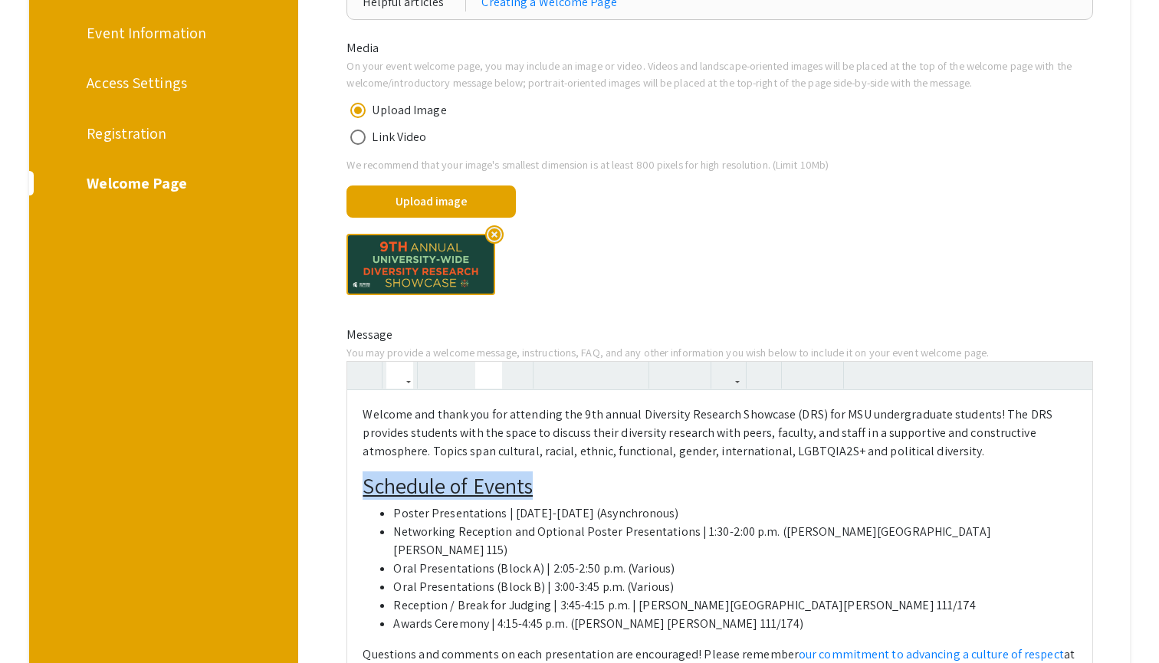
click at [556, 293] on div "highlight_off" at bounding box center [719, 264] width 769 height 86
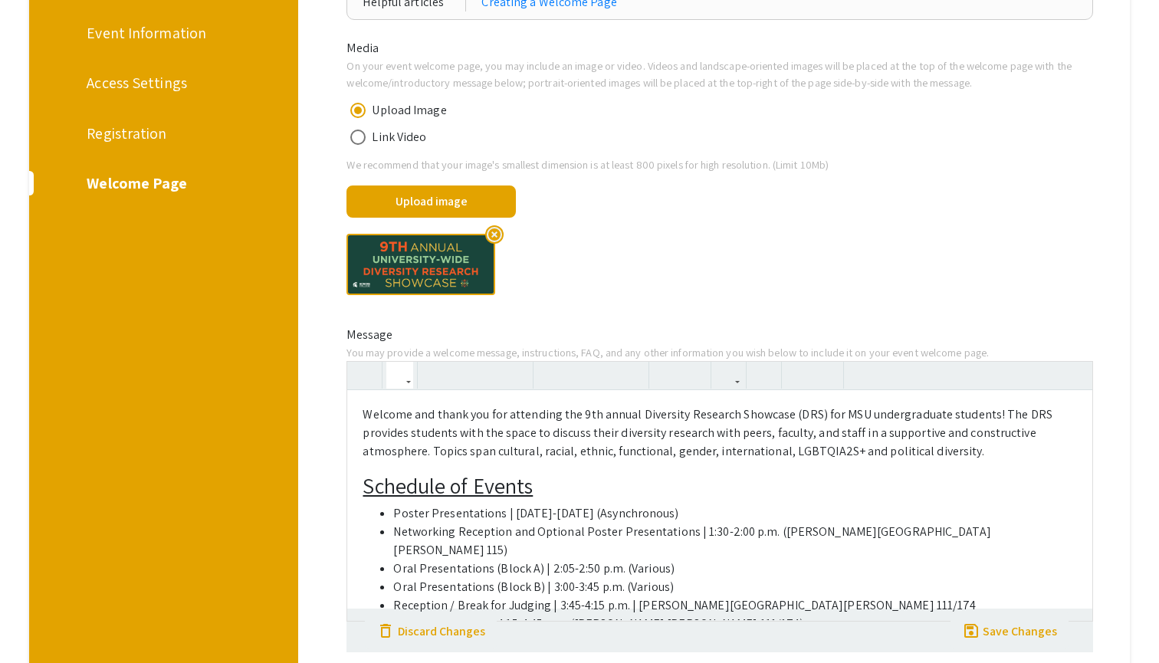
click at [401, 382] on icon "button" at bounding box center [399, 374] width 13 height 25
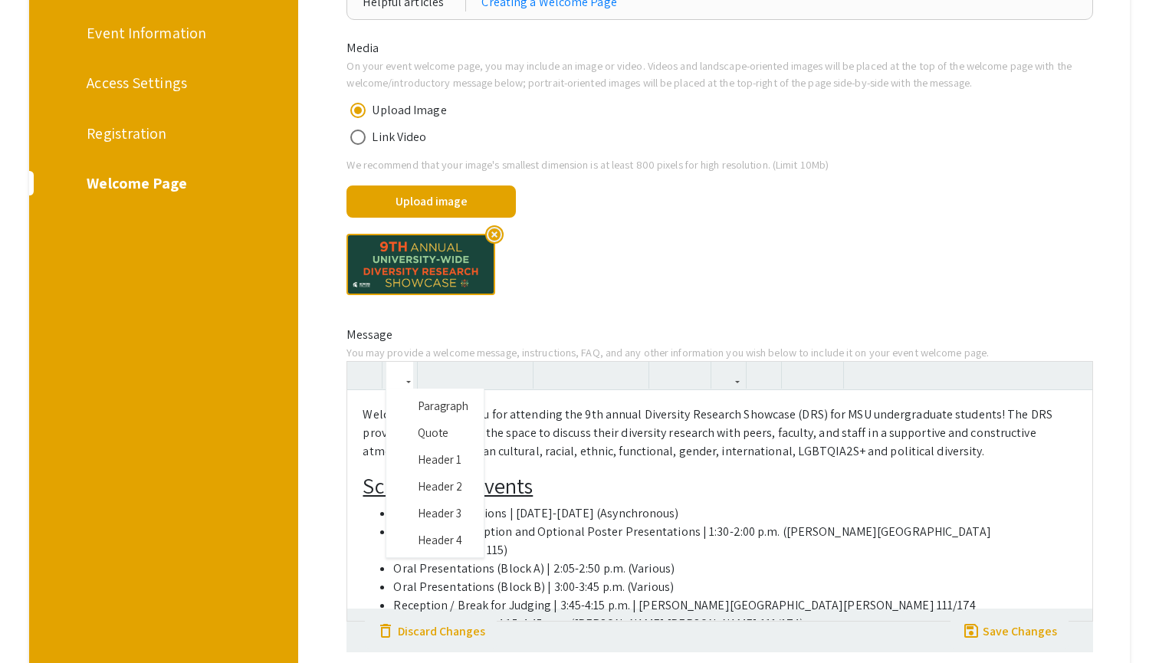
click at [525, 465] on div "Welcome and thank you for attending the 9th annual Diversity Research Showcase …" at bounding box center [719, 505] width 745 height 230
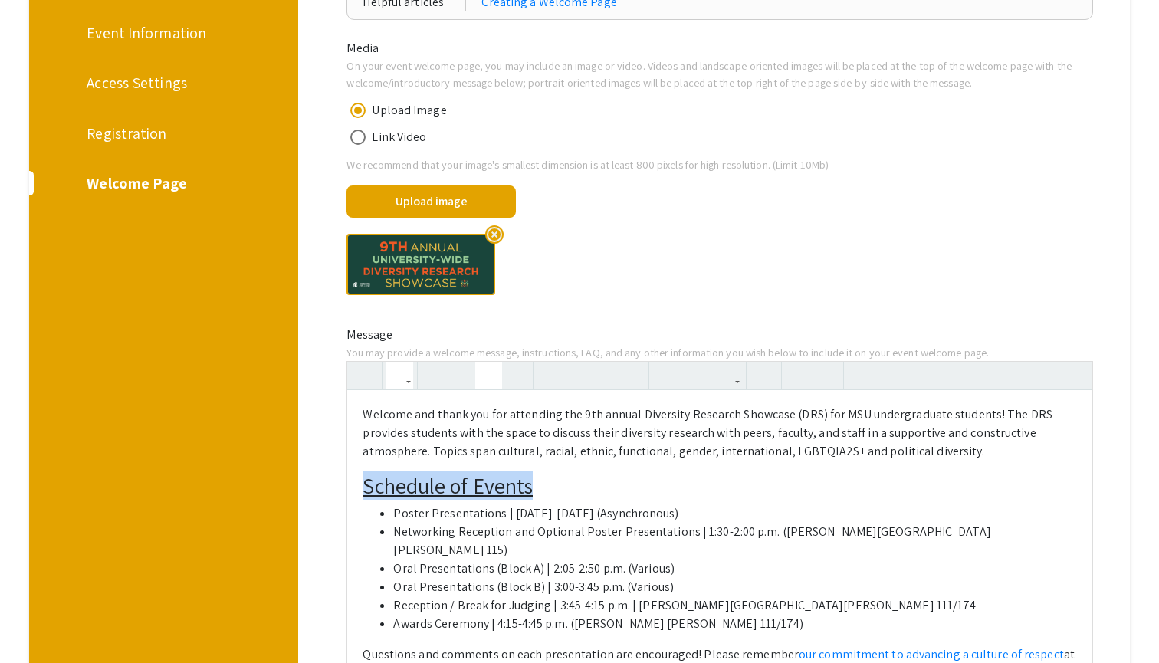
drag, startPoint x: 542, startPoint y: 484, endPoint x: 318, endPoint y: 483, distance: 223.8
click at [318, 483] on app-event-admin-dash-setup-welcome-page "Helpful articles Creating a Welcome Page Media On your event welcome page, you …" at bounding box center [720, 586] width 820 height 1203
click at [394, 387] on div at bounding box center [719, 376] width 745 height 28
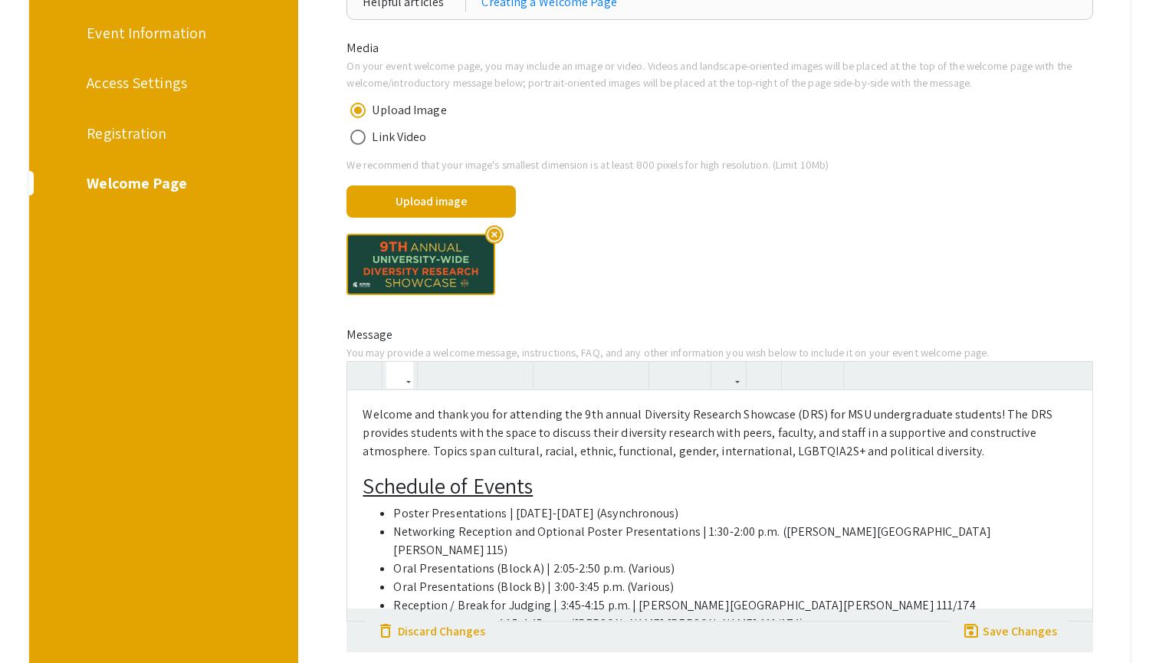
click at [405, 372] on icon "button" at bounding box center [399, 374] width 13 height 25
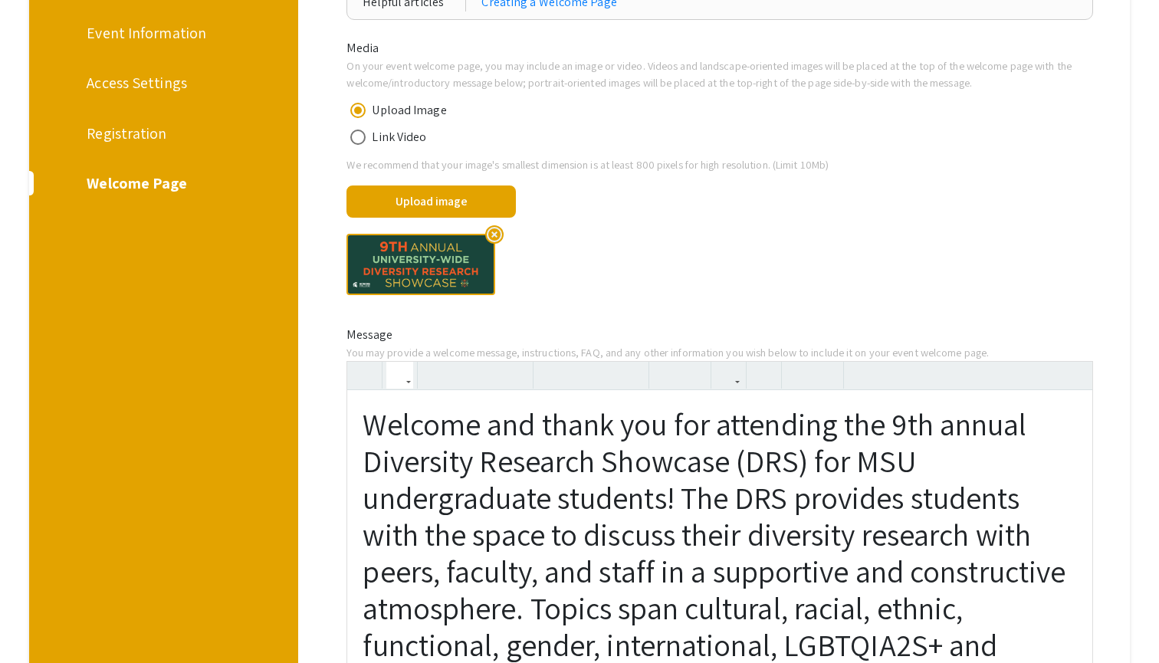
click at [405, 380] on icon "button" at bounding box center [399, 374] width 13 height 25
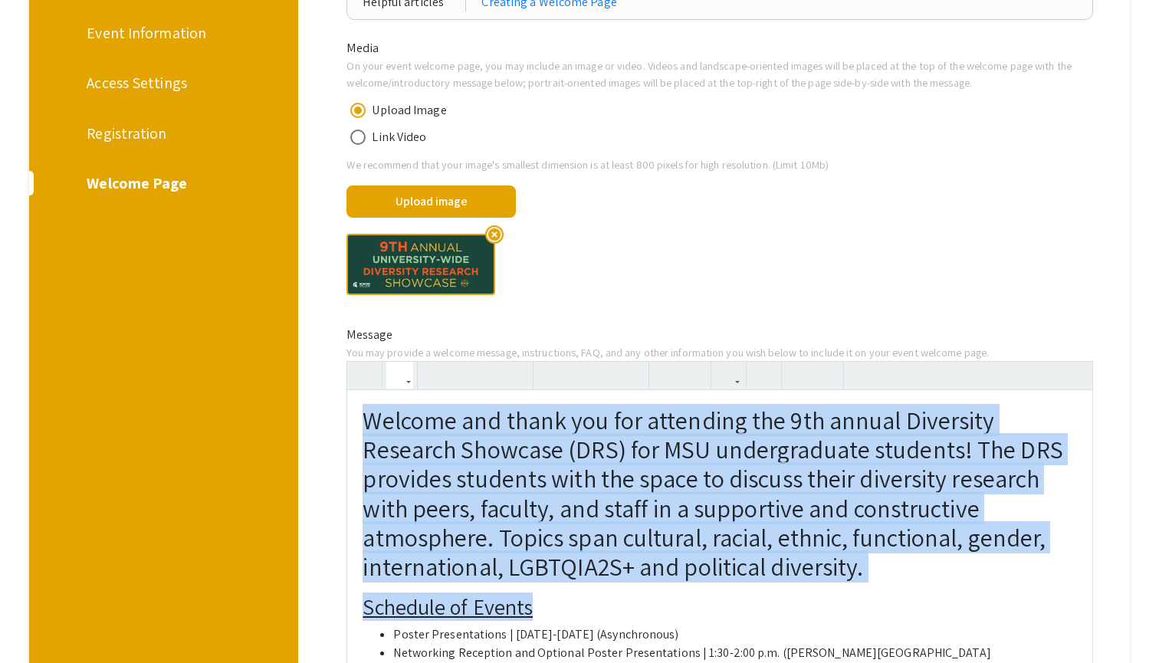
drag, startPoint x: 542, startPoint y: 599, endPoint x: 339, endPoint y: 393, distance: 289.4
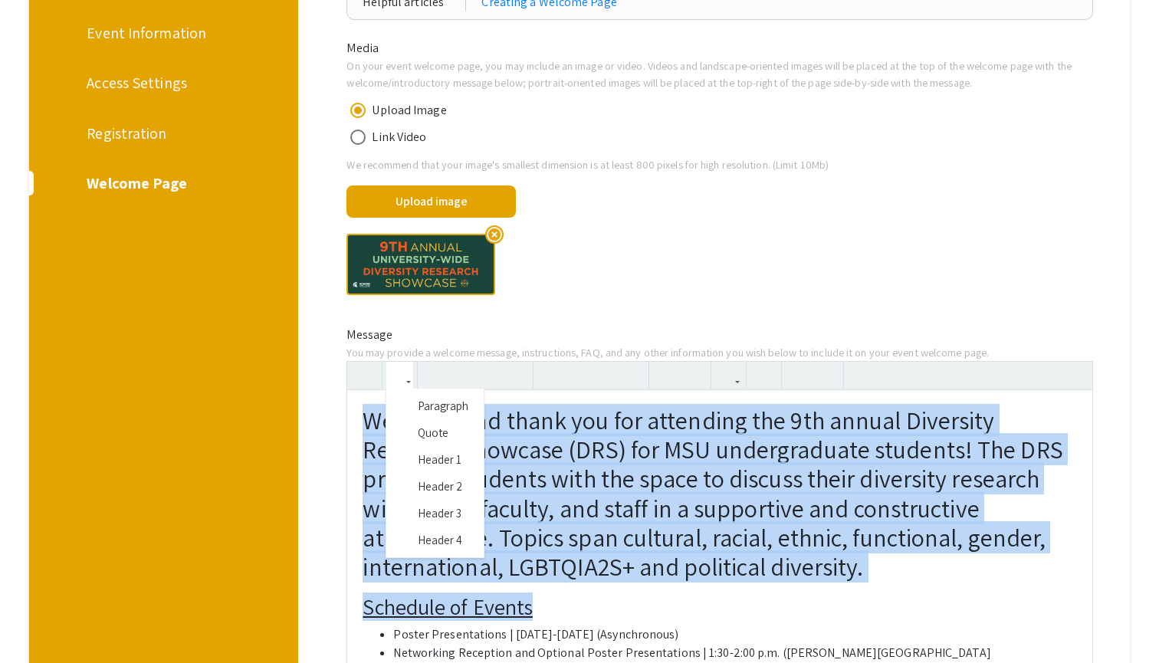
click at [405, 372] on icon "button" at bounding box center [399, 374] width 13 height 25
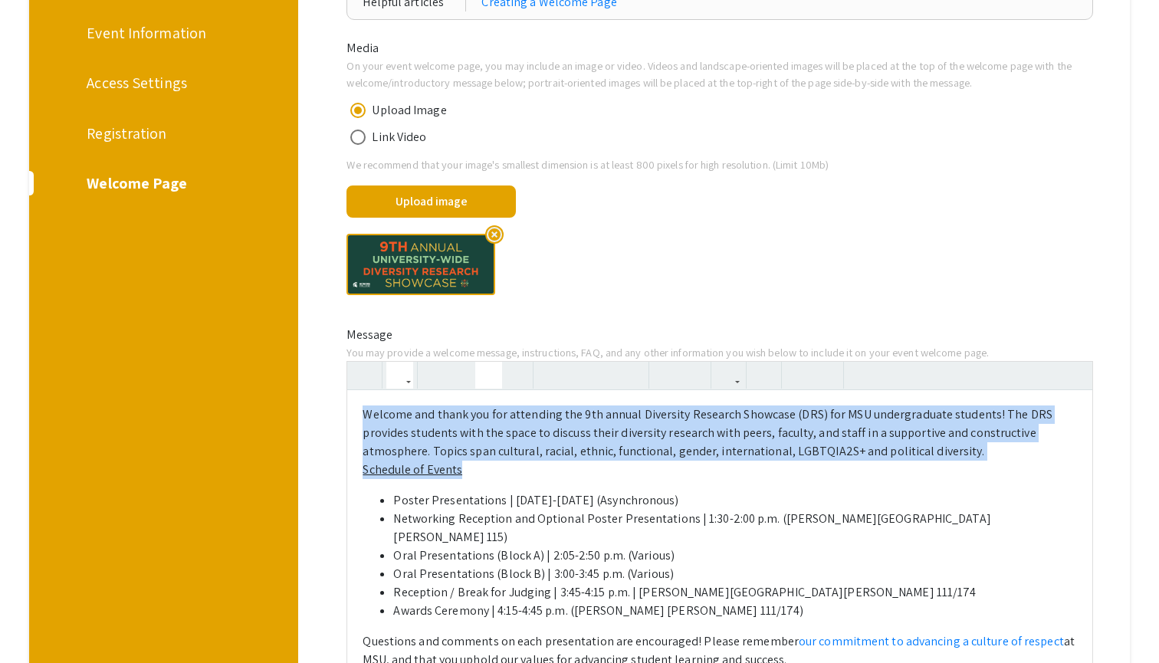
click at [458, 465] on u "Schedule of Events" at bounding box center [412, 469] width 100 height 16
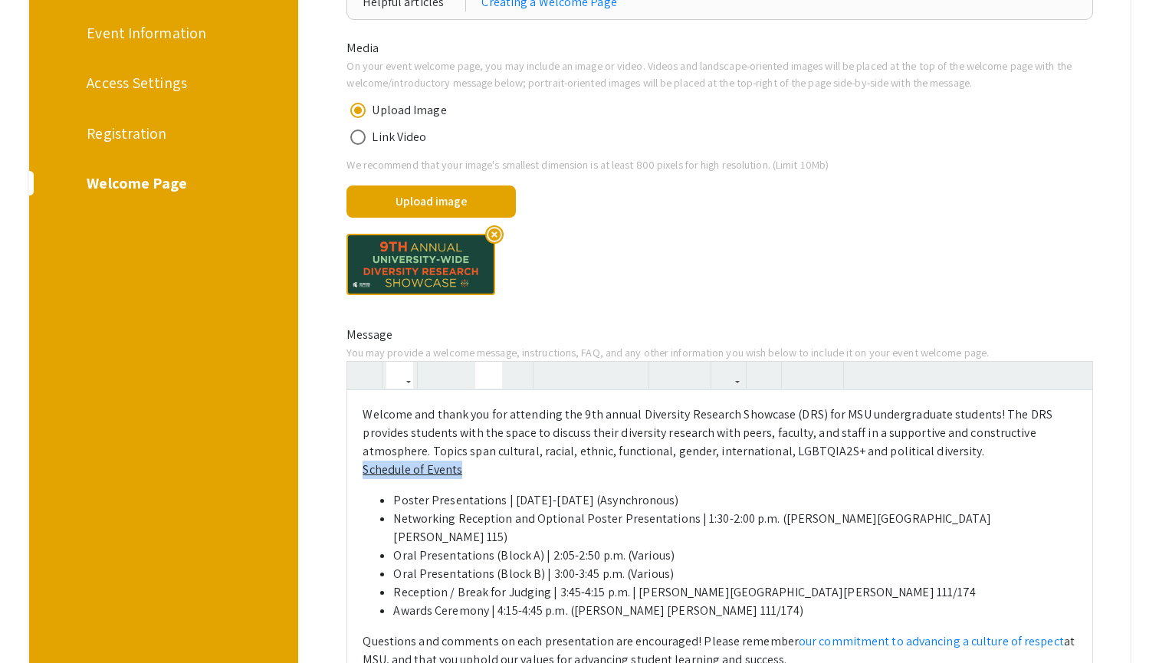
drag, startPoint x: 464, startPoint y: 467, endPoint x: 365, endPoint y: 467, distance: 98.9
click at [365, 467] on p "Welcome and thank you for attending the 9th annual Diversity Research Showcase …" at bounding box center [719, 442] width 714 height 74
click at [436, 381] on icon "button" at bounding box center [434, 374] width 13 height 25
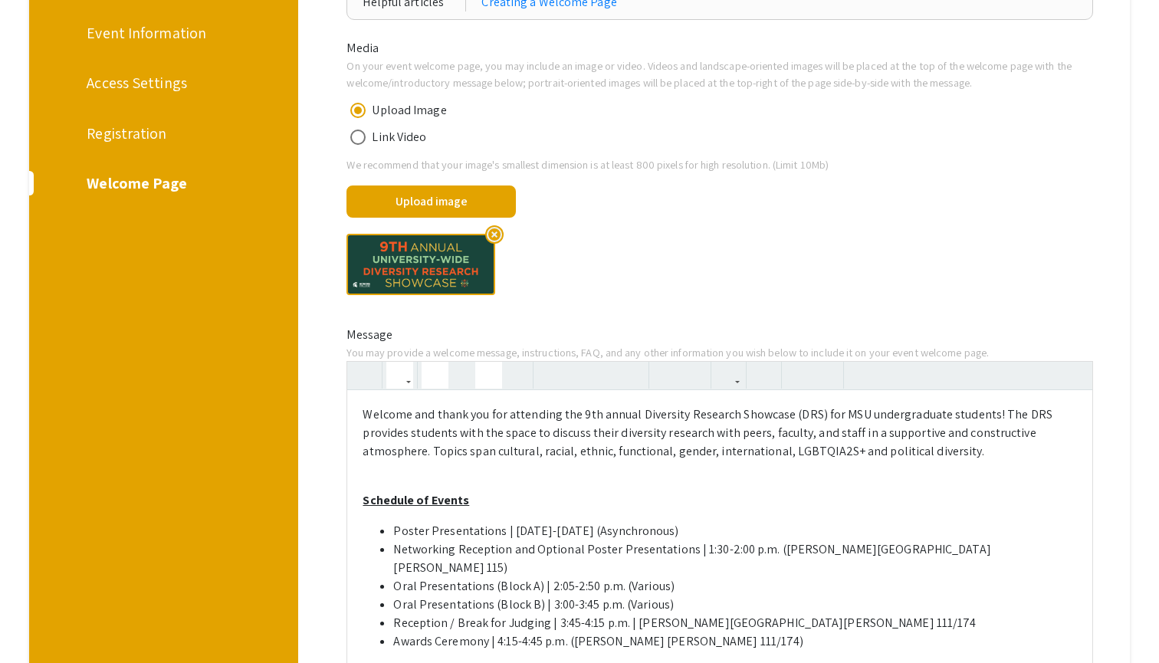
type textarea "<p>Welcome and thank you for attending the 9th annual Diversity Research Showca…"
click at [409, 458] on p "Welcome and thank you for attending the 9th annual Diversity Research Showcase …" at bounding box center [719, 442] width 714 height 74
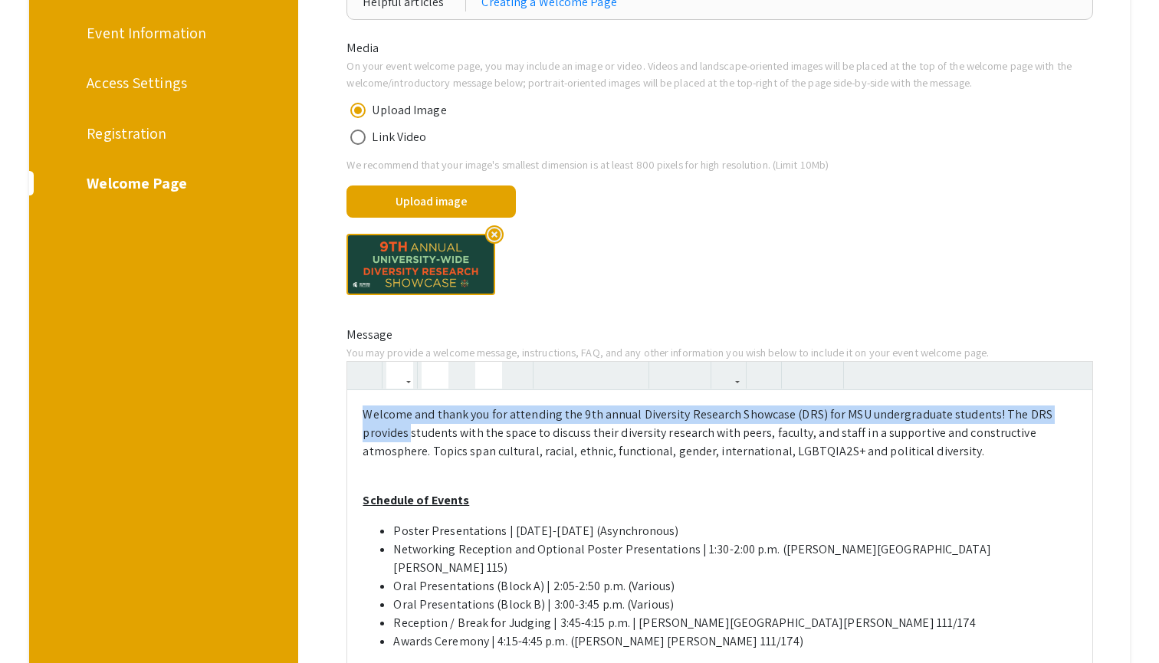
drag, startPoint x: 412, startPoint y: 438, endPoint x: 369, endPoint y: 397, distance: 59.1
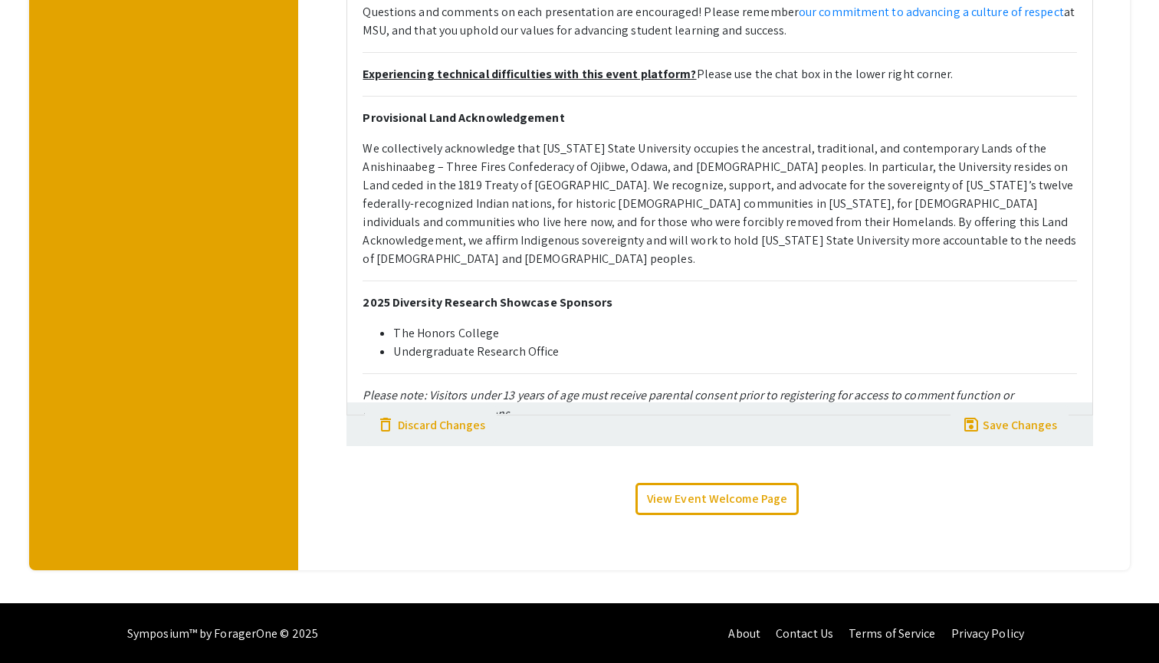
scroll to position [874, 0]
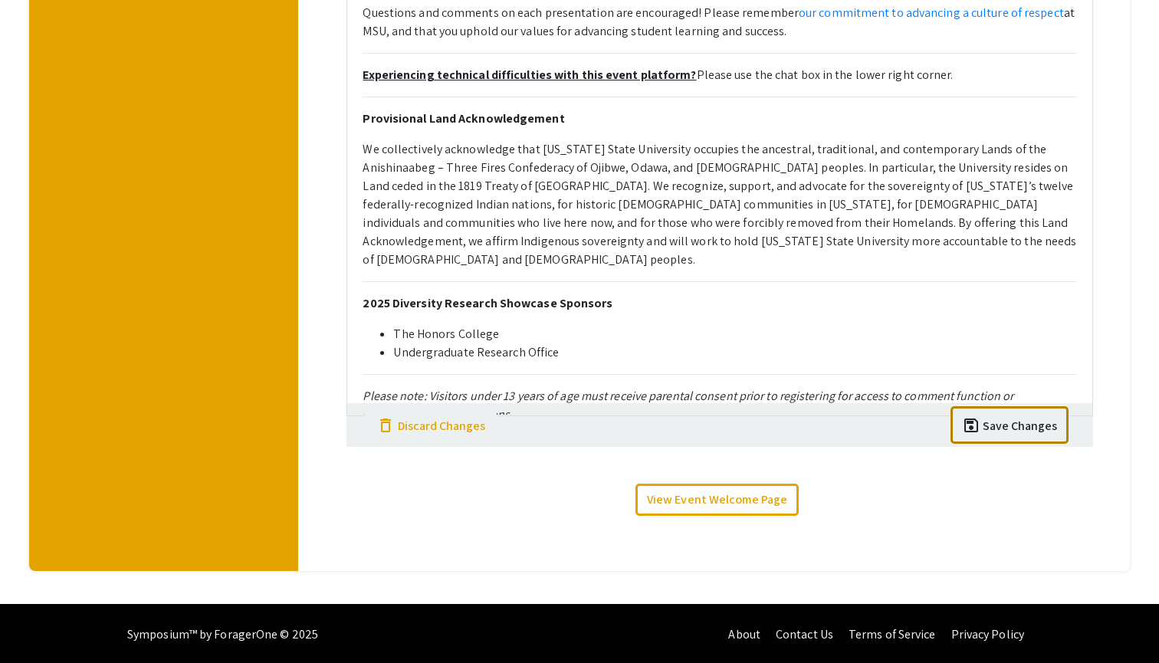
click at [1001, 426] on div "Save Changes" at bounding box center [1019, 426] width 74 height 18
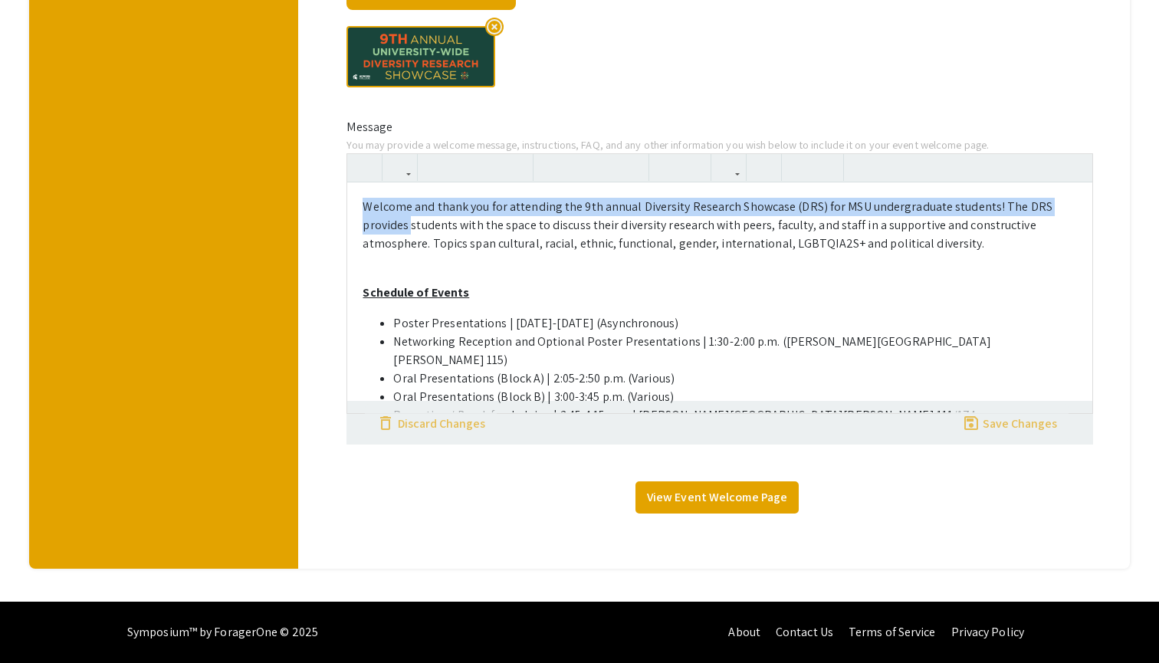
scroll to position [421, 0]
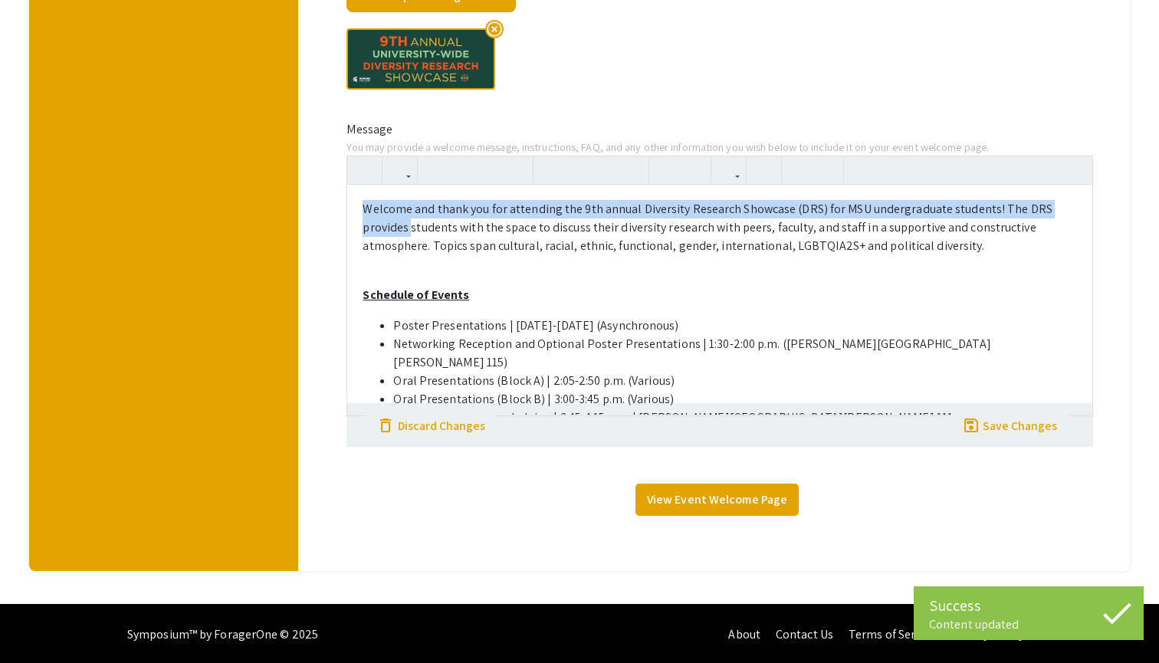
click at [716, 494] on link "View Event Welcome Page" at bounding box center [716, 500] width 163 height 32
